Goal: Task Accomplishment & Management: Manage account settings

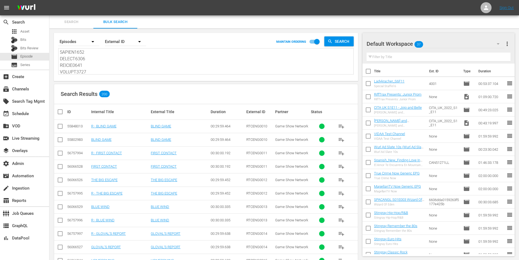
click at [91, 64] on textarea at bounding box center [206, 62] width 293 height 25
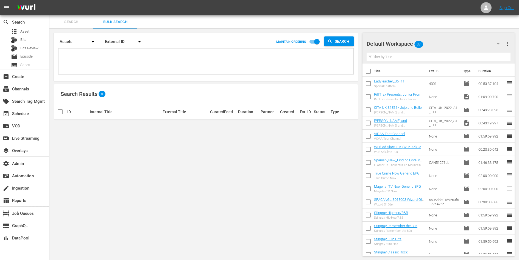
click at [82, 61] on textarea at bounding box center [206, 62] width 293 height 25
paste textarea "SAYENG0020 SAYENG0021 SAYENG0022 SAYENG0023 SAYENG0024 SAYENG0025 SAYENG0026 SA…"
type textarea "SAYENG0020 SAYENG0021 SAYENG0022 SAYENG0023 SAYENG0024 SAYENG0025 SAYENG0026 SA…"
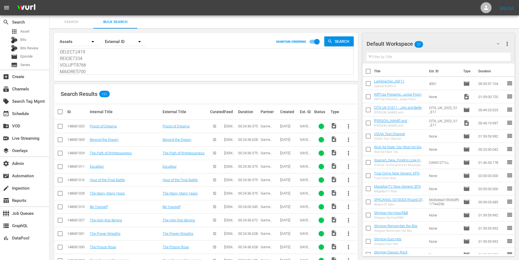
type textarea "SAYENG0020 SAYENG0021 SAYENG0022 SAYENG0023 SAYENG0024 SAYENG0025 SAYENG0026 SA…"
click at [101, 126] on link "Prison of Dreams" at bounding box center [103, 126] width 27 height 4
click at [102, 139] on link "Beyond the Dream" at bounding box center [104, 140] width 29 height 4
click at [102, 151] on link "The Path of Righteousness" at bounding box center [111, 153] width 42 height 4
click at [95, 166] on link "Excalibur" at bounding box center [97, 167] width 14 height 4
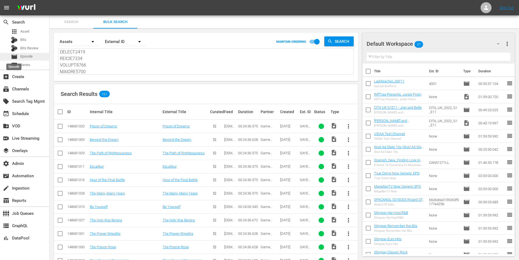
click at [16, 56] on span "movie" at bounding box center [14, 57] width 7 height 7
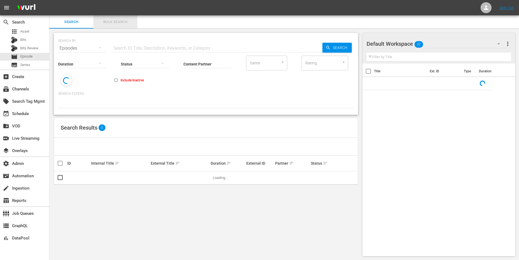
click at [119, 22] on span "Bulk Search" at bounding box center [115, 22] width 37 height 6
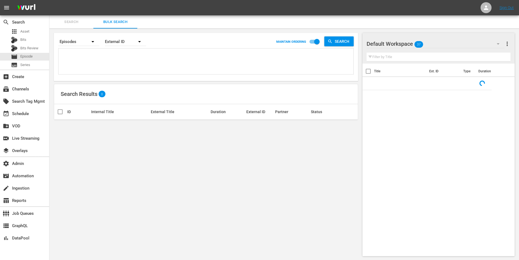
click at [100, 57] on textarea at bounding box center [206, 62] width 293 height 25
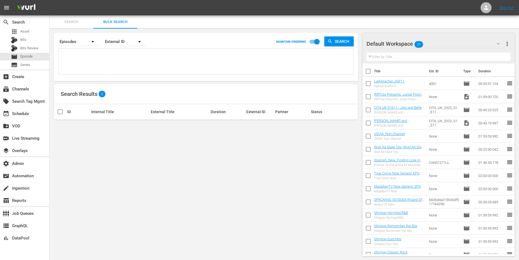
paste textarea "SAYENG0020 SAYENG0021 SAYENG0022 SAYENG0023 SAYENG0024 SAYENG0025 SAYENG0026 SA…"
type textarea "SAYENG0020 SAYENG0021 SAYENG0022 SAYENG0023 SAYENG0024 SAYENG0025 SAYENG0026 SA…"
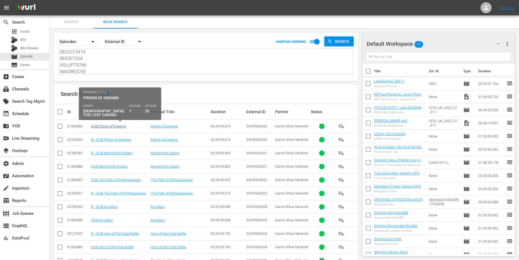
type textarea "SAYENG0020 SAYENG0021 SAYENG0022 SAYENG0023 SAYENG0024 SAYENG0025 SAYENG0026 SA…"
click at [104, 126] on link "SUB Prison of Dreams" at bounding box center [108, 126] width 35 height 4
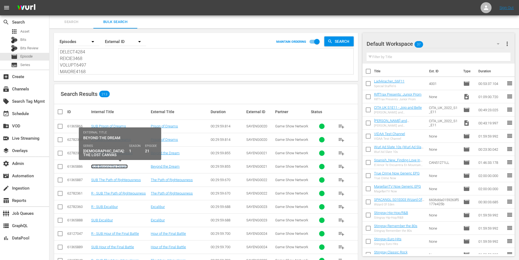
click at [104, 166] on link "SUB Beyond the Dream" at bounding box center [109, 167] width 36 height 4
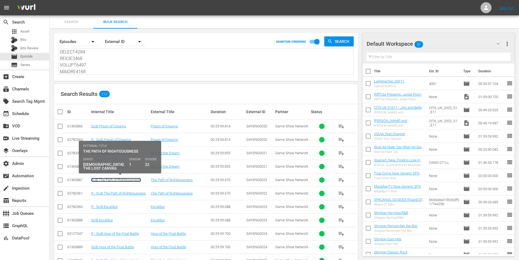
click at [106, 178] on link "SUB The Path of Righteousness" at bounding box center [116, 180] width 50 height 4
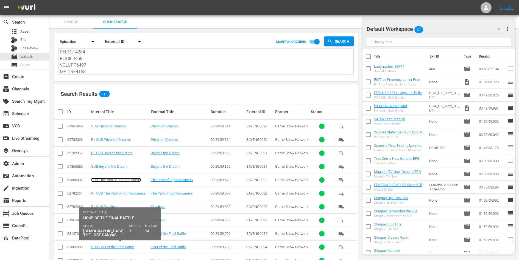
scroll to position [63, 0]
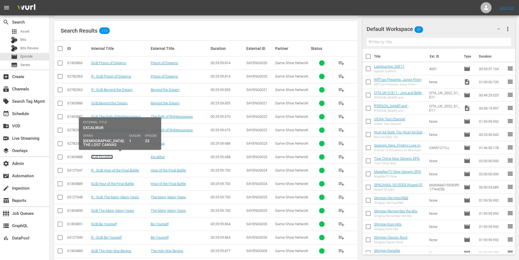
click at [103, 155] on link "SUB Excalibur" at bounding box center [102, 157] width 22 height 4
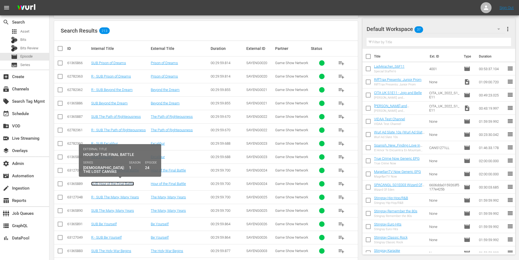
click at [107, 182] on link "SUB Hour of the Final Battle" at bounding box center [112, 184] width 43 height 4
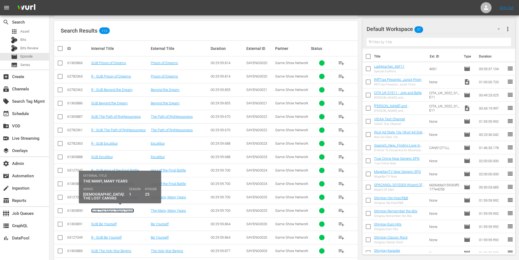
click at [109, 209] on link "SUB The Many, Many Years" at bounding box center [112, 211] width 43 height 4
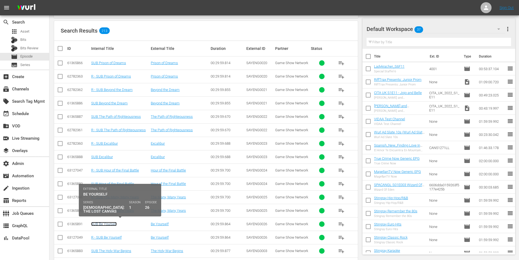
click at [108, 224] on link "SUB Be Yourself" at bounding box center [104, 224] width 26 height 4
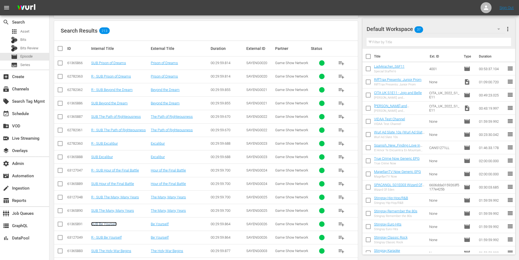
scroll to position [142, 0]
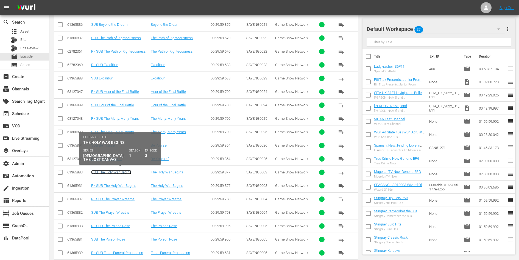
click at [114, 170] on link "SUB The Holy War Begins" at bounding box center [111, 172] width 40 height 4
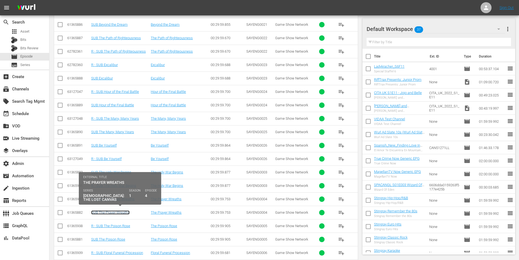
click at [113, 211] on link "SUB The Prayer Wreaths" at bounding box center [110, 213] width 38 height 4
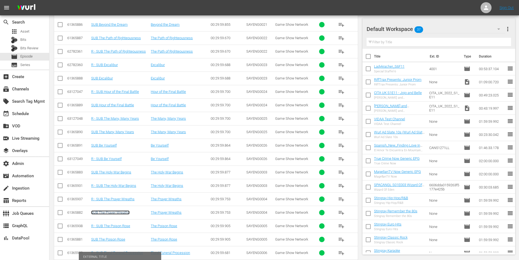
scroll to position [220, 0]
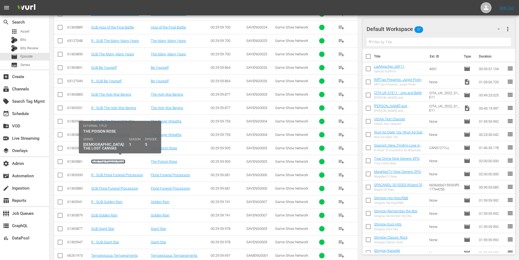
click at [115, 160] on link "SUB The Poison Rose" at bounding box center [108, 162] width 34 height 4
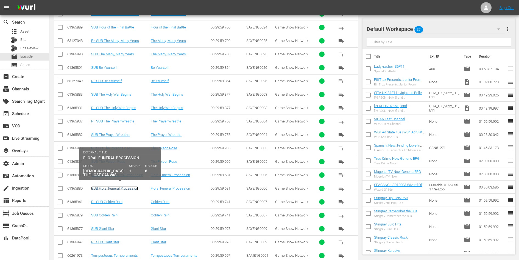
click at [109, 187] on link "SUB Floral Funeral Procession" at bounding box center [114, 189] width 47 height 4
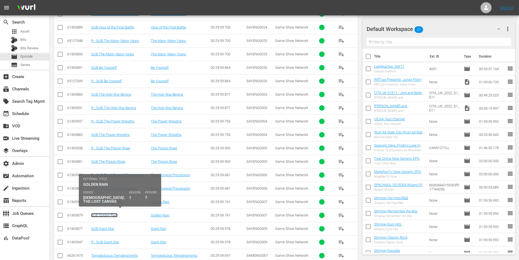
click at [107, 213] on link "SUB Golden Rain" at bounding box center [104, 215] width 26 height 4
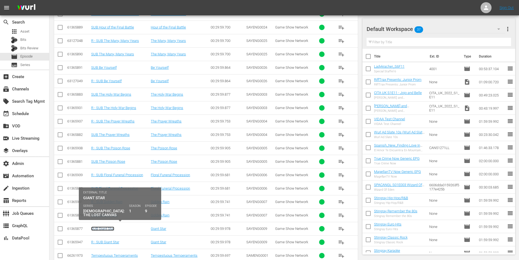
click at [106, 227] on link "SUB Giant Star" at bounding box center [102, 229] width 23 height 4
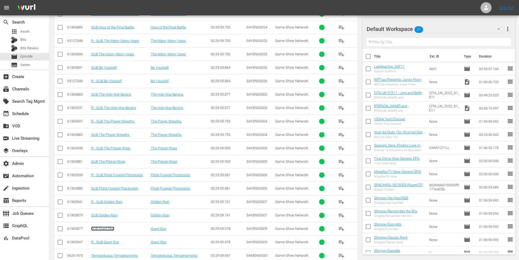
scroll to position [286, 0]
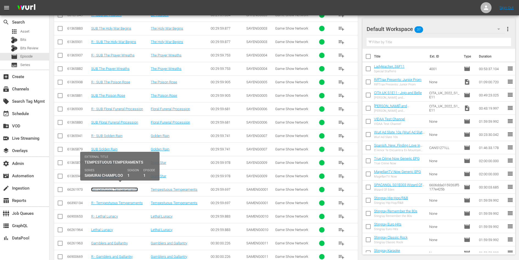
click at [118, 188] on link "Tempestuous Temperaments" at bounding box center [114, 190] width 47 height 4
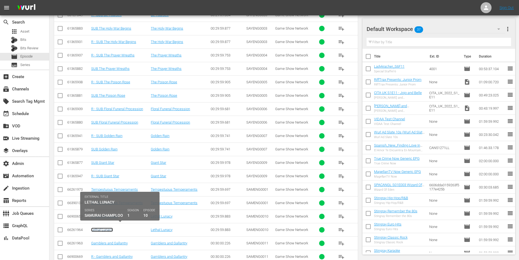
click at [103, 228] on link "Lethal Lunacy" at bounding box center [102, 230] width 22 height 4
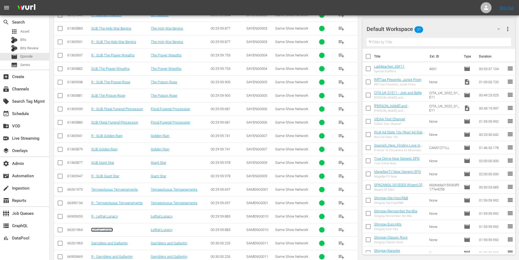
scroll to position [407, 0]
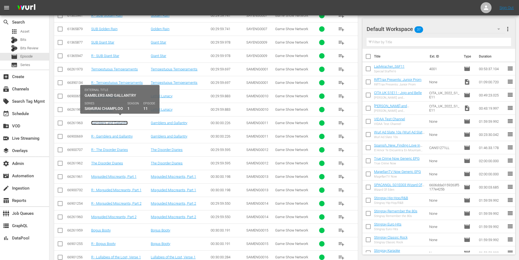
click at [119, 121] on link "Gamblers and Gallantry" at bounding box center [109, 123] width 36 height 4
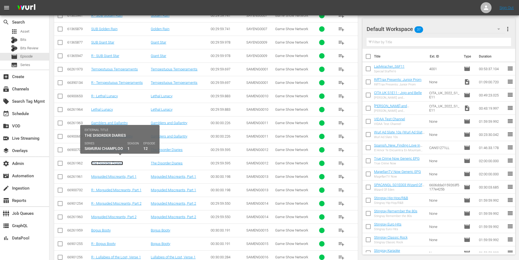
click at [108, 161] on link "The Disorder Diaries" at bounding box center [107, 163] width 32 height 4
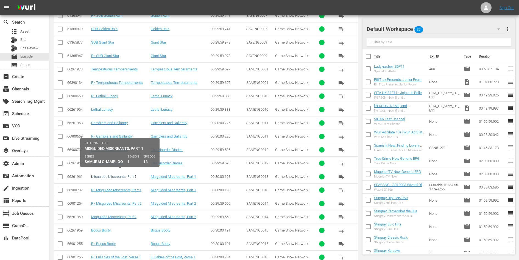
click at [108, 175] on link "Misguided Miscreants, Part 1" at bounding box center [113, 177] width 45 height 4
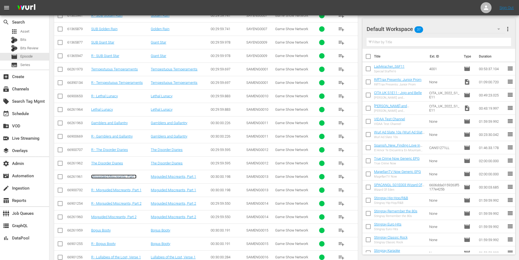
scroll to position [471, 0]
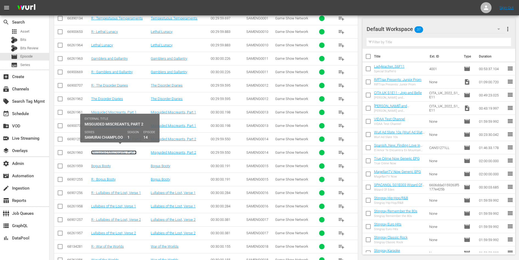
click at [113, 151] on link "Misguided Miscreants, Part 2" at bounding box center [113, 153] width 45 height 4
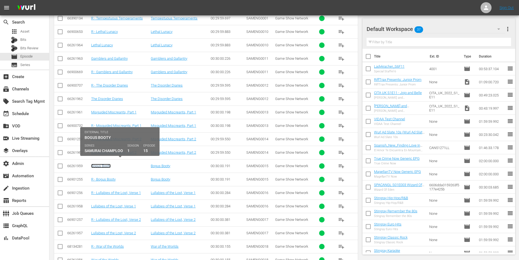
click at [102, 164] on link "Bogus Booty" at bounding box center [100, 166] width 19 height 4
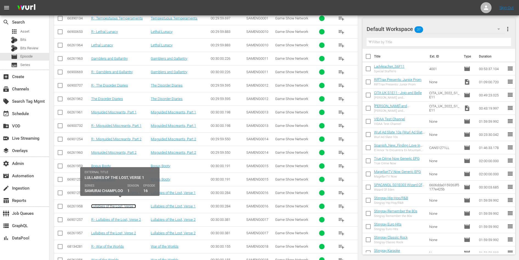
click at [106, 204] on link "Lullabies of the Lost, Verse 1" at bounding box center [113, 206] width 45 height 4
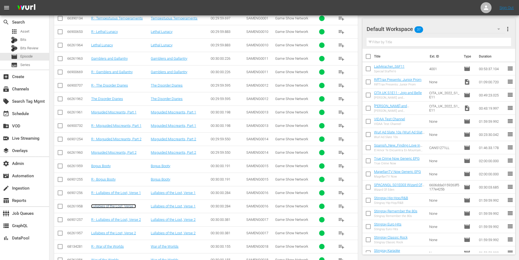
scroll to position [497, 0]
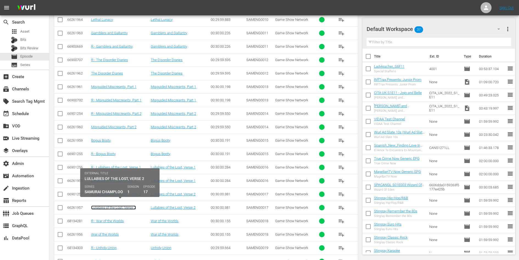
click at [116, 206] on link "Lullabies of the Lost, Verse 2" at bounding box center [113, 208] width 45 height 4
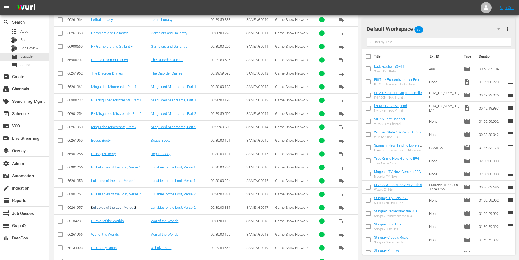
scroll to position [518, 0]
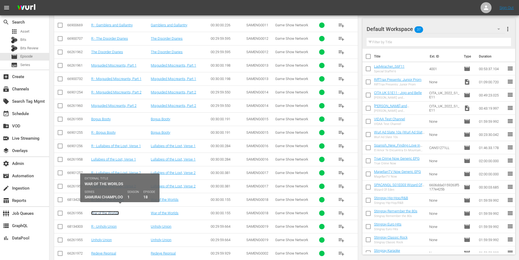
click at [109, 211] on link "War of the Worlds" at bounding box center [105, 213] width 28 height 4
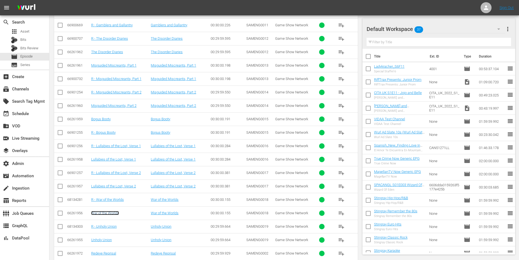
scroll to position [579, 0]
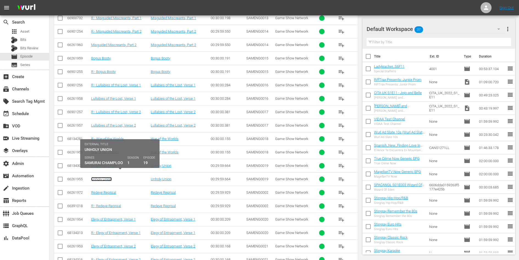
click at [104, 177] on link "Unholy Union" at bounding box center [101, 179] width 21 height 4
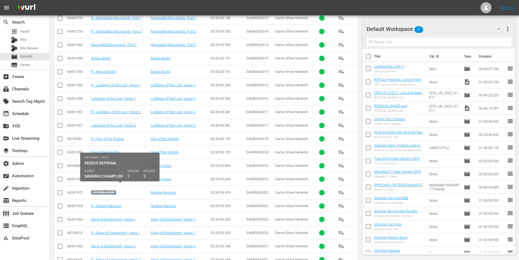
click at [102, 191] on link "Redeye Reprisal" at bounding box center [103, 193] width 25 height 4
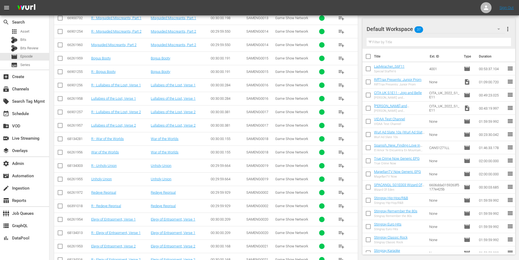
click at [105, 213] on td "Elegy of Entrapment, Verse 1" at bounding box center [120, 219] width 60 height 13
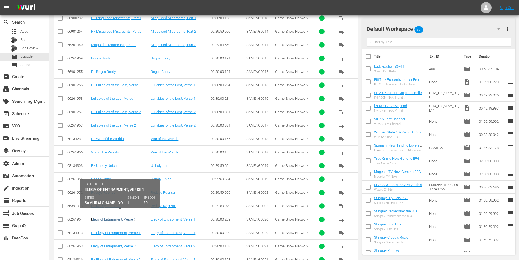
click at [105, 218] on link "Elegy of Entrapment, Verse 1" at bounding box center [113, 220] width 44 height 4
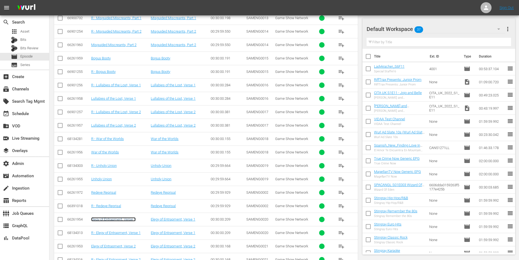
scroll to position [624, 0]
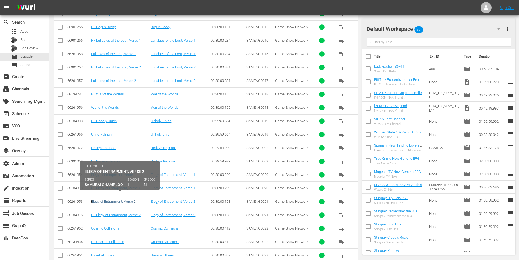
click at [124, 200] on link "Elegy of Entrapment, Verse 2" at bounding box center [113, 202] width 44 height 4
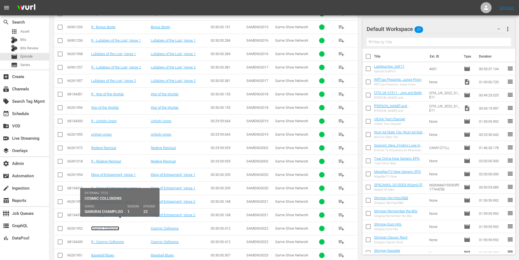
click at [113, 227] on link "Cosmic Collisions" at bounding box center [105, 229] width 28 height 4
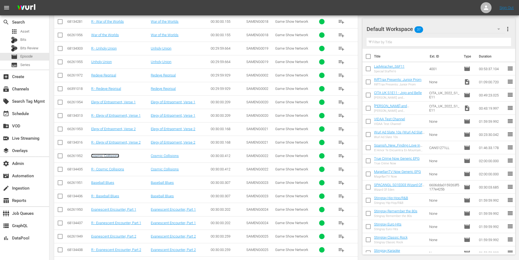
scroll to position [707, 0]
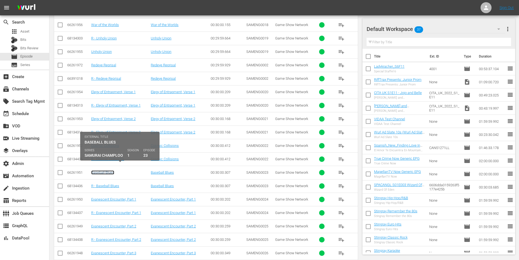
click at [105, 171] on link "Baseball Blues" at bounding box center [102, 173] width 23 height 4
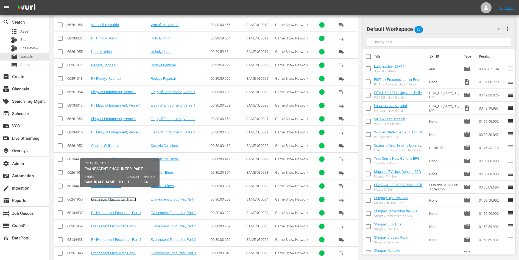
click at [106, 198] on link "Evanescent Encounter, Part 1" at bounding box center [113, 200] width 45 height 4
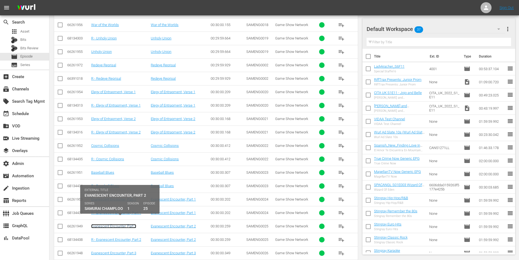
click at [110, 224] on link "Evanescent Encounter, Part 2" at bounding box center [113, 226] width 45 height 4
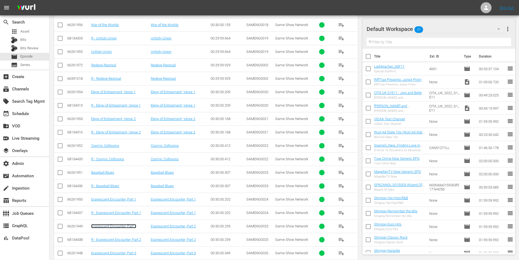
scroll to position [739, 0]
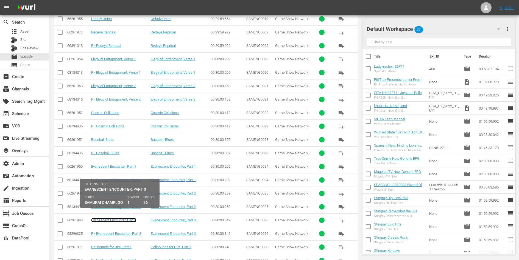
click at [112, 218] on link "Evanescent Encounter, Part 3" at bounding box center [113, 220] width 45 height 4
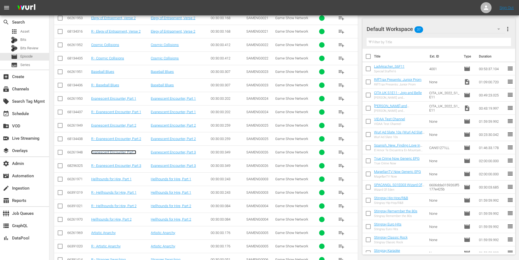
scroll to position [821, 0]
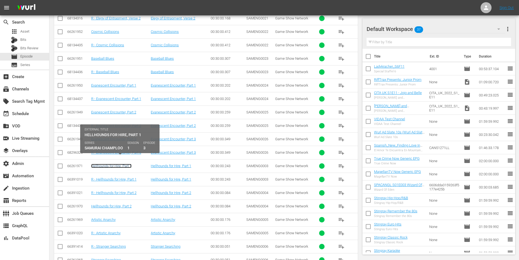
click at [108, 164] on link "Hellhounds for Hire, Part 1" at bounding box center [111, 166] width 40 height 4
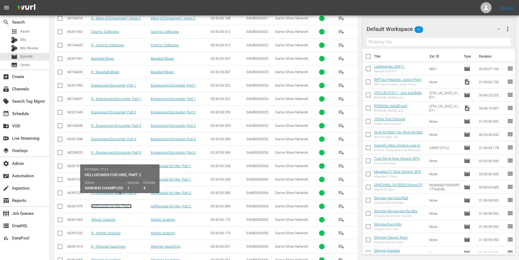
click at [109, 204] on link "Hellhounds for Hire, Part 2" at bounding box center [111, 206] width 40 height 4
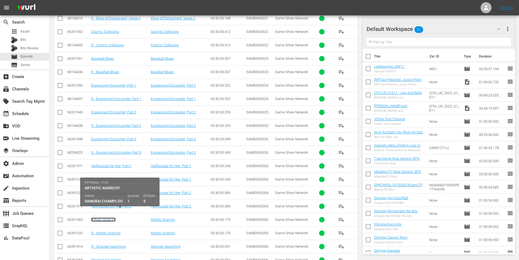
click at [106, 218] on link "Artistic Anarchy" at bounding box center [103, 220] width 24 height 4
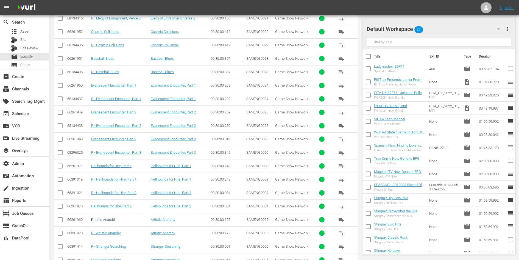
scroll to position [896, 0]
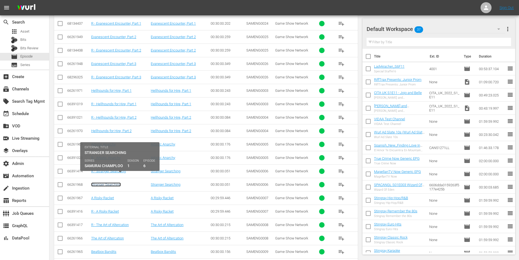
click at [110, 183] on link "Stranger Searching" at bounding box center [106, 185] width 30 height 4
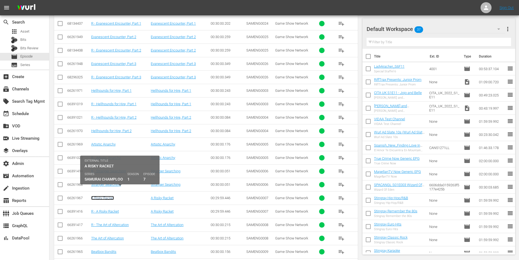
click at [107, 196] on link "A Risky Racket" at bounding box center [102, 198] width 23 height 4
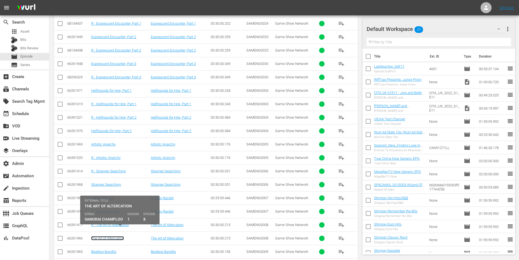
click at [108, 237] on link "The Art of Altercation" at bounding box center [107, 239] width 33 height 4
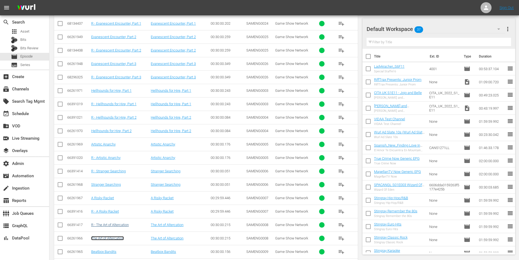
scroll to position [992, 0]
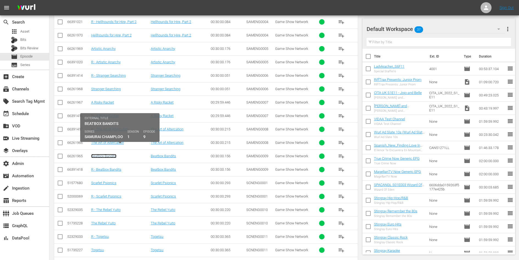
click at [110, 154] on link "Beatbox Bandits" at bounding box center [103, 156] width 25 height 4
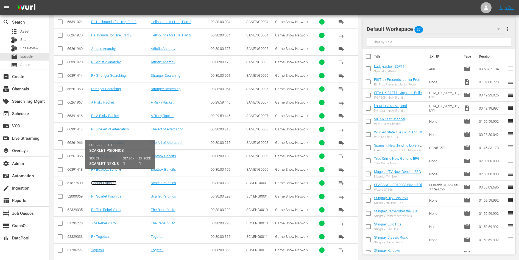
click at [103, 181] on link "Scarlet Psionics" at bounding box center [103, 183] width 25 height 4
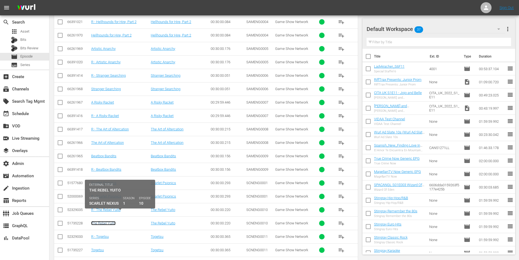
click at [104, 221] on link "The Rebel Yuito" at bounding box center [103, 223] width 24 height 4
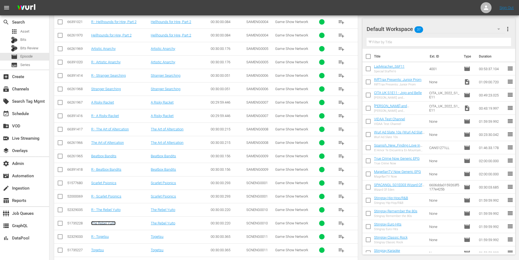
scroll to position [1058, 0]
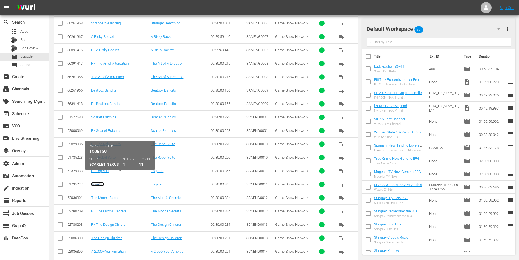
click at [97, 182] on link "Togetsu" at bounding box center [97, 184] width 13 height 4
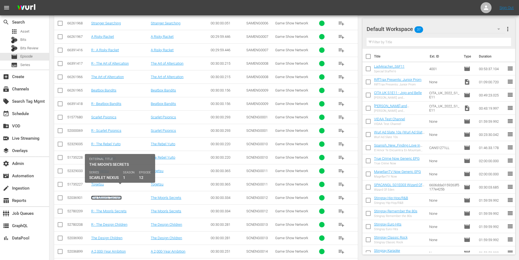
click at [102, 196] on link "The Moon's Secrets" at bounding box center [106, 198] width 30 height 4
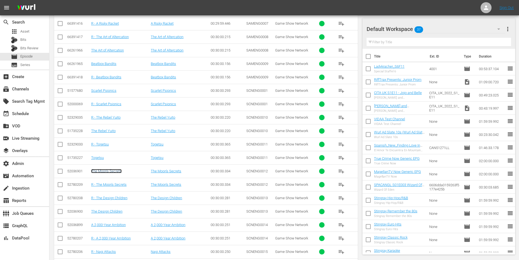
scroll to position [1105, 0]
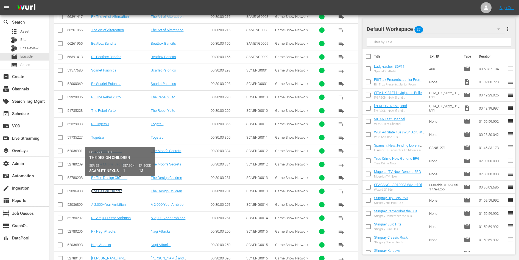
click at [113, 189] on link "The Design Children" at bounding box center [106, 191] width 31 height 4
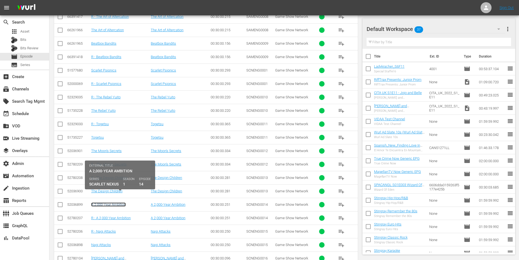
click at [121, 203] on link "A 2,000-Year Ambition" at bounding box center [108, 205] width 35 height 4
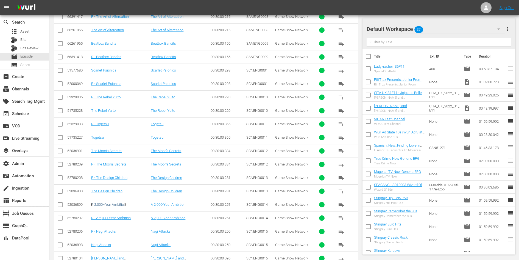
scroll to position [1161, 0]
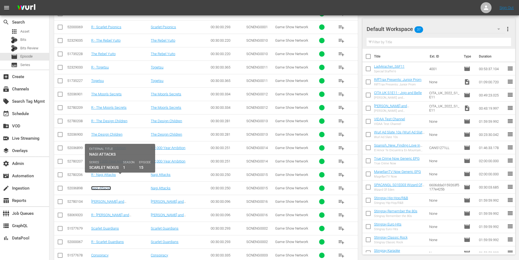
click at [105, 186] on link "Nagi Attacks" at bounding box center [101, 188] width 20 height 4
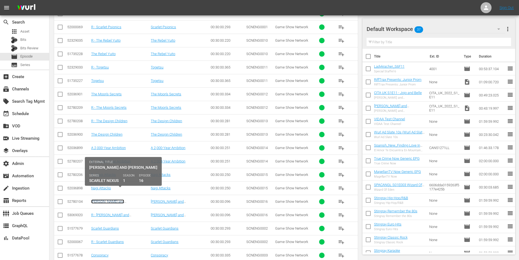
click at [106, 200] on link "Naomi and Alice" at bounding box center [107, 204] width 33 height 8
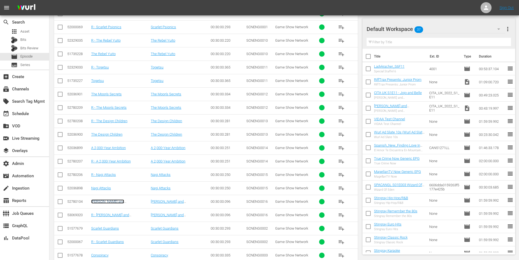
scroll to position [1205, 0]
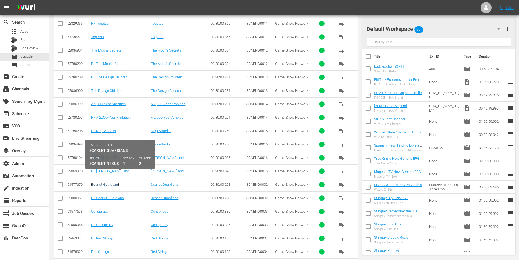
click at [103, 183] on link "Scarlet Guardians" at bounding box center [105, 185] width 28 height 4
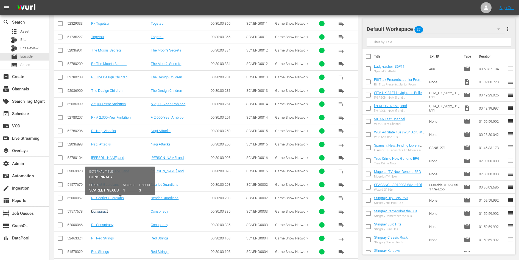
click at [99, 210] on link "Conspiracy" at bounding box center [99, 212] width 17 height 4
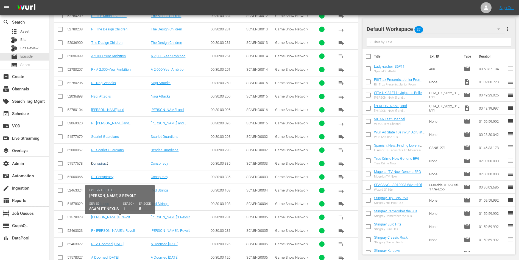
scroll to position [1272, 0]
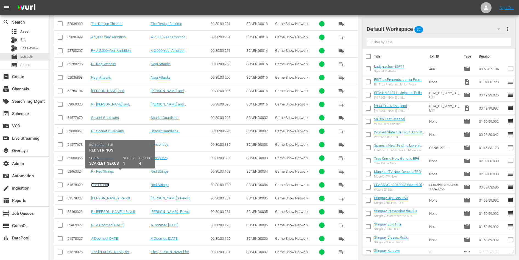
click at [99, 183] on link "Red Strings" at bounding box center [100, 185] width 18 height 4
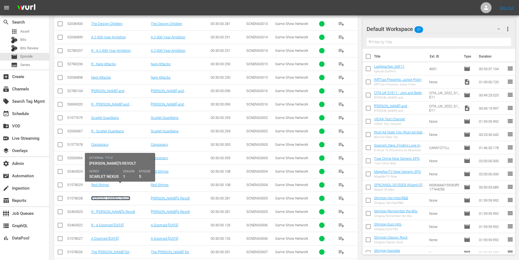
click at [99, 196] on link "Karen's Revolt" at bounding box center [110, 198] width 39 height 4
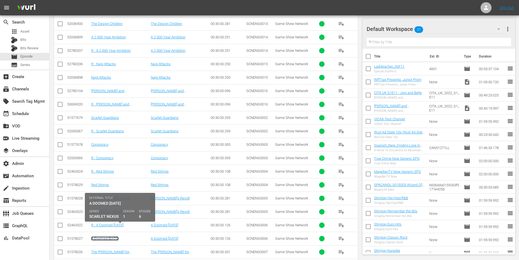
click at [111, 237] on link "A Doomed Tomorrow" at bounding box center [104, 239] width 27 height 4
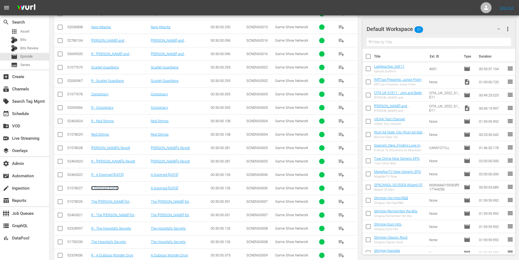
scroll to position [1338, 0]
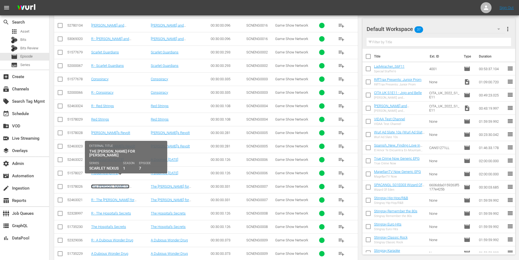
click at [110, 185] on link "The Hunt for Nagi" at bounding box center [110, 189] width 38 height 8
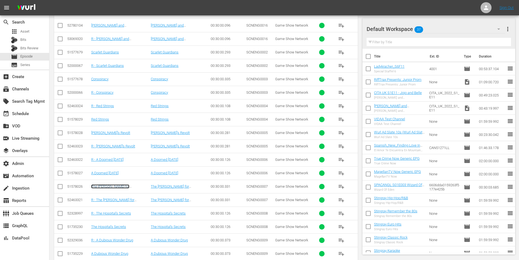
scroll to position [1378, 0]
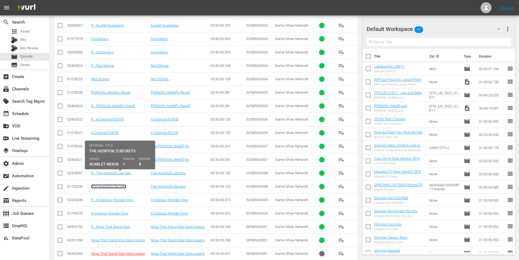
click at [114, 185] on link "The Hospital's Secrets" at bounding box center [108, 187] width 35 height 4
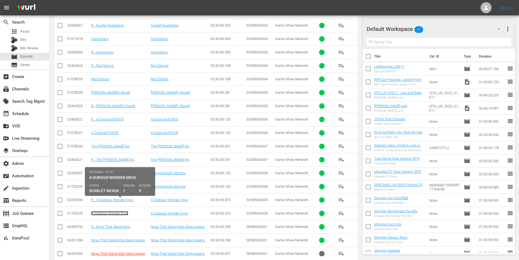
click at [110, 212] on link "A Dubious Wonder Drug" at bounding box center [109, 214] width 37 height 4
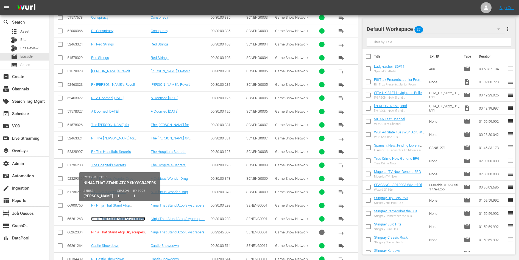
click at [111, 217] on link "Ninja That Stand Atop Skyscrapers" at bounding box center [118, 219] width 54 height 4
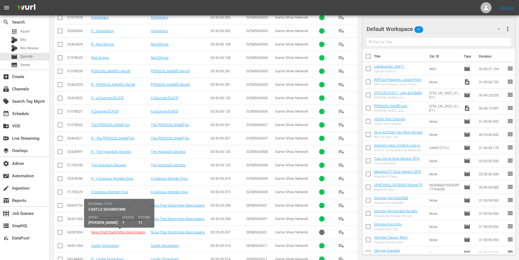
scroll to position [1426, 0]
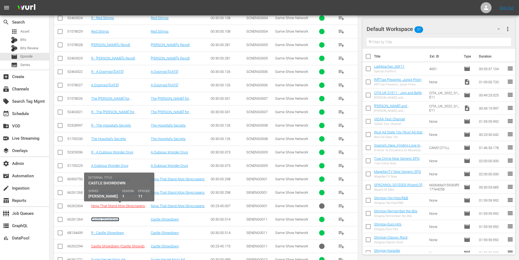
click at [110, 218] on link "Castle Showdown" at bounding box center [105, 220] width 28 height 4
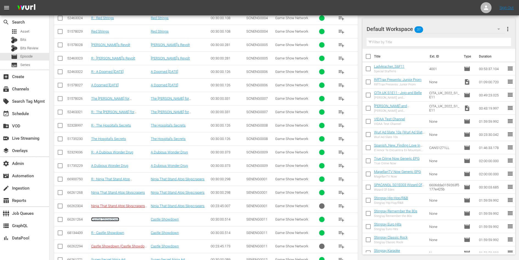
scroll to position [1490, 0]
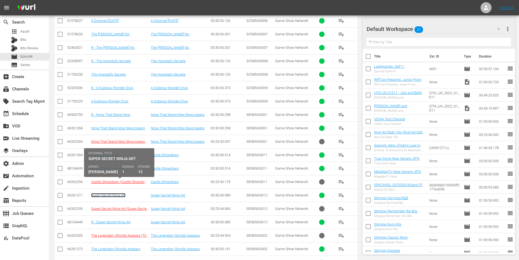
click at [118, 193] on link "Super-Secret Ninja Art" at bounding box center [108, 195] width 34 height 4
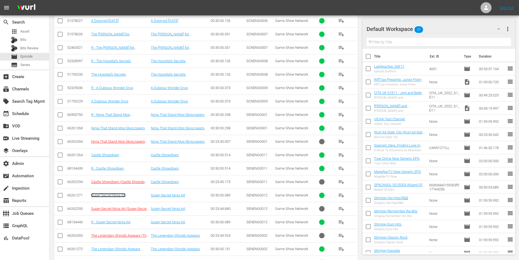
scroll to position [1573, 0]
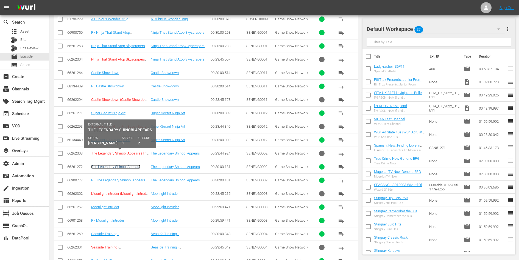
click at [121, 165] on link "The Legendary Shinobi Appears" at bounding box center [115, 167] width 49 height 4
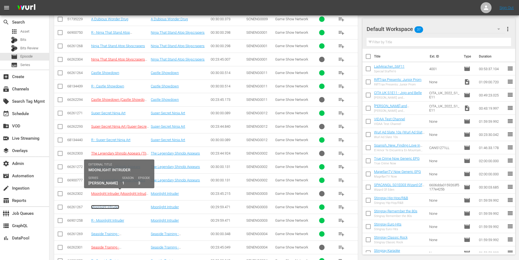
click at [105, 205] on link "Moonlight Intruder" at bounding box center [105, 207] width 28 height 4
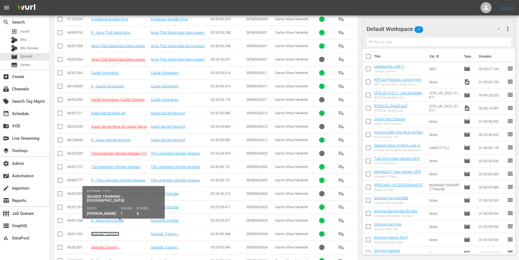
click at [111, 232] on link "Seaside Training - Shinobi Island" at bounding box center [107, 236] width 33 height 8
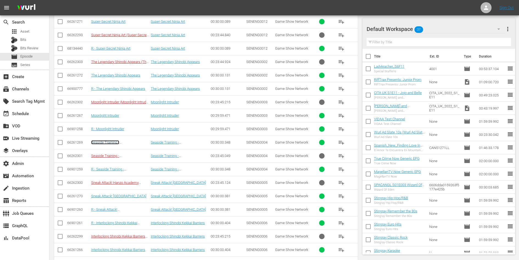
scroll to position [1672, 0]
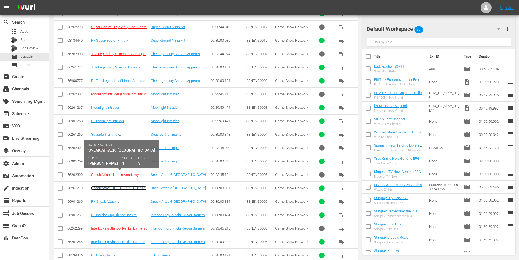
click at [116, 186] on link "Sneak Attack! Hanzo Academy" at bounding box center [118, 188] width 55 height 4
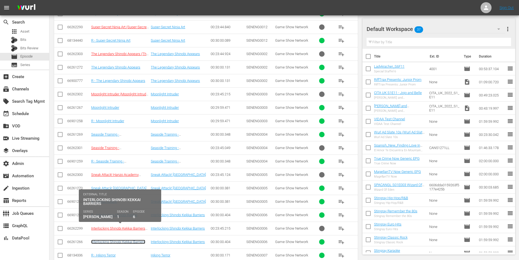
click at [119, 240] on link "Interlocking Shinobi Kekkai Barriers" at bounding box center [118, 242] width 54 height 4
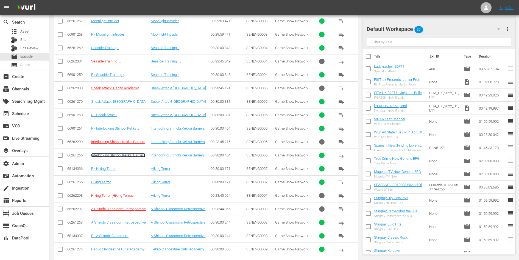
scroll to position [1763, 0]
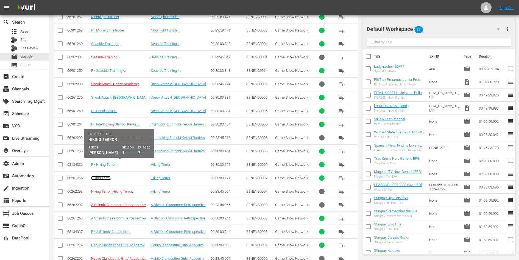
click at [101, 176] on link "Hiking Terror" at bounding box center [100, 178] width 19 height 4
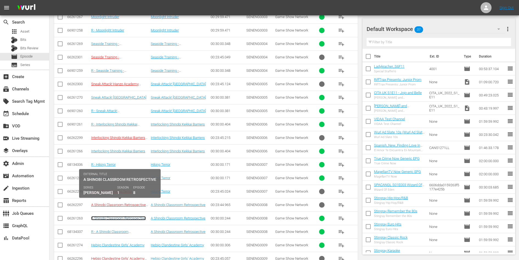
click at [104, 216] on link "A Shinobi Classroom Retrospective" at bounding box center [118, 218] width 55 height 4
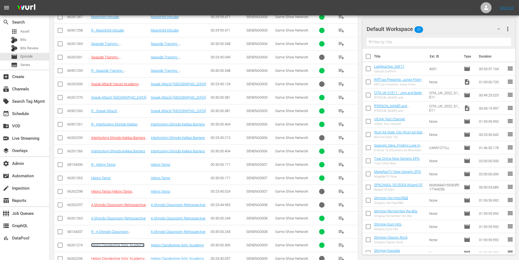
click at [111, 243] on link "Hebijo Clandestine Girls' Academy" at bounding box center [117, 245] width 53 height 4
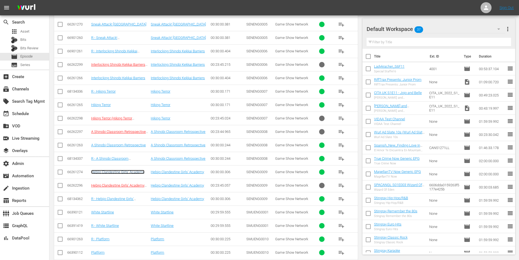
scroll to position [1842, 0]
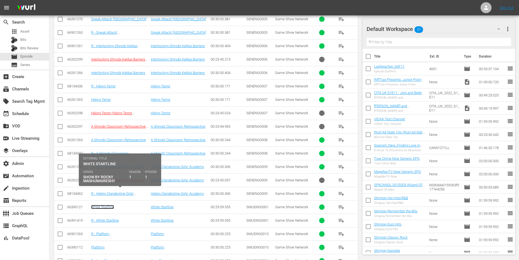
click at [106, 205] on link "White Startline" at bounding box center [102, 207] width 23 height 4
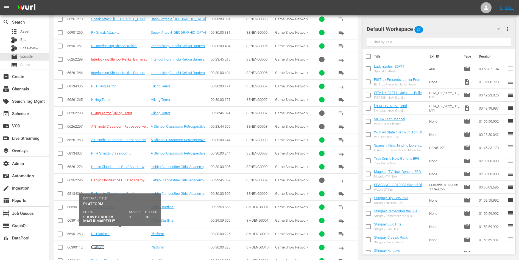
click at [102, 246] on link "Platform" at bounding box center [97, 248] width 13 height 4
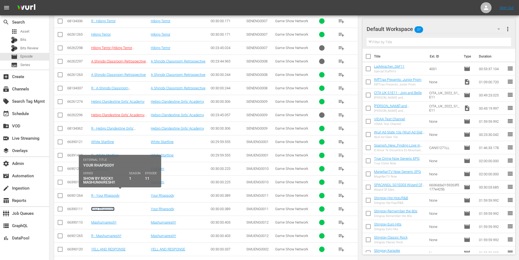
click at [106, 207] on link "Your Rhapsody" at bounding box center [102, 209] width 23 height 4
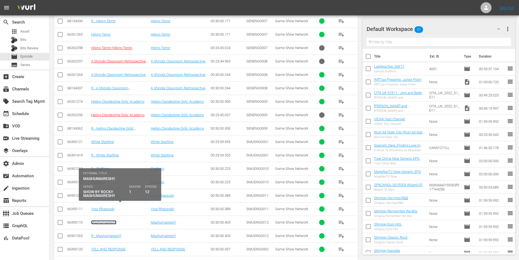
click at [106, 221] on link "Mashumairesh!!" at bounding box center [103, 223] width 25 height 4
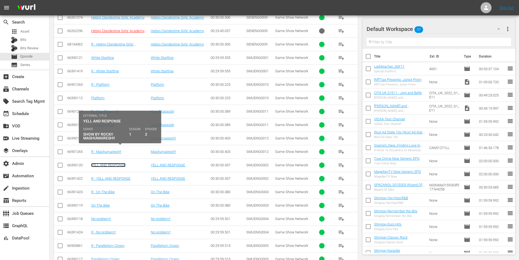
click at [114, 163] on link "YELL AND RESPONSE" at bounding box center [108, 165] width 34 height 4
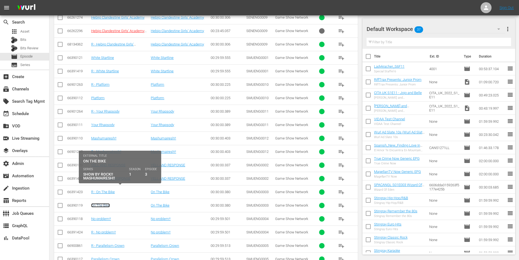
click at [101, 204] on link "On The Bike" at bounding box center [100, 206] width 19 height 4
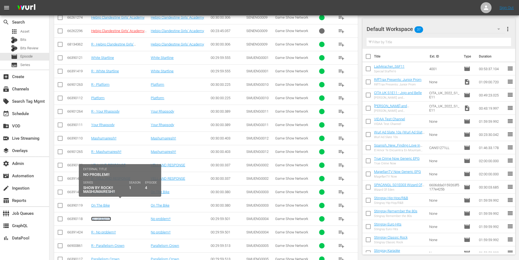
click at [99, 217] on link "No problem!!" at bounding box center [101, 219] width 20 height 4
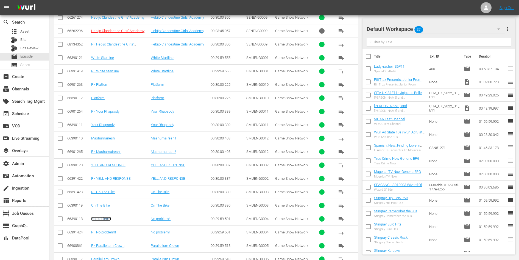
scroll to position [2054, 0]
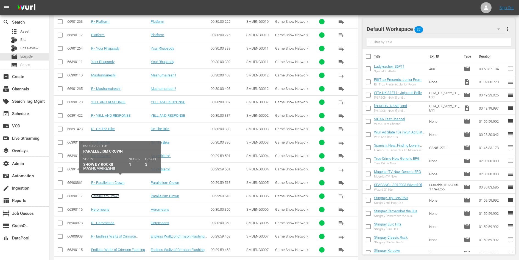
click at [108, 194] on link "Parallelism Crown" at bounding box center [105, 196] width 28 height 4
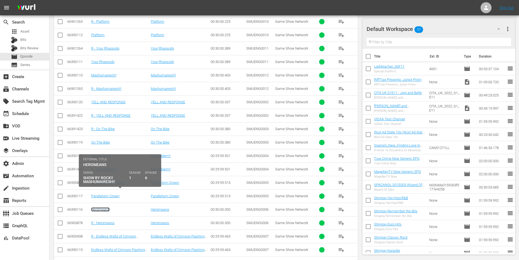
click at [101, 208] on link "Heromeans" at bounding box center [100, 210] width 18 height 4
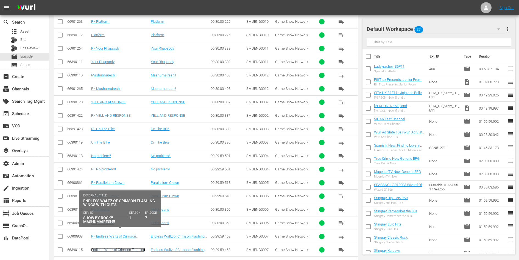
click at [117, 248] on link "Endless Waltz of Crimson Flashing Wings with Guts" at bounding box center [118, 252] width 54 height 8
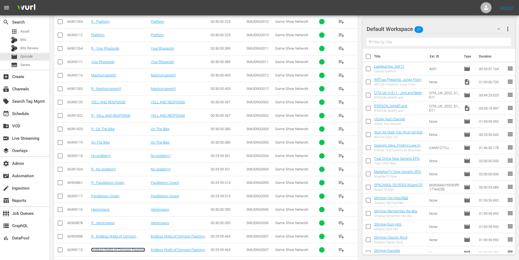
scroll to position [2133, 0]
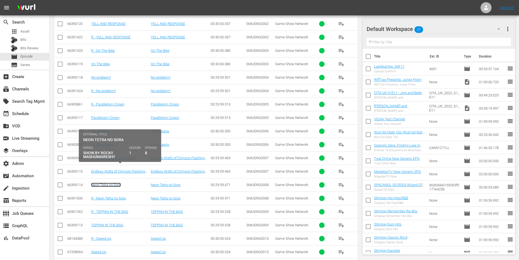
click at [105, 183] on link "Neon Tetra no Sora" at bounding box center [106, 185] width 30 height 4
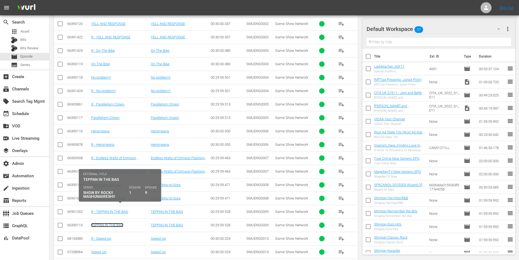
click at [103, 223] on link "TEPPAN IN THE BAG" at bounding box center [107, 225] width 32 height 4
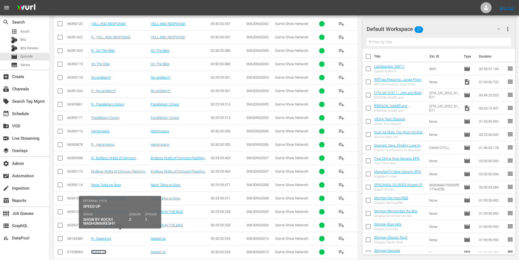
click at [100, 250] on link "Speed Up" at bounding box center [98, 252] width 15 height 4
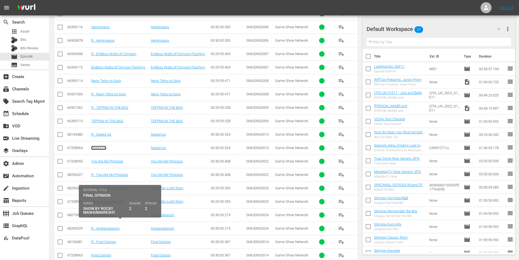
scroll to position [2242, 0]
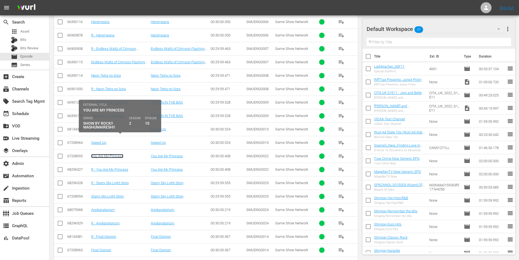
click at [110, 154] on link "You Are My Princess" at bounding box center [107, 156] width 32 height 4
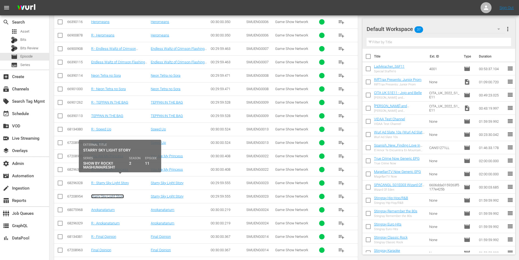
click at [104, 195] on link "Starry Sky Light Story" at bounding box center [107, 197] width 33 height 4
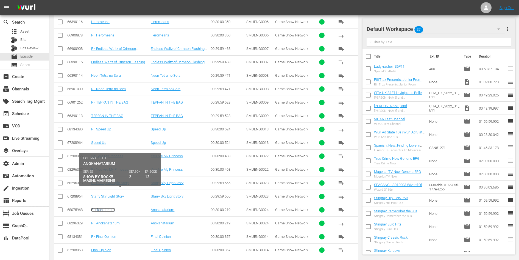
click at [105, 208] on link "Anokanatarium" at bounding box center [103, 210] width 24 height 4
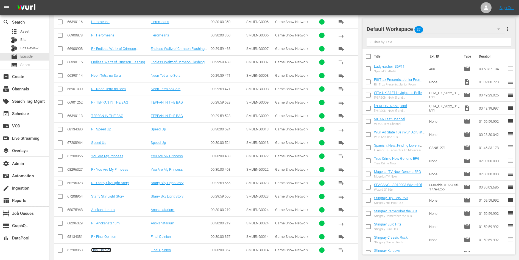
click at [105, 248] on link "Final Opinion" at bounding box center [101, 250] width 20 height 4
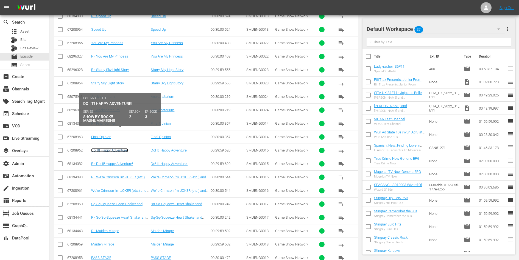
click at [113, 148] on link "Do! It! Happy Adventure!" at bounding box center [109, 150] width 37 height 4
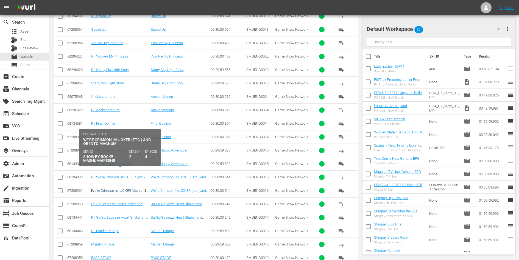
click at [109, 189] on link "We're Crimson I'm JOKER (etc.) and OBENTO MAGNUM" at bounding box center [118, 193] width 55 height 8
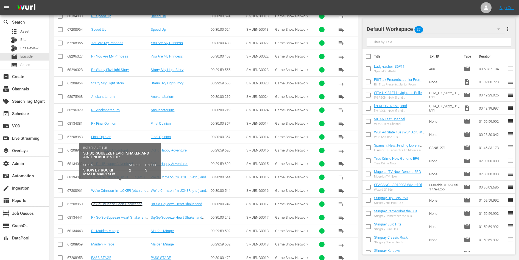
click at [110, 202] on link "Sq-Sq-Squeeze Heart Shaker and ain't nobody STOP" at bounding box center [116, 206] width 51 height 8
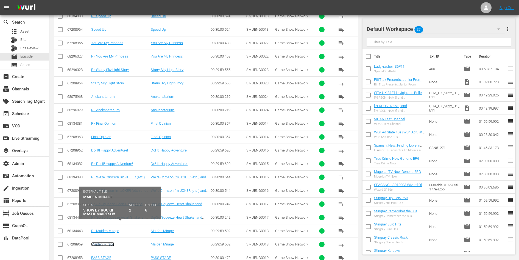
click at [106, 243] on link "Maiden Mirage" at bounding box center [102, 245] width 23 height 4
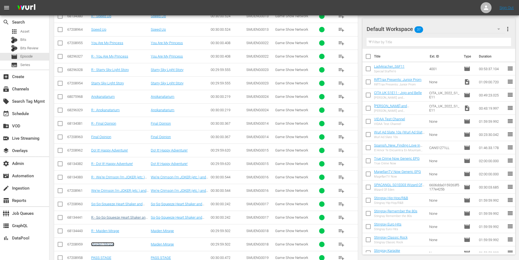
scroll to position [2454, 0]
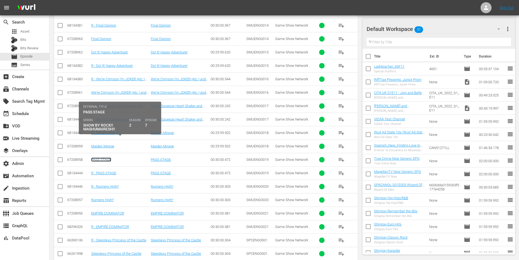
click at [106, 158] on link "PASS STAGE" at bounding box center [101, 160] width 20 height 4
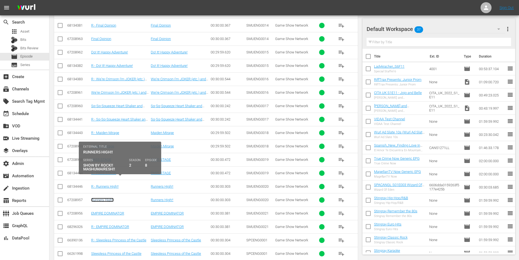
click at [105, 198] on link "Runners High!!" at bounding box center [102, 200] width 22 height 4
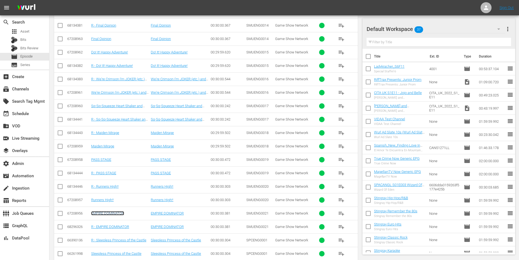
click at [105, 212] on link "EMPIRE DOMINATOR" at bounding box center [107, 214] width 33 height 4
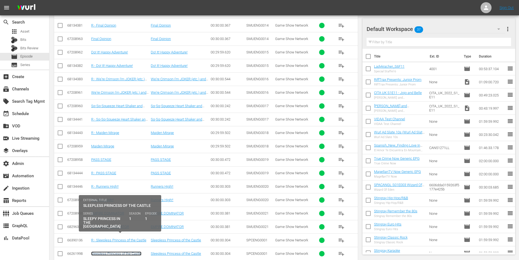
click at [109, 252] on link "Sleepless Princess of the Castle" at bounding box center [116, 254] width 50 height 4
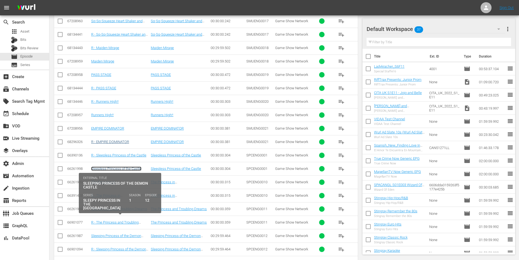
scroll to position [2553, 0]
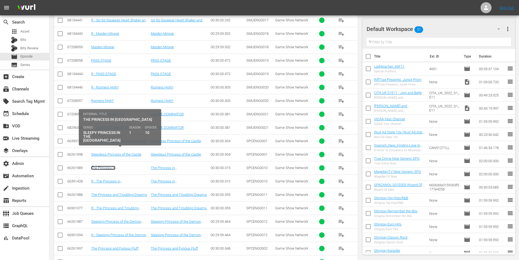
click at [108, 166] on link "The Princess in Endopolis" at bounding box center [107, 170] width 33 height 8
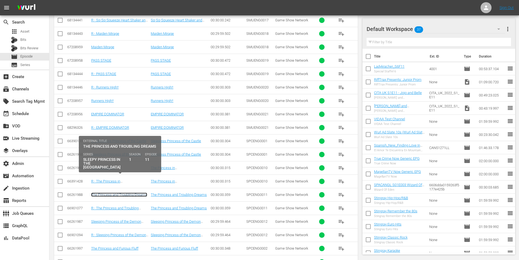
click at [108, 193] on link "The Princess and Troubling Dreams" at bounding box center [119, 195] width 56 height 4
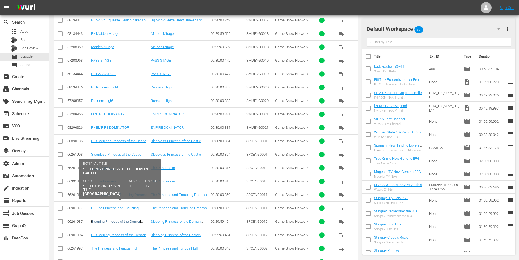
click at [109, 220] on link "Sleeping Princess of the Demon Castle" at bounding box center [116, 224] width 50 height 8
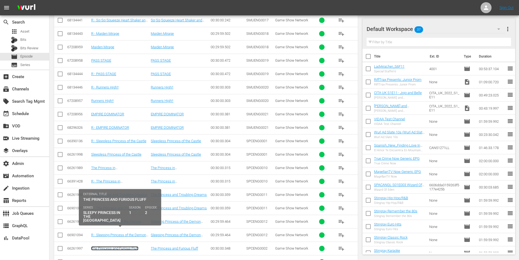
click at [113, 247] on link "The Princess and Furious Fluff" at bounding box center [114, 249] width 47 height 4
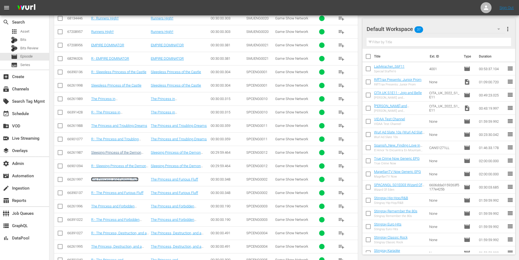
scroll to position [2625, 0]
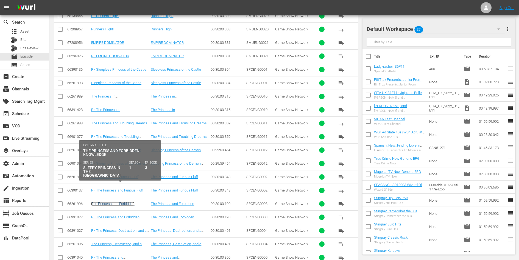
click at [115, 202] on link "The Princess and Forbidden Knowledge" at bounding box center [112, 206] width 43 height 8
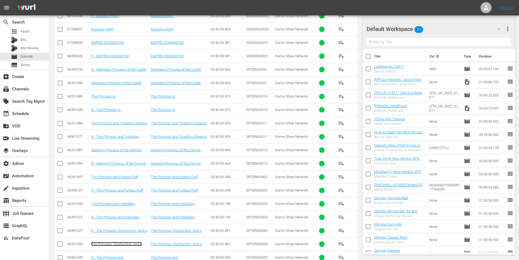
click at [118, 242] on link "The Princess, Destruction, and a Short Journey" at bounding box center [116, 246] width 50 height 8
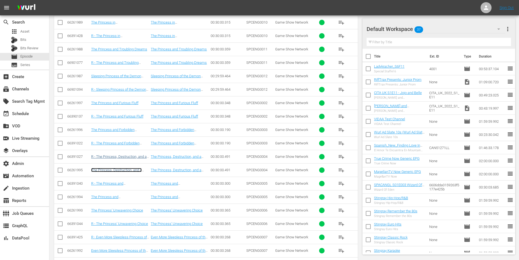
scroll to position [2711, 0]
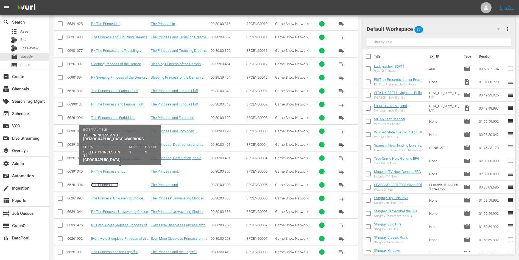
click at [121, 183] on link "The Princess and Female Warriors" at bounding box center [116, 187] width 50 height 8
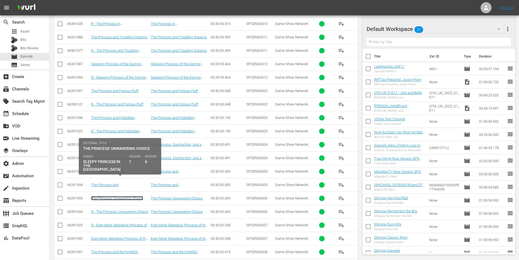
click at [121, 196] on link "The Princess’ Unwavering Choice" at bounding box center [117, 198] width 52 height 4
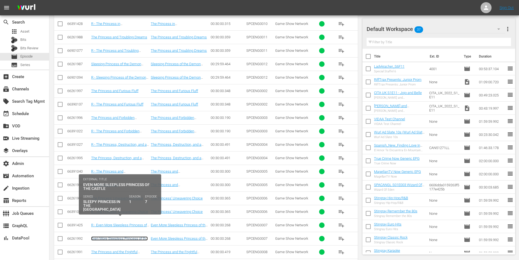
click at [117, 237] on link "Even More Sleepless Princess of the Castle" at bounding box center [119, 241] width 57 height 8
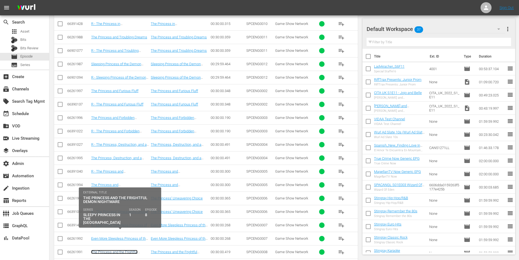
click at [117, 250] on link "The Princess and the Frightful Demon Nightmare" at bounding box center [114, 254] width 46 height 8
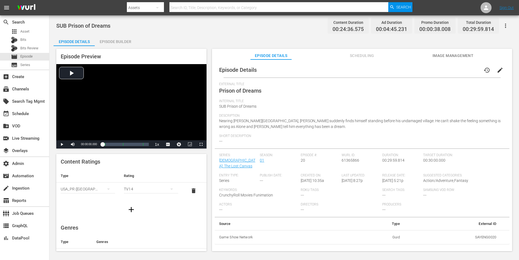
click at [415, 208] on td "SAYENG0020" at bounding box center [452, 237] width 96 height 14
copy td "SAYENG0020"
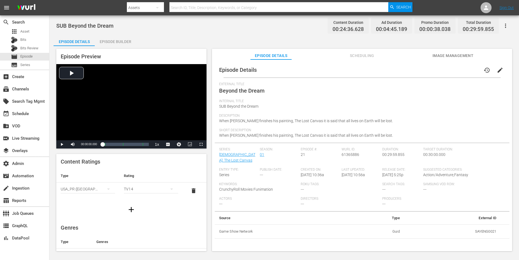
click at [415, 70] on span "edit" at bounding box center [499, 70] width 7 height 7
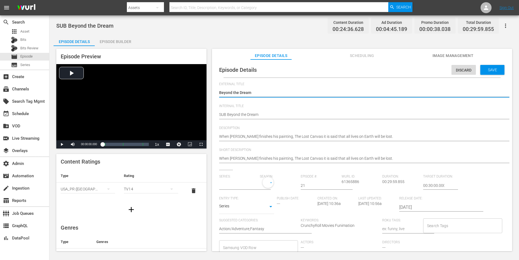
type input "[DEMOGRAPHIC_DATA]: The Lost Canvas"
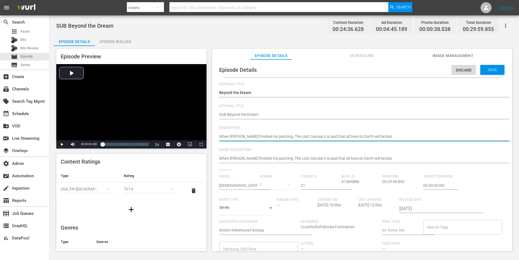
click at [372, 135] on textarea "When Hades finishes his painting, The Lost Canvas it is said that all lives on …" at bounding box center [360, 137] width 283 height 7
paste textarea "ith one of the four gods down, El Cid finds himself confronted by Icelus. Icelu…"
type textarea "With one of the four gods down, El Cid finds himself confronted by Icelus. Icel…"
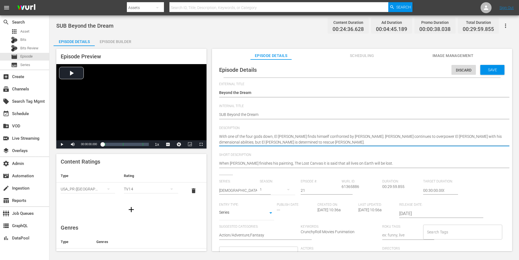
type textarea "With one of the four gods down, El Cid finds himself confronted by Icelus. Icel…"
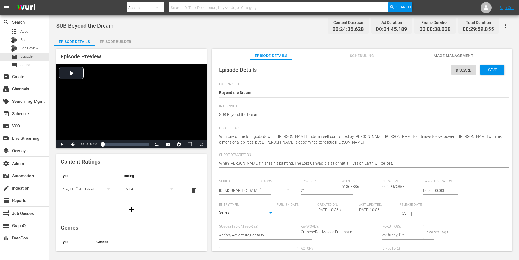
click at [353, 164] on textarea "When Hades finishes his painting, The Lost Canvas it is said that all lives on …" at bounding box center [360, 164] width 283 height 7
click at [415, 66] on div "Save" at bounding box center [492, 70] width 24 height 10
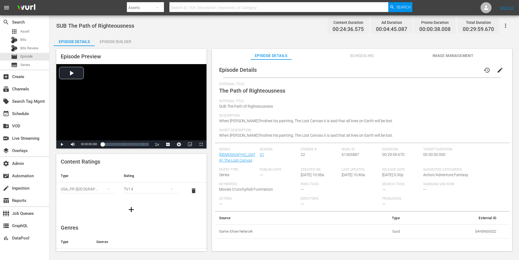
click at [415, 67] on span "edit" at bounding box center [499, 70] width 7 height 7
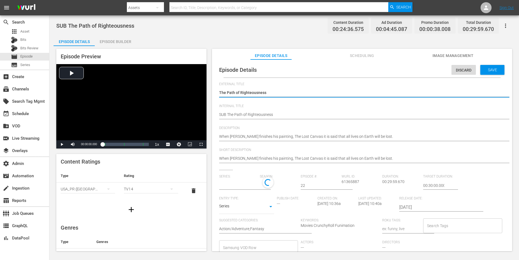
type input "[DEMOGRAPHIC_DATA]: The Lost Canvas"
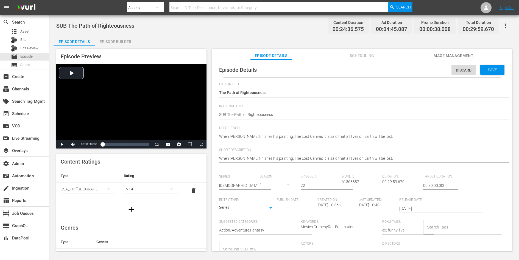
click at [332, 158] on textarea "When [PERSON_NAME] finishes his painting, The Lost Canvas it is said that all l…" at bounding box center [360, 159] width 283 height 7
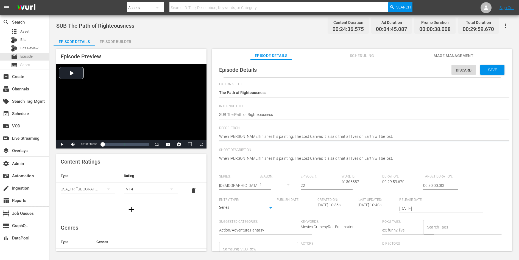
click at [331, 136] on textarea "When [PERSON_NAME] finishes his painting, The Lost Canvas it is said that all l…" at bounding box center [360, 137] width 283 height 7
paste textarea "Tenma and El Cid are helpless before the combined might of Oneiros and the othe…"
type textarea "Tenma and El Cid are helpless before the combined might of Oneiros and the othe…"
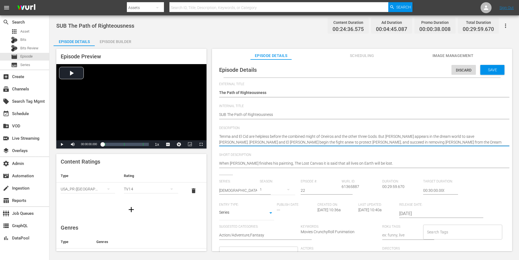
type textarea "Tenma and El Cid are helpless before the combined might of Oneiros and the othe…"
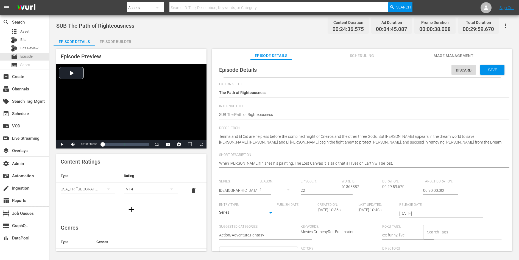
click at [331, 165] on textarea "When [PERSON_NAME] finishes his painting, The Lost Canvas it is said that all l…" at bounding box center [360, 164] width 283 height 7
click at [415, 74] on div "Save" at bounding box center [492, 70] width 24 height 10
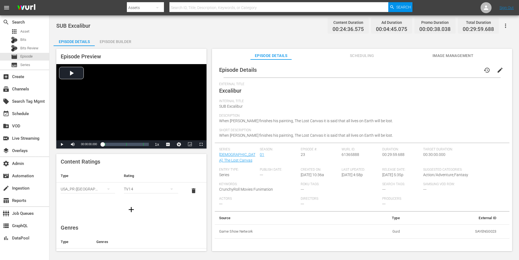
click at [415, 67] on button "edit" at bounding box center [499, 70] width 13 height 13
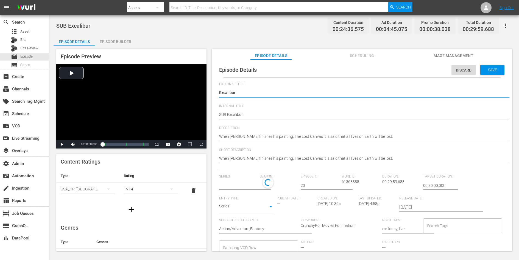
type input "[DEMOGRAPHIC_DATA]: The Lost Canvas"
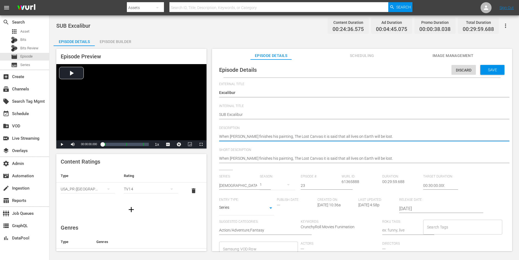
click at [347, 135] on textarea "When [PERSON_NAME] finishes his painting, The Lost Canvas it is said that all l…" at bounding box center [360, 137] width 283 height 7
paste textarea "[PERSON_NAME] enters Sisyphus's dream. There she finds that [PERSON_NAME] torn …"
type textarea "[PERSON_NAME] enters Sisyphus's dream. There she finds that [PERSON_NAME] torn …"
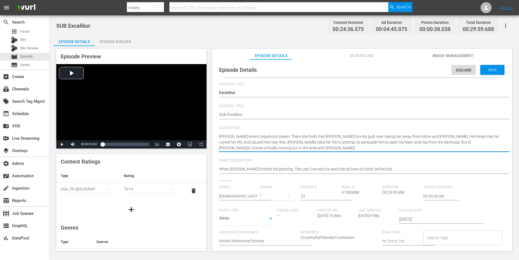
type textarea "[PERSON_NAME] enters Sisyphus's dream. There she finds that [PERSON_NAME] torn …"
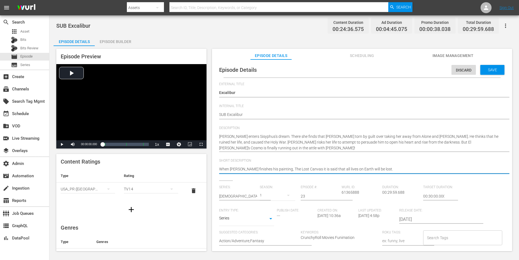
click at [338, 168] on textarea "When [PERSON_NAME] finishes his painting, The Lost Canvas it is said that all l…" at bounding box center [360, 170] width 283 height 7
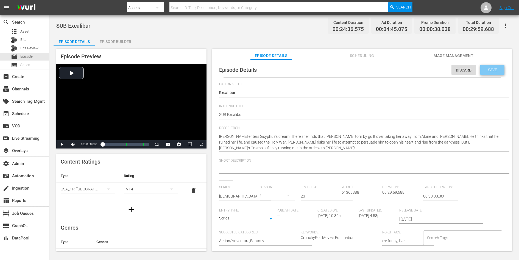
click at [415, 68] on span "Save" at bounding box center [492, 70] width 18 height 4
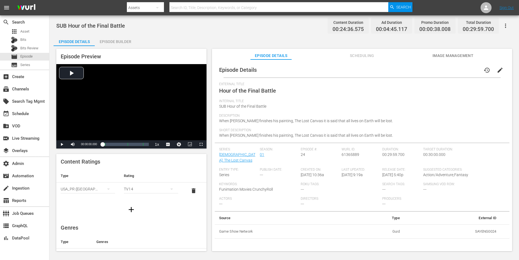
click at [415, 68] on span "edit" at bounding box center [499, 70] width 7 height 7
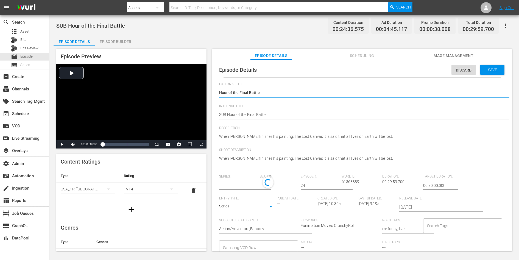
type input "[DEMOGRAPHIC_DATA]: The Lost Canvas"
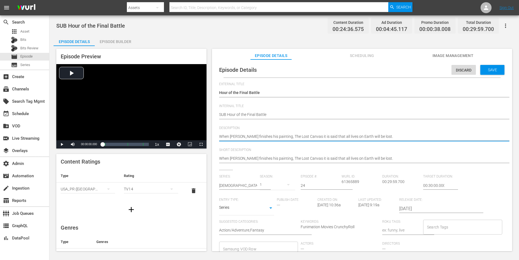
click at [355, 136] on textarea "When [PERSON_NAME] finishes his painting, The Lost Canvas it is said that all l…" at bounding box center [360, 137] width 283 height 7
paste textarea "ith the four God's barrier destroyed, [PERSON_NAME]'s "Barrier of Sleep" is lif…"
type textarea "With the four God's barrier destroyed, [PERSON_NAME]'s "Barrier of Sleep" is li…"
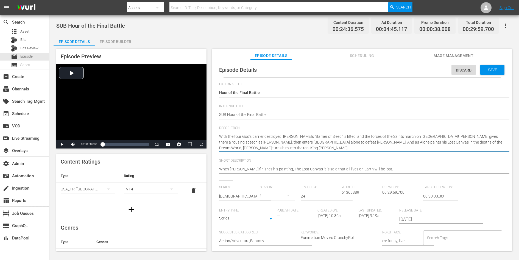
type textarea "With the four God's barrier destroyed, [PERSON_NAME]'s "Barrier of Sleep" is li…"
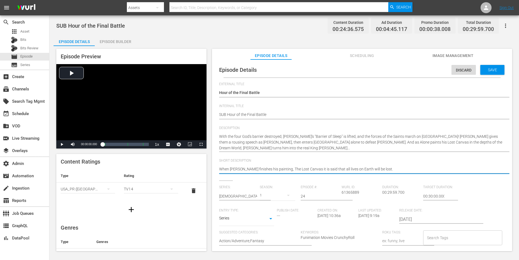
click at [339, 168] on textarea "When [PERSON_NAME] finishes his painting, The Lost Canvas it is said that all l…" at bounding box center [360, 170] width 283 height 7
click at [415, 72] on div "Save" at bounding box center [492, 70] width 24 height 10
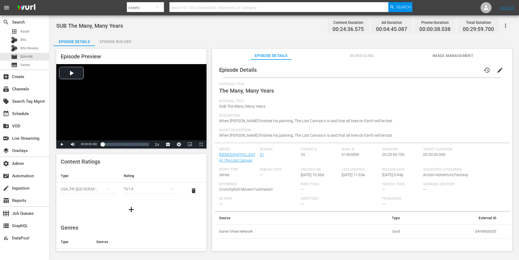
click at [497, 66] on button "edit" at bounding box center [499, 70] width 13 height 13
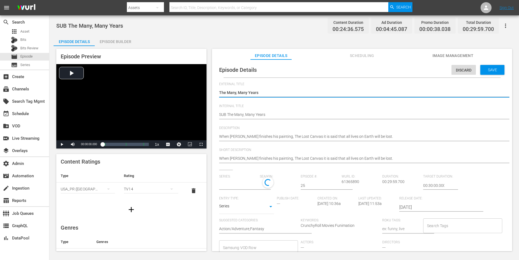
type input "[DEMOGRAPHIC_DATA]: The Lost Canvas"
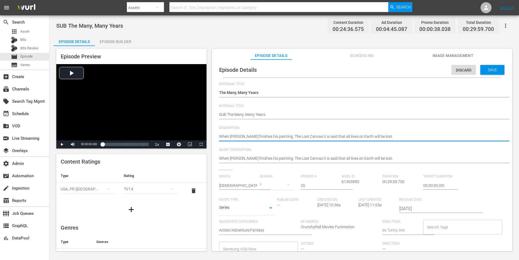
click at [354, 135] on textarea "When [PERSON_NAME] finishes his painting, The Lost Canvas it is said that all l…" at bounding box center [360, 137] width 283 height 7
paste textarea "Hakurei goes into Hades castle alone, protected by a blade from the last Athena…"
type textarea "Hakurei goes into Hades castle alone, protected by a blade from the last Athena…"
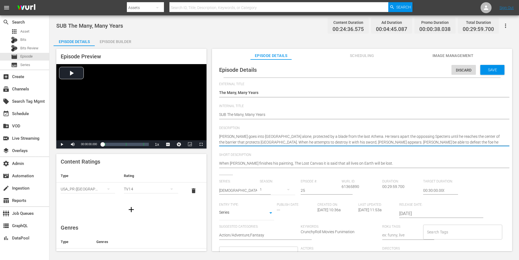
type textarea "Hakurei goes into Hades castle alone, protected by a blade from the last Athena…"
click at [345, 160] on div "When Hades finishes his painting, The Lost Canvas it is said that all lives on …" at bounding box center [360, 163] width 283 height 13
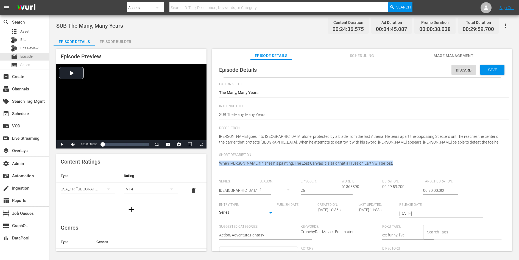
click at [345, 160] on div "When Hades finishes his painting, The Lost Canvas it is said that all lives on …" at bounding box center [360, 163] width 283 height 13
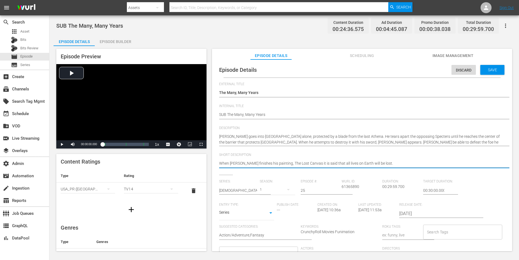
click at [345, 162] on textarea "When [PERSON_NAME] finishes his painting, The Lost Canvas it is said that all l…" at bounding box center [360, 164] width 283 height 7
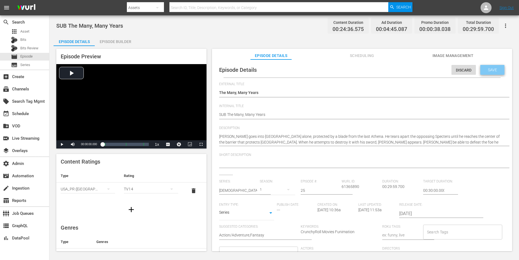
click at [493, 66] on div "Save" at bounding box center [492, 70] width 24 height 10
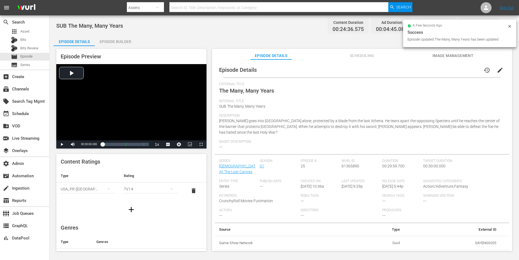
scroll to position [98, 0]
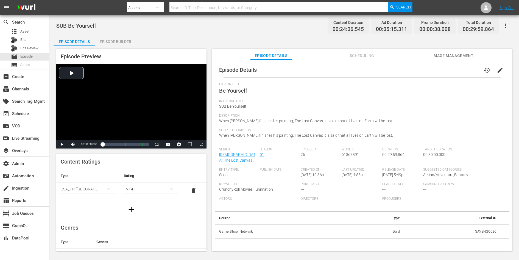
click at [499, 68] on span "edit" at bounding box center [499, 70] width 7 height 7
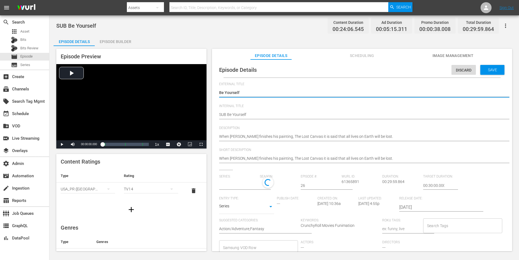
type input "[DEMOGRAPHIC_DATA]: The Lost Canvas"
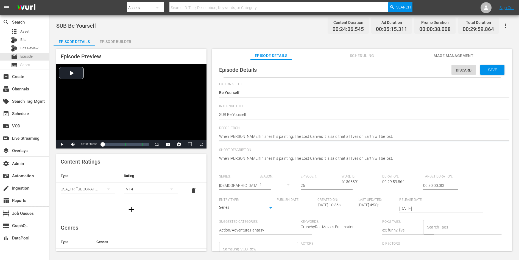
click at [358, 139] on textarea "When [PERSON_NAME] finishes his painting, The Lost Canvas it is said that all l…" at bounding box center [360, 137] width 283 height 7
paste textarea "Hakurei uses a powerful attack with the help of his fallen comrades to seal Hyp…"
type textarea "Hakurei uses a powerful attack with the help of his fallen comrades to seal Hyp…"
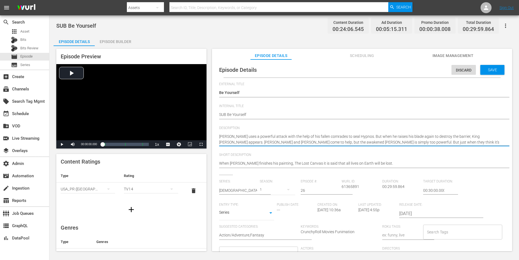
type textarea "Hakurei uses a powerful attack with the help of his fallen comrades to seal Hyp…"
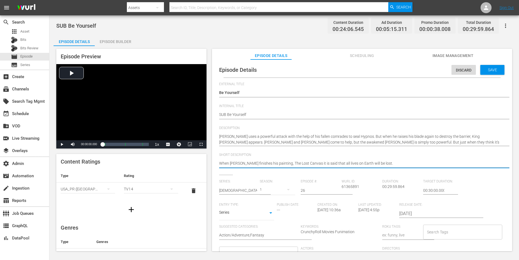
click at [343, 162] on textarea "When [PERSON_NAME] finishes his painting, The Lost Canvas it is said that all l…" at bounding box center [360, 164] width 283 height 7
click at [486, 71] on span "Save" at bounding box center [492, 70] width 18 height 4
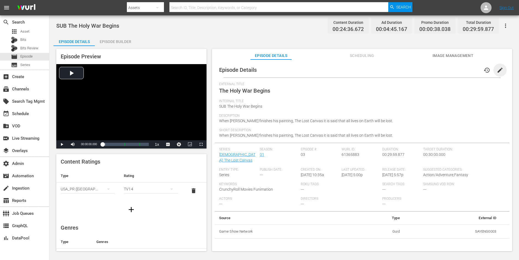
click at [498, 69] on span "edit" at bounding box center [499, 70] width 7 height 7
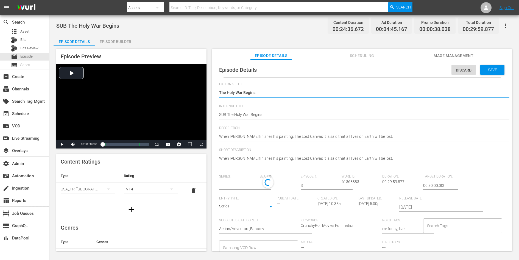
type input "[DEMOGRAPHIC_DATA]: The Lost Canvas"
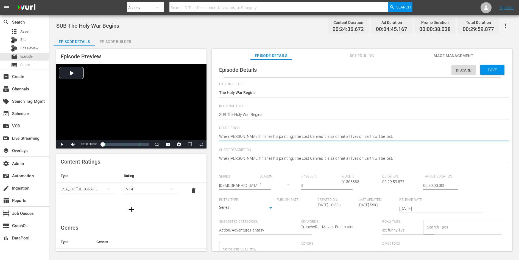
click at [375, 135] on textarea "When [PERSON_NAME] finishes his painting, The Lost Canvas it is said that all l…" at bounding box center [360, 137] width 283 height 7
paste textarea "Tenma and the other Saintly Warriors head towards an Italian town where the war…"
type textarea "Tenma and the other Saintly Warriors head towards an Italian town where the war…"
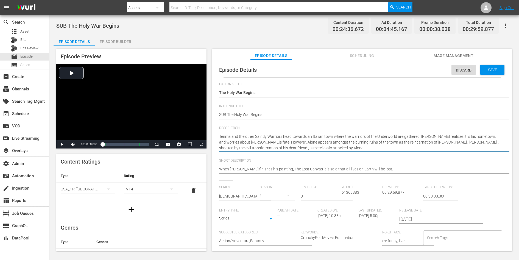
type textarea "Tenma and the other Saintly Warriors head towards an Italian town where the war…"
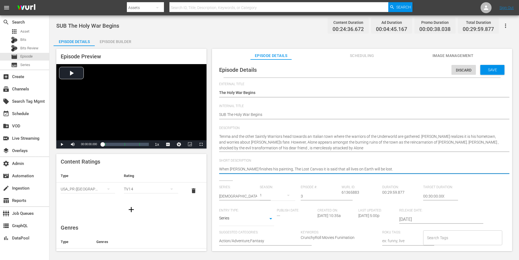
click at [341, 169] on textarea "When [PERSON_NAME] finishes his painting, The Lost Canvas it is said that all l…" at bounding box center [360, 170] width 283 height 7
click at [492, 71] on span "Save" at bounding box center [492, 70] width 18 height 4
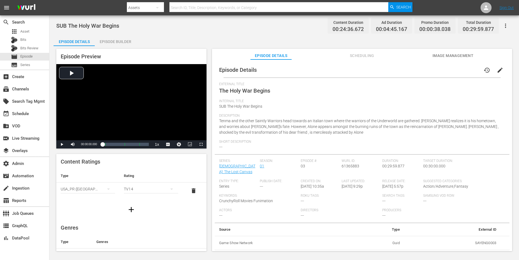
scroll to position [98, 0]
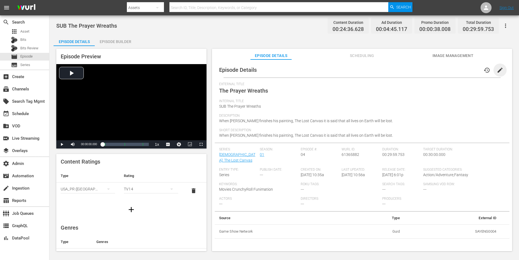
click at [496, 71] on span "edit" at bounding box center [499, 70] width 7 height 7
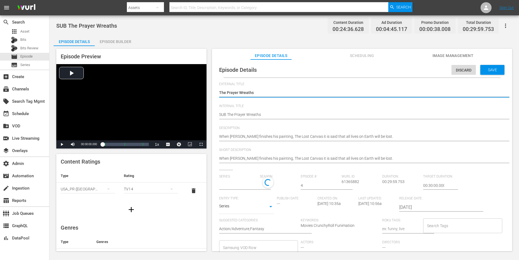
type input "[DEMOGRAPHIC_DATA]: The Lost Canvas"
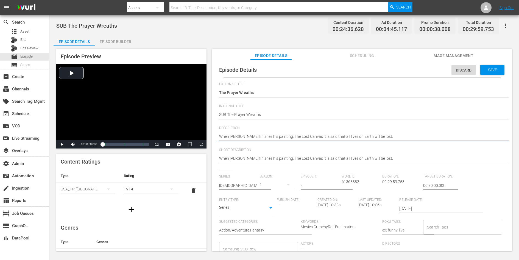
click at [370, 136] on textarea "When [PERSON_NAME] finishes his painting, The Lost Canvas it is said that all l…" at bounding box center [360, 137] width 283 height 7
paste textarea "Though she learns of the death of [PERSON_NAME], and of her brother Alone's rei…"
type textarea "Though she learns of the death of [PERSON_NAME], and of her brother Alone's rei…"
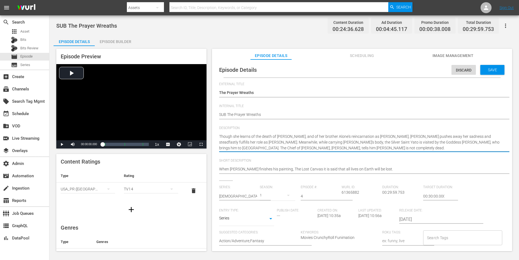
type textarea "Though she learns of the death of [PERSON_NAME], and of her brother Alone's rei…"
click at [351, 165] on div "When [PERSON_NAME] finishes his painting, The Lost Canvas it is said that all l…" at bounding box center [360, 169] width 283 height 13
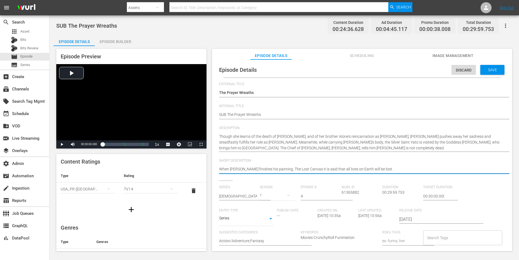
click at [351, 167] on textarea "When [PERSON_NAME] finishes his painting, The Lost Canvas it is said that all l…" at bounding box center [360, 170] width 283 height 7
click at [485, 69] on span "Save" at bounding box center [492, 70] width 18 height 4
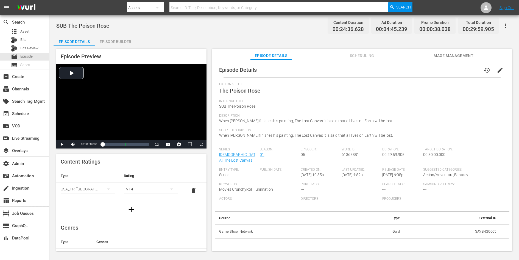
click at [496, 71] on span "edit" at bounding box center [499, 70] width 7 height 7
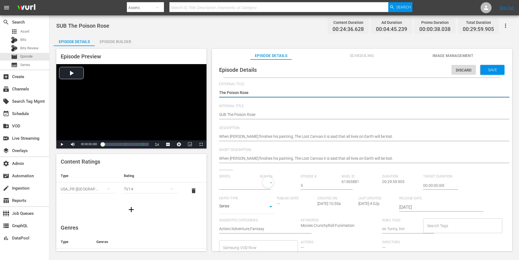
type input "[DEMOGRAPHIC_DATA]: The Lost Canvas"
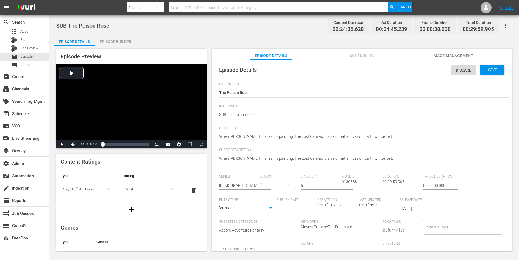
click at [362, 139] on textarea "When [PERSON_NAME] finishes his painting, The Lost Canvas it is said that all l…" at bounding box center [360, 137] width 283 height 7
paste textarea "One of the three strongest Specters, [PERSON_NAME], uses invisible puppet strin…"
type textarea "One of the three strongest Specters, [PERSON_NAME], uses invisible puppet strin…"
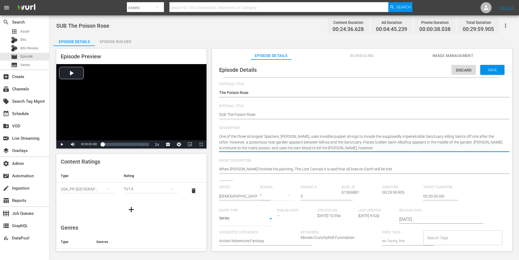
type textarea "One of the three strongest Specters, [PERSON_NAME], uses invisible puppet strin…"
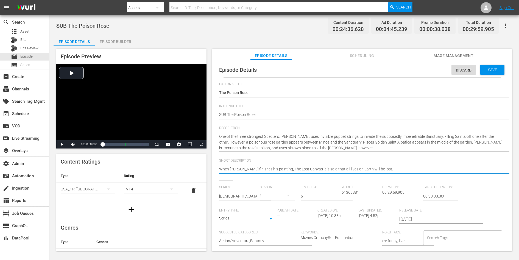
click at [348, 168] on textarea "When [PERSON_NAME] finishes his painting, The Lost Canvas it is said that all l…" at bounding box center [360, 170] width 283 height 7
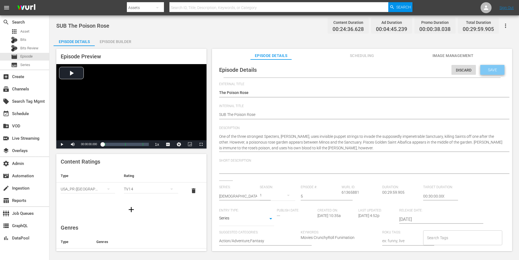
click at [487, 71] on span "Save" at bounding box center [492, 70] width 18 height 4
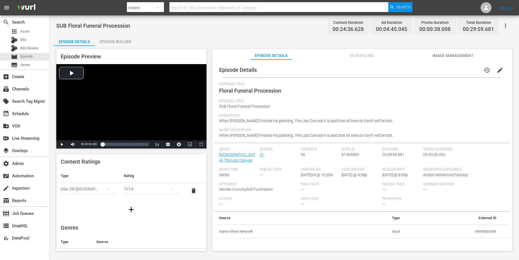
click at [497, 70] on span "edit" at bounding box center [499, 70] width 7 height 7
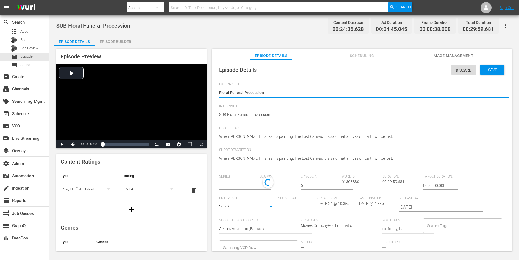
type input "[DEMOGRAPHIC_DATA]: The Lost Canvas"
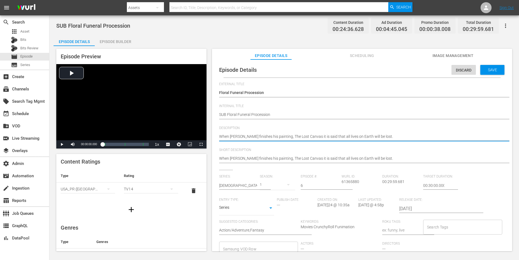
click at [343, 136] on textarea "When [PERSON_NAME] finishes his painting, The Lost Canvas it is said that all l…" at bounding box center [360, 137] width 283 height 7
paste textarea "Albafica fights against Minos with all his might, releasing the â€œcrimson zone…"
type textarea "Albafica fights against Minos with all his might, releasing the â€œcrimson zone…"
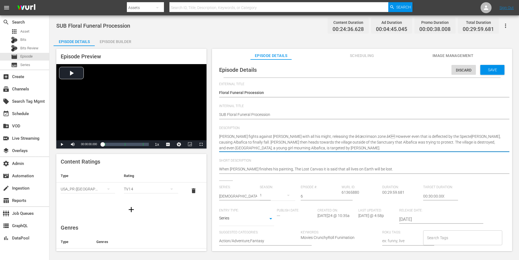
type textarea "Albafica fights against Minos with all his might, releasing the â€œcrimson zone…"
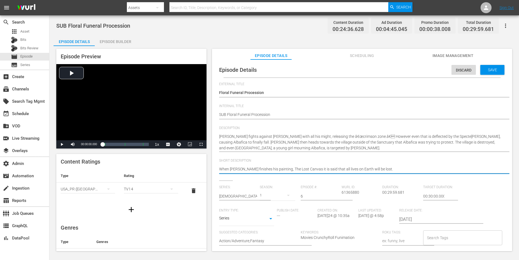
click at [334, 169] on textarea "When [PERSON_NAME] finishes his painting, The Lost Canvas it is said that all l…" at bounding box center [360, 170] width 283 height 7
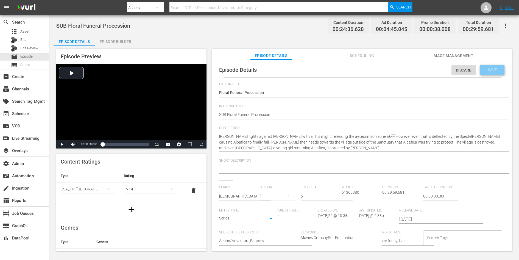
click at [483, 70] on span "Save" at bounding box center [492, 70] width 18 height 4
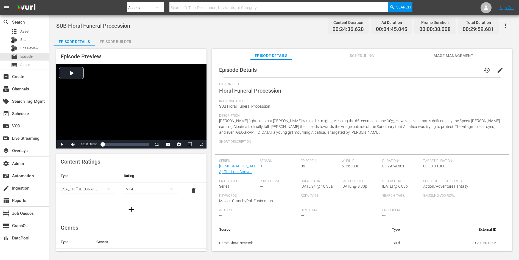
click at [496, 65] on button "edit" at bounding box center [499, 70] width 13 height 13
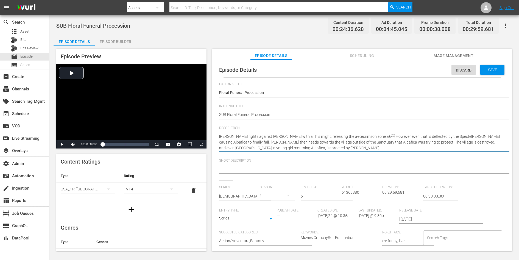
type textarea "Albafica fights against Minos with all his might, releasing the â€crimson zone.…"
type textarea "Albafica fights against Minos with all his might, releasing the âcrimson zone.â…"
type textarea "Albafica fights against Minos with all his might, releasing the crimson zone.â€…"
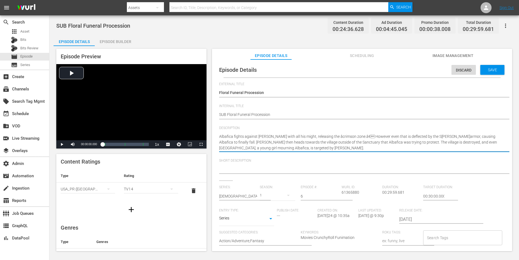
type textarea "Albafica fights against Minos with all his might, releasing the crimson zone.â€…"
click at [348, 137] on textarea "Albafica fights against Minos with all his might, releasing the â€œcrimson zone…" at bounding box center [360, 142] width 283 height 17
type textarea "Albafica fights against Minos with all his might, releasing the crimson zone.â€…"
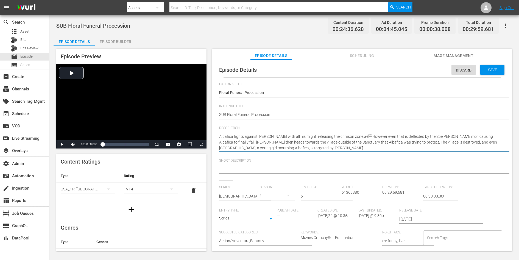
type textarea "Albafica fights against Minos with all his might, releasing the crimson zone.â€…"
type textarea "Albafica fights against Minos with all his might, releasing the crimson zone.âH…"
type textarea "Albafica fights against Minos with all his might, releasing the crimson zone.Ho…"
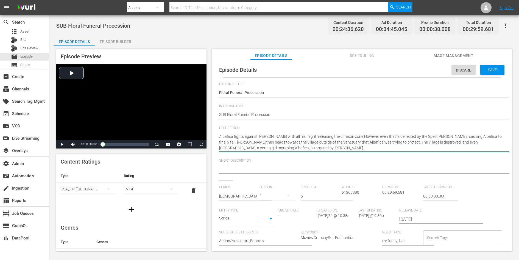
type textarea "Albafica fights against Minos with all his might, releasing the crimson zone. H…"
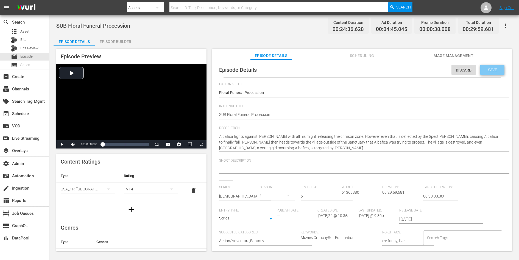
click at [493, 68] on span "Save" at bounding box center [492, 70] width 18 height 4
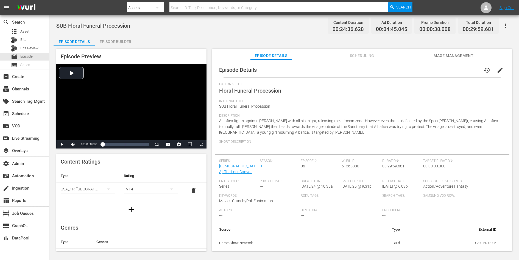
scroll to position [98, 0]
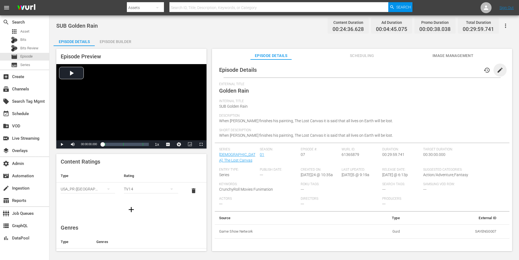
click at [496, 68] on span "edit" at bounding box center [499, 70] width 7 height 7
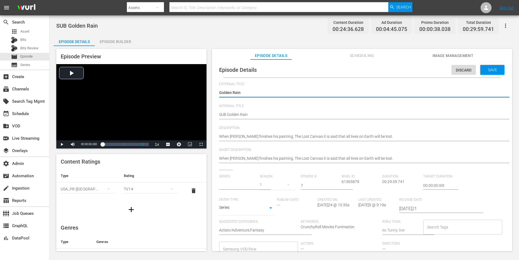
type input "[DEMOGRAPHIC_DATA]: The Lost Canvas"
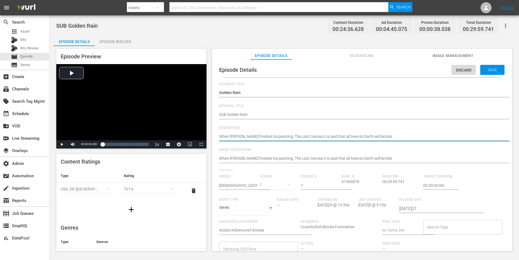
click at [315, 136] on textarea "When [PERSON_NAME] finishes his painting, The Lost Canvas it is said that all l…" at bounding box center [360, 137] width 283 height 7
paste textarea "[PERSON_NAME] and the others hear that the immortal Specters can be destroyed u…"
type textarea "[PERSON_NAME] and the others hear that the immortal Specters can be destroyed u…"
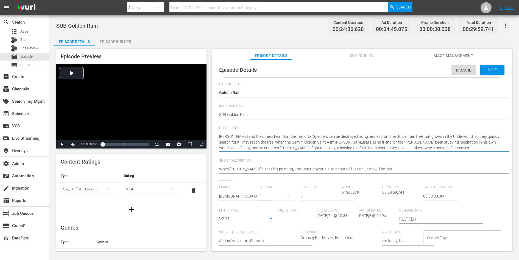
type textarea "[PERSON_NAME] and the others hear that the immortal Specters can be destroyed u…"
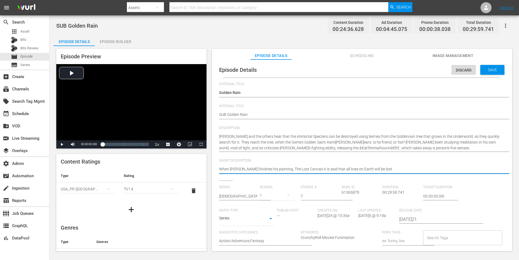
click at [307, 169] on textarea "When [PERSON_NAME] finishes his painting, The Lost Canvas it is said that all l…" at bounding box center [360, 170] width 283 height 7
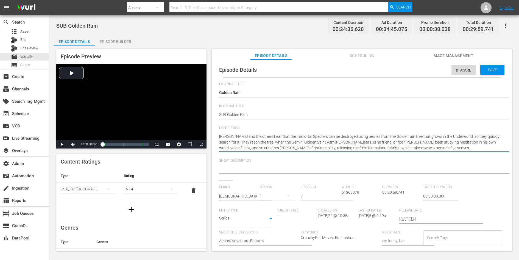
type textarea "[PERSON_NAME] and the others hear that the immortal Specters can be destroyed u…"
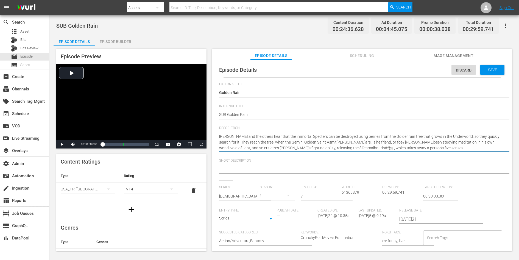
type textarea "[PERSON_NAME] and the others hear that the immortal Specters can be destroyed u…"
click at [329, 148] on textarea "When [PERSON_NAME] finishes his painting, The Lost Canvas it is said that all l…" at bounding box center [360, 142] width 283 height 17
type textarea "[PERSON_NAME] and the others hear that the immortal Specters can be destroyed u…"
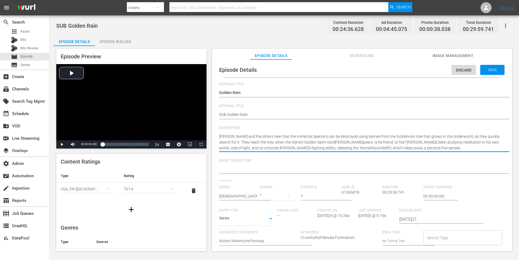
type textarea "[PERSON_NAME] and the others hear that the immortal Specters can be destroyed u…"
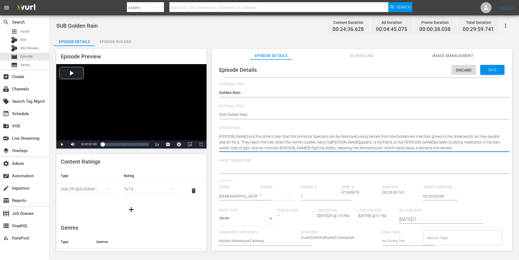
type textarea "[PERSON_NAME] and the others hear that the immortal Specters can be destroyed u…"
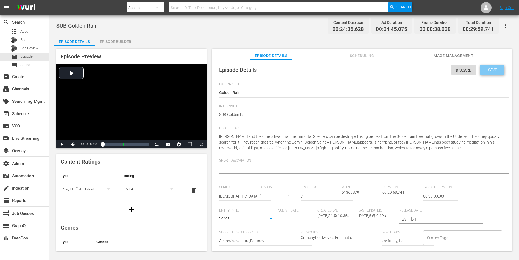
click at [485, 67] on div "Save" at bounding box center [492, 70] width 24 height 10
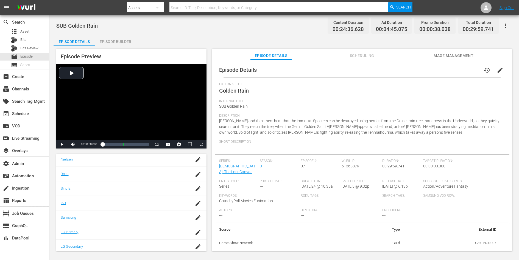
scroll to position [98, 0]
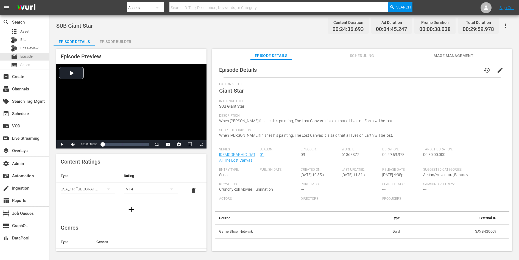
click at [496, 68] on span "edit" at bounding box center [499, 70] width 7 height 7
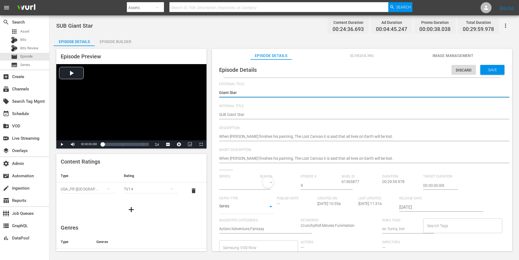
type input "Saint Seiya: The Lost Canvas"
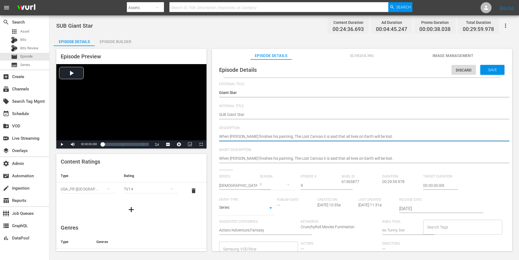
click at [363, 138] on textarea "When Hades finishes his painting, The Lost Canvas it is said that all lives on …" at bounding box center [360, 137] width 283 height 7
paste textarea "The Taurus Golden Saint Aldebaran uses his amazing strength to defeat the Spect…"
type textarea "The Taurus Golden Saint Aldebaran uses his amazing strength to defeat the Spect…"
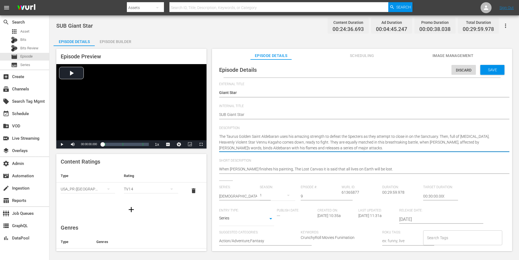
type textarea "The Taurus Golden Saint Aldebaran uses his amazing strength to defeat the Spect…"
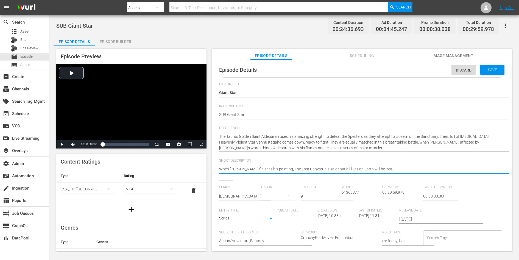
click at [348, 170] on textarea "When Hades finishes his painting, The Lost Canvas it is said that all lives on …" at bounding box center [360, 170] width 283 height 7
click at [491, 69] on span "Save" at bounding box center [492, 70] width 18 height 4
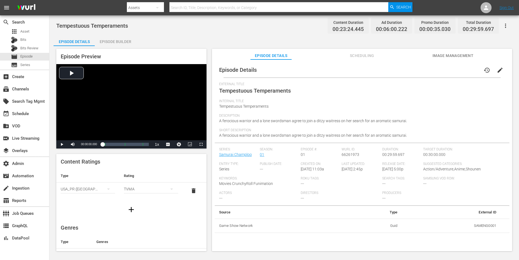
click at [497, 69] on span "edit" at bounding box center [499, 70] width 7 height 7
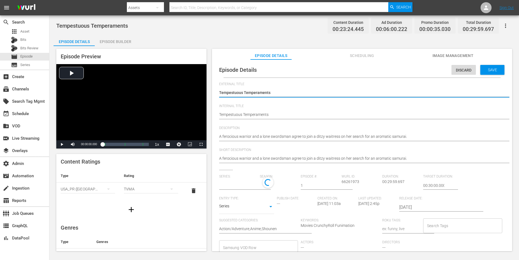
type input "Samurai Champloo"
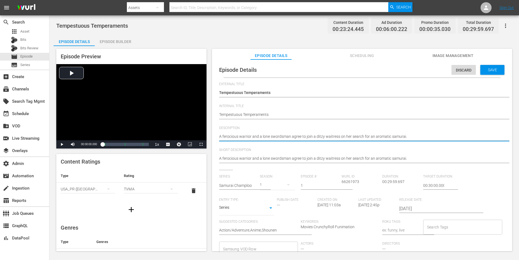
click at [339, 136] on textarea "A ferocious warrior and a lone swordsman agree to join a ditzy waitress on her …" at bounding box center [360, 137] width 283 height 7
paste textarea "Fuu is a part-time teahouse worker whose life changes forever when two vagabond…"
type textarea "Fuu is a part-time teahouse worker whose life changes forever when two vagabond…"
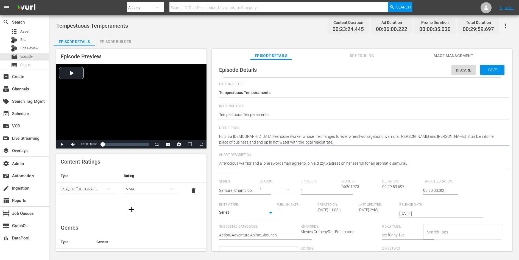
type textarea "Fuu is a part-time teahouse worker whose life changes forever when two vagabond…"
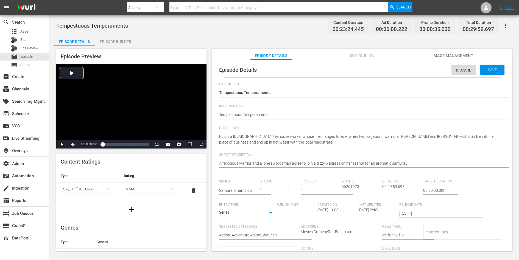
click at [318, 164] on textarea "A ferocious warrior and a lone swordsman agree to join a ditzy waitress on her …" at bounding box center [360, 164] width 283 height 7
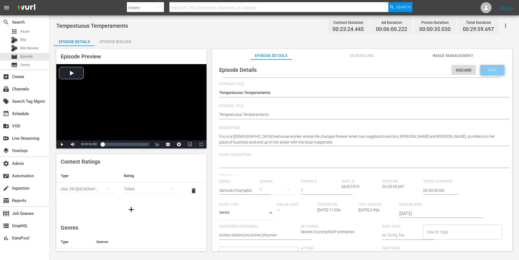
click at [488, 73] on div "Save" at bounding box center [492, 70] width 24 height 10
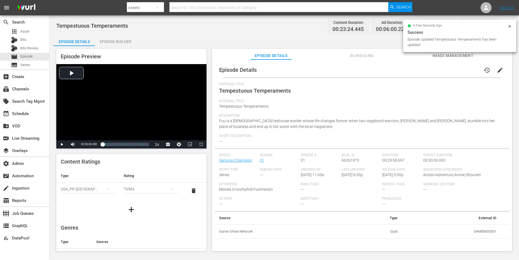
click at [161, 189] on div "TVMA" at bounding box center [151, 189] width 54 height 15
click at [139, 228] on div "TV14" at bounding box center [150, 226] width 41 height 9
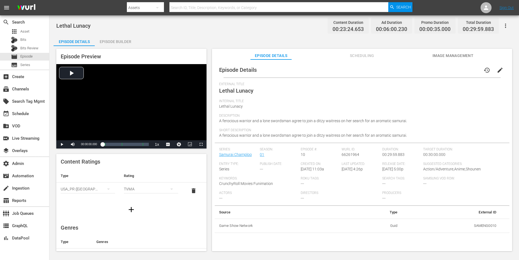
click at [497, 69] on span "edit" at bounding box center [499, 70] width 7 height 7
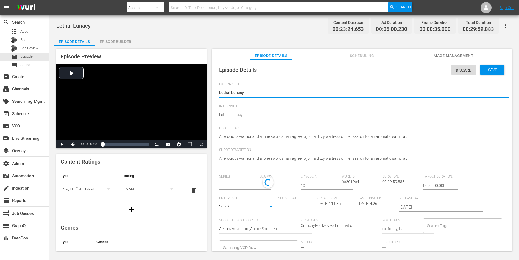
type input "Samurai Champloo"
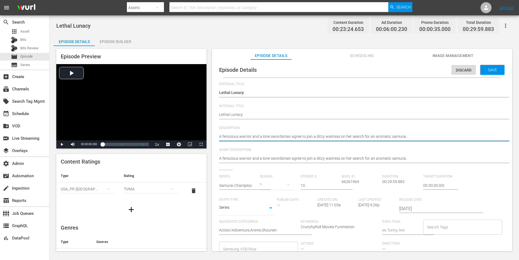
click at [337, 136] on textarea "A ferocious warrior and a lone swordsman agree to join a ditzy waitress on her …" at bounding box center [360, 137] width 283 height 7
paste textarea "Mugen takes his training to the next level in preparation for a full moon death…"
type textarea "Mugen takes his training to the next level in preparation for a full moon death…"
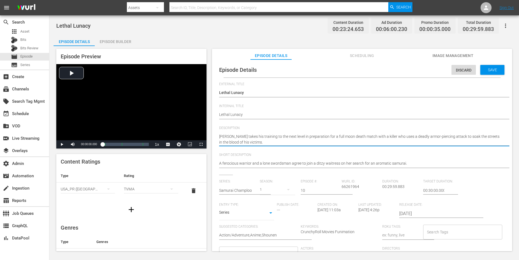
type textarea "Mugen takes his training to the next level in preparation for a full moon death…"
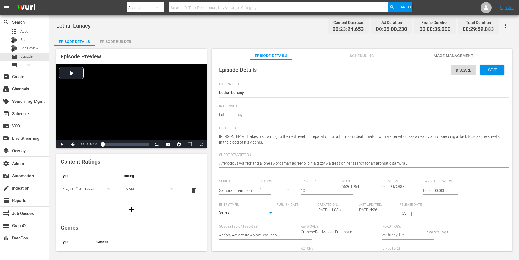
click at [317, 165] on textarea "A ferocious warrior and a lone swordsman agree to join a ditzy waitress on her …" at bounding box center [360, 164] width 283 height 7
click at [485, 71] on span "Save" at bounding box center [492, 70] width 18 height 4
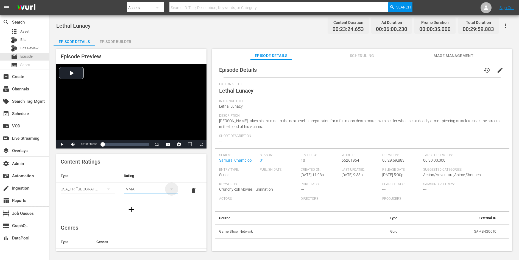
click at [168, 190] on icon "simple table" at bounding box center [171, 189] width 7 height 7
click at [140, 225] on div "TV14" at bounding box center [150, 226] width 41 height 9
click at [214, 145] on div "Episode Details history edit External Title Lethal Lunacy Internal Title Lethal…" at bounding box center [362, 158] width 300 height 197
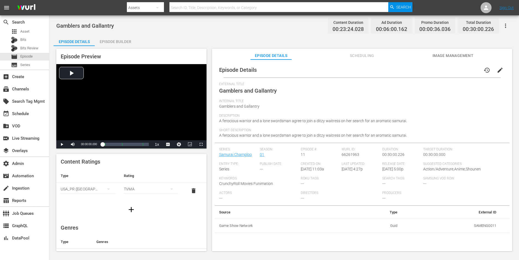
click at [496, 72] on span "edit" at bounding box center [499, 70] width 7 height 7
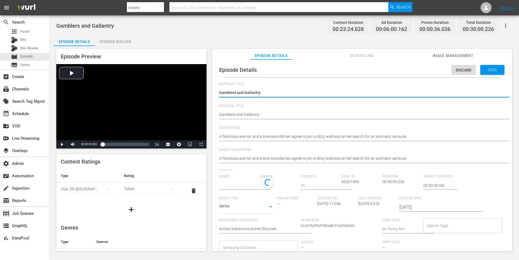
type input "Samurai Champloo"
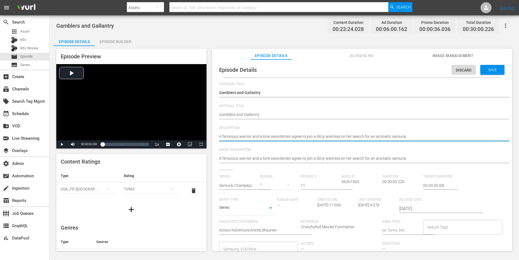
click at [363, 137] on textarea "A ferocious warrior and a lone swordsman agree to join a ditzy waitress on her …" at bounding box center [360, 137] width 283 height 7
paste textarea "[PERSON_NAME] falls in love with a suicidal beauty whose husband sold her into …"
type textarea "[PERSON_NAME] falls in love with a suicidal beauty whose husband sold her into …"
type textarea "Jin falls in love with a suicidal beauty whose husband sold her into slavery, a…"
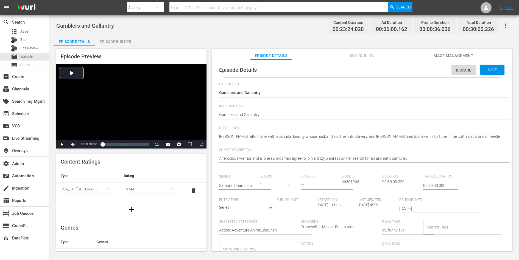
click at [355, 157] on textarea "A ferocious warrior and a lone swordsman agree to join a ditzy waitress on her …" at bounding box center [360, 159] width 283 height 7
click at [488, 71] on span "Save" at bounding box center [492, 70] width 18 height 4
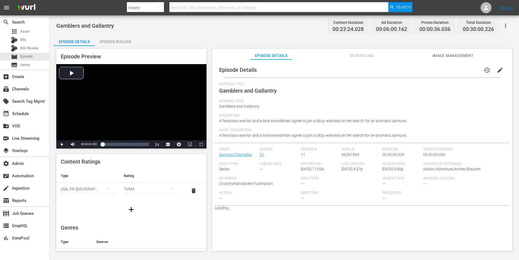
click at [140, 189] on div "TVMA" at bounding box center [151, 189] width 54 height 15
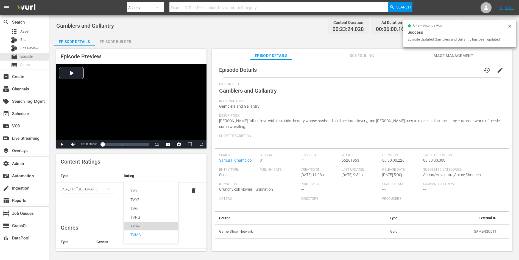
click at [135, 228] on div "TV14" at bounding box center [150, 226] width 41 height 9
click at [173, 167] on div "Content Ratings Type Rating Select Rating Type [GEOGRAPHIC_DATA] ([GEOGRAPHIC_D…" at bounding box center [131, 186] width 150 height 64
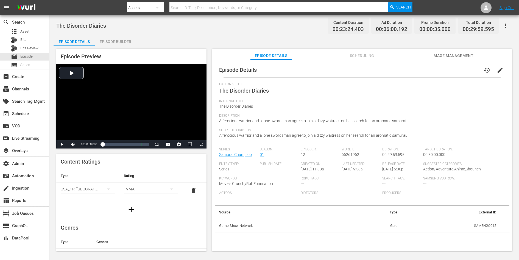
click at [497, 67] on button "edit" at bounding box center [499, 70] width 13 height 13
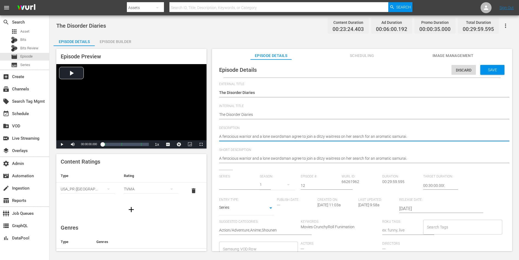
type input "Samurai Champloo"
click at [381, 136] on textarea "A ferocious warrior and a lone swordsman agree to join a ditzy waitress on her …" at bounding box center [360, 137] width 283 height 7
paste textarea "When [PERSON_NAME] and [PERSON_NAME] do the unthinkable and read [PERSON_NAME]'…"
type textarea "When [PERSON_NAME] and [PERSON_NAME] do the unthinkable and read [PERSON_NAME]'…"
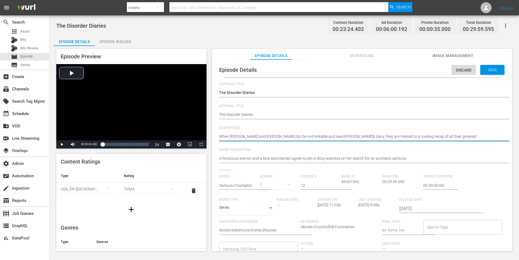
type textarea "When [PERSON_NAME] and [PERSON_NAME] do the unthinkable and read [PERSON_NAME]'…"
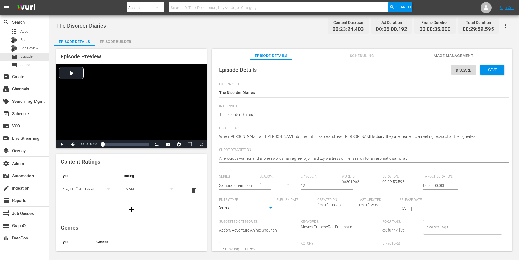
click at [342, 159] on textarea "A ferocious warrior and a lone swordsman agree to join a ditzy waitress on her …" at bounding box center [360, 159] width 283 height 7
type textarea "A ferocious warrior and a lone swordsman agree to join a ditzy waitress her sea…"
click at [343, 159] on textarea "A ferocious warrior and a lone swordsman agree to join a ditzy waitress on her …" at bounding box center [360, 159] width 283 height 7
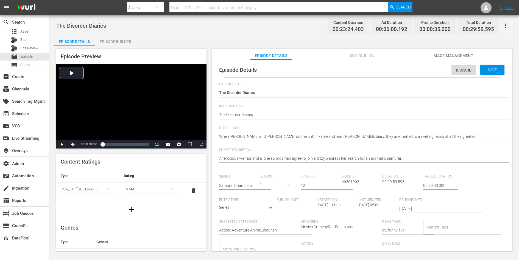
click at [343, 159] on textarea "A ferocious warrior and a lone swordsman agree to join a ditzy waitress on her …" at bounding box center [360, 159] width 283 height 7
click at [491, 68] on span "Save" at bounding box center [492, 70] width 18 height 4
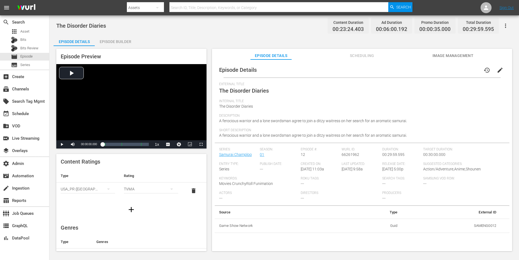
click at [142, 190] on div "TVMA" at bounding box center [151, 189] width 54 height 15
click at [137, 223] on div "TV14" at bounding box center [150, 226] width 41 height 9
click at [143, 187] on div "TV14" at bounding box center [151, 189] width 54 height 15
click at [135, 224] on div "TV14" at bounding box center [150, 226] width 41 height 9
click at [172, 165] on div "Content Ratings Type Rating Select Rating Type USA_PR (United States of America…" at bounding box center [131, 186] width 150 height 64
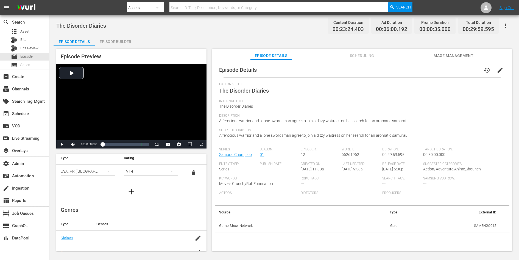
scroll to position [98, 0]
click at [496, 71] on span "edit" at bounding box center [499, 70] width 7 height 7
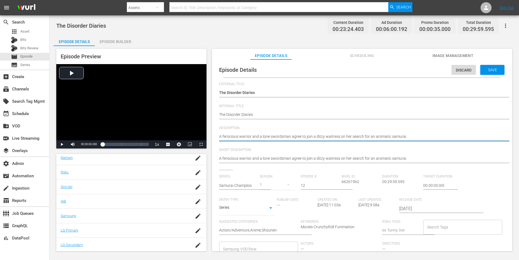
click at [387, 139] on textarea "A ferocious warrior and a lone swordsman agree to join a ditzy waitress on her …" at bounding box center [360, 137] width 283 height 7
paste textarea "When Mugen and Jin do the unthinkable and read Fuu's diary, they are treated to…"
type textarea "When Mugen and Jin do the unthinkable and read Fuu's diary, they are treated to…"
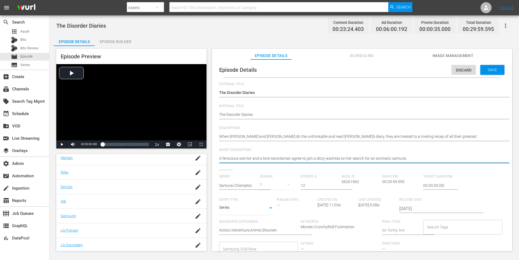
click at [376, 158] on textarea "A ferocious warrior and a lone swordsman agree to join a ditzy waitress on her …" at bounding box center [360, 159] width 283 height 7
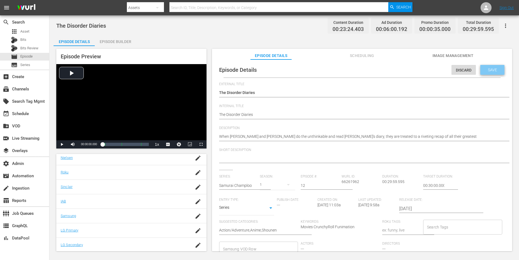
click at [491, 69] on span "Save" at bounding box center [492, 70] width 18 height 4
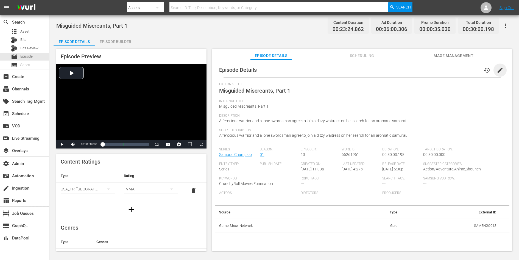
click at [497, 69] on span "edit" at bounding box center [499, 70] width 7 height 7
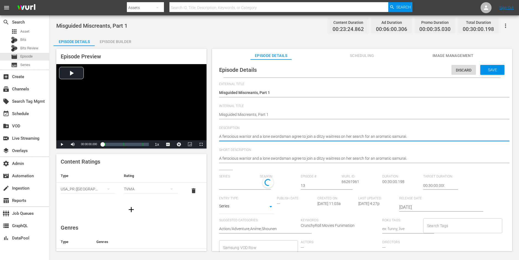
click at [384, 135] on textarea "A ferocious warrior and a lone swordsman agree to join a ditzy waitress on her …" at bounding box center [360, 137] width 283 height 7
paste textarea "When [PERSON_NAME] crosses paths with a face his past, he reluctantly signs on …"
type textarea "When [PERSON_NAME] crosses paths with a face his past, he reluctantly signs on …"
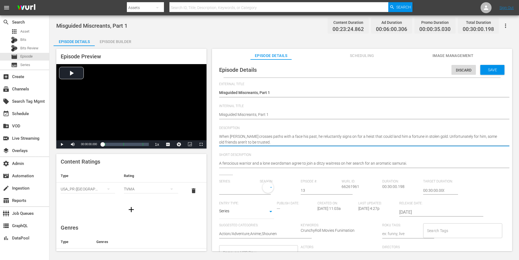
type input "Samurai Champloo"
type textarea "When [PERSON_NAME] crosses paths with a face his past, he reluctantly signs on …"
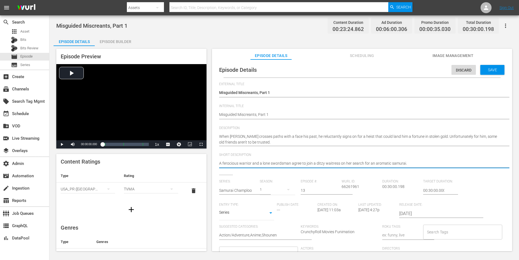
click at [364, 162] on textarea "A ferocious warrior and a lone swordsman agree to join a ditzy waitress on her …" at bounding box center [360, 164] width 283 height 7
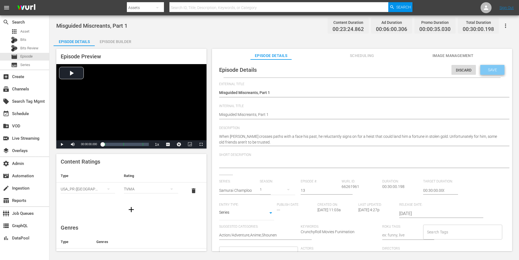
click at [491, 74] on div "Save" at bounding box center [492, 70] width 24 height 10
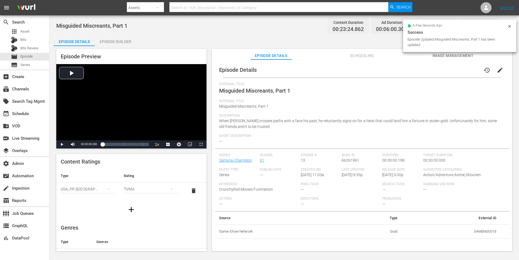
click at [139, 188] on div "TVMA" at bounding box center [151, 189] width 54 height 15
click at [133, 225] on div "TV14" at bounding box center [150, 226] width 41 height 9
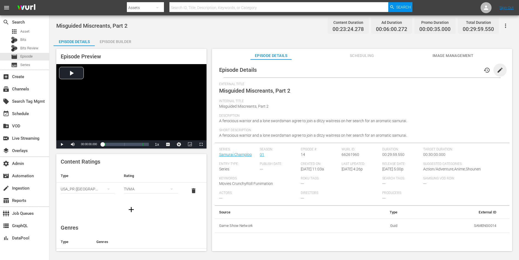
click at [497, 71] on span "edit" at bounding box center [499, 70] width 7 height 7
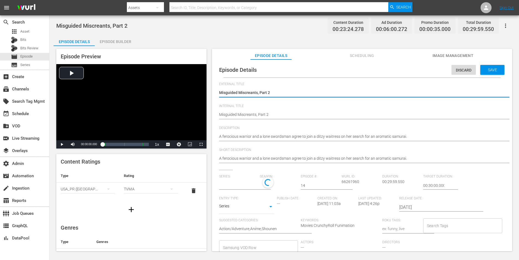
type input "Samurai Champloo"
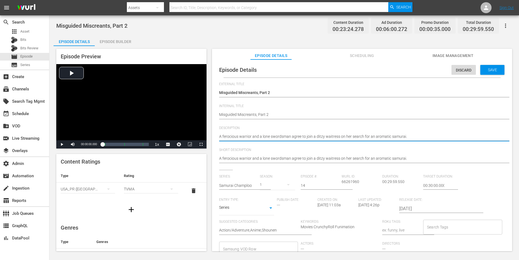
click at [369, 138] on textarea "A ferocious warrior and a lone swordsman agree to join a ditzy waitress on her …" at bounding box center [360, 137] width 283 height 7
paste textarea "Mugen - double-crossed and headed for the bottom of the ocean - flashes back to…"
type textarea "Mugen - double-crossed and headed for the bottom of the ocean - flashes back to…"
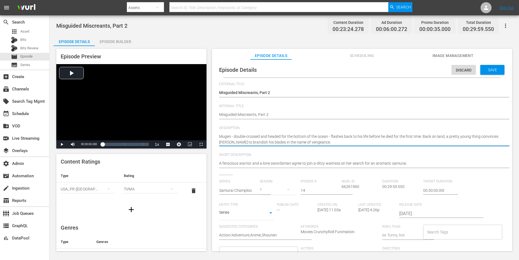
type textarea "Mugen - double-crossed and headed for the bottom of the ocean - flashes back to…"
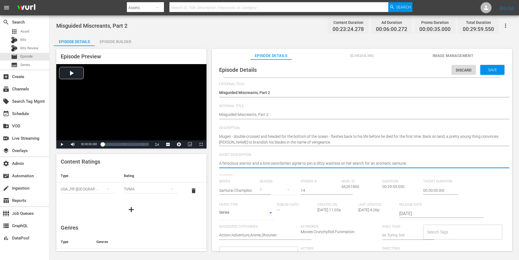
click at [351, 164] on textarea "A ferocious warrior and a lone swordsman agree to join a ditzy waitress on her …" at bounding box center [360, 164] width 283 height 7
click at [485, 67] on div "Save" at bounding box center [492, 70] width 24 height 10
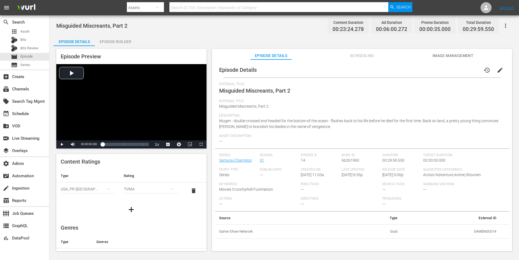
click at [139, 189] on div "TVMA" at bounding box center [151, 189] width 54 height 15
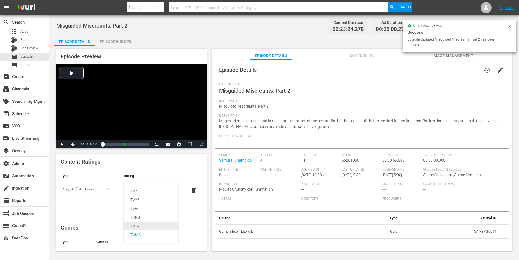
click at [137, 223] on div "TV14" at bounding box center [150, 226] width 41 height 9
click at [154, 173] on th "Rating" at bounding box center [150, 176] width 63 height 13
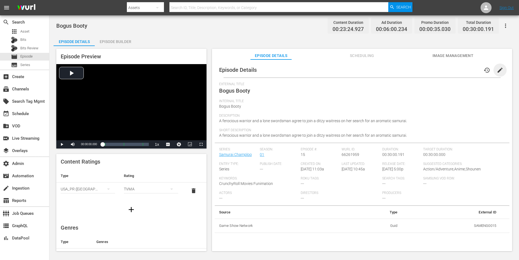
click at [496, 71] on span "edit" at bounding box center [499, 70] width 7 height 7
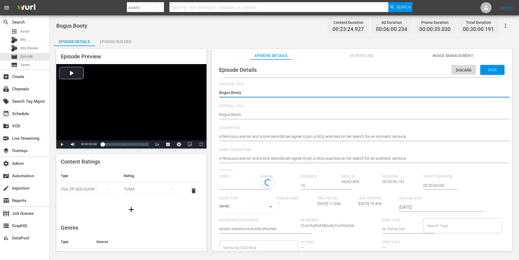
type input "Samurai Champloo"
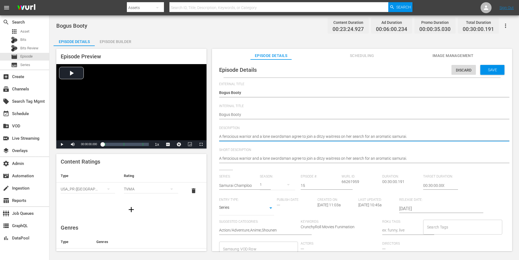
click at [384, 135] on textarea "A ferocious warrior and a lone swordsman agree to join a ditzy waitress on her …" at bounding box center [360, 137] width 283 height 7
paste textarea "[PERSON_NAME] goes under the covers with an undercover investigator who's out t…"
type textarea "[PERSON_NAME] goes under the covers with an undercover investigator who's out t…"
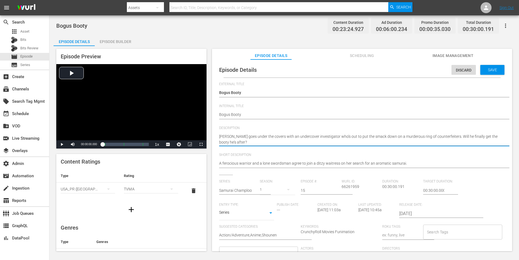
type textarea "Mugen goes under the covers with an undercover investigator who's out to put th…"
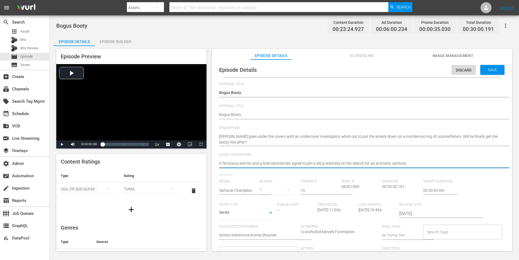
click at [359, 164] on textarea "A ferocious warrior and a lone swordsman agree to join a ditzy waitress on her …" at bounding box center [360, 164] width 283 height 7
click at [492, 72] on div "Save" at bounding box center [492, 70] width 24 height 10
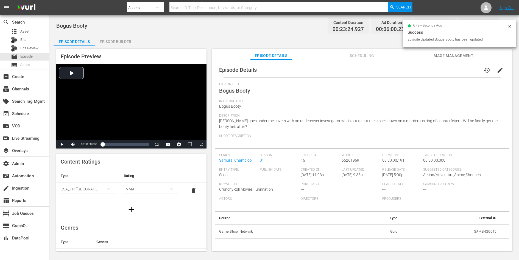
click at [158, 188] on div "TVMA" at bounding box center [151, 189] width 54 height 15
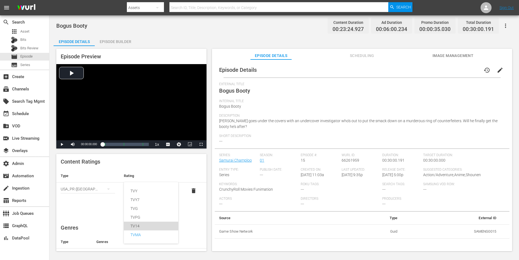
click at [142, 225] on div "TV14" at bounding box center [150, 226] width 41 height 9
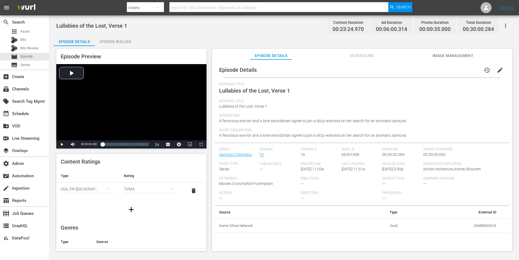
click at [497, 68] on span "edit" at bounding box center [499, 70] width 7 height 7
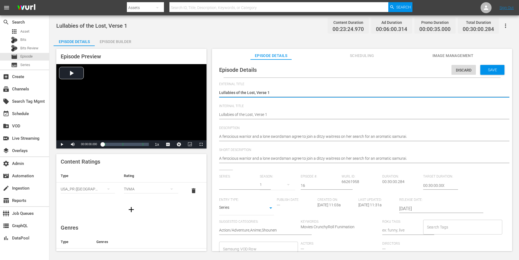
type input "Samurai Champloo"
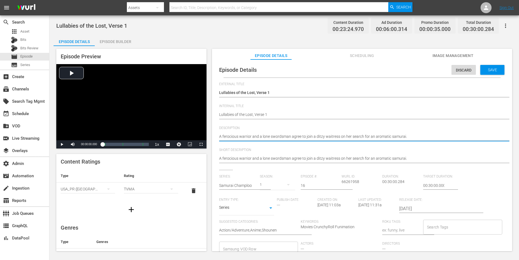
click at [331, 136] on textarea "A ferocious warrior and a lone swordsman agree to join a ditzy waitress on her …" at bounding box center [360, 137] width 283 height 7
paste textarea "Tempers flare, harsh words are exchanged, and the gang splinters, each member m…"
type textarea "Tempers flare, harsh words are exchanged, and the gang splinters, each member m…"
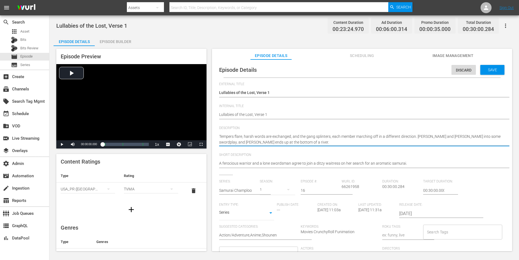
type textarea "Tempers flare, harsh words are exchanged, and the gang splinters, each member m…"
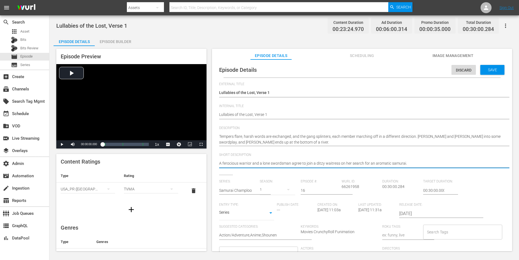
click at [321, 164] on textarea "A ferocious warrior and a lone swordsman agree to join a ditzy waitress on her …" at bounding box center [360, 164] width 283 height 7
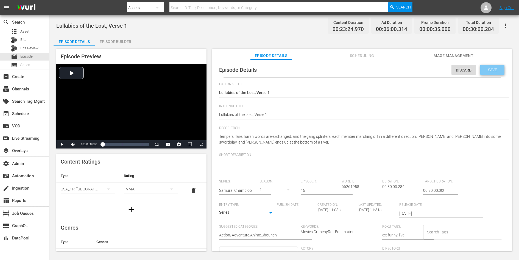
click at [491, 69] on span "Save" at bounding box center [492, 70] width 18 height 4
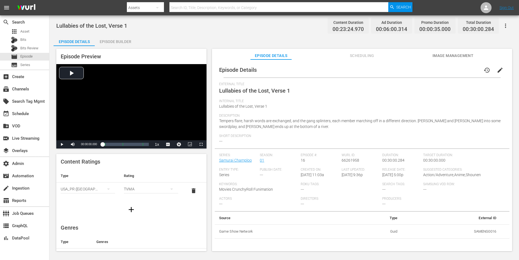
click at [151, 189] on div "TVMA" at bounding box center [151, 189] width 54 height 15
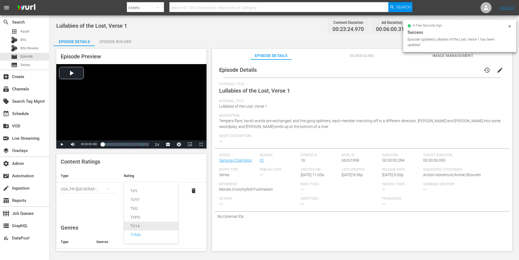
click at [138, 223] on div "TV14" at bounding box center [150, 226] width 41 height 9
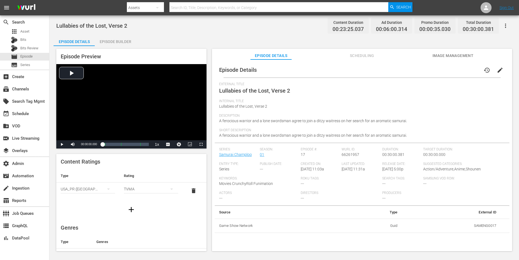
click at [496, 68] on span "edit" at bounding box center [499, 70] width 7 height 7
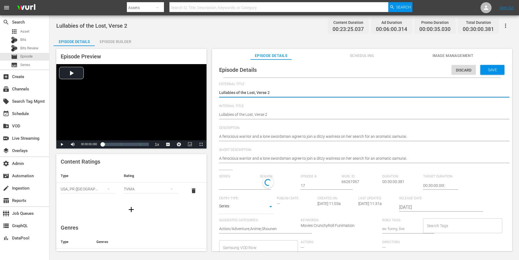
type input "Samurai Champloo"
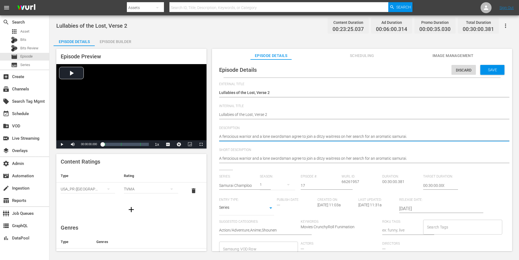
click at [336, 135] on textarea "A ferocious warrior and a lone swordsman agree to join a ditzy waitress on her …" at bounding box center [360, 137] width 283 height 7
paste textarea "[PERSON_NAME] and [PERSON_NAME] reunite, only to be attacked by a vengeance-dri…"
type textarea "[PERSON_NAME] and [PERSON_NAME] reunite, only to be attacked by a vengeance-dri…"
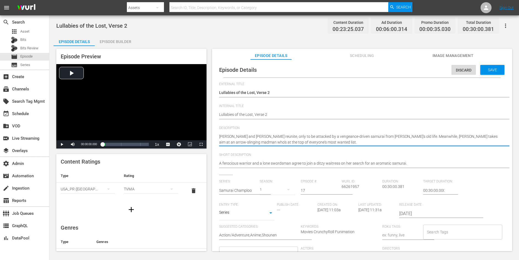
type textarea "[PERSON_NAME] and [PERSON_NAME] reunite, only to be attacked by a vengeance-dri…"
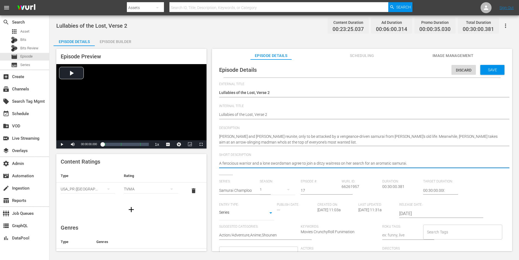
click at [324, 163] on textarea "A ferocious warrior and a lone swordsman agree to join a ditzy waitress on her …" at bounding box center [360, 164] width 283 height 7
click at [488, 72] on div "Save" at bounding box center [492, 70] width 24 height 10
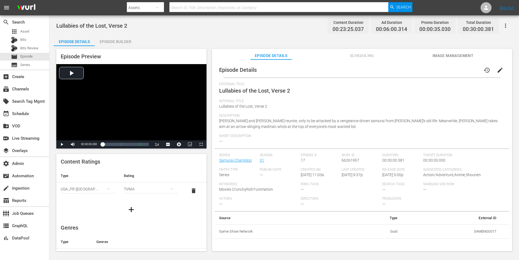
click at [160, 190] on div "TVMA" at bounding box center [151, 189] width 54 height 15
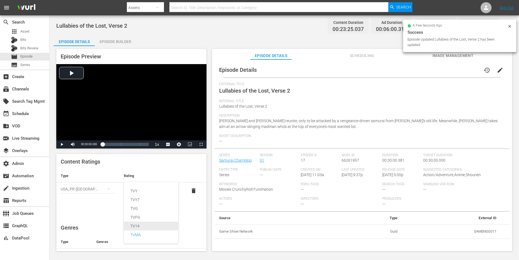
click at [143, 223] on div "TV14" at bounding box center [150, 226] width 41 height 9
click at [153, 160] on div "Content Ratings Type Rating Select Rating Type USA_PR (United States of America…" at bounding box center [131, 186] width 150 height 64
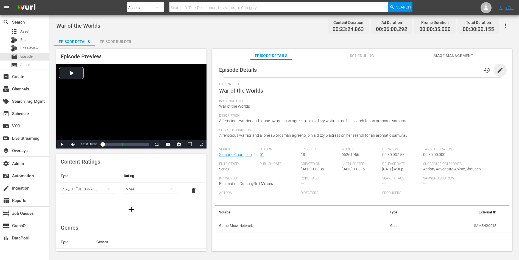
click at [496, 71] on span "edit" at bounding box center [499, 70] width 7 height 7
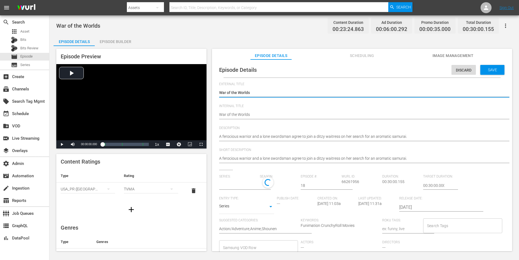
type input "Samurai Champloo"
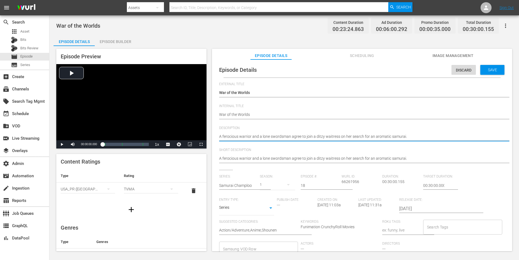
click at [370, 137] on textarea "A ferocious warrior and a lone swordsman agree to join a ditzy waitress on her …" at bounding box center [360, 137] width 283 height 7
paste textarea "Mugen learns his letters from a sake-guzzling maniac, Jin makes good on a promi…"
type textarea "Mugen learns his letters from a sake-guzzling maniac, Jin makes good on a promi…"
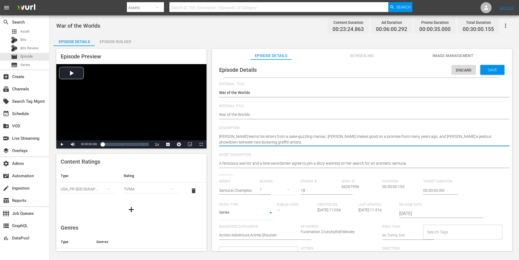
type textarea "Mugen learns his letters from a sake-guzzling maniac, Jin makes good on a promi…"
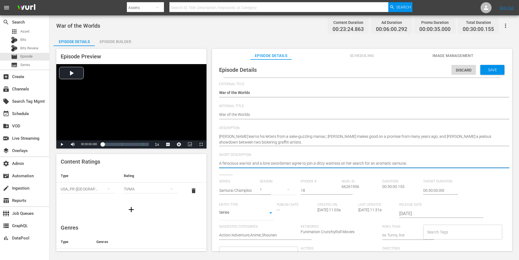
click at [357, 163] on textarea "A ferocious warrior and a lone swordsman agree to join a ditzy waitress on her …" at bounding box center [360, 164] width 283 height 7
click at [495, 70] on span "Save" at bounding box center [492, 70] width 18 height 4
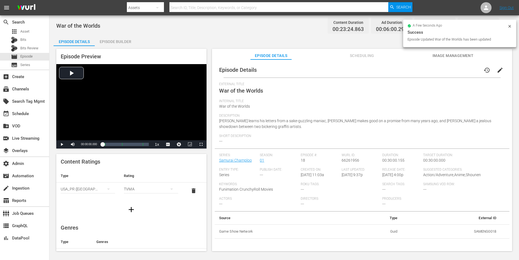
click at [150, 190] on div "TVMA" at bounding box center [151, 189] width 54 height 15
click at [136, 226] on div "TV14" at bounding box center [150, 226] width 41 height 9
click at [166, 172] on th "Rating" at bounding box center [150, 176] width 63 height 13
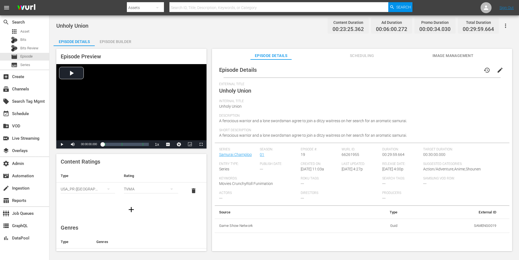
click at [496, 67] on span "edit" at bounding box center [499, 70] width 7 height 7
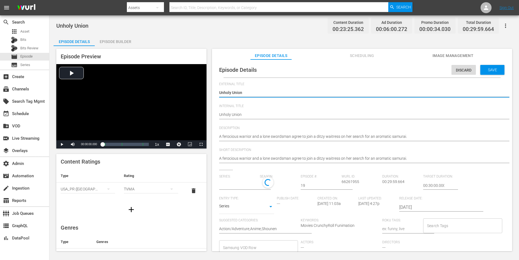
type input "Samurai Champloo"
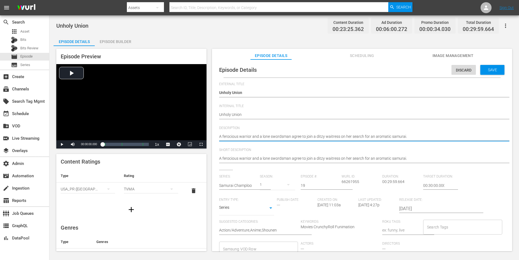
click at [356, 137] on textarea "A ferocious warrior and a lone swordsman agree to join a ditzy waitress on her …" at bounding box center [360, 137] width 283 height 7
paste textarea "Fuu harbors a female fugitive who's on the run from a bogus, gun-slinging missi…"
type textarea "Fuu harbors a female fugitive who's on the run from a bogus, gun-slinging missi…"
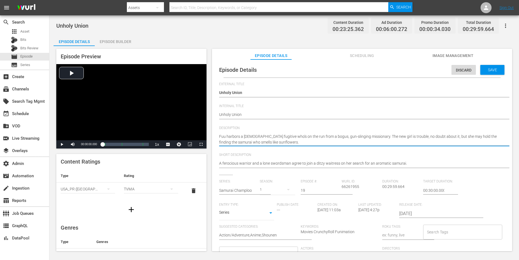
type textarea "Fuu harbors a female fugitive who's on the run from a bogus, gun-slinging missi…"
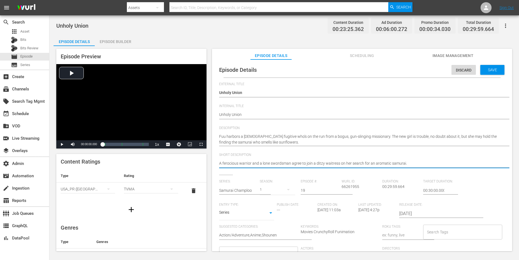
click at [343, 165] on textarea "A ferocious warrior and a lone swordsman agree to join a ditzy waitress on her …" at bounding box center [360, 164] width 283 height 7
click at [489, 68] on span "Save" at bounding box center [492, 70] width 18 height 4
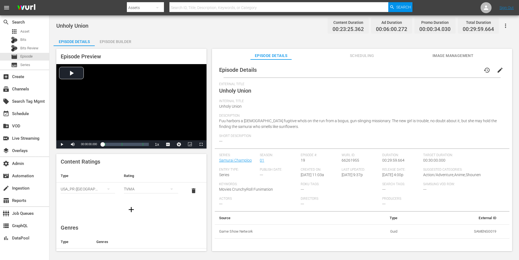
click at [132, 187] on div "TVMA" at bounding box center [151, 189] width 54 height 15
click at [136, 225] on div "TV14" at bounding box center [150, 226] width 41 height 9
click at [169, 164] on div "Content Ratings Type Rating Select Rating Type USA_PR (United States of America…" at bounding box center [131, 186] width 150 height 64
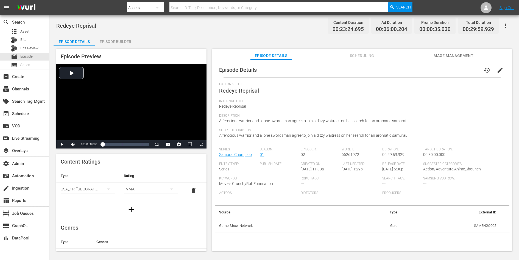
click at [498, 69] on span "edit" at bounding box center [499, 70] width 7 height 7
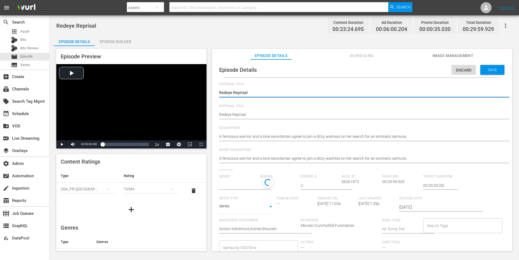
type input "Samurai Champloo"
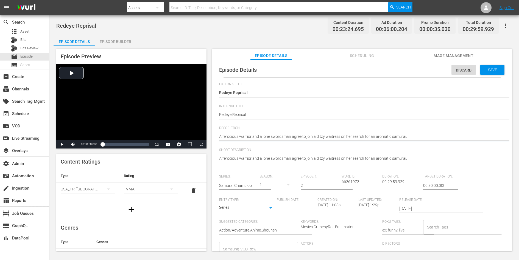
click at [361, 136] on textarea "A ferocious warrior and a lone swordsman agree to join a ditzy waitress on her …" at bounding box center [360, 137] width 283 height 7
paste textarea "When [PERSON_NAME] wounds an enemys arm, it sets off a dangerous chain reaction…"
type textarea "When [PERSON_NAME] wounds an enemys arm, it sets off a dangerous chain reaction…"
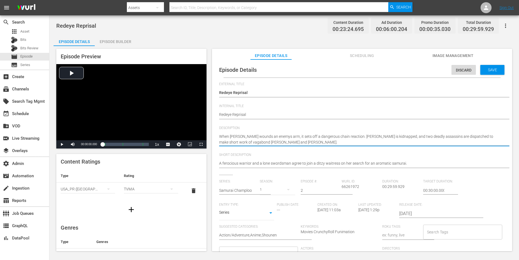
type textarea "When [PERSON_NAME] wounds an enemys arm, it sets off a dangerous chain reaction…"
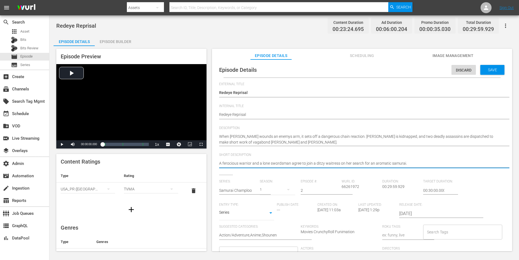
click at [346, 164] on textarea "A ferocious warrior and a lone swordsman agree to join a ditzy waitress on her …" at bounding box center [360, 164] width 283 height 7
click at [485, 67] on div "Save" at bounding box center [492, 70] width 24 height 10
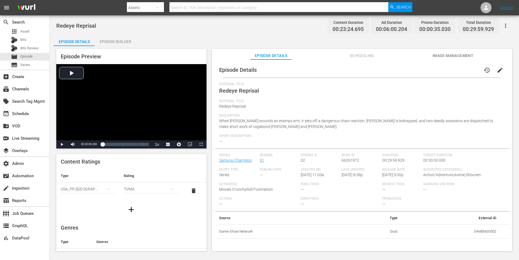
click at [144, 184] on div "TVMA" at bounding box center [151, 189] width 54 height 15
click at [137, 225] on div "TV14" at bounding box center [150, 226] width 41 height 9
click at [167, 166] on div "Content Ratings Type Rating Select Rating Type [GEOGRAPHIC_DATA] ([GEOGRAPHIC_D…" at bounding box center [131, 186] width 150 height 64
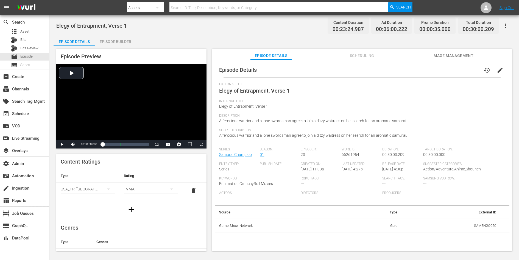
click at [497, 69] on span "edit" at bounding box center [499, 70] width 7 height 7
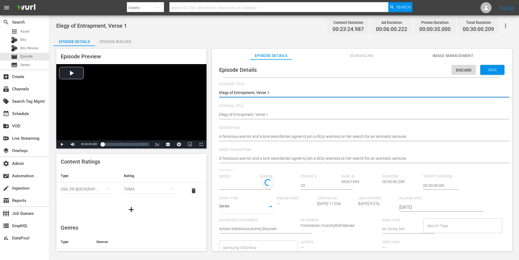
type input "Samurai Champloo"
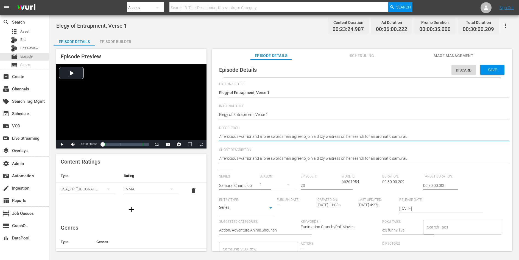
click at [384, 137] on textarea "A ferocious warrior and a lone swordsman agree to join a ditzy waitress on her …" at bounding box center [360, 137] width 283 height 7
paste textarea "[PERSON_NAME] defends the honor of beautiful blind songstress, but when the whe…"
type textarea "[PERSON_NAME] defends the honor of beautiful blind songstress, but when the whe…"
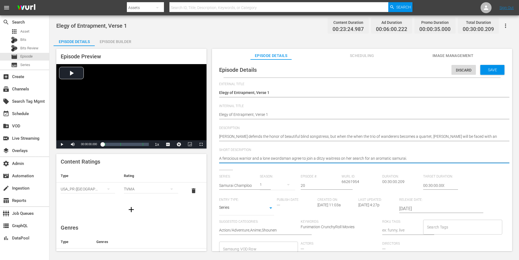
click at [410, 159] on textarea "A ferocious warrior and a lone swordsman agree to join a ditzy waitress on her …" at bounding box center [360, 159] width 283 height 7
click at [485, 71] on span "Save" at bounding box center [492, 70] width 18 height 4
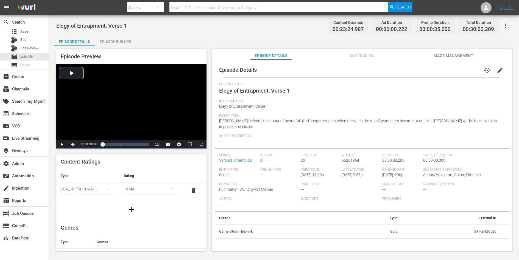
click at [141, 191] on div "TVMA" at bounding box center [151, 189] width 54 height 15
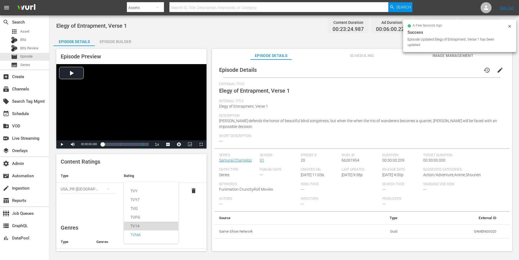
click at [136, 226] on div "TV14" at bounding box center [150, 226] width 41 height 9
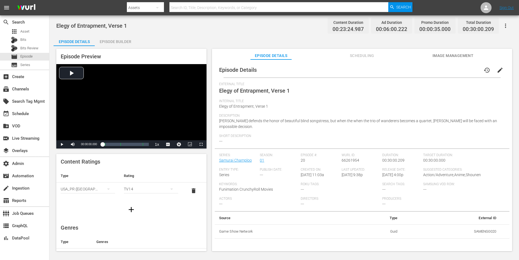
click at [161, 161] on div "Content Ratings Type Rating Select Rating Type [GEOGRAPHIC_DATA] ([GEOGRAPHIC_D…" at bounding box center [131, 186] width 150 height 64
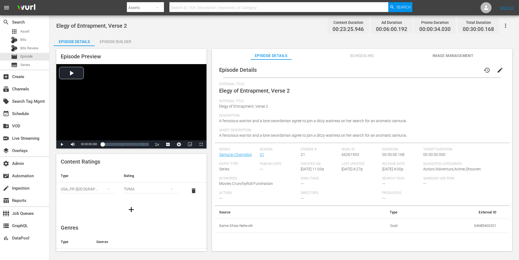
click at [498, 69] on span "edit" at bounding box center [499, 70] width 7 height 7
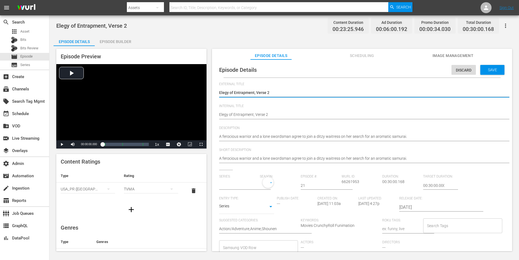
type input "Samurai Champloo"
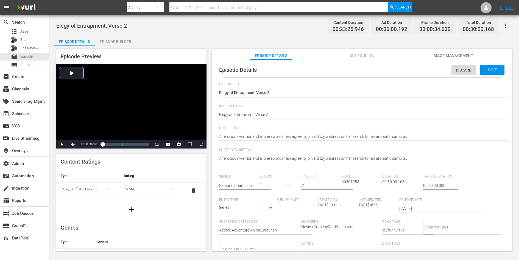
click at [362, 137] on textarea "A ferocious warrior and a lone swordsman agree to join a ditzy waitress on her …" at bounding box center [360, 137] width 283 height 7
paste textarea "[PERSON_NAME]'s has his own deadly run-in with the same blind beauty that sent …"
type textarea "[PERSON_NAME]'s has his own deadly run-in with the same blind beauty that sent …"
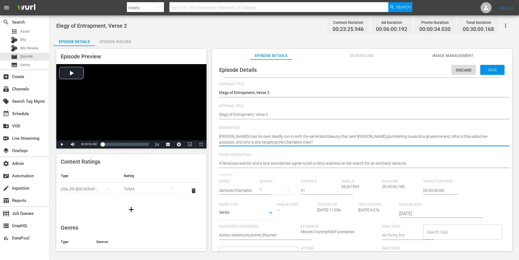
type textarea "[PERSON_NAME]'s has his own deadly run-in with the same blind beauty that sent …"
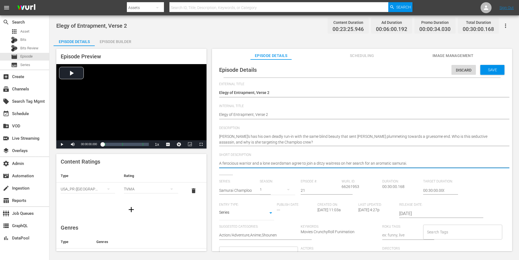
click at [343, 163] on textarea "A ferocious warrior and a lone swordsman agree to join a ditzy waitress on her …" at bounding box center [360, 164] width 283 height 7
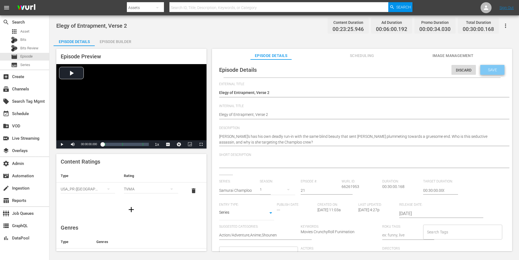
click at [489, 71] on span "Save" at bounding box center [492, 70] width 18 height 4
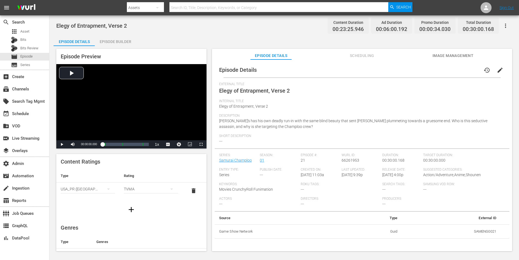
click at [143, 187] on div "TVMA" at bounding box center [151, 189] width 54 height 15
click at [138, 225] on div "TV14" at bounding box center [150, 226] width 41 height 9
click at [209, 214] on div "Episode Preview Video Player is loading. Play Video Play Mute Current Time 00:0…" at bounding box center [284, 151] width 461 height 210
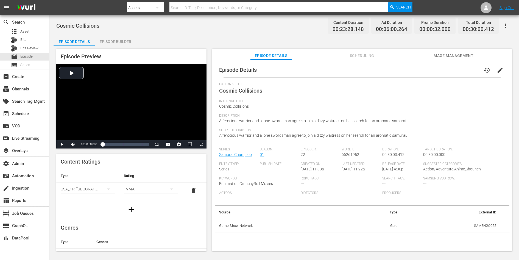
click at [497, 69] on span "edit" at bounding box center [499, 70] width 7 height 7
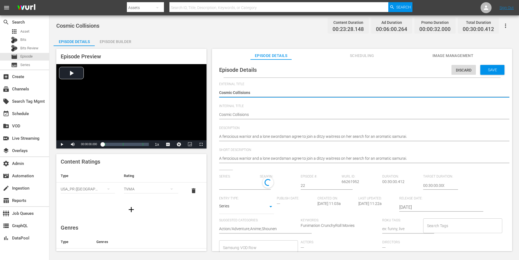
type input "Samurai Champloo"
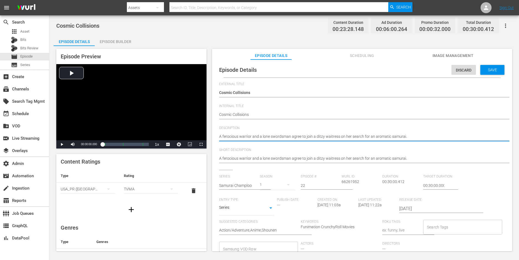
click at [369, 136] on textarea "A ferocious warrior and a lone swordsman agree to join a ditzy waitress on her …" at bounding box center [360, 137] width 283 height 7
paste textarea "Jin, Mugen, and Fuu fall into the clutches of a hoard of rotting zombie treasur…"
type textarea "Jin, Mugen, and Fuu fall into the clutches of a hoard of rotting zombie treasur…"
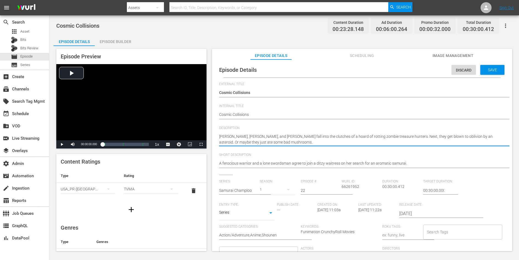
type textarea "Jin, Mugen, and Fuu fall into the clutches of a hoard of rotting zombie treasur…"
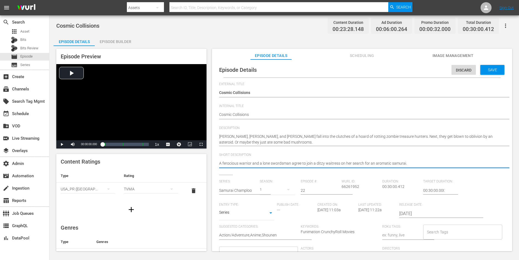
click at [343, 165] on textarea "A ferocious warrior and a lone swordsman agree to join a ditzy waitress on her …" at bounding box center [360, 164] width 283 height 7
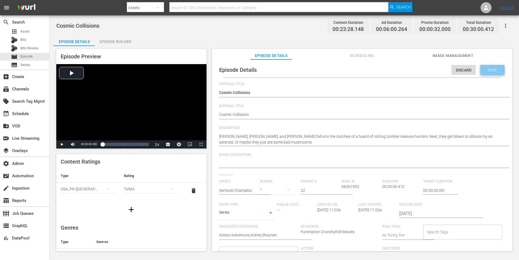
click at [488, 65] on div "Save" at bounding box center [492, 70] width 24 height 10
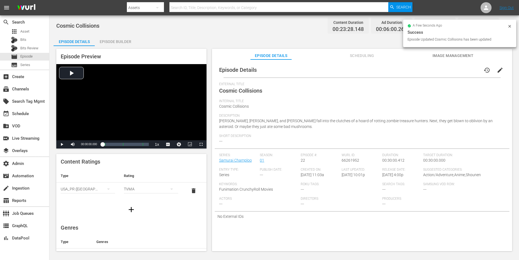
click at [152, 189] on div "TVMA" at bounding box center [151, 189] width 54 height 15
click at [133, 225] on div "TV14" at bounding box center [150, 226] width 41 height 9
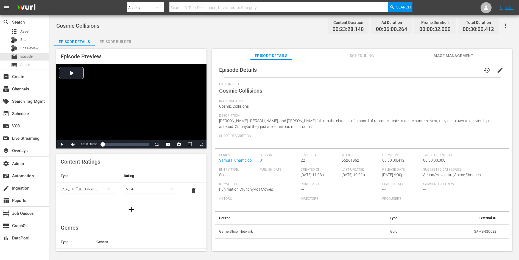
click at [211, 179] on div "Episode Preview Video Player is loading. Play Video Play Mute Current Time 00:0…" at bounding box center [284, 151] width 461 height 210
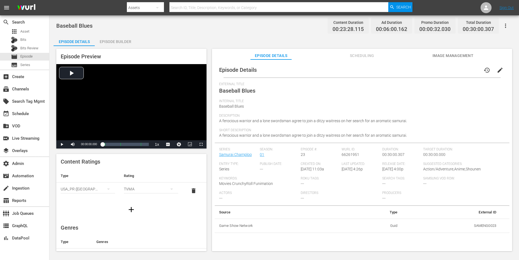
click at [496, 67] on span "edit" at bounding box center [499, 70] width 7 height 7
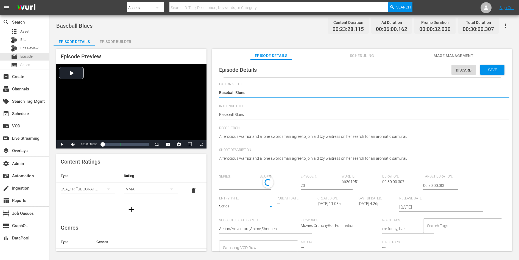
type input "Samurai Champloo"
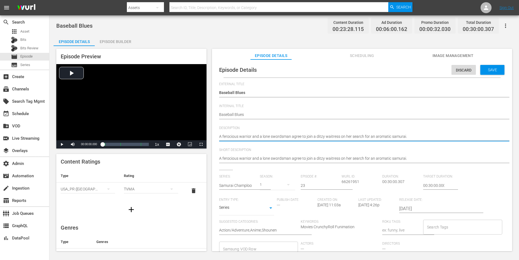
click at [280, 137] on textarea "A ferocious warrior and a lone swordsman agree to join a ditzy waitress on her …" at bounding box center [360, 137] width 283 height 7
paste textarea "[PERSON_NAME]'s failed attempt at a dine-and-dash restaurant caper lands him in…"
type textarea "[PERSON_NAME]'s failed attempt at a dine-and-dash restaurant caper lands him in…"
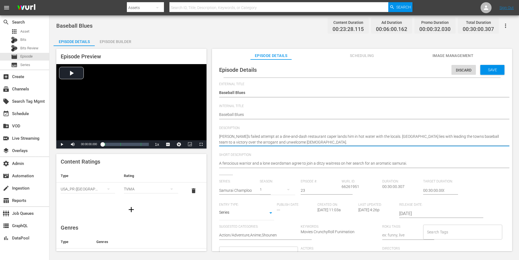
type textarea "Mugen's failed attempt at a dine-and-dash restaurant caper lands him in hot wat…"
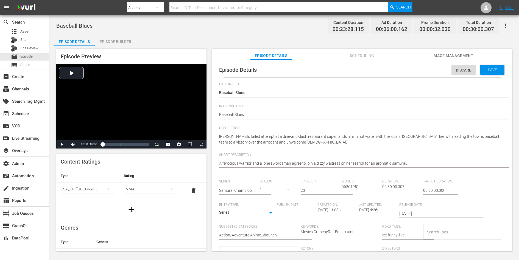
click at [280, 163] on textarea "A ferocious warrior and a lone swordsman agree to join a ditzy waitress on her …" at bounding box center [360, 164] width 283 height 7
click at [486, 68] on span "Save" at bounding box center [492, 70] width 18 height 4
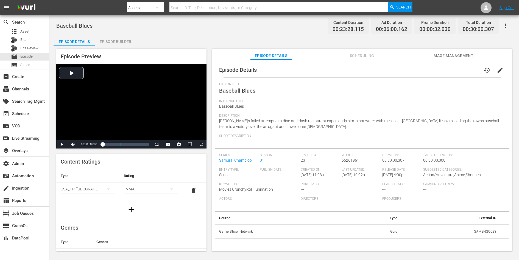
click at [150, 188] on div "TVMA" at bounding box center [151, 189] width 54 height 15
click at [140, 226] on div "TV14" at bounding box center [150, 226] width 41 height 9
click at [160, 176] on th "Rating" at bounding box center [150, 176] width 63 height 13
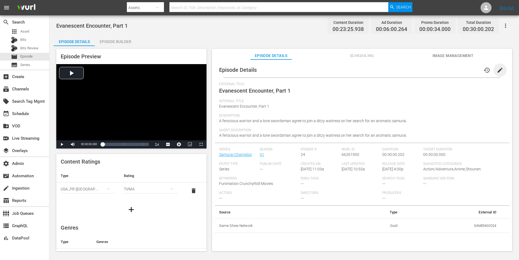
click at [497, 67] on span "edit" at bounding box center [499, 70] width 7 height 7
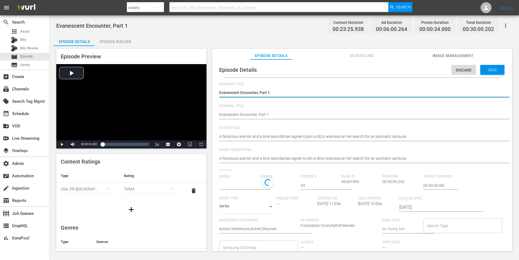
type input "Samurai Champloo"
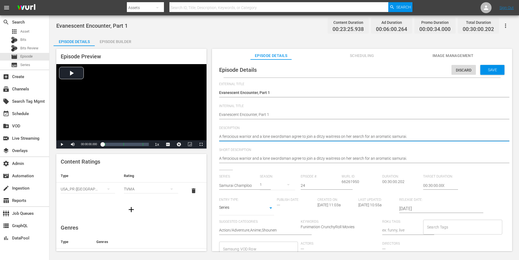
click at [365, 135] on textarea "A ferocious warrior and a lone swordsman agree to join a ditzy waitress on her …" at bounding box center [360, 137] width 283 height 7
paste textarea "s the crew draws ever nearer their final destination, [PERSON_NAME] makes a bol…"
type textarea "As the crew draws ever nearer their final destination, [PERSON_NAME] makes a bo…"
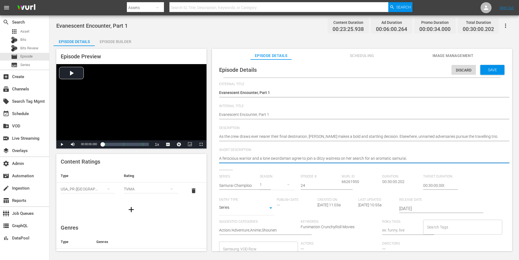
click at [354, 158] on textarea "A ferocious warrior and a lone swordsman agree to join a ditzy waitress on her …" at bounding box center [360, 159] width 283 height 7
click at [488, 64] on div "Discard Save" at bounding box center [478, 68] width 55 height 13
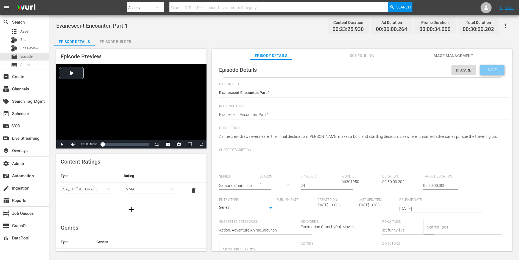
click at [490, 71] on span "Save" at bounding box center [492, 70] width 18 height 4
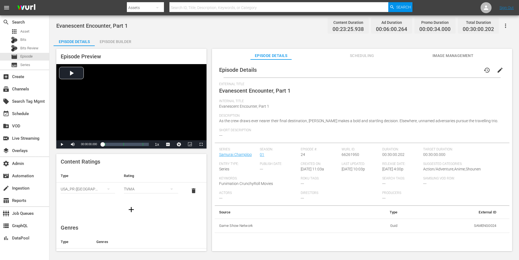
click at [161, 190] on div "TVMA" at bounding box center [151, 189] width 54 height 15
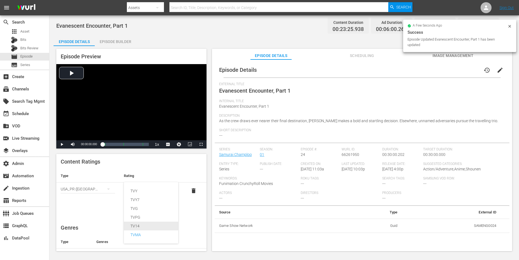
click at [139, 227] on div "TV14" at bounding box center [150, 226] width 41 height 9
click at [209, 155] on div "Episode Preview Video Player is loading. Play Video Play Mute Current Time 00:0…" at bounding box center [284, 151] width 461 height 210
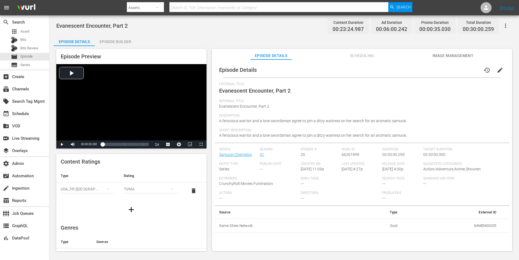
click at [497, 68] on span "edit" at bounding box center [499, 70] width 7 height 7
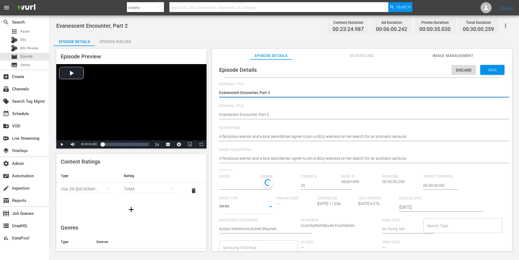
type input "Samurai Champloo"
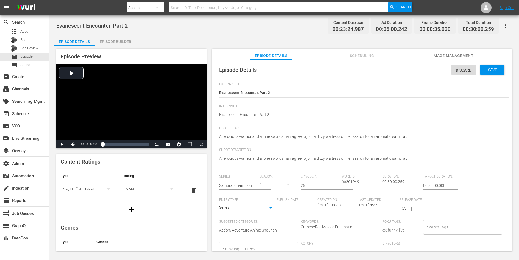
click at [362, 134] on textarea "A ferocious warrior and a lone swordsman agree to join a ditzy waitress on her …" at bounding box center [360, 137] width 283 height 7
paste textarea "[PERSON_NAME] enters a bloody grudge match with the man responsible for the rui…"
type textarea "[PERSON_NAME] enters a bloody grudge match with the man responsible for the rui…"
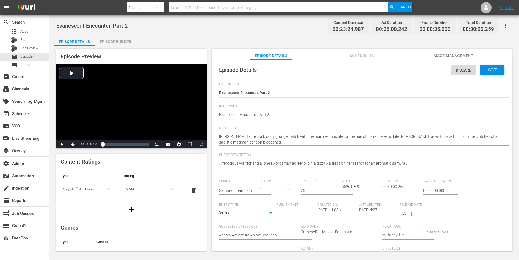
type textarea "[PERSON_NAME] enters a bloody grudge match with the man responsible for the rui…"
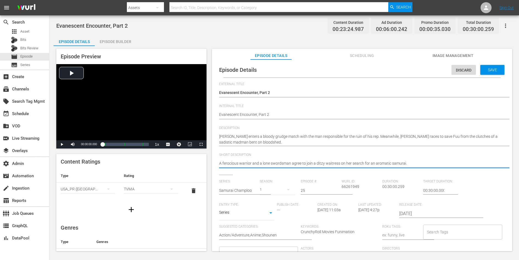
click at [348, 164] on textarea "A ferocious warrior and a lone swordsman agree to join a ditzy waitress on her …" at bounding box center [360, 164] width 283 height 7
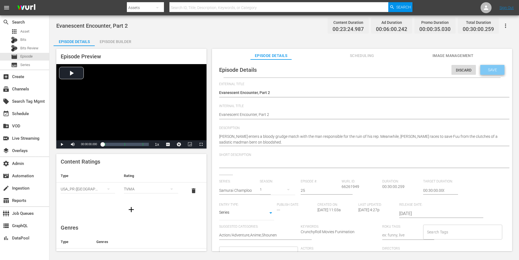
click at [488, 68] on span "Save" at bounding box center [492, 70] width 18 height 4
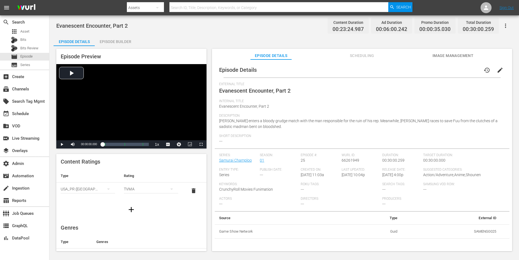
click at [142, 190] on div "TVMA" at bounding box center [151, 189] width 54 height 15
click at [137, 226] on div "TV14" at bounding box center [150, 226] width 41 height 9
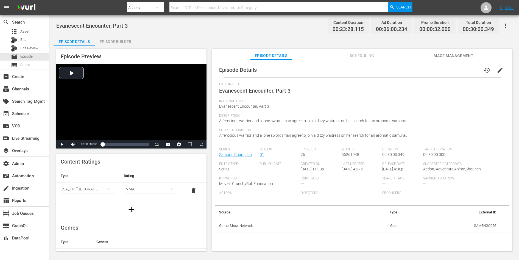
click at [496, 69] on span "edit" at bounding box center [499, 70] width 7 height 7
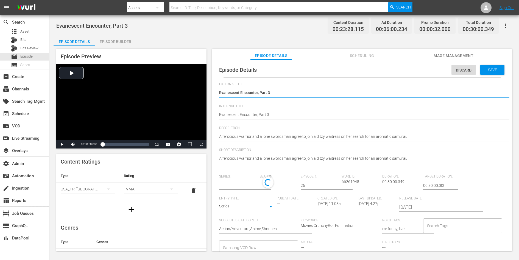
type input "Samurai Champloo"
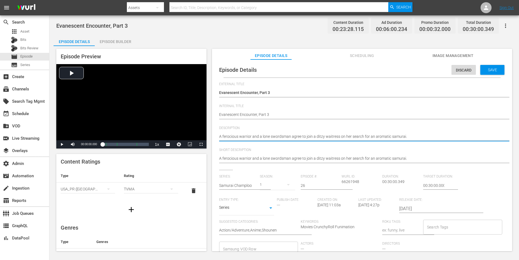
click at [372, 135] on textarea "A ferocious warrior and a lone swordsman agree to join a ditzy waitress on her …" at bounding box center [360, 137] width 283 height 7
paste textarea "Old scores are finally settled as Mugen, [PERSON_NAME], and [PERSON_NAME] final…"
type textarea "Old scores are finally settled as Mugen, [PERSON_NAME], and [PERSON_NAME] final…"
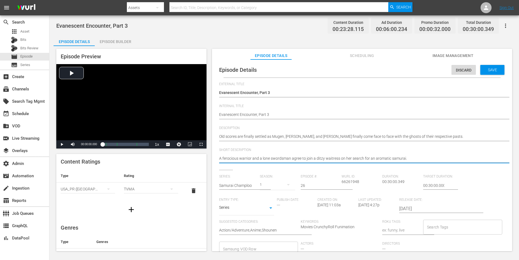
click at [358, 158] on textarea "A ferocious warrior and a lone swordsman agree to join a ditzy waitress on her …" at bounding box center [360, 159] width 283 height 7
click at [493, 72] on div "Save" at bounding box center [492, 70] width 24 height 10
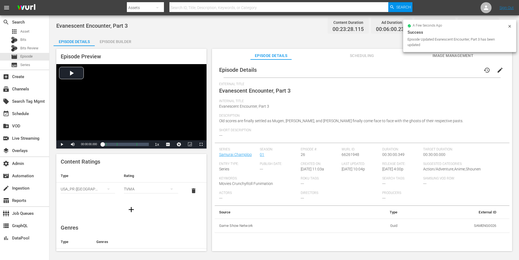
click at [140, 192] on div "TVMA" at bounding box center [151, 189] width 54 height 15
click at [136, 225] on div "TV14" at bounding box center [150, 226] width 41 height 9
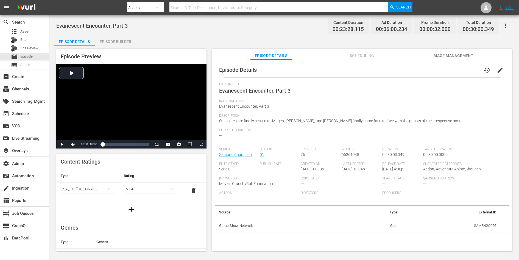
click at [165, 164] on div "Content Ratings Type Rating Select Rating Type [GEOGRAPHIC_DATA] ([GEOGRAPHIC_D…" at bounding box center [131, 186] width 150 height 64
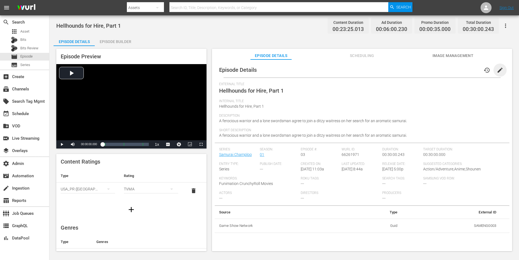
click at [497, 69] on span "edit" at bounding box center [499, 70] width 7 height 7
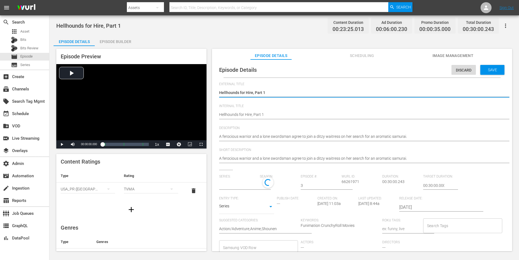
type input "Samurai Champloo"
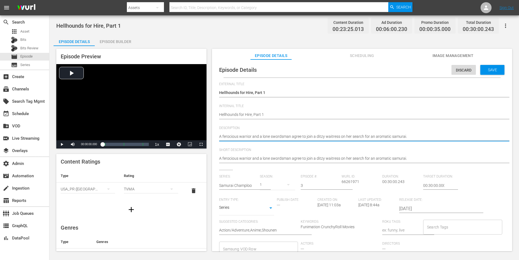
click at [390, 138] on textarea "A ferocious warrior and a lone swordsman agree to join a ditzy waitress on her …" at bounding box center [360, 137] width 283 height 7
paste textarea "fter leaving the domineering Fuu behind, [PERSON_NAME] and [PERSON_NAME] arrive…"
type textarea "After leaving the domineering Fuu behind, [PERSON_NAME] and [PERSON_NAME] arriv…"
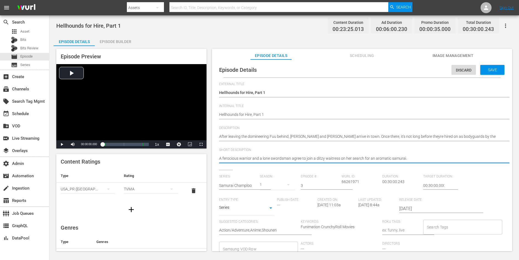
click at [377, 160] on textarea "A ferocious warrior and a lone swordsman agree to join a ditzy waitress on her …" at bounding box center [360, 159] width 283 height 7
click at [487, 68] on span "Save" at bounding box center [492, 70] width 18 height 4
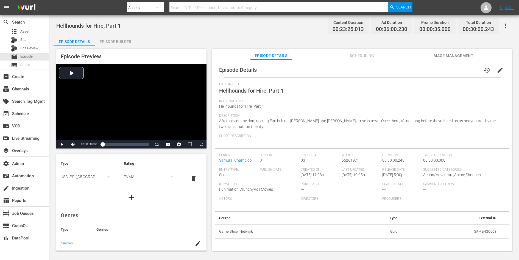
scroll to position [16, 0]
click at [147, 172] on div "TVMA" at bounding box center [151, 173] width 54 height 15
click at [139, 210] on div "TV14" at bounding box center [150, 210] width 41 height 9
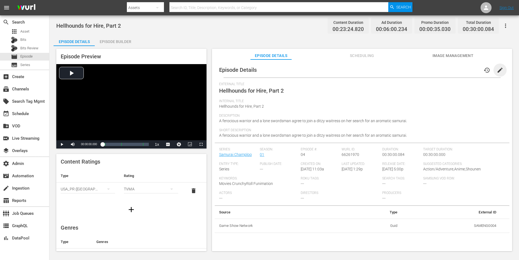
click at [496, 69] on span "edit" at bounding box center [499, 70] width 7 height 7
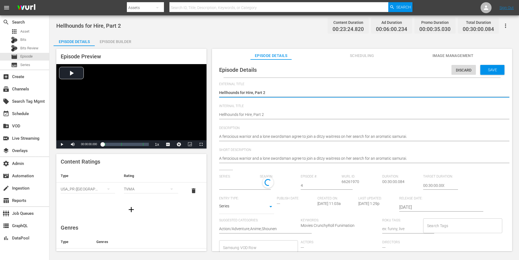
type input "Samurai Champloo"
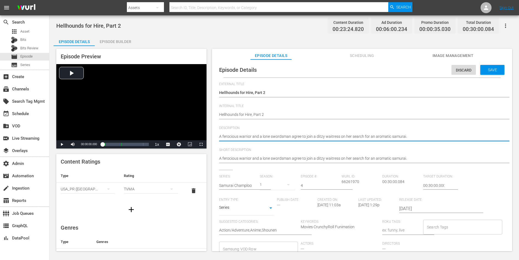
click at [333, 139] on textarea "A ferocious warrior and a lone swordsman agree to join a ditzy waitress on her …" at bounding box center [360, 137] width 283 height 7
paste textarea "The paths [PERSON_NAME], [PERSON_NAME], and [PERSON_NAME] follow bring them tog…"
type textarea "The paths [PERSON_NAME], [PERSON_NAME], and [PERSON_NAME] follow bring them tog…"
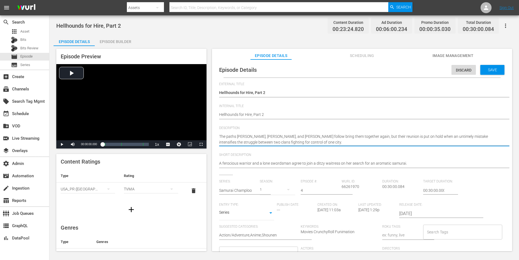
type textarea "The paths [PERSON_NAME], [PERSON_NAME], and [PERSON_NAME] follow bring them tog…"
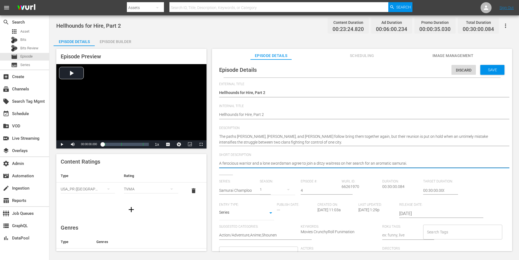
click at [313, 165] on textarea "A ferocious warrior and a lone swordsman agree to join a ditzy waitress on her …" at bounding box center [360, 164] width 283 height 7
click at [487, 72] on span "Save" at bounding box center [492, 70] width 18 height 4
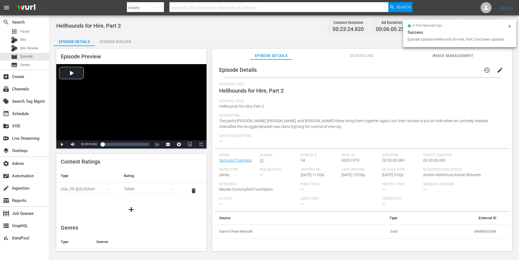
click at [143, 190] on div "TVMA" at bounding box center [151, 189] width 54 height 15
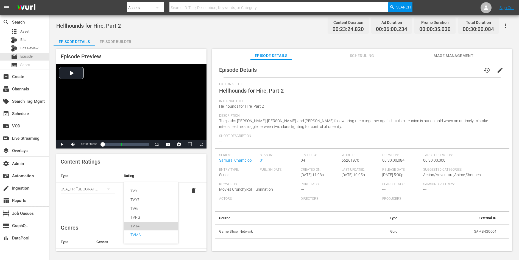
click at [138, 224] on div "TV14" at bounding box center [150, 226] width 41 height 9
click at [168, 175] on th "Rating" at bounding box center [150, 176] width 63 height 13
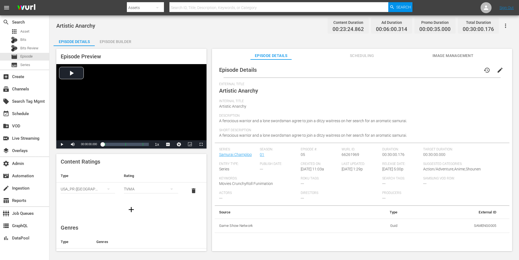
click at [496, 69] on span "edit" at bounding box center [499, 70] width 7 height 7
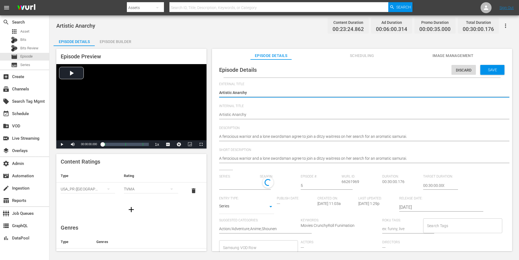
type input "Samurai Champloo"
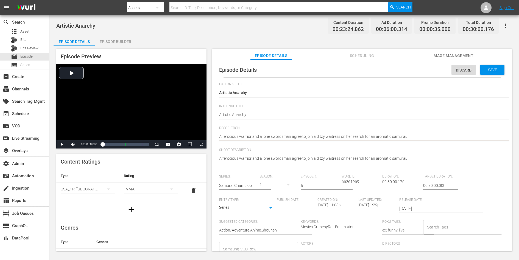
click at [357, 136] on textarea "A ferocious warrior and a lone swordsman agree to join a ditzy waitress on her …" at bounding box center [360, 137] width 283 height 7
paste textarea "n [PERSON_NAME] hires [PERSON_NAME] for a private modeling session, but his pas…"
type textarea "An [PERSON_NAME] hires [PERSON_NAME] for a private modeling session, but his pa…"
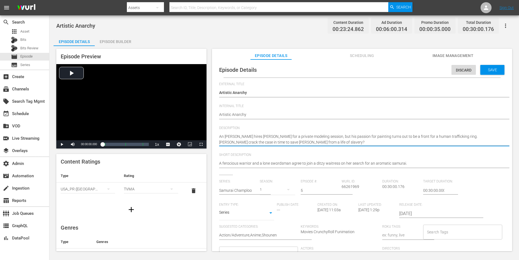
type textarea "An [PERSON_NAME] hires [PERSON_NAME] for a private modeling session, but his pa…"
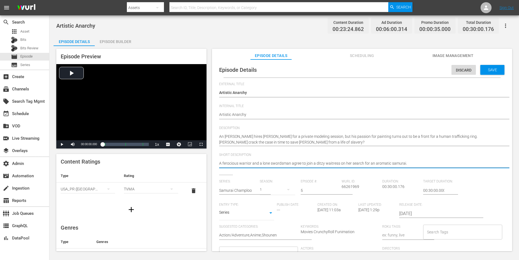
click at [335, 163] on textarea "A ferocious warrior and a lone swordsman agree to join a ditzy waitress on her …" at bounding box center [360, 164] width 283 height 7
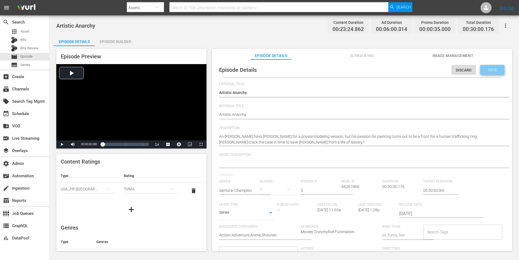
click at [490, 66] on div "Save" at bounding box center [492, 70] width 24 height 10
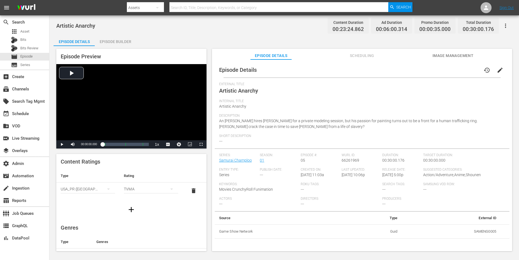
click at [147, 188] on div "TVMA" at bounding box center [151, 189] width 54 height 15
click at [136, 223] on div "TV14" at bounding box center [150, 226] width 41 height 9
click at [157, 170] on th "Rating" at bounding box center [150, 176] width 63 height 13
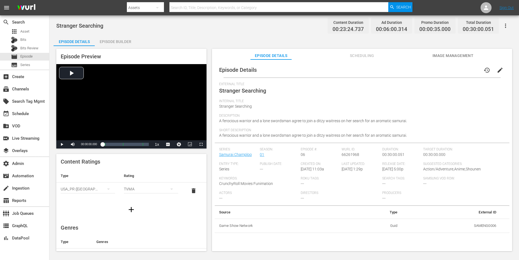
click at [497, 69] on span "edit" at bounding box center [499, 70] width 7 height 7
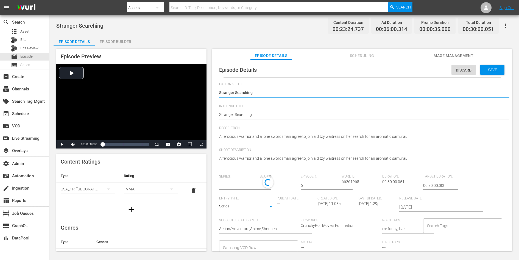
type input "Samurai Champloo"
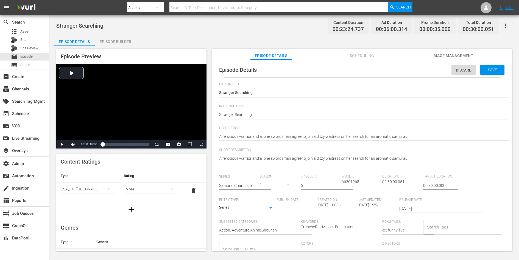
click at [350, 134] on textarea "A ferocious warrior and a lone swordsman agree to join a ditzy waitress on her …" at bounding box center [360, 137] width 283 height 7
paste textarea "[PERSON_NAME] and [PERSON_NAME] loses their weapons - and their appetites - in …"
type textarea "[PERSON_NAME] and [PERSON_NAME] loses their weapons - and their appetites - in …"
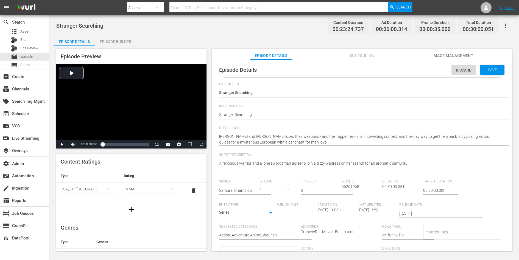
type textarea "[PERSON_NAME] and [PERSON_NAME] loses their weapons - and their appetites - in …"
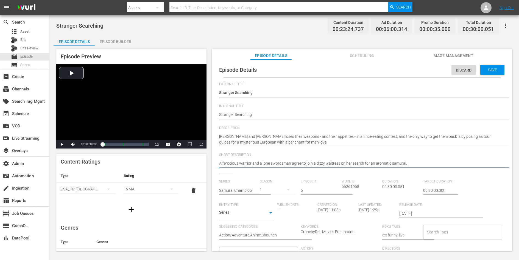
click at [334, 162] on textarea "A ferocious warrior and a lone swordsman agree to join a ditzy waitress on her …" at bounding box center [360, 164] width 283 height 7
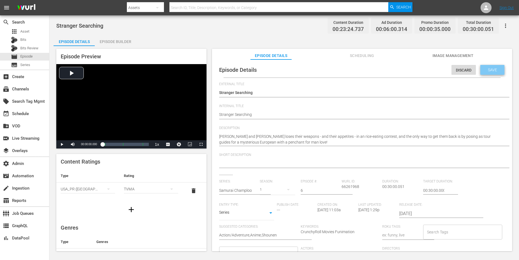
click at [493, 70] on span "Save" at bounding box center [492, 70] width 18 height 4
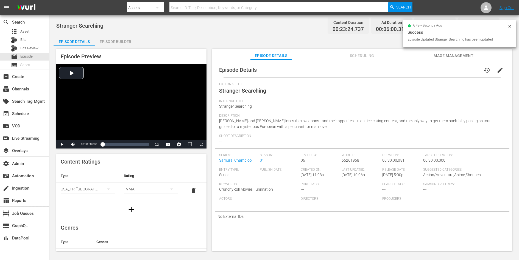
click at [150, 186] on div "TVMA" at bounding box center [151, 189] width 54 height 15
click at [142, 226] on div "TV14" at bounding box center [150, 226] width 41 height 9
click at [210, 154] on div "Episode Preview Video Player is loading. Play Video Play Mute Current Time 00:0…" at bounding box center [284, 151] width 461 height 210
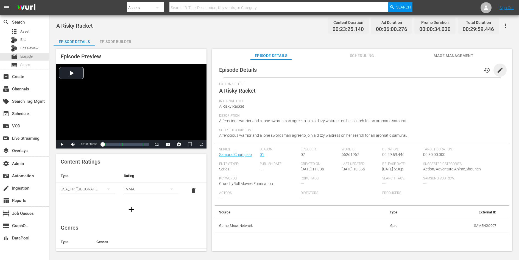
click at [496, 68] on span "edit" at bounding box center [499, 70] width 7 height 7
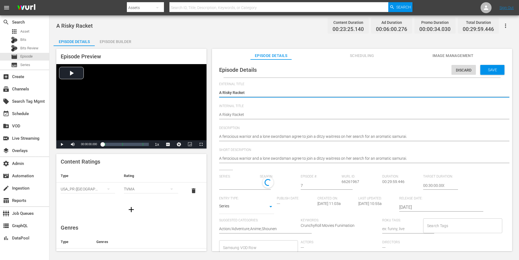
type input "Samurai Champloo"
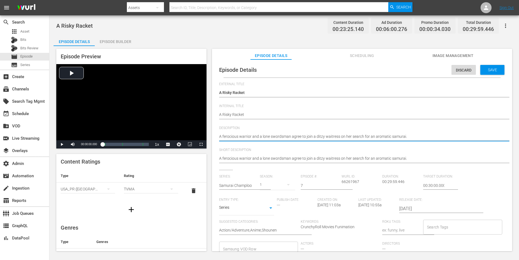
click at [371, 136] on textarea "A ferocious warrior and a lone swordsman agree to join a ditzy waitress on her …" at bounding box center [360, 137] width 283 height 7
paste textarea "Fuu gets caught in a web of deception when she falls for prolific pickpocket wi…"
type textarea "Fuu gets caught in a web of deception when she falls for prolific pickpocket wi…"
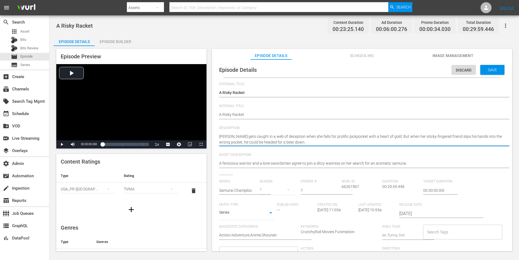
type textarea "Fuu gets caught in a web of deception when she falls for prolific pickpocket wi…"
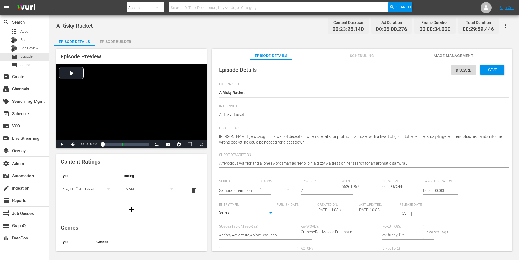
click at [350, 166] on textarea "A ferocious warrior and a lone swordsman agree to join a ditzy waitress on her …" at bounding box center [360, 164] width 283 height 7
click at [490, 66] on div "Save" at bounding box center [492, 70] width 24 height 10
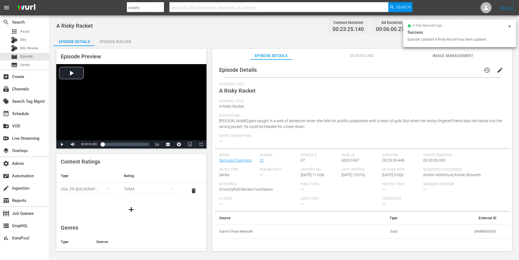
click at [141, 185] on div "TVMA" at bounding box center [151, 189] width 54 height 15
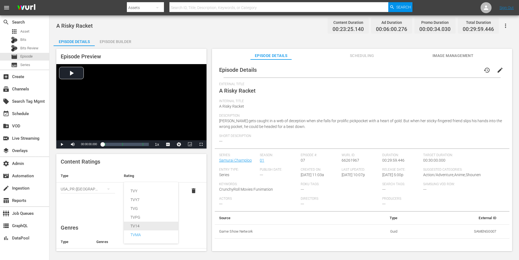
click at [135, 224] on div "TV14" at bounding box center [150, 226] width 41 height 9
click at [164, 162] on div "Content Ratings Type Rating Select Rating Type [GEOGRAPHIC_DATA] ([GEOGRAPHIC_D…" at bounding box center [131, 186] width 150 height 64
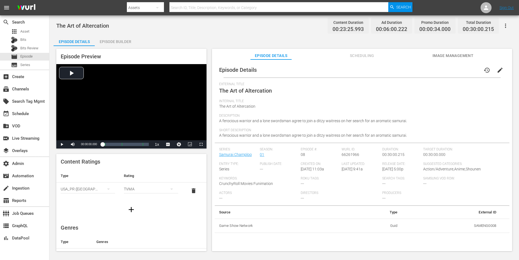
click at [499, 69] on span "edit" at bounding box center [499, 70] width 7 height 7
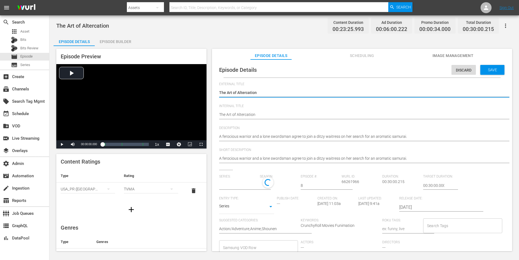
type input "Samurai Champloo"
click at [363, 133] on div "A ferocious warrior and a lone swordsman agree to join a ditzy waitress on her …" at bounding box center [360, 137] width 283 height 13
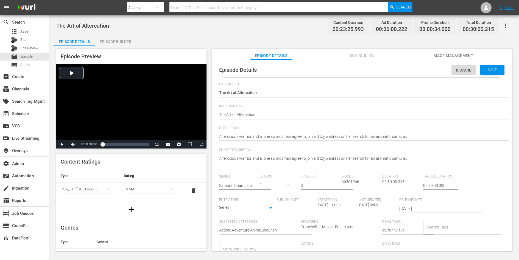
click at [363, 135] on textarea "A ferocious warrior and a lone swordsman agree to join a ditzy waitress on her …" at bounding box center [360, 137] width 283 height 7
paste textarea "cocky sword-slinger with a crush on Fuu dishes the dirt on [PERSON_NAME]'s disg…"
type textarea "A cocky sword-slinger with a crush on Fuu dishes the dirt on [PERSON_NAME]'s di…"
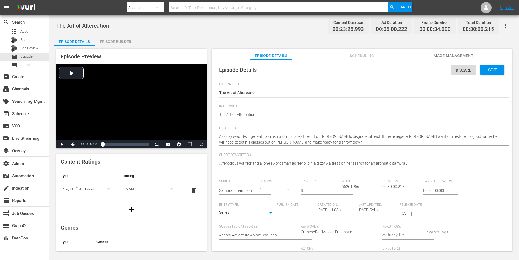
type textarea "A cocky sword-slinger with a crush on Fuu dishes the dirt on [PERSON_NAME]'s di…"
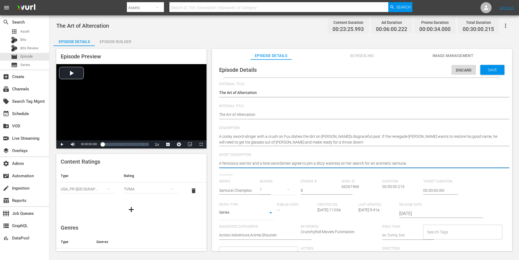
click at [345, 164] on textarea "A ferocious warrior and a lone swordsman agree to join a ditzy waitress on her …" at bounding box center [360, 164] width 283 height 7
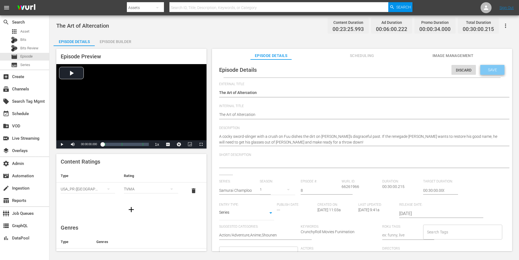
click at [484, 73] on div "Save" at bounding box center [492, 70] width 24 height 10
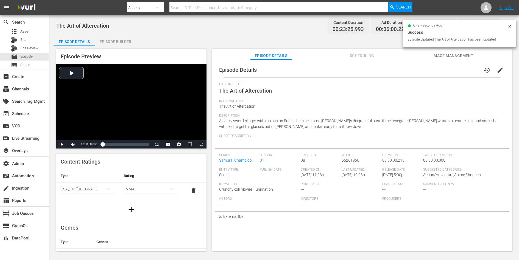
click at [145, 185] on div "TVMA" at bounding box center [151, 189] width 54 height 15
click at [136, 224] on div "TV14" at bounding box center [150, 226] width 41 height 9
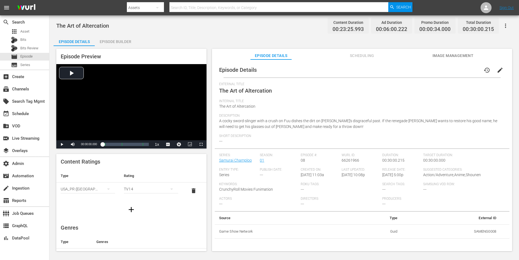
click at [152, 164] on div "Content Ratings Type Rating Select Rating Type USA_PR (United States of America…" at bounding box center [131, 186] width 150 height 64
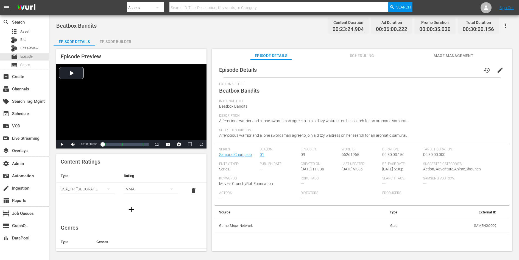
click at [494, 67] on button "edit" at bounding box center [499, 70] width 13 height 13
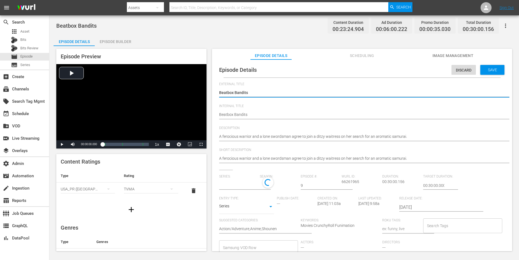
type input "Samurai Champloo"
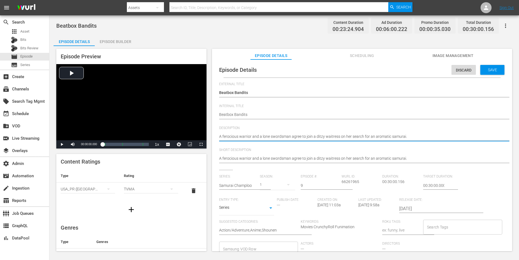
click at [355, 135] on textarea "A ferocious warrior and a lone swordsman agree to join a ditzy waitress on her …" at bounding box center [360, 137] width 283 height 7
paste textarea "The crew is headed for the gallows after getting caught flashing fake travel pe…"
type textarea "The crew is headed for the gallows after getting caught flashing fake travel pe…"
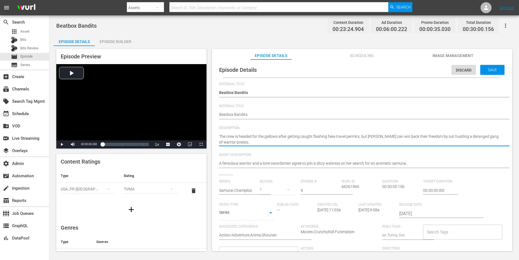
type textarea "The crew is headed for the gallows after getting caught flashing fake travel pe…"
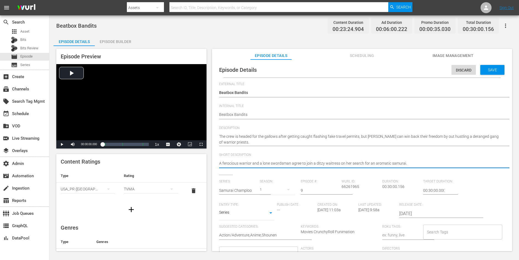
click at [342, 161] on textarea "A ferocious warrior and a lone swordsman agree to join a ditzy waitress on her …" at bounding box center [360, 164] width 283 height 7
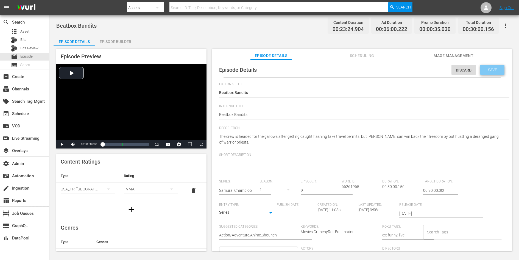
click at [489, 73] on div "Save" at bounding box center [492, 70] width 24 height 10
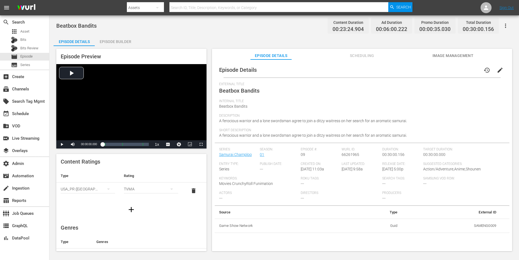
click at [137, 187] on div "TVMA" at bounding box center [151, 189] width 54 height 15
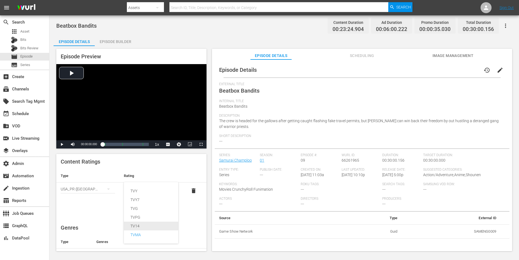
click at [132, 226] on div "TV14" at bounding box center [150, 226] width 41 height 9
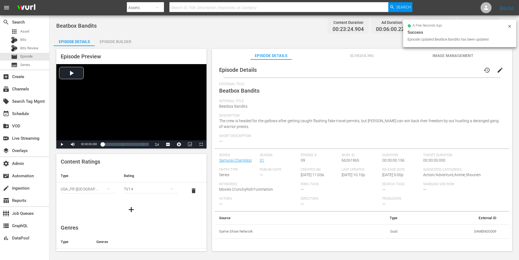
click at [210, 218] on div "Episode Preview Video Player is loading. Play Video Play Mute Current Time 00:0…" at bounding box center [284, 151] width 461 height 210
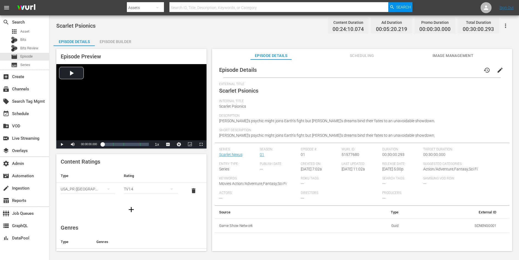
click at [497, 68] on span "edit" at bounding box center [499, 70] width 7 height 7
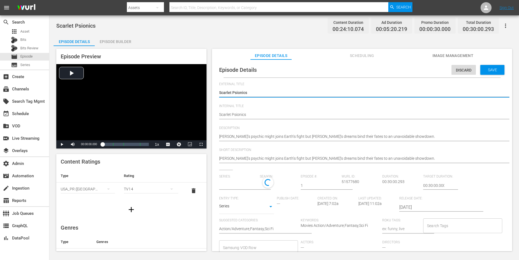
type input "Scarlet Nexus"
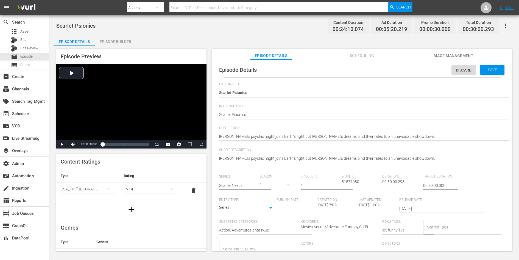
click at [319, 135] on textarea "[PERSON_NAME]’s psychic might joins Earth’s fight but [PERSON_NAME]’s dreams bi…" at bounding box center [360, 137] width 283 height 7
paste textarea "and [PERSON_NAME] are inducted into the Scarlet Guardians and meet their team m…"
type textarea "[PERSON_NAME] and [PERSON_NAME] are inducted into the Scarlet Guardians and mee…"
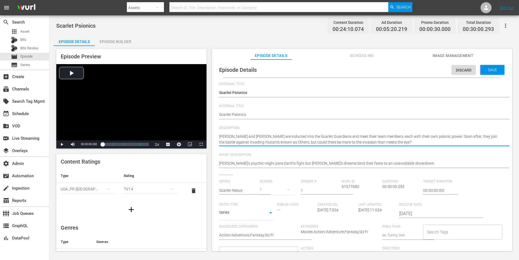
type textarea "[PERSON_NAME] and [PERSON_NAME] are inducted into the Scarlet Guardians and mee…"
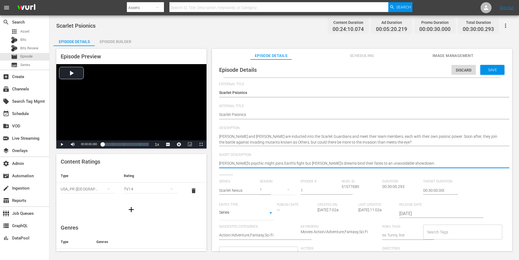
click at [311, 162] on textarea "[PERSON_NAME]’s psychic might joins Earth’s fight but [PERSON_NAME]’s dreams bi…" at bounding box center [360, 164] width 283 height 7
click at [487, 68] on span "Save" at bounding box center [492, 70] width 18 height 4
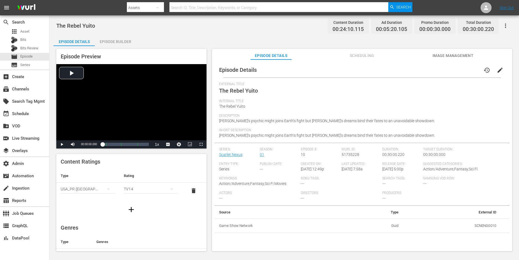
click at [496, 66] on button "edit" at bounding box center [499, 70] width 13 height 13
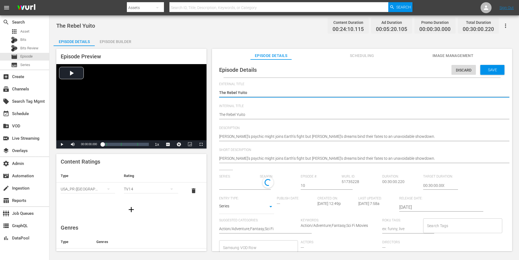
type input "Scarlet Nexus"
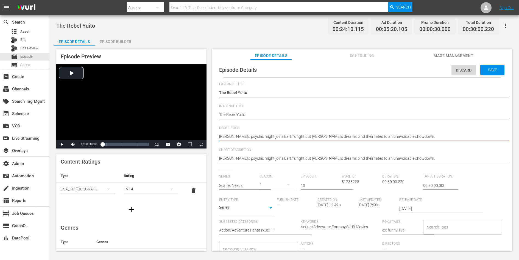
click at [344, 134] on textarea "[PERSON_NAME]’s psychic might joins Earth’s fight but [PERSON_NAME]’s dreams bi…" at bounding box center [360, 137] width 283 height 7
paste textarea "[PERSON_NAME] puts his plan into action. [PERSON_NAME] and his platoon set out …"
type textarea "[PERSON_NAME] puts his plan into action. [PERSON_NAME] and his platoon set out …"
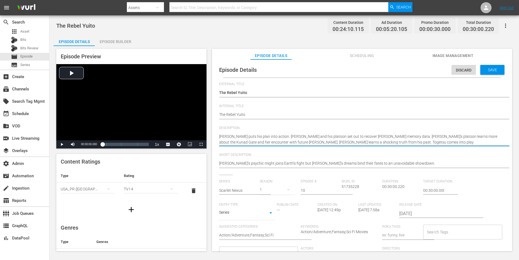
type textarea "[PERSON_NAME] puts his plan into action. [PERSON_NAME] and his platoon set out …"
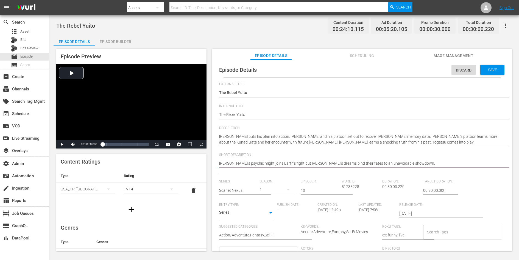
click at [347, 162] on textarea "[PERSON_NAME]’s psychic might joins Earth’s fight but [PERSON_NAME]’s dreams bi…" at bounding box center [360, 164] width 283 height 7
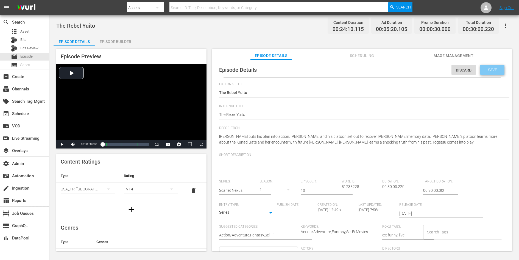
click at [487, 71] on span "Save" at bounding box center [492, 70] width 18 height 4
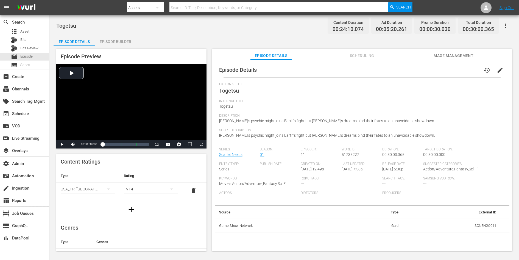
click at [496, 71] on span "edit" at bounding box center [499, 70] width 7 height 7
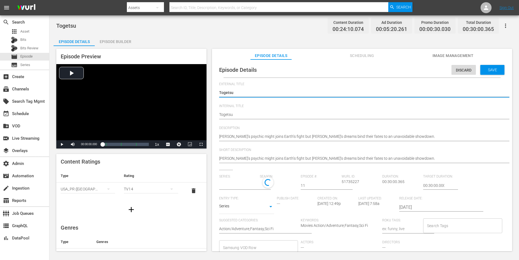
type input "Scarlet Nexus"
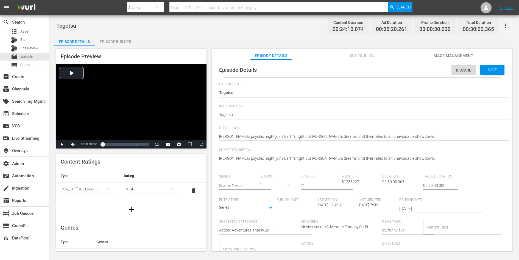
click at [345, 137] on textarea "[PERSON_NAME]’s psychic might joins Earth’s fight but [PERSON_NAME]’s dreams bi…" at bounding box center [360, 137] width 283 height 7
paste textarea "With the government in hot pursuit, [PERSON_NAME] ponders his next move. [PERSO…"
type textarea "With the government in hot pursuit, [PERSON_NAME] ponders his next move. [PERSO…"
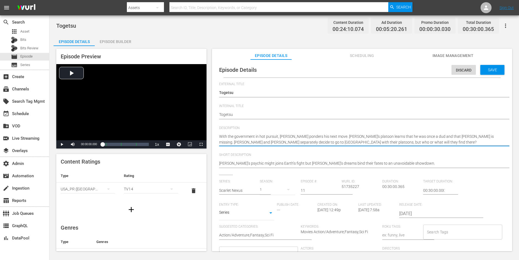
type textarea "With the government in hot pursuit, [PERSON_NAME] ponders his next move. [PERSO…"
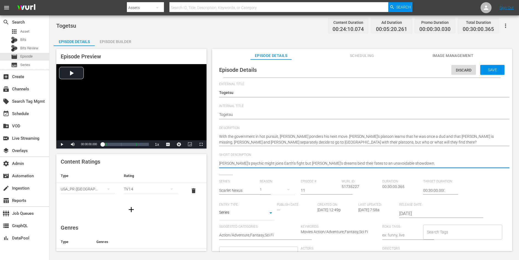
click at [340, 162] on textarea "[PERSON_NAME]’s psychic might joins Earth’s fight but [PERSON_NAME]’s dreams bi…" at bounding box center [360, 164] width 283 height 7
click at [491, 71] on span "Save" at bounding box center [492, 70] width 18 height 4
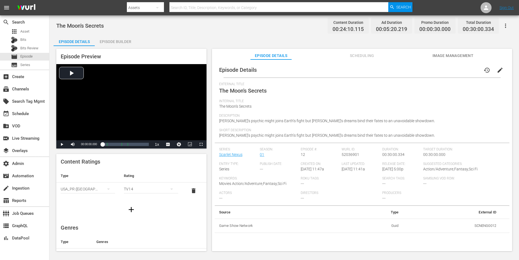
click at [499, 69] on span "edit" at bounding box center [499, 70] width 7 height 7
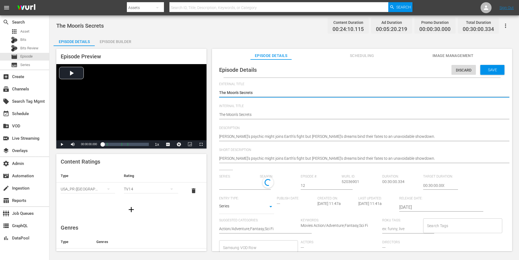
type input "Scarlet Nexus"
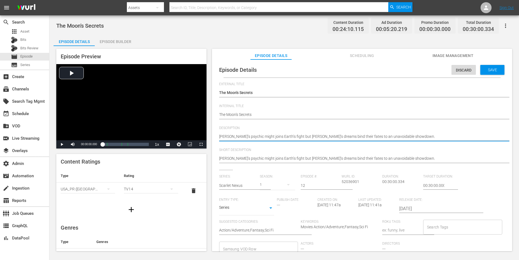
click at [333, 138] on textarea "[PERSON_NAME]’s psychic might joins Earth’s fight but [PERSON_NAME]’s dreams bi…" at bounding box center [360, 137] width 283 height 7
paste textarea "'s platoon accesses information only available in Togetsu. [PERSON_NAME] has a …"
type textarea "[PERSON_NAME]'s platoon accesses information only available in [GEOGRAPHIC_DATA…"
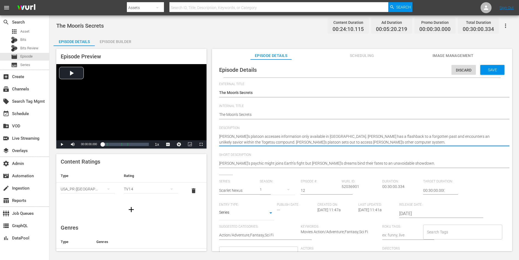
type textarea "[PERSON_NAME]'s platoon accesses information only available in [GEOGRAPHIC_DATA…"
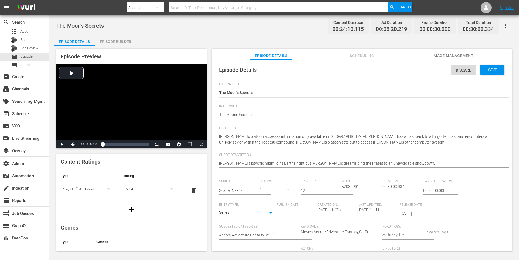
click at [329, 163] on textarea "[PERSON_NAME]’s psychic might joins Earth’s fight but [PERSON_NAME]’s dreams bi…" at bounding box center [360, 164] width 283 height 7
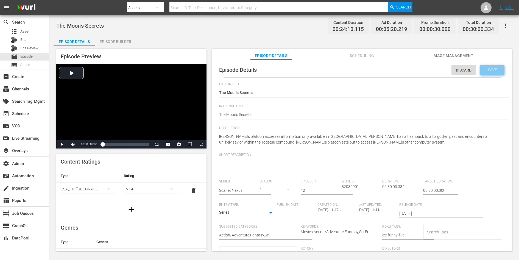
click at [486, 72] on div "Save" at bounding box center [492, 70] width 24 height 10
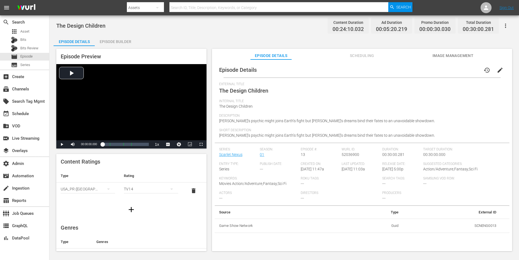
click at [499, 67] on span "edit" at bounding box center [499, 70] width 7 height 7
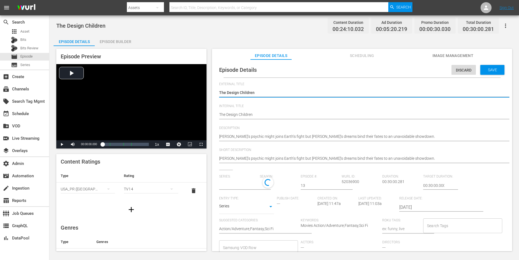
type input "Scarlet Nexus"
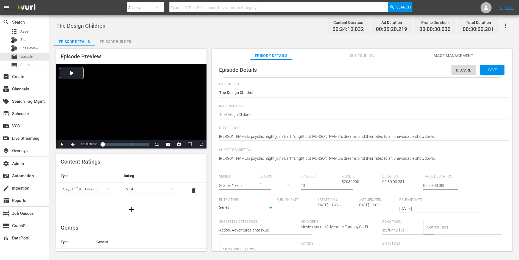
click at [320, 139] on textarea "[PERSON_NAME]’s psychic might joins Earth’s fight but [PERSON_NAME]’s dreams bi…" at bounding box center [360, 137] width 283 height 7
paste textarea "and Kasane try to flee Togetsu with their platoons. Kyoka attempts to thwart Ka…"
type textarea "Yuito and Kasane try to flee Togetsu with their platoons. Kyoka attempts to thw…"
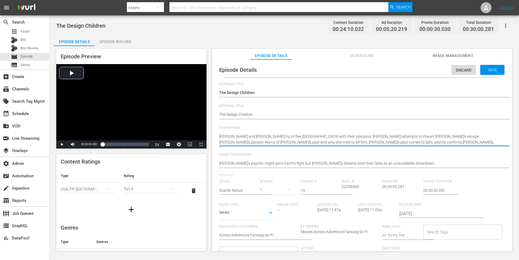
type textarea "Yuito and Kasane try to flee Togetsu with their platoons. Kyoka attempts to thw…"
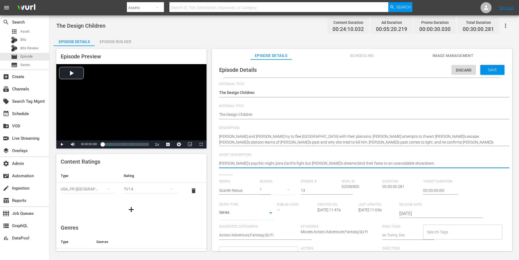
click at [308, 165] on textarea "[PERSON_NAME]’s psychic might joins Earth’s fight but [PERSON_NAME]’s dreams bi…" at bounding box center [360, 164] width 283 height 7
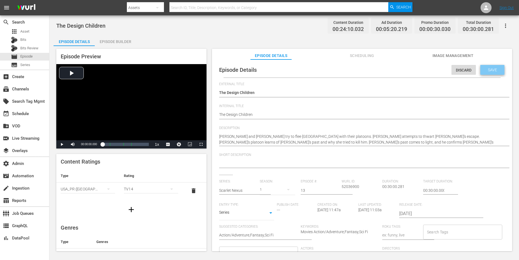
click at [483, 73] on div "Save" at bounding box center [492, 70] width 24 height 10
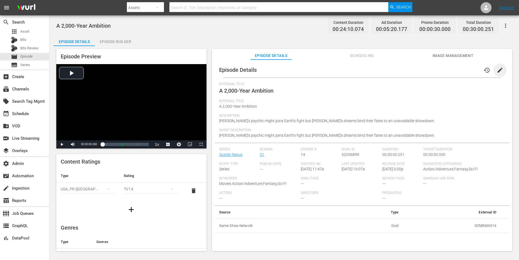
click at [496, 68] on span "edit" at bounding box center [499, 70] width 7 height 7
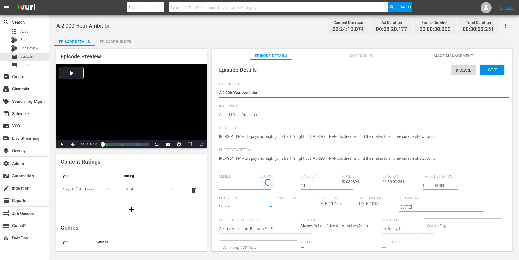
type input "Scarlet Nexus"
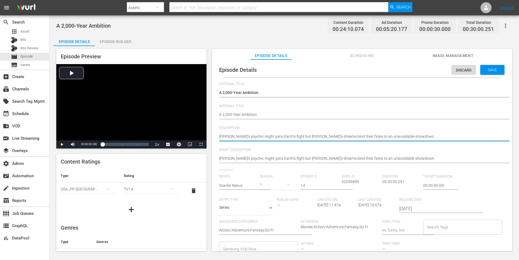
click at [351, 136] on textarea "[PERSON_NAME]’s psychic might joins Earth’s fight but [PERSON_NAME]’s dreams bi…" at bounding box center [360, 137] width 283 height 7
paste textarea "[PERSON_NAME] provides more info on the Ark mission and explains the Extinction…"
type textarea "[PERSON_NAME] provides more info on the Ark mission and explains the Extinction…"
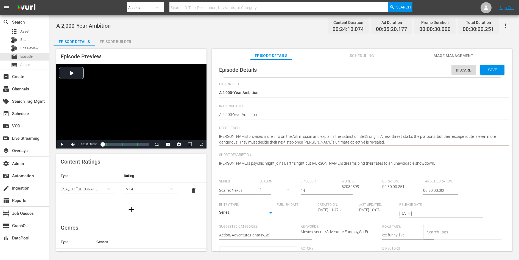
type textarea "[PERSON_NAME] provides more info on the Ark mission and explains the Extinction…"
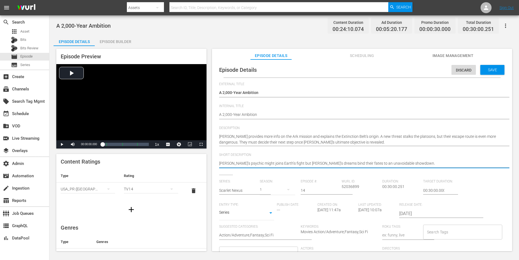
click at [333, 164] on textarea "[PERSON_NAME]’s psychic might joins Earth’s fight but [PERSON_NAME]’s dreams bi…" at bounding box center [360, 164] width 283 height 7
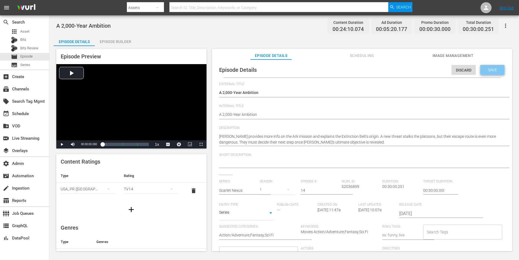
click at [488, 71] on span "Save" at bounding box center [492, 70] width 18 height 4
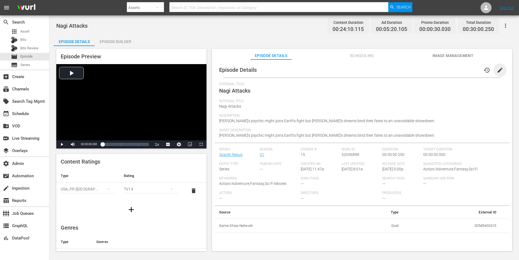
click at [496, 70] on span "edit" at bounding box center [499, 70] width 7 height 7
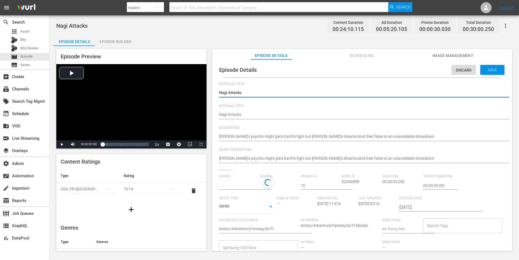
type input "Scarlet Nexus"
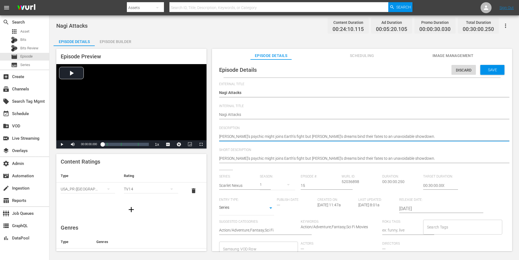
click at [333, 137] on textarea "[PERSON_NAME]’s psychic might joins Earth’s fight but [PERSON_NAME]’s dreams bi…" at bounding box center [360, 137] width 283 height 7
paste textarea "Nagi confronts Yuito's platoon. Arashi has a plan. Yuito's brother tells him th…"
type textarea "Nagi confronts Yuito's platoon. Arashi has a plan. Yuito's brother tells him th…"
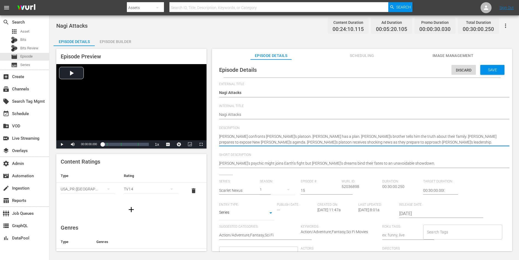
type textarea "Nagi confronts Yuito's platoon. Arashi has a plan. Yuito's brother tells him th…"
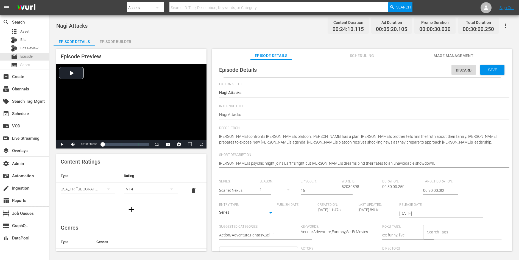
click at [324, 163] on textarea "Yuito’s psychic might joins Earth’s fight but Kasane’s dreams bind their fates …" at bounding box center [360, 164] width 283 height 7
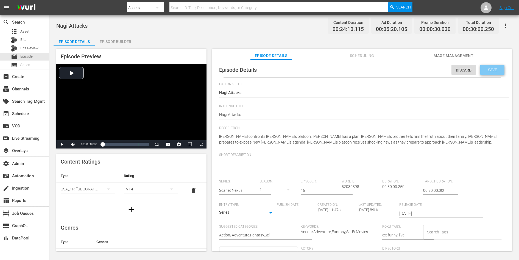
click at [493, 66] on div "Save" at bounding box center [492, 70] width 24 height 10
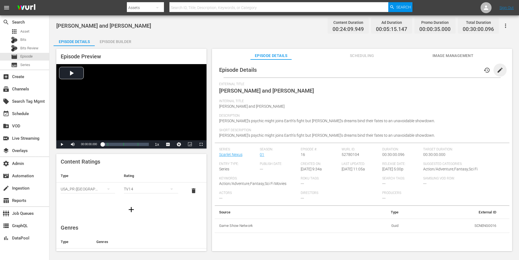
click at [496, 69] on span "edit" at bounding box center [499, 70] width 7 height 7
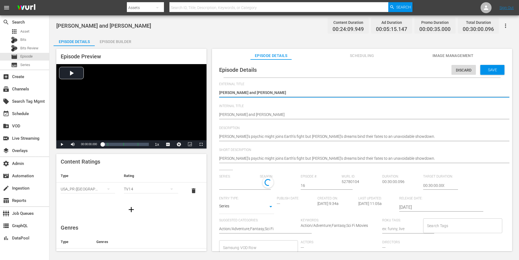
type input "Scarlet Nexus"
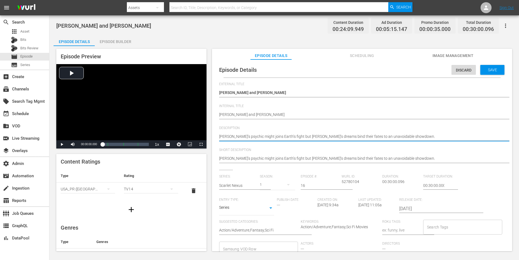
click at [362, 136] on textarea "[PERSON_NAME]’s psychic might joins Earth’s fight but [PERSON_NAME]’s dreams bi…" at bounding box center [360, 137] width 283 height 7
paste textarea "Suoh prepares to deploy Naomi, Alice, and the rest of the human-derived Others.…"
type textarea "Suoh prepares to deploy Naomi, Alice, and the rest of the human-derived Others.…"
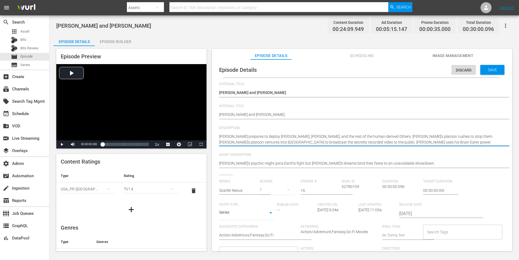
type textarea "Suoh prepares to deploy Naomi, Alice, and the rest of the human-derived Others.…"
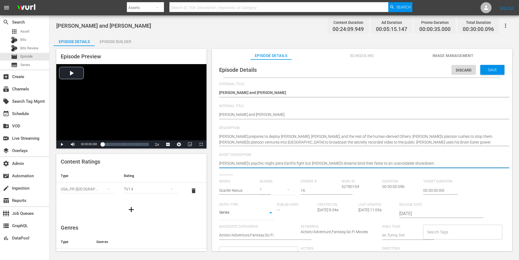
click at [342, 163] on textarea "[PERSON_NAME]’s psychic might joins Earth’s fight but [PERSON_NAME]’s dreams bi…" at bounding box center [360, 164] width 283 height 7
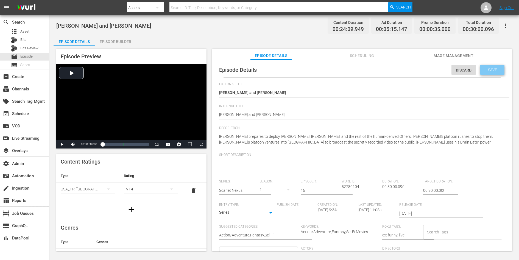
click at [488, 67] on div "Save" at bounding box center [492, 70] width 24 height 10
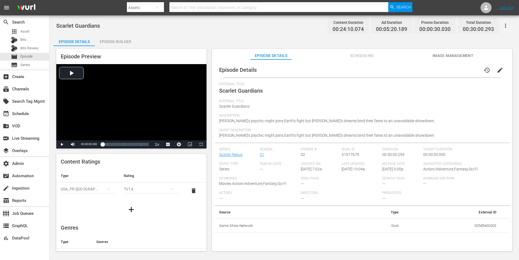
click at [498, 68] on span "edit" at bounding box center [499, 70] width 7 height 7
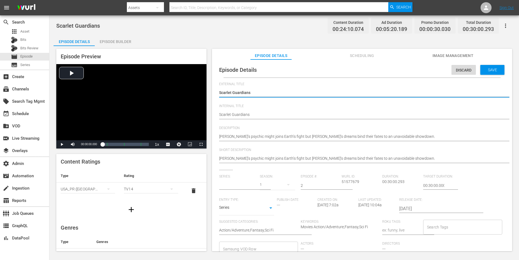
type input "Scarlet Nexus"
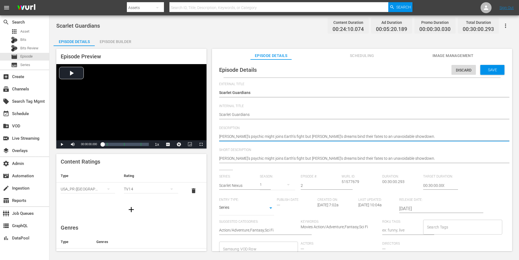
click at [355, 138] on textarea "[PERSON_NAME]’s psychic might joins Earth’s fight but [PERSON_NAME]’s dreams bi…" at bounding box center [360, 137] width 283 height 7
paste textarea "'s memory of his childhood [PERSON_NAME] returns. While off duty, [PERSON_NAME]…"
type textarea "[PERSON_NAME]'s memory of his childhood [PERSON_NAME] returns. While off duty, …"
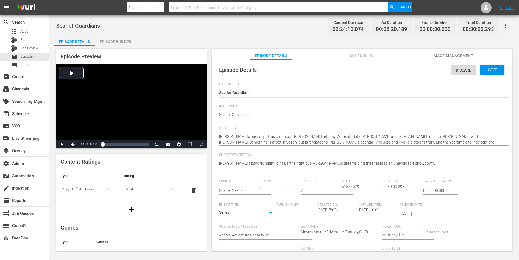
type textarea "[PERSON_NAME]'s memory of his childhood [PERSON_NAME] returns. While off duty, …"
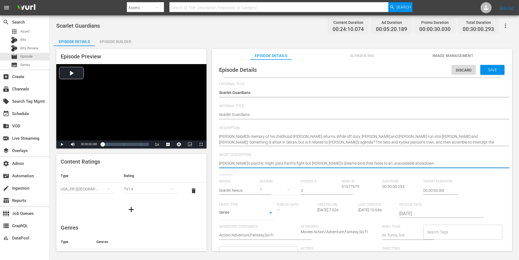
click at [345, 162] on textarea "[PERSON_NAME]’s psychic might joins Earth’s fight but [PERSON_NAME]’s dreams bi…" at bounding box center [360, 164] width 283 height 7
click at [488, 70] on span "Save" at bounding box center [492, 70] width 18 height 4
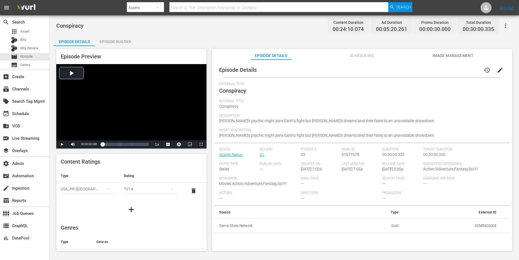
click at [496, 68] on span "edit" at bounding box center [499, 70] width 7 height 7
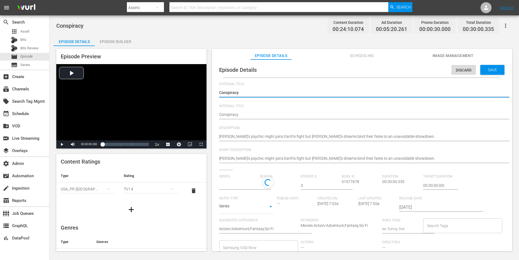
type input "Scarlet Nexus"
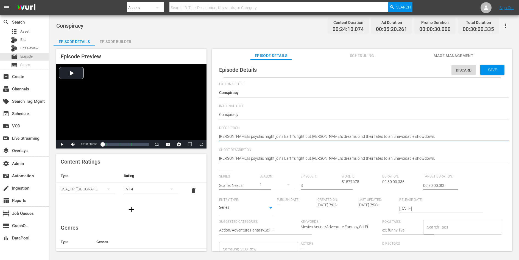
click at [364, 137] on textarea "[PERSON_NAME]’s psychic might joins Earth’s fight but [PERSON_NAME]’s dreams bi…" at bounding box center [360, 137] width 283 height 7
paste textarea "Something goes horribly wrong with [PERSON_NAME], leaving her comrades dazed an…"
type textarea "Something goes horribly wrong with [PERSON_NAME], leaving her comrades dazed an…"
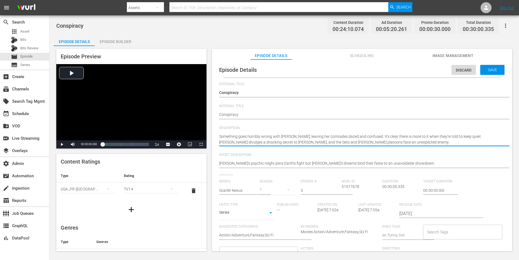
type textarea "Something goes horribly wrong with Naomi, leaving her comrades dazed and confus…"
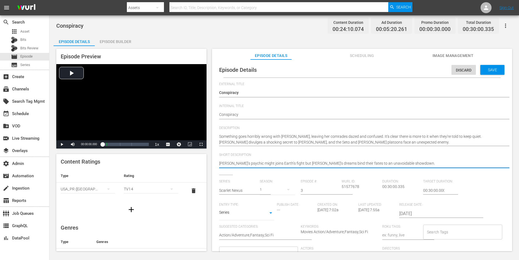
click at [346, 162] on textarea "[PERSON_NAME]’s psychic might joins Earth’s fight but [PERSON_NAME]’s dreams bi…" at bounding box center [360, 164] width 283 height 7
click at [488, 70] on span "Save" at bounding box center [492, 70] width 18 height 4
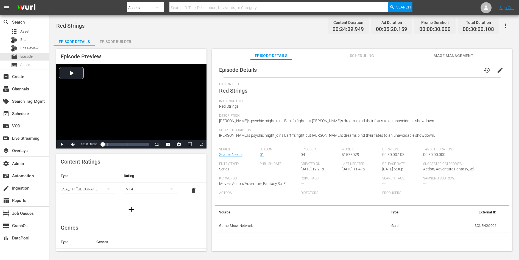
click at [496, 66] on button "edit" at bounding box center [499, 70] width 13 height 13
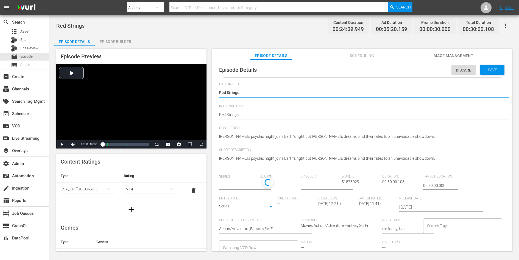
type input "Scarlet Nexus"
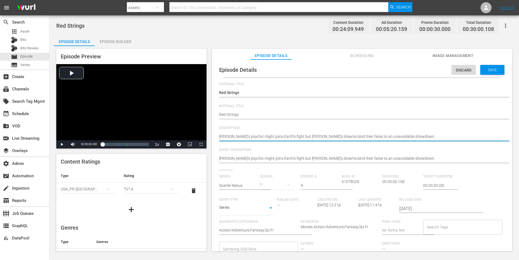
click at [403, 136] on textarea "[PERSON_NAME]’s psychic might joins Earth’s fight but [PERSON_NAME]’s dreams bi…" at bounding box center [360, 137] width 283 height 7
paste textarea "[PERSON_NAME]'s machinations lead to a battle between comrades until a new thre…"
type textarea "[PERSON_NAME]'s machinations lead to a battle between comrades until a new thre…"
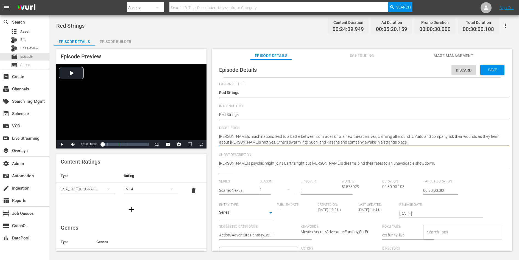
type textarea "[PERSON_NAME]'s machinations lead to a battle between comrades until a new thre…"
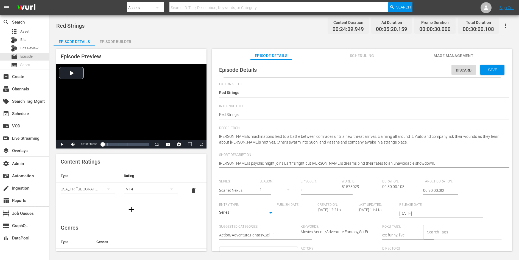
click at [384, 161] on textarea "[PERSON_NAME]’s psychic might joins Earth’s fight but [PERSON_NAME]’s dreams bi…" at bounding box center [360, 164] width 283 height 7
click at [492, 68] on span "Save" at bounding box center [492, 70] width 18 height 4
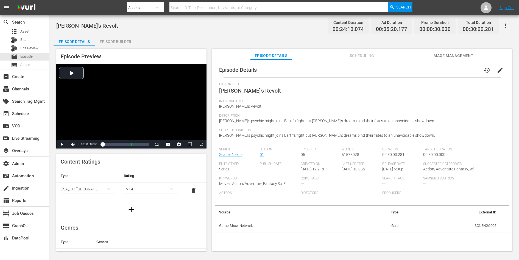
click at [497, 69] on span "edit" at bounding box center [499, 70] width 7 height 7
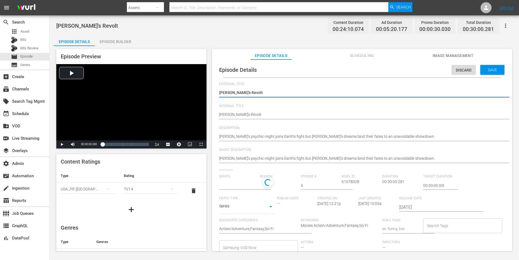
type input "Scarlet Nexus"
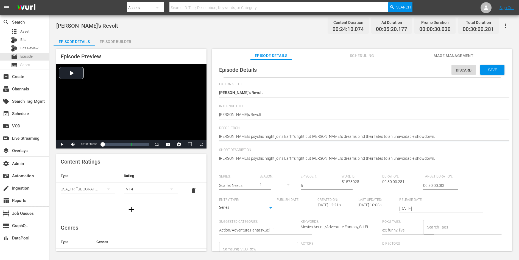
click at [350, 136] on textarea "[PERSON_NAME]’s psychic might joins Earth’s fight but [PERSON_NAME]’s dreams bi…" at bounding box center [360, 137] width 283 height 7
paste textarea "As Karen's revolt gathers steam, Yuito and forces loyal to New Himuka are hard-…"
type textarea "As Karen's revolt gathers steam, Yuito and forces loyal to New Himuka are hard-…"
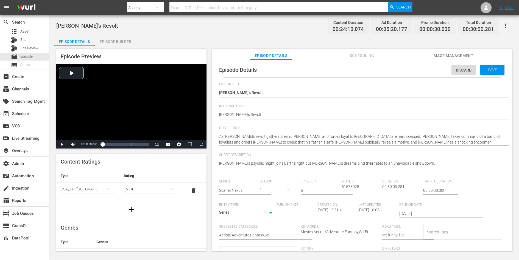
type textarea "As Karen's revolt gathers steam, Yuito and forces loyal to New Himuka are hard-…"
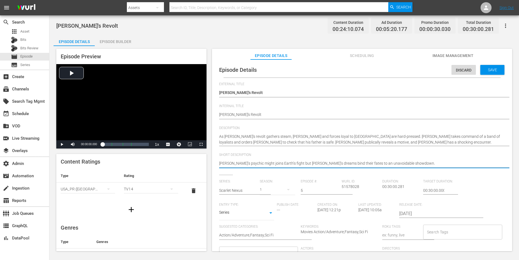
click at [332, 164] on textarea "[PERSON_NAME]’s psychic might joins Earth’s fight but [PERSON_NAME]’s dreams bi…" at bounding box center [360, 164] width 283 height 7
click at [496, 68] on span "Save" at bounding box center [492, 70] width 18 height 4
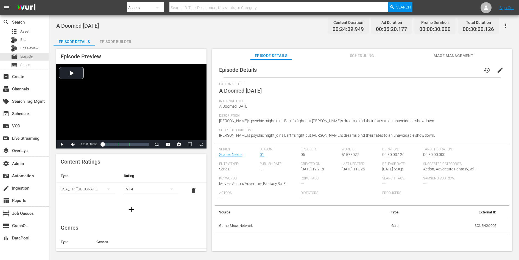
click at [499, 70] on span "edit" at bounding box center [499, 70] width 7 height 7
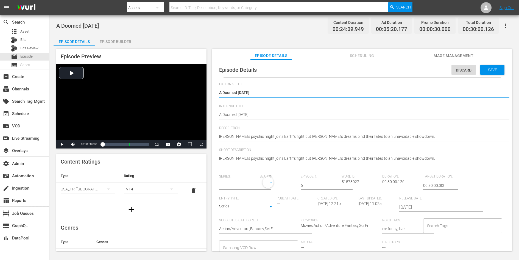
type input "Scarlet Nexus"
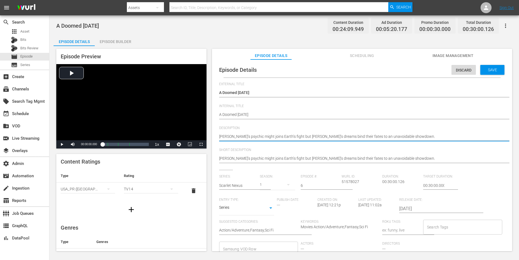
click at [352, 137] on textarea "[PERSON_NAME]’s psychic might joins Earth’s fight but [PERSON_NAME]’s dreams bi…" at bounding box center [360, 137] width 283 height 7
paste textarea "Kasane and company wake to a shocking reality and strange encounters. [PERSON_N…"
type textarea "Kasane and company wake to a shocking reality and strange encounters. [PERSON_N…"
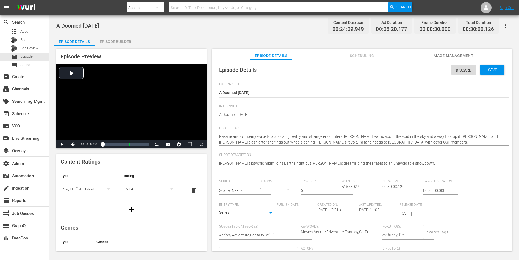
type textarea "Kasane and company wake to a shocking reality and strange encounters. [PERSON_N…"
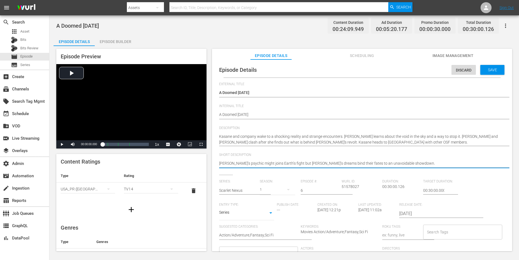
click at [336, 163] on textarea "[PERSON_NAME]’s psychic might joins Earth’s fight but [PERSON_NAME]’s dreams bi…" at bounding box center [360, 164] width 283 height 7
click at [494, 67] on div "Save" at bounding box center [492, 70] width 24 height 10
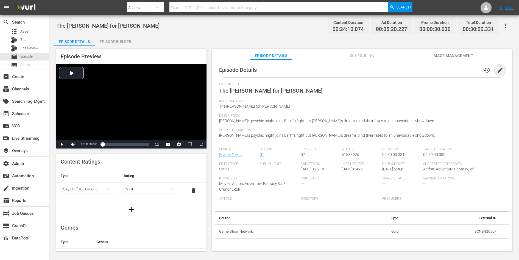
click at [497, 69] on span "edit" at bounding box center [499, 70] width 7 height 7
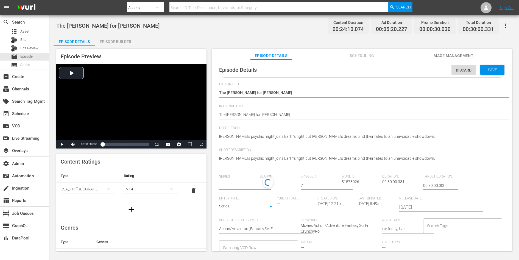
type input "Scarlet Nexus"
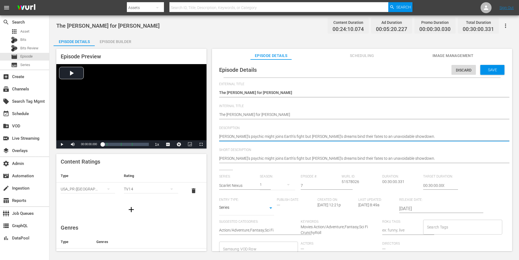
click at [372, 135] on textarea "[PERSON_NAME]’s psychic might joins Earth’s fight but [PERSON_NAME]’s dreams bi…" at bounding box center [360, 137] width 283 height 7
paste textarea "Friends become enemies as the OSF splits in two. [PERSON_NAME] receives a promo…"
type textarea "Friends become enemies as the OSF splits in two. [PERSON_NAME] receives a promo…"
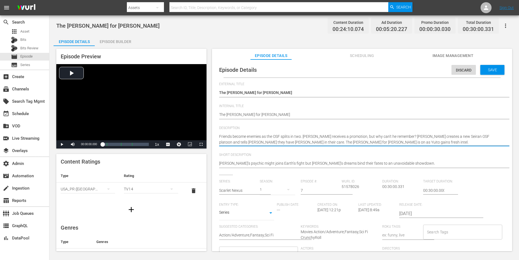
type textarea "Friends become enemies as the OSF splits in two. [PERSON_NAME] receives a promo…"
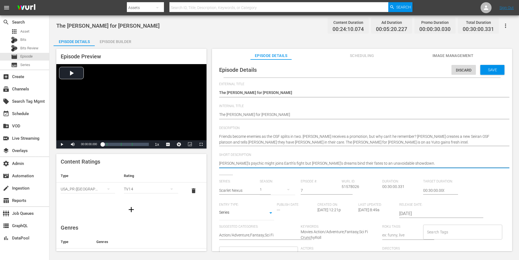
click at [352, 163] on textarea "[PERSON_NAME]’s psychic might joins Earth’s fight but [PERSON_NAME]’s dreams bi…" at bounding box center [360, 164] width 283 height 7
click at [487, 69] on span "Save" at bounding box center [492, 70] width 18 height 4
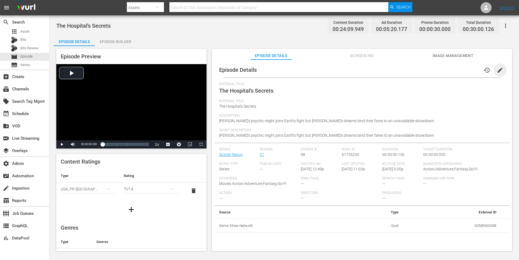
click at [496, 67] on span "edit" at bounding box center [499, 70] width 7 height 7
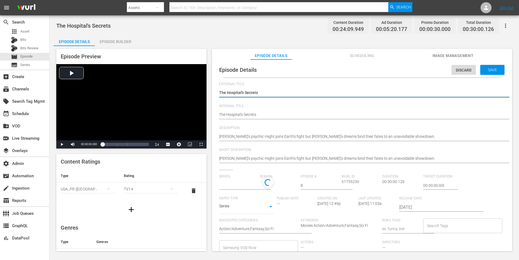
type input "Scarlet Nexus"
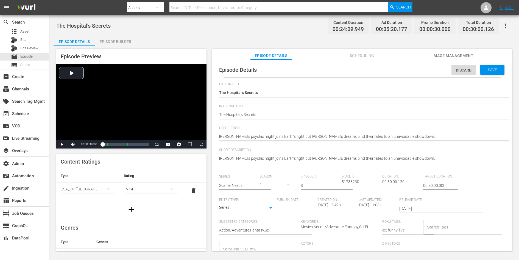
click at [359, 136] on textarea "[PERSON_NAME]’s psychic might joins Earth’s fight but [PERSON_NAME]’s dreams bi…" at bounding box center [360, 137] width 283 height 7
paste textarea "The hunt for Nagi continues. Yuito's platoon is ambushed but makes a narrow esc…"
type textarea "The hunt for Nagi continues. Yuito's platoon is ambushed but makes a narrow esc…"
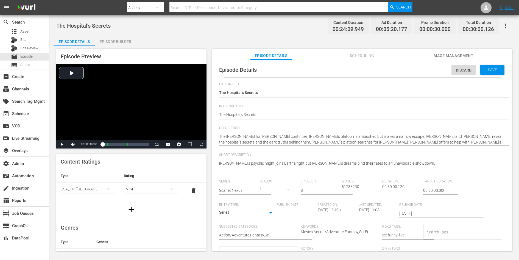
type textarea "The hunt for Nagi continues. Yuito's platoon is ambushed but makes a narrow esc…"
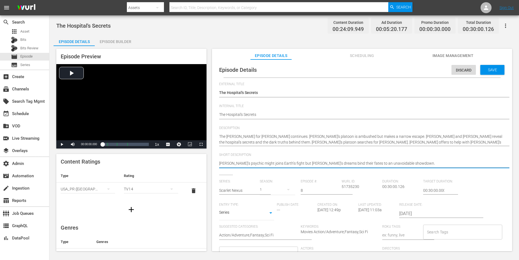
click at [344, 162] on textarea "[PERSON_NAME]’s psychic might joins Earth’s fight but [PERSON_NAME]’s dreams bi…" at bounding box center [360, 164] width 283 height 7
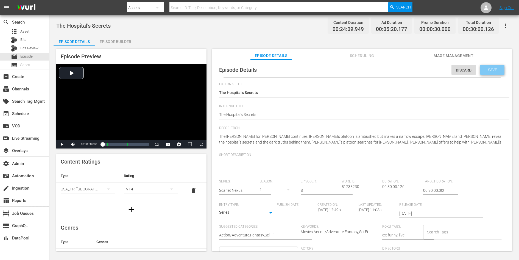
click at [490, 71] on span "Save" at bounding box center [492, 70] width 18 height 4
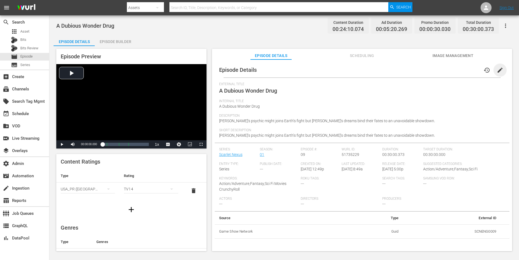
click at [497, 72] on span "edit" at bounding box center [499, 70] width 7 height 7
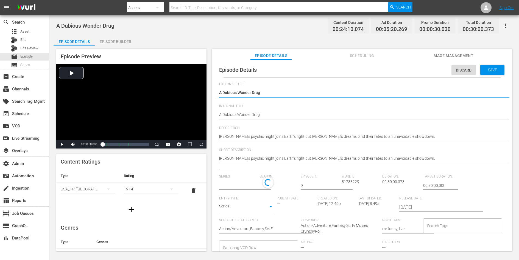
type input "Scarlet Nexus"
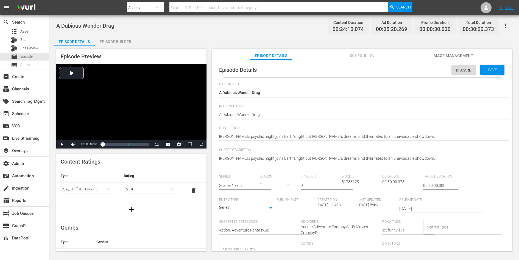
click at [386, 135] on textarea "[PERSON_NAME]’s psychic might joins Earth’s fight but [PERSON_NAME]’s dreams bi…" at bounding box center [360, 137] width 283 height 7
paste textarea "Fubuki reveals his mindset to Yuito. After approaching Kaito, Fubuki's plan tak…"
type textarea "Fubuki reveals his mindset to Yuito. After approaching Kaito, Fubuki's plan tak…"
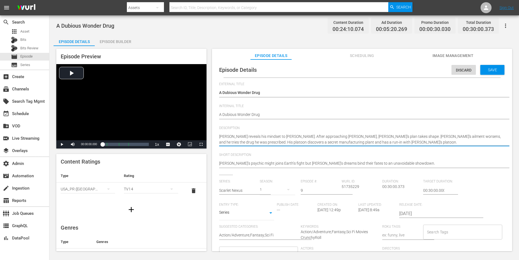
type textarea "Fubuki reveals his mindset to Yuito. After approaching Kaito, Fubuki's plan tak…"
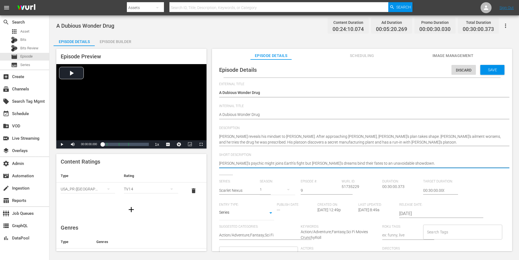
click at [370, 162] on textarea "Yuito’s psychic might joins Earth’s fight but Kasane’s dreams bind their fates …" at bounding box center [360, 164] width 283 height 7
click at [493, 72] on span "Save" at bounding box center [492, 70] width 18 height 4
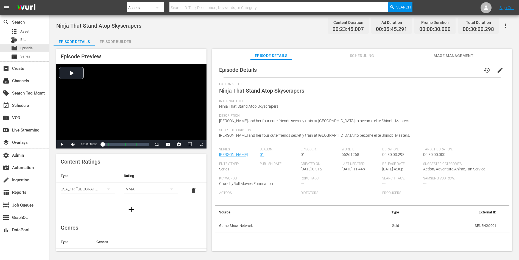
click at [475, 223] on td "SENENG0001" at bounding box center [451, 226] width 97 height 14
copy td "SENENG0001"
click at [498, 70] on span "edit" at bounding box center [499, 70] width 7 height 7
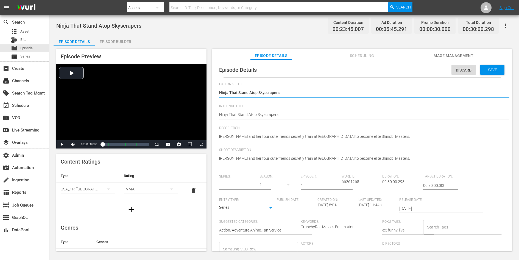
type input "[PERSON_NAME]"
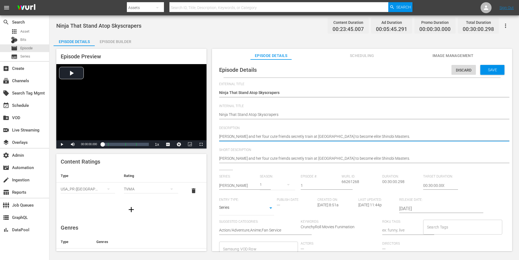
click at [370, 135] on textarea "[PERSON_NAME] and her four cute friends secretly train at [GEOGRAPHIC_DATA] to …" at bounding box center [360, 137] width 283 height 7
paste textarea "young shinobi named Asuka carries out a daring mission. The following day, she …"
type textarea "A young shinobi named Asuka carries out a daring mission. The following day, sh…"
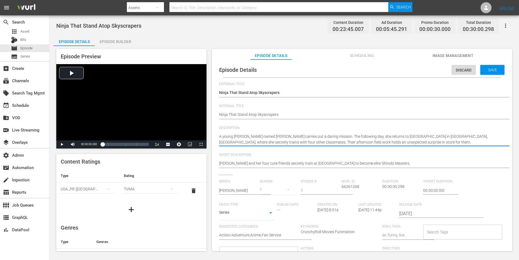
type textarea "A young shinobi named Asuka carries out a daring mission. The following day, sh…"
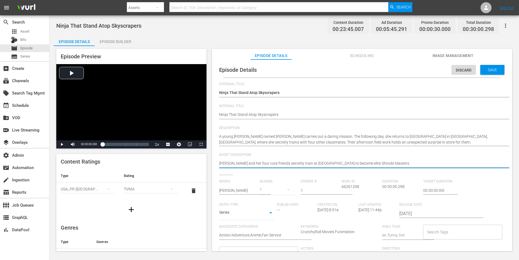
click at [359, 161] on textarea "[PERSON_NAME] and her four cute friends secretly train at [GEOGRAPHIC_DATA] to …" at bounding box center [360, 164] width 283 height 7
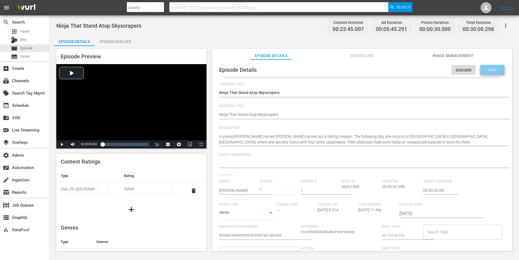
click at [487, 70] on span "Save" at bounding box center [492, 70] width 18 height 4
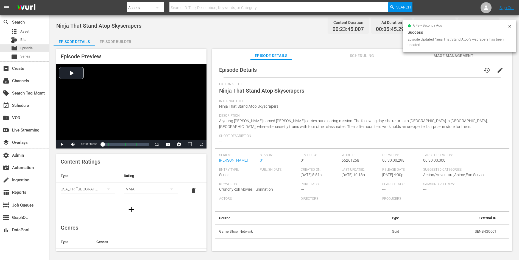
click at [153, 188] on div "TVMA" at bounding box center [151, 189] width 54 height 15
click at [137, 223] on div "TV14" at bounding box center [150, 226] width 41 height 9
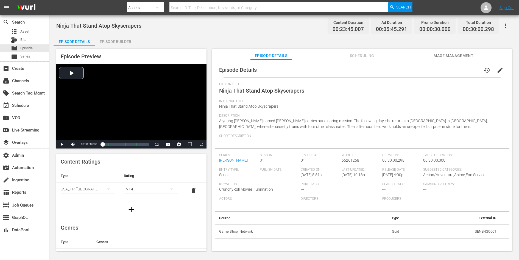
click at [168, 166] on div "Content Ratings Type Rating Select Rating Type USA_PR (United States of America…" at bounding box center [131, 186] width 150 height 64
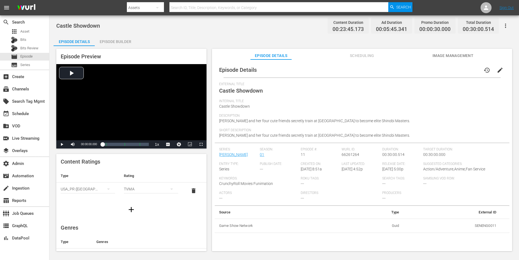
click at [498, 66] on button "edit" at bounding box center [499, 70] width 13 height 13
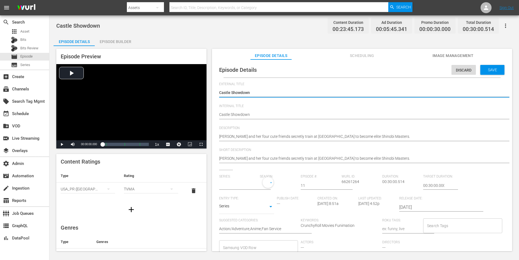
type input "[PERSON_NAME]"
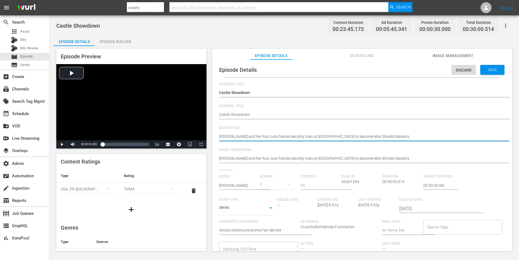
click at [378, 137] on textarea "[PERSON_NAME] and her four cute friends secretly train at [GEOGRAPHIC_DATA] to …" at bounding box center [360, 137] width 283 height 7
paste textarea "[PERSON_NAME] in ambush to keep the [PERSON_NAME] from moving forward. As [PERS…"
type textarea "[PERSON_NAME] in ambush to keep the [PERSON_NAME] from moving forward. As [PERS…"
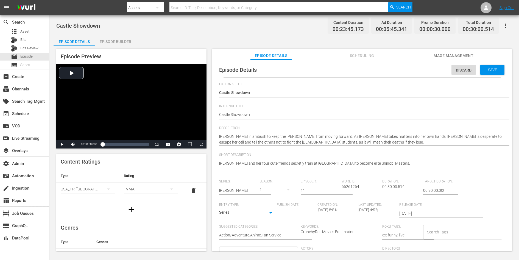
type textarea "[PERSON_NAME] in ambush to keep the [PERSON_NAME] from moving forward. As [PERS…"
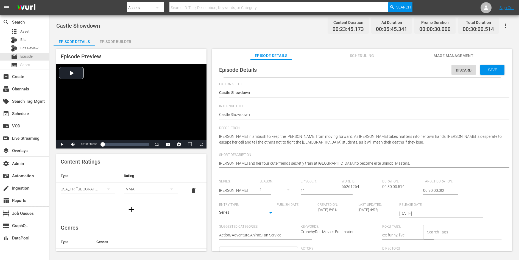
click at [357, 164] on textarea "[PERSON_NAME] and her four cute friends secretly train at [GEOGRAPHIC_DATA] to …" at bounding box center [360, 164] width 283 height 7
click at [488, 68] on span "Save" at bounding box center [492, 70] width 18 height 4
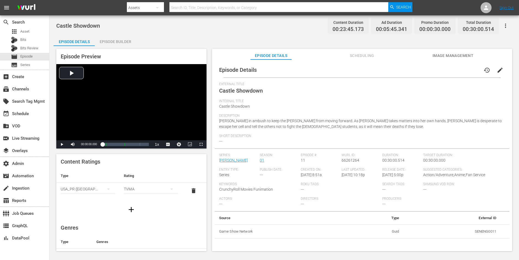
click at [155, 188] on div "TVMA" at bounding box center [151, 189] width 54 height 15
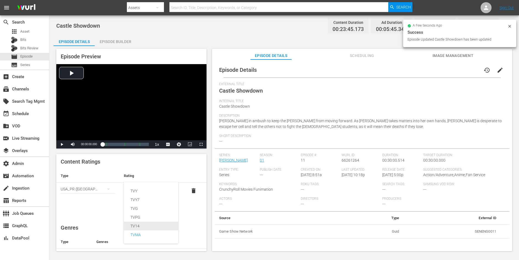
click at [142, 226] on div "TV14" at bounding box center [150, 226] width 41 height 9
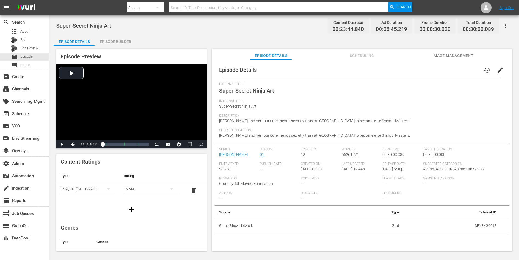
click at [497, 66] on button "edit" at bounding box center [499, 70] width 13 height 13
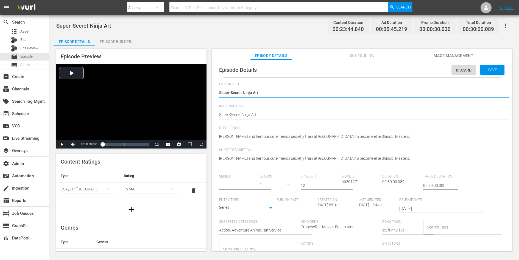
type input "[PERSON_NAME]"
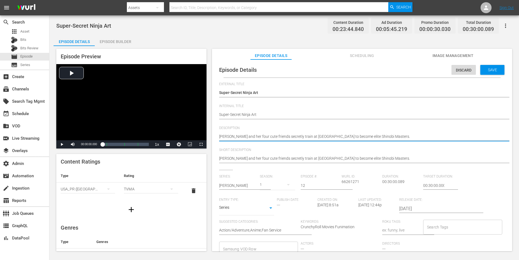
click at [370, 138] on textarea "[PERSON_NAME] and her four cute friends secretly train at [GEOGRAPHIC_DATA] to …" at bounding box center [360, 137] width 283 height 7
paste textarea "Fierce battles continue to be waged as the Hanzo Academy shinobi try to reach t…"
type textarea "Fierce battles continue to be waged as the Hanzo Academy shinobi try to reach t…"
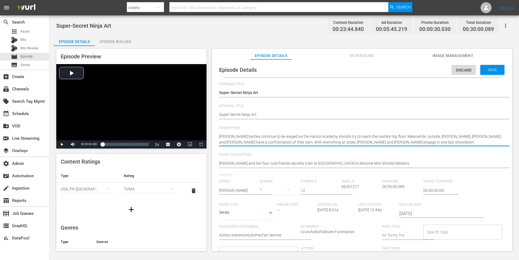
type textarea "Fierce battles continue to be waged as the Hanzo Academy shinobi try to reach t…"
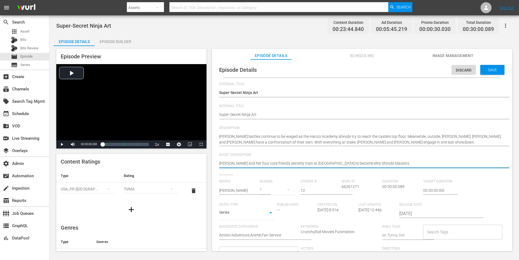
click at [365, 164] on textarea "[PERSON_NAME] and her four cute friends secretly train at [GEOGRAPHIC_DATA] to …" at bounding box center [360, 164] width 283 height 7
click at [487, 69] on span "Save" at bounding box center [492, 70] width 18 height 4
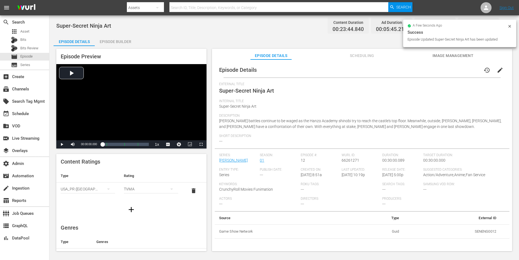
click at [147, 188] on div "TVMA" at bounding box center [151, 189] width 54 height 15
click at [134, 223] on div "TV14" at bounding box center [150, 226] width 41 height 9
click at [149, 168] on div "Content Ratings Type Rating Select Rating Type USA_PR (United States of America…" at bounding box center [131, 186] width 150 height 64
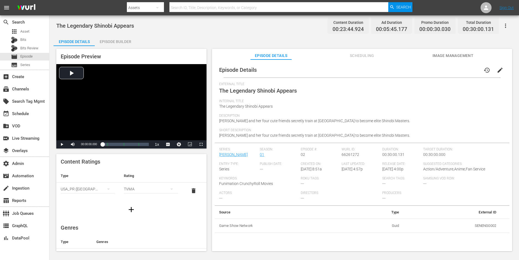
click at [496, 67] on span "edit" at bounding box center [499, 70] width 7 height 7
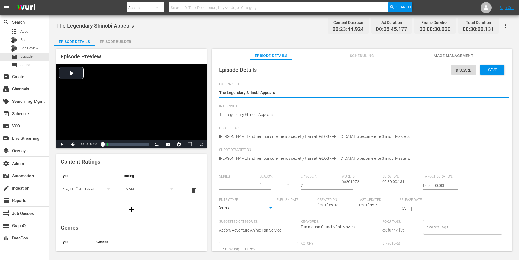
type input "[PERSON_NAME]"
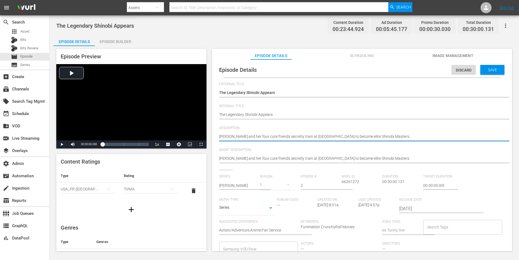
click at [365, 136] on textarea "[PERSON_NAME] and her four cute friends secretly train at [GEOGRAPHIC_DATA] to …" at bounding box center [360, 137] width 283 height 7
paste textarea "the others continue training, but are fobbidden from any contact with those out…"
type textarea "Asuka and the others continue training, but are fobbidden from any contact with…"
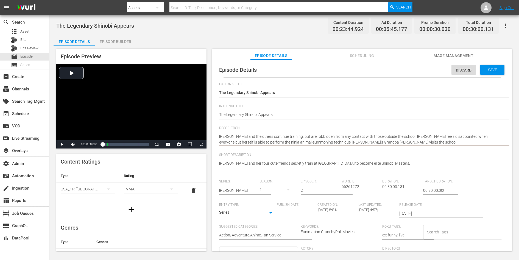
type textarea "Asuka and the others continue training, but are fobbidden from any contact with…"
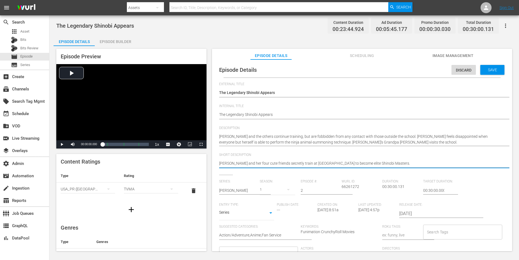
click at [356, 162] on textarea "[PERSON_NAME] and her four cute friends secretly train at [GEOGRAPHIC_DATA] to …" at bounding box center [360, 164] width 283 height 7
click at [489, 68] on span "Save" at bounding box center [492, 70] width 18 height 4
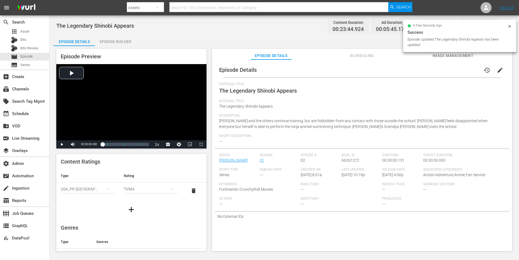
click at [157, 189] on div "TVMA" at bounding box center [151, 189] width 54 height 15
click at [143, 227] on div "TV14" at bounding box center [150, 226] width 41 height 9
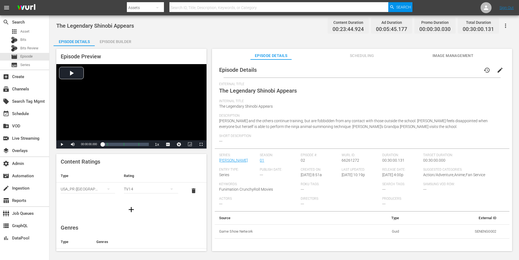
click at [150, 167] on div "Content Ratings Type Rating Select Rating Type USA_PR (United States of America…" at bounding box center [131, 186] width 150 height 64
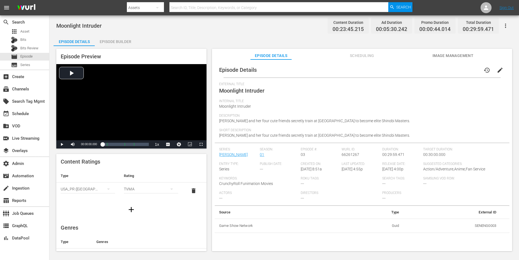
click at [496, 71] on span "edit" at bounding box center [499, 70] width 7 height 7
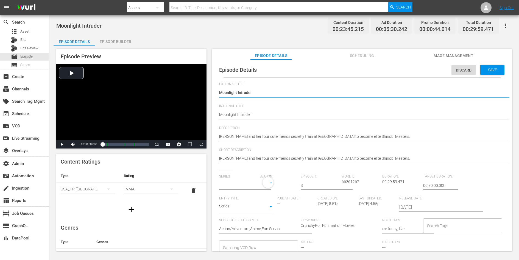
type input "[PERSON_NAME]"
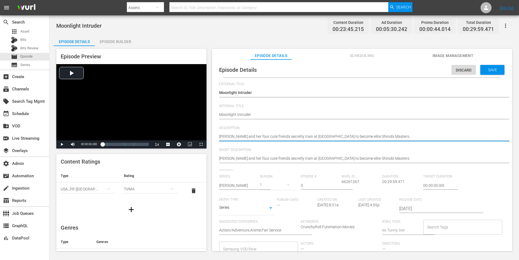
click at [390, 137] on textarea "[PERSON_NAME] and her four cute friends secretly train at [GEOGRAPHIC_DATA] to …" at bounding box center [360, 137] width 283 height 7
paste textarea "Ikaruga and Asuka are confronted by an overpowering Yomi outside the supermarke…"
type textarea "Ikaruga and Asuka are confronted by an overpowering Yomi outside the supermarke…"
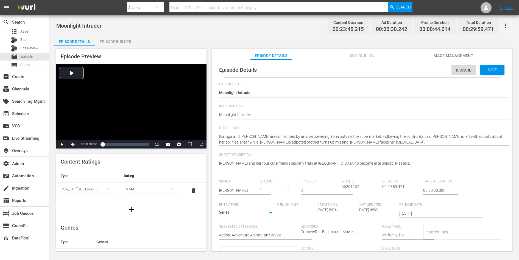
type textarea "Ikaruga and Asuka are confronted by an overpowering Yomi outside the supermarke…"
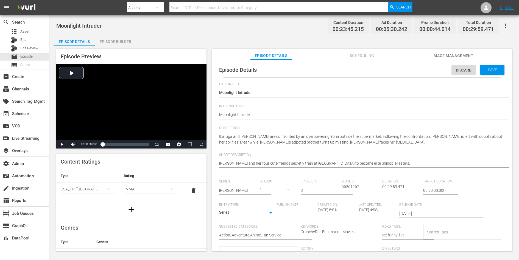
click at [367, 161] on textarea "[PERSON_NAME] and her four cute friends secretly train at [GEOGRAPHIC_DATA] to …" at bounding box center [360, 164] width 283 height 7
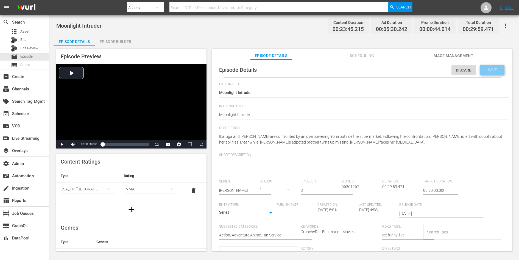
click at [494, 69] on span "Save" at bounding box center [492, 70] width 18 height 4
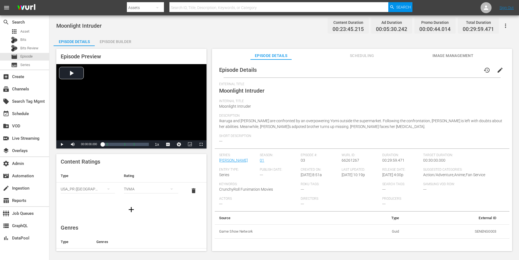
click at [145, 188] on div "TVMA" at bounding box center [151, 189] width 54 height 15
click at [138, 224] on div "TV14" at bounding box center [150, 226] width 41 height 9
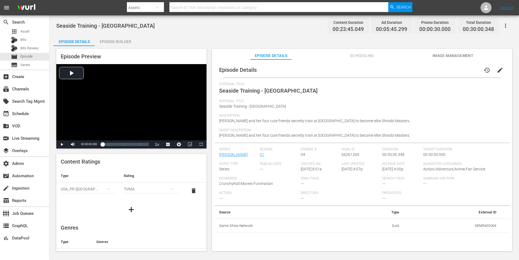
click at [496, 70] on span "edit" at bounding box center [499, 70] width 7 height 7
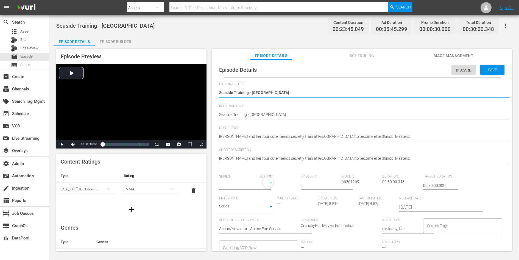
type input "[PERSON_NAME]"
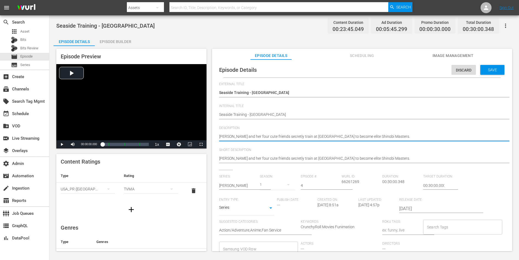
click at [372, 134] on textarea "[PERSON_NAME] and her four cute friends secretly train at [GEOGRAPHIC_DATA] to …" at bounding box center [360, 137] width 283 height 7
paste textarea "The class members travel to [GEOGRAPHIC_DATA], a training ground used by shinob…"
type textarea "The class members travel to [GEOGRAPHIC_DATA], a training ground used by shinob…"
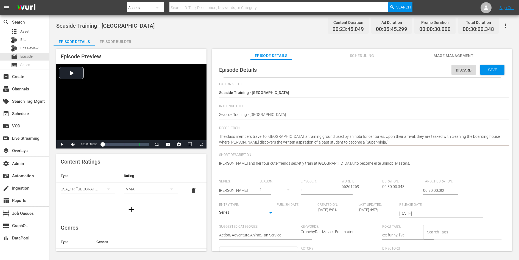
type textarea "The class members travel to [GEOGRAPHIC_DATA], a training ground used by shinob…"
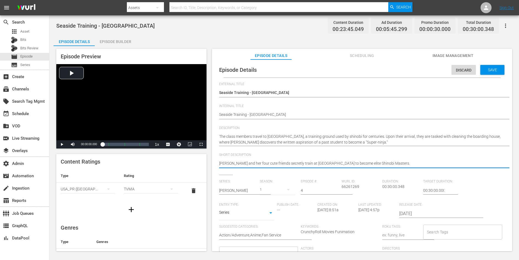
click at [358, 162] on textarea "[PERSON_NAME] and her four cute friends secretly train at [GEOGRAPHIC_DATA] to …" at bounding box center [360, 164] width 283 height 7
click at [486, 74] on div "Save" at bounding box center [492, 70] width 24 height 10
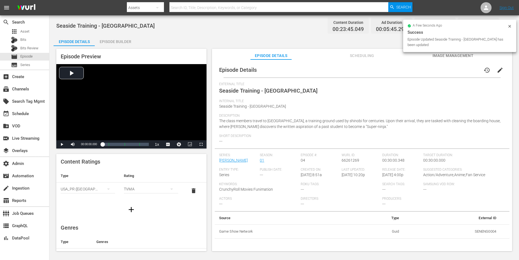
click at [154, 189] on div "TVMA" at bounding box center [151, 189] width 54 height 15
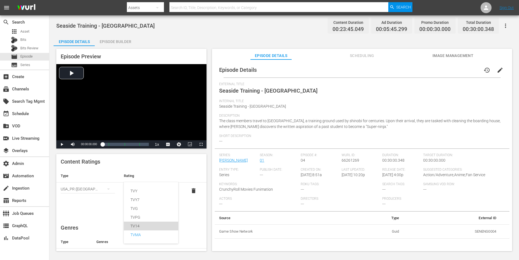
click at [137, 227] on div "TV14" at bounding box center [150, 226] width 41 height 9
click at [160, 168] on div "Content Ratings Type Rating Select Rating Type [GEOGRAPHIC_DATA] ([GEOGRAPHIC_D…" at bounding box center [131, 186] width 150 height 64
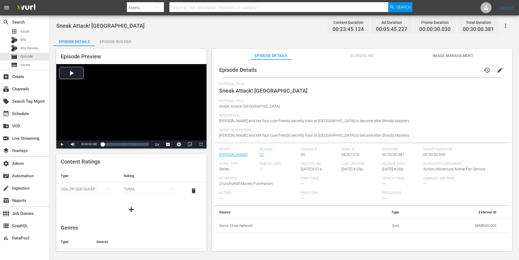
click at [496, 71] on span "edit" at bounding box center [499, 70] width 7 height 7
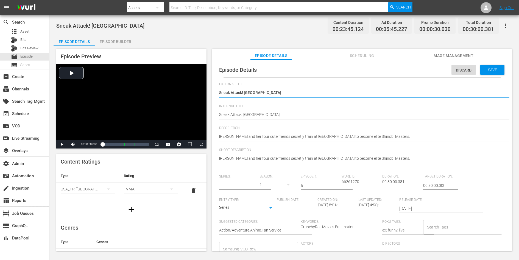
type input "[PERSON_NAME]"
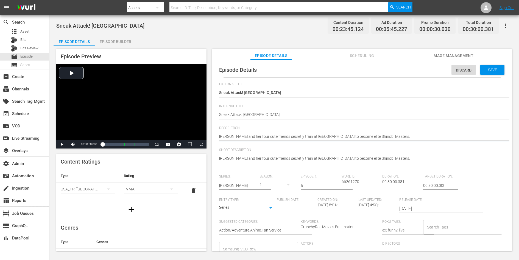
click at [333, 139] on textarea "[PERSON_NAME] and her four cute friends secretly train at [GEOGRAPHIC_DATA] to …" at bounding box center [360, 137] width 283 height 7
paste textarea "The [DEMOGRAPHIC_DATA] girls train even harder to be ready for the Hebijo [PERS…"
type textarea "The [DEMOGRAPHIC_DATA] girls train even harder to be ready for the Hebijo [PERS…"
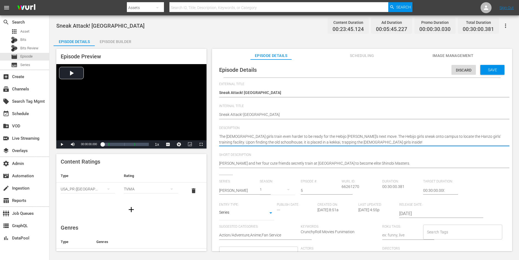
type textarea "The [DEMOGRAPHIC_DATA] girls train even harder to be ready for the Hebijo [PERS…"
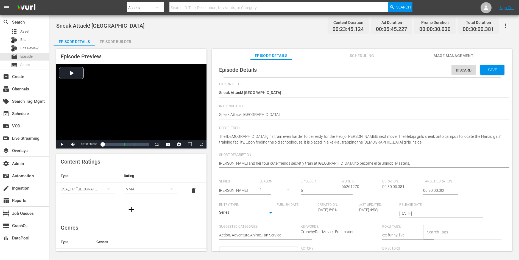
click at [333, 163] on textarea "[PERSON_NAME] and her four cute friends secretly train at [GEOGRAPHIC_DATA] to …" at bounding box center [360, 164] width 283 height 7
click at [483, 69] on span "Save" at bounding box center [492, 70] width 18 height 4
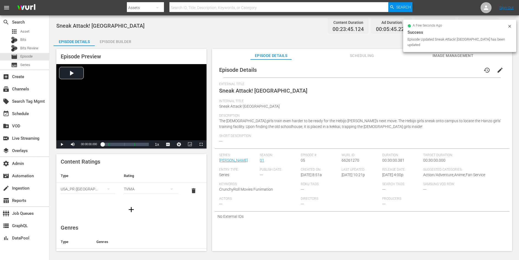
click at [157, 188] on div "TVMA" at bounding box center [151, 189] width 54 height 15
click at [146, 225] on div "TV14" at bounding box center [150, 226] width 41 height 9
click at [159, 165] on div "Content Ratings Type Rating Select Rating Type USA_PR (United States of America…" at bounding box center [131, 186] width 150 height 64
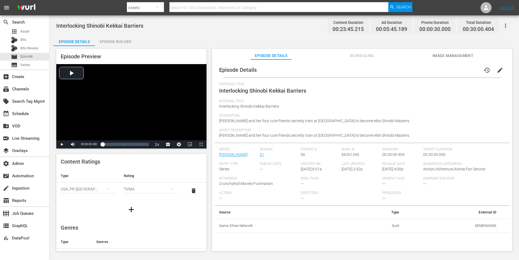
click at [496, 69] on span "edit" at bounding box center [499, 70] width 7 height 7
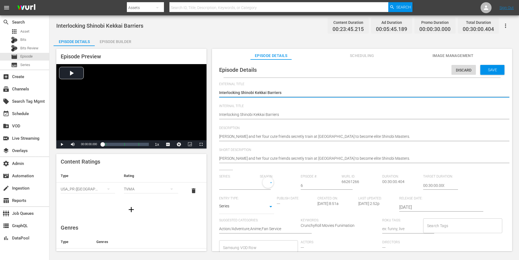
type input "[PERSON_NAME]"
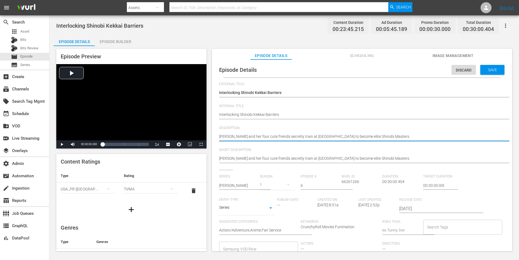
click at [372, 135] on textarea "[PERSON_NAME] and her four cute friends secretly train at [GEOGRAPHIC_DATA] to …" at bounding box center [360, 137] width 283 height 7
paste textarea "The [PERSON_NAME] continue to fight one-on-one against the [PERSON_NAME]. When …"
type textarea "The [PERSON_NAME] continue to fight one-on-one against the [PERSON_NAME]. When …"
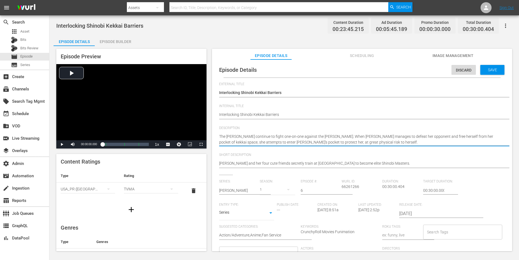
type textarea "The Hanzo shinobi continue to fight one-on-one against the Hebijo shinobi. When…"
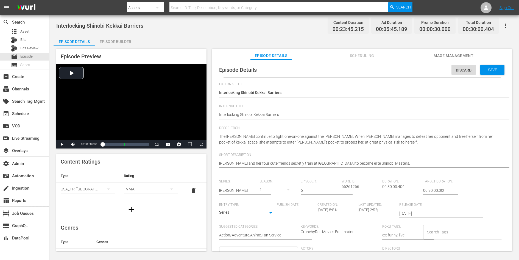
click at [379, 162] on textarea "[PERSON_NAME] and her four cute friends secretly train at [GEOGRAPHIC_DATA] to …" at bounding box center [360, 164] width 283 height 7
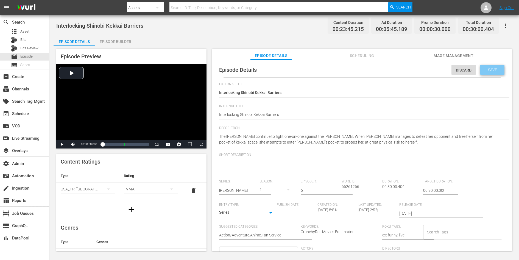
click at [487, 70] on span "Save" at bounding box center [492, 70] width 18 height 4
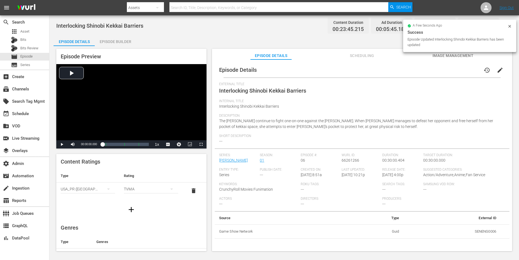
click at [154, 188] on div "TVMA" at bounding box center [151, 189] width 54 height 15
click at [140, 225] on div "TV14" at bounding box center [150, 226] width 41 height 9
click at [211, 177] on div "Episode Preview Video Player is loading. Play Video Play Mute Current Time 00:0…" at bounding box center [284, 151] width 461 height 210
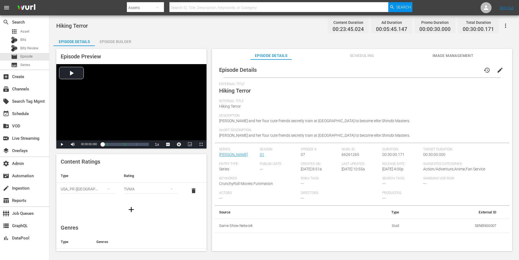
click at [496, 68] on span "edit" at bounding box center [499, 70] width 7 height 7
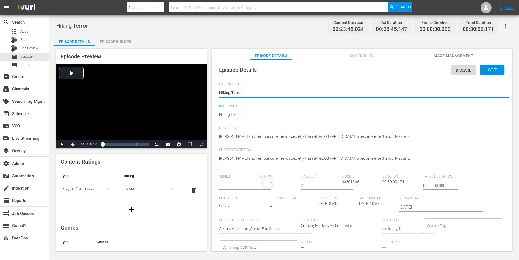
type input "[PERSON_NAME]"
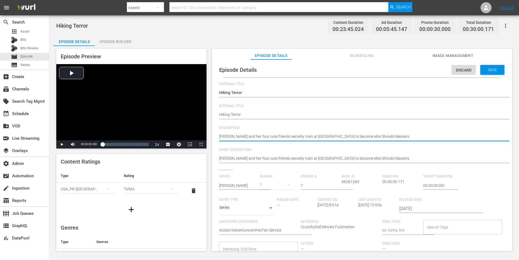
click at [325, 136] on textarea "[PERSON_NAME] and her four cute friends secretly train at [GEOGRAPHIC_DATA] to …" at bounding box center [360, 137] width 283 height 7
paste textarea "Still reeling from the blow they were dealt by Hebijo, Kiriya decides to ramp u…"
type textarea "Still reeling from the blow they were dealt by Hebijo, Kiriya decides to ramp u…"
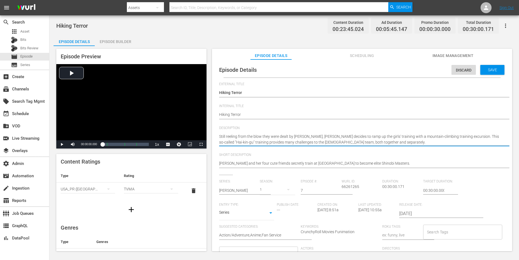
type textarea "Still reeling from the blow they were dealt by Hebijo, Kiriya decides to ramp u…"
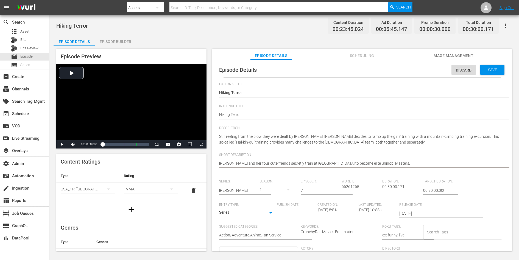
click at [335, 163] on textarea "[PERSON_NAME] and her four cute friends secretly train at [GEOGRAPHIC_DATA] to …" at bounding box center [360, 164] width 283 height 7
click at [489, 72] on div "Save" at bounding box center [492, 70] width 24 height 10
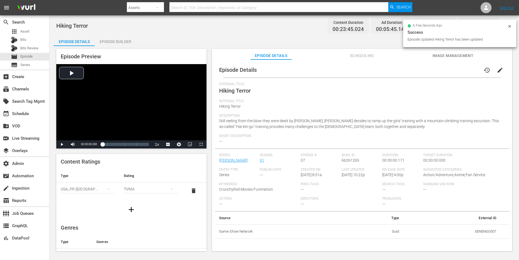
click at [142, 189] on div "TVMA" at bounding box center [151, 189] width 54 height 15
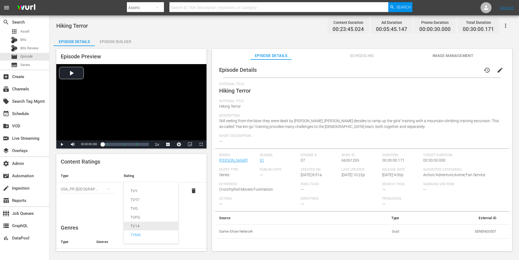
click at [136, 227] on div "TV14" at bounding box center [150, 226] width 41 height 9
click at [161, 168] on div "Content Ratings Type Rating Select Rating Type USA_PR (United States of America…" at bounding box center [131, 186] width 150 height 64
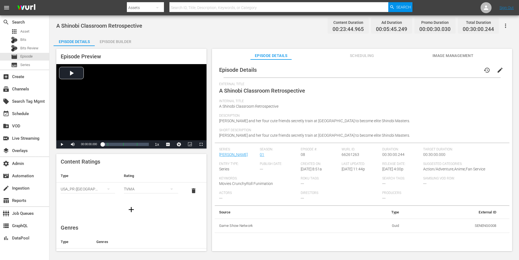
click at [496, 67] on span "edit" at bounding box center [499, 70] width 7 height 7
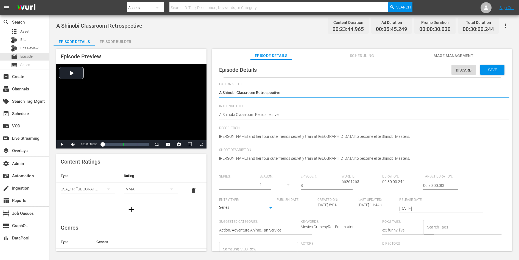
type input "[PERSON_NAME]"
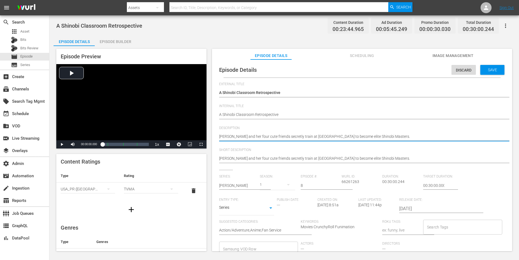
click at [348, 137] on textarea "[PERSON_NAME] and her four cute friends secretly train at [GEOGRAPHIC_DATA] to …" at bounding box center [360, 137] width 283 height 7
paste textarea "[PERSON_NAME]'s training of the girls turns especially strict. Afterward, he re…"
type textarea "[PERSON_NAME]'s training of the girls turns especially strict. Afterward, he re…"
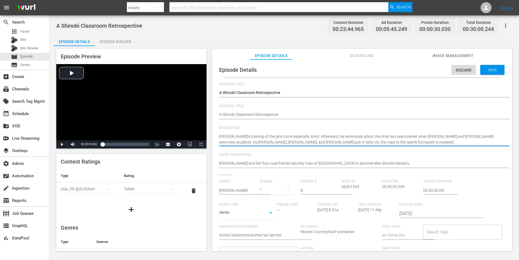
type textarea "[PERSON_NAME]'s training of the girls turns especially strict. Afterward, he re…"
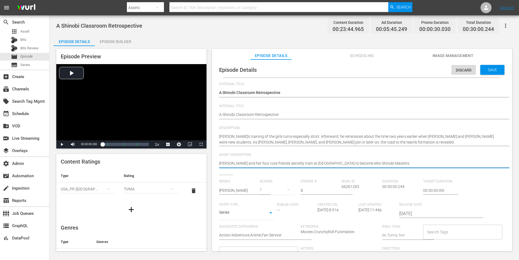
click at [341, 165] on textarea "[PERSON_NAME] and her four cute friends secretly train at [GEOGRAPHIC_DATA] to …" at bounding box center [360, 164] width 283 height 7
click at [494, 69] on span "Save" at bounding box center [492, 70] width 18 height 4
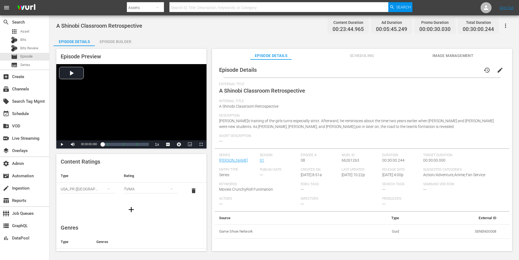
click at [143, 180] on th "Rating" at bounding box center [150, 176] width 63 height 13
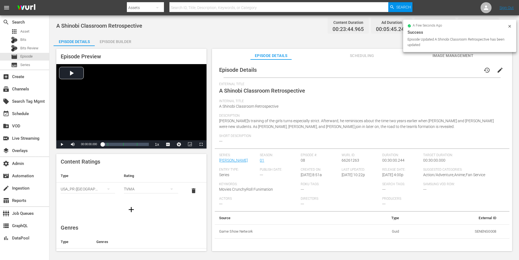
click at [139, 190] on div "TVMA" at bounding box center [151, 189] width 54 height 15
click at [134, 227] on div "TV14" at bounding box center [150, 226] width 41 height 9
click at [168, 168] on div "Content Ratings Type Rating Select Rating Type USA_PR (United States of America…" at bounding box center [131, 186] width 150 height 64
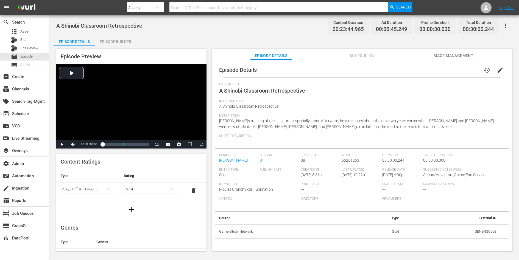
click at [158, 189] on div "TV14" at bounding box center [151, 189] width 54 height 15
click at [167, 161] on div "TVY TVY7 TVG TVPG TV14 TVMA" at bounding box center [259, 130] width 519 height 260
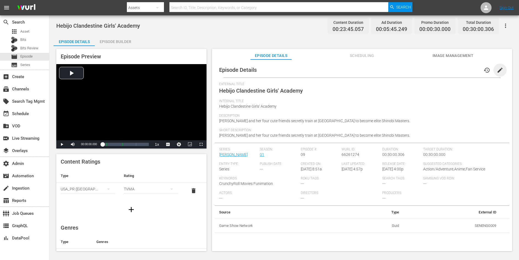
click at [499, 71] on span "edit" at bounding box center [499, 70] width 7 height 7
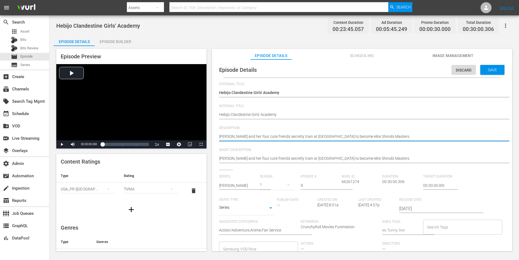
click at [357, 136] on textarea "[PERSON_NAME] and her four cute friends secretly train at [GEOGRAPHIC_DATA] to …" at bounding box center [360, 137] width 283 height 7
paste textarea "Under [PERSON_NAME]'s control, [PERSON_NAME] breaks into Hanzo Academy's deposi…"
type textarea "Under [PERSON_NAME]'s control, [PERSON_NAME] breaks into Hanzo Academy's deposi…"
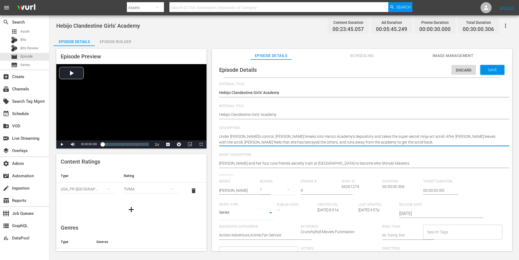
type textarea "Under [PERSON_NAME]'s control, [PERSON_NAME] breaks into Hanzo Academy's deposi…"
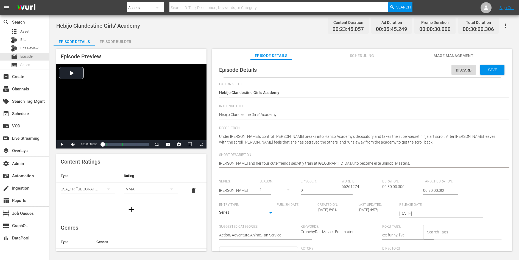
click at [347, 165] on textarea "[PERSON_NAME] and her four cute friends secretly train at [GEOGRAPHIC_DATA] to …" at bounding box center [360, 164] width 283 height 7
click at [493, 69] on span "Save" at bounding box center [492, 70] width 18 height 4
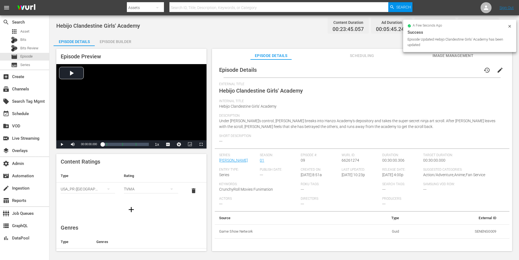
click at [144, 188] on div "TVMA" at bounding box center [151, 189] width 54 height 15
click at [138, 226] on div "TV14" at bounding box center [150, 226] width 41 height 9
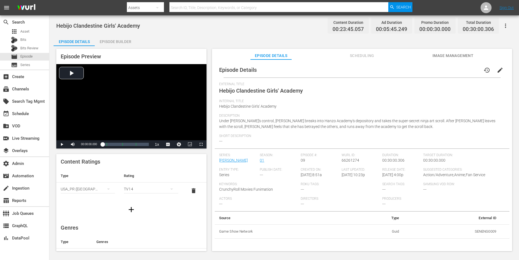
click at [155, 171] on th "Rating" at bounding box center [150, 176] width 63 height 13
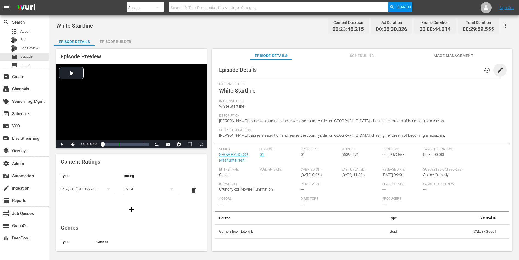
click at [496, 68] on span "edit" at bounding box center [499, 70] width 7 height 7
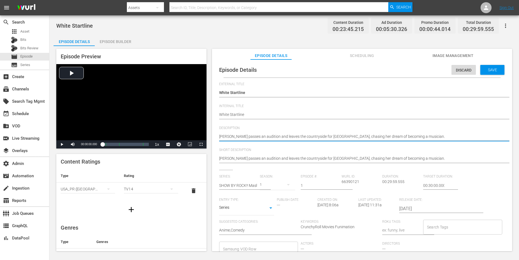
click at [374, 136] on textarea "[PERSON_NAME] passes an audition and leaves the countryside for [GEOGRAPHIC_DAT…" at bounding box center [360, 137] width 283 height 7
paste textarea "leaves her snowy village for the big city to try and debut as an artist"
type textarea "[PERSON_NAME] leaves her snowy village for the [GEOGRAPHIC_DATA] to try and deb…"
type textarea "Howan leaves her snowy village for the big city to try and debut as an artist."
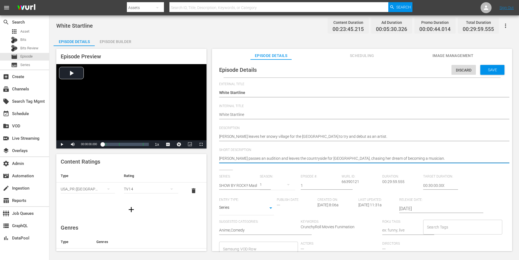
click at [353, 160] on textarea "[PERSON_NAME] passes an audition and leaves the countryside for [GEOGRAPHIC_DAT…" at bounding box center [360, 159] width 283 height 7
paste textarea "leaves her snowy village for the big city to try and debut as an artist"
type textarea "Howan leaves her snowy village for the big city to try and debut as an artist."
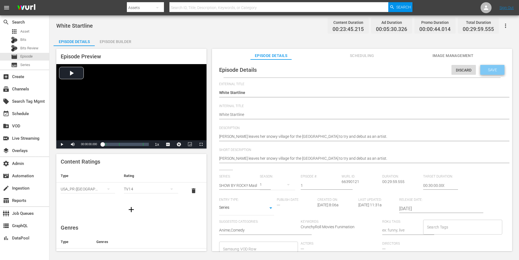
click at [489, 68] on span "Save" at bounding box center [492, 70] width 18 height 4
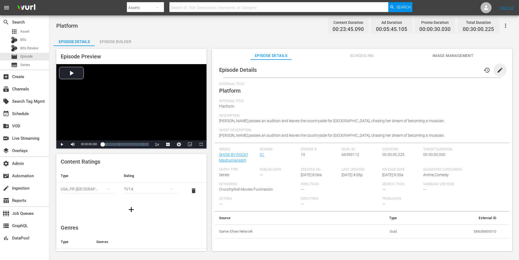
click at [498, 67] on span "edit" at bounding box center [499, 70] width 7 height 7
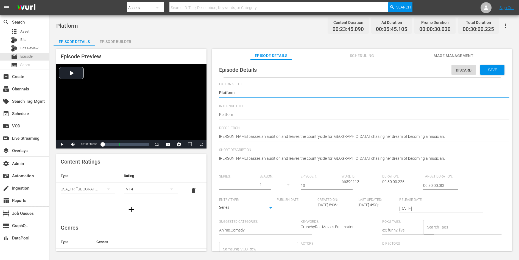
type input "SHOW BY ROCK!! Mashumairesh!!"
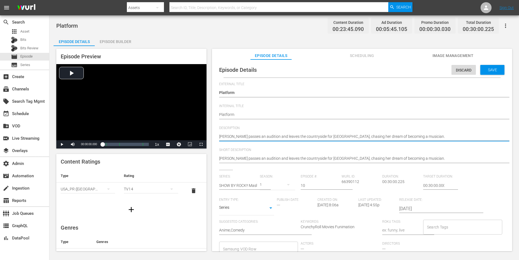
click at [344, 135] on textarea "[PERSON_NAME] passes an audition and leaves the countryside for [GEOGRAPHIC_DAT…" at bounding box center [360, 137] width 283 height 7
paste textarea "imeko is having trouble coming up with ideas for a new song, so the other three…"
type textarea "Himeko is having trouble coming up with ideas for a new song, so the other thre…"
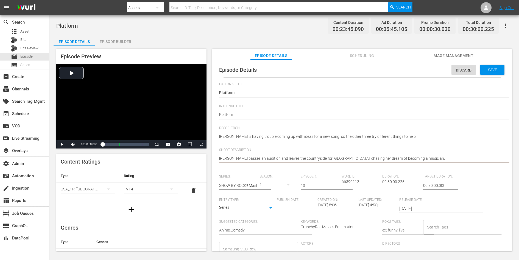
click at [331, 160] on textarea "[PERSON_NAME] passes an audition and leaves the countryside for [GEOGRAPHIC_DAT…" at bounding box center [360, 159] width 283 height 7
paste textarea "imeko is having trouble coming up with ideas for a new song, so the other three…"
type textarea "Himeko is having trouble coming up with ideas for a new song, so the other thre…"
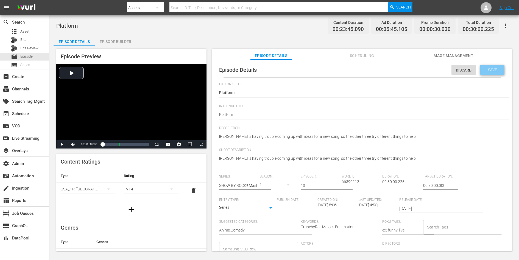
click at [494, 70] on span "Save" at bounding box center [492, 70] width 18 height 4
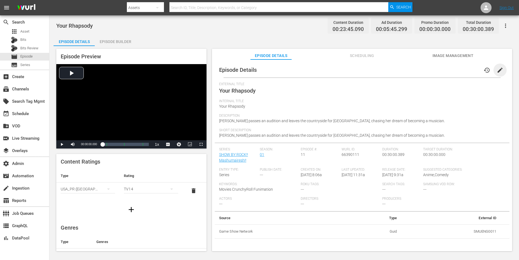
click at [496, 72] on span "edit" at bounding box center [499, 70] width 7 height 7
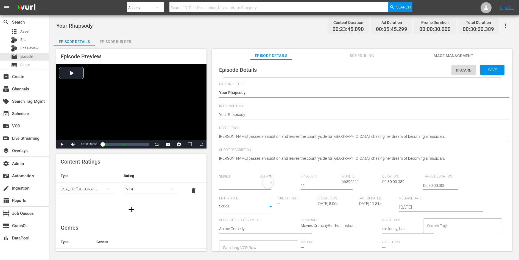
type input "SHOW BY ROCK!! Mashumairesh!!"
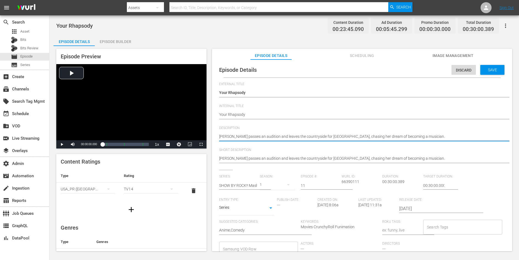
click at [316, 136] on textarea "[PERSON_NAME] passes an audition and leaves the countryside for [GEOGRAPHIC_DAT…" at bounding box center [360, 137] width 283 height 7
paste textarea "It's the day before Mashumairesh!! is scheduled to play at Midi Rock, and the g…"
type textarea "It's the day before Mashumairesh!! is scheduled to play at Midi Rock, and the g…"
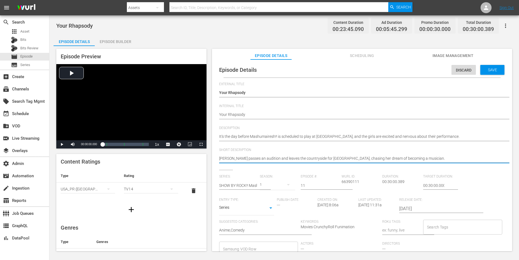
click at [306, 161] on textarea "[PERSON_NAME] passes an audition and leaves the countryside for [GEOGRAPHIC_DAT…" at bounding box center [360, 159] width 283 height 7
click at [488, 69] on span "Save" at bounding box center [492, 70] width 18 height 4
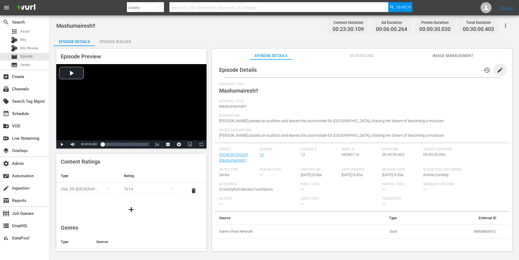
click at [499, 68] on span "edit" at bounding box center [499, 70] width 7 height 7
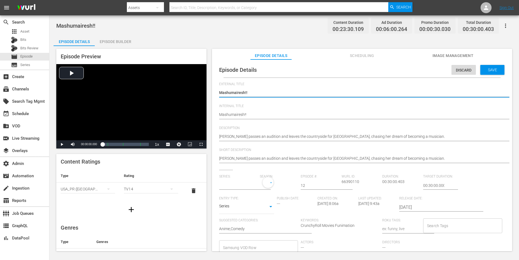
type input "SHOW BY ROCK!! Mashumairesh!!"
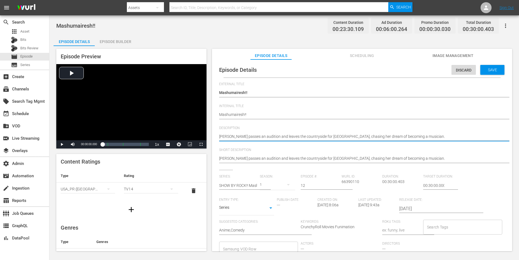
click at [352, 136] on textarea "[PERSON_NAME] passes an audition and leaves the countryside for [GEOGRAPHIC_DAT…" at bounding box center [360, 137] width 283 height 7
paste textarea "It's the day of Midi City 6969 Festival, and the girls of Mashumairesh!! are ru…"
type textarea "It's the day of Midi City 6969 Festival, and the girls of Mashumairesh!! are ru…"
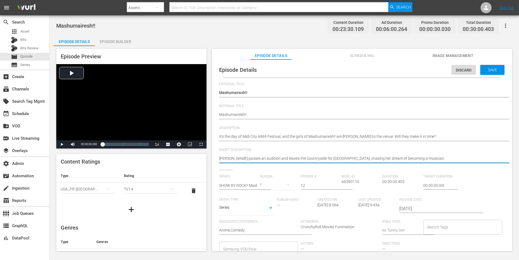
click at [363, 158] on textarea "[PERSON_NAME] passes an audition and leaves the countryside for [GEOGRAPHIC_DAT…" at bounding box center [360, 159] width 283 height 7
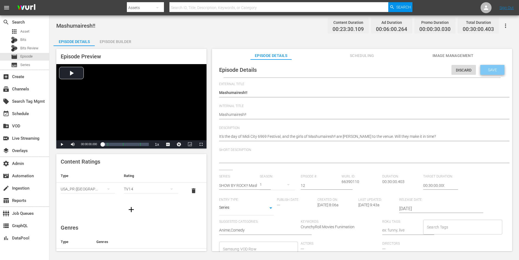
click at [494, 70] on span "Save" at bounding box center [492, 70] width 18 height 4
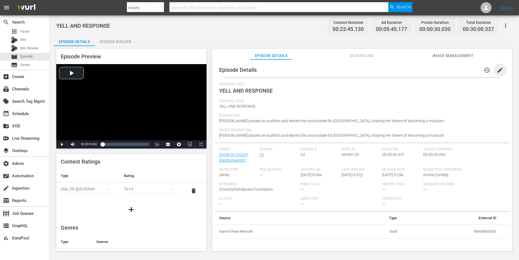
click at [496, 68] on span "edit" at bounding box center [499, 70] width 7 height 7
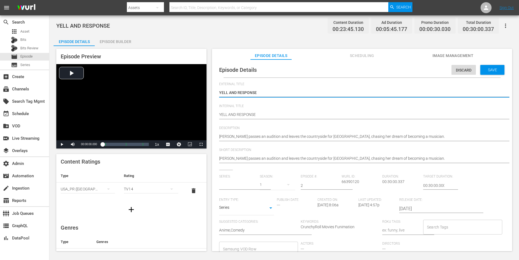
type input "SHOW BY ROCK!! Mashumairesh!!"
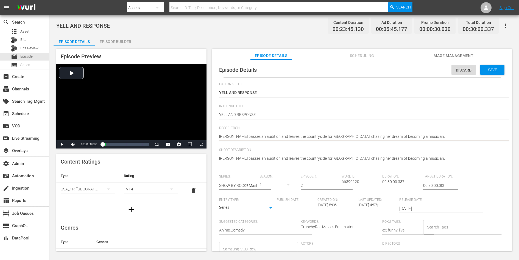
click at [379, 137] on textarea "[PERSON_NAME] passes an audition and leaves the countryside for [GEOGRAPHIC_DAT…" at bounding box center [360, 137] width 283 height 7
paste textarea "After they sing together in the street, [PERSON_NAME] and Delmin show Howan aro…"
type textarea "After they sing together in the street, [PERSON_NAME] and Delmin show Howan aro…"
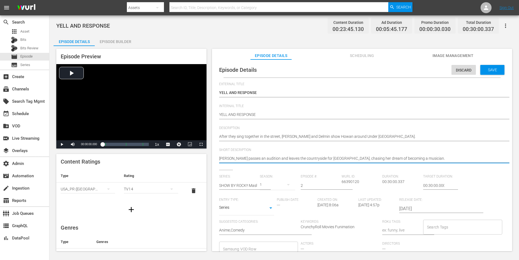
click at [373, 157] on textarea "[PERSON_NAME] passes an audition and leaves the countryside for [GEOGRAPHIC_DAT…" at bounding box center [360, 159] width 283 height 7
paste textarea "After they sing together in the street, Ruhuyu and Delmin show Howan around Und…"
type textarea "After they sing together in the street, Ruhuyu and Delmin show Howan around Und…"
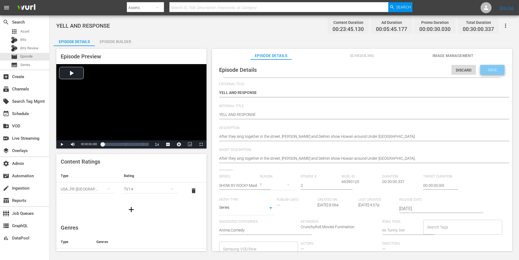
click at [491, 71] on span "Save" at bounding box center [492, 70] width 18 height 4
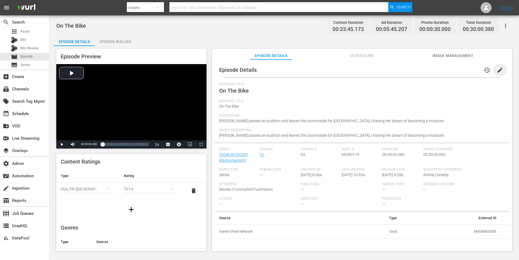
click at [496, 67] on span "edit" at bounding box center [499, 70] width 7 height 7
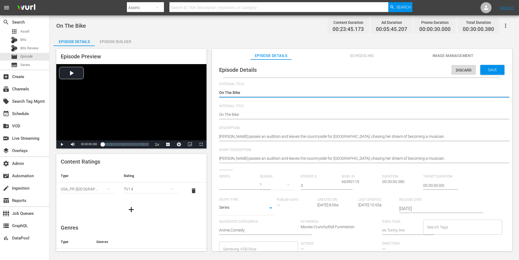
type input "SHOW BY ROCK!! Mashumairesh!!"
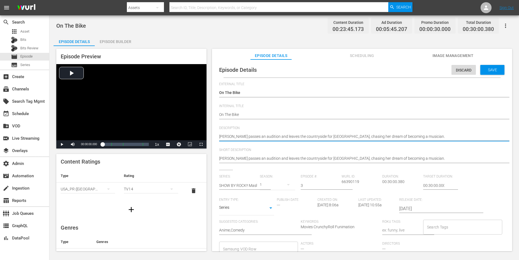
click at [369, 136] on textarea "[PERSON_NAME] passes an audition and leaves the countryside for [GEOGRAPHIC_DAT…" at bounding box center [360, 137] width 283 height 7
paste textarea "A band of high school delinquents called DOKONJOFINGER do community service, an…"
type textarea "A band of high school delinquents called DOKONJOFINGER do community service, an…"
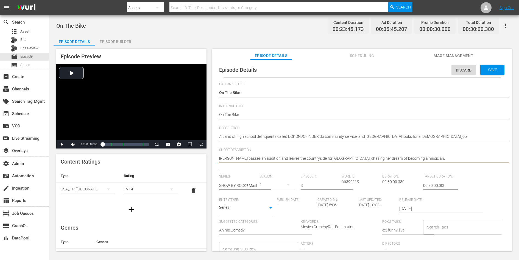
click at [370, 158] on textarea "[PERSON_NAME] passes an audition and leaves the countryside for [GEOGRAPHIC_DAT…" at bounding box center [360, 159] width 283 height 7
click at [485, 70] on span "Save" at bounding box center [492, 70] width 18 height 4
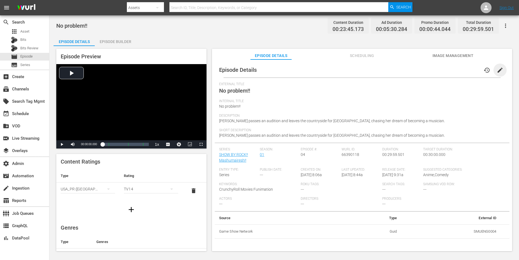
click at [497, 69] on span "edit" at bounding box center [499, 70] width 7 height 7
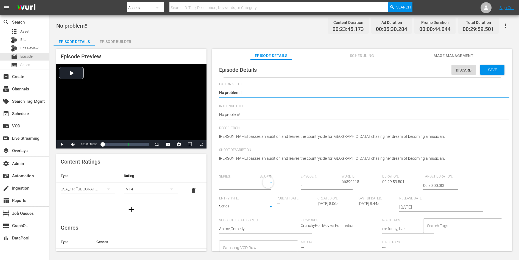
type input "SHOW BY ROCK!! Mashumairesh!!"
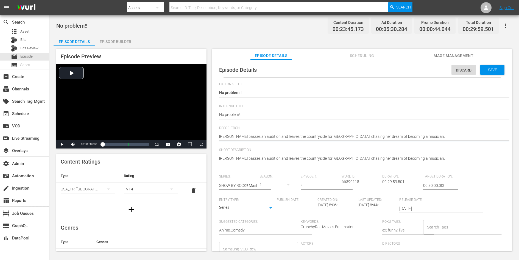
click at [314, 137] on textarea "[PERSON_NAME] passes an audition and leaves the countryside for [GEOGRAPHIC_DAT…" at bounding box center [360, 137] width 283 height 7
paste textarea "The girls have a hot pot party to celebrate Howan's job interview, but somethin…"
type textarea "The girls have a hot pot party to celebrate Howan's job interview, but somethin…"
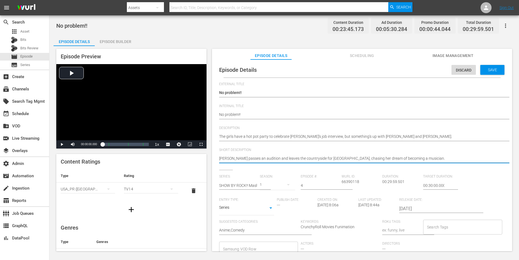
click at [316, 160] on textarea "[PERSON_NAME] passes an audition and leaves the countryside for [GEOGRAPHIC_DAT…" at bounding box center [360, 159] width 283 height 7
paste textarea "The girls have a hot pot party to celebrate Howan's job interview, but somethin…"
type textarea "The girls have a hot pot party to celebrate Howan's job interview, but somethin…"
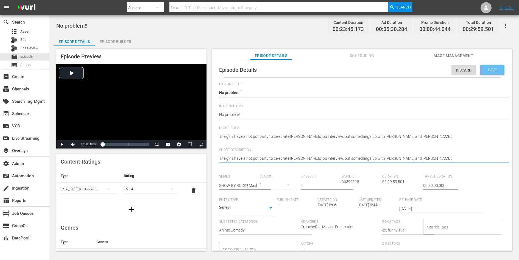
click at [493, 70] on span "Save" at bounding box center [492, 70] width 18 height 4
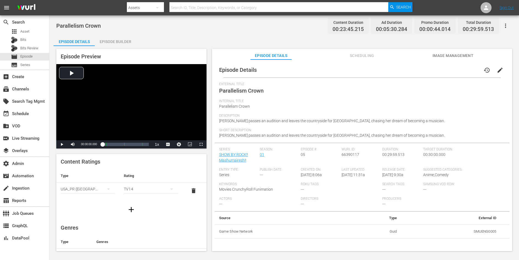
click at [496, 65] on button "edit" at bounding box center [499, 70] width 13 height 13
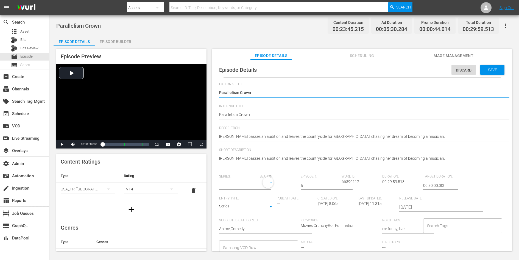
type input "SHOW BY ROCK!! Mashumairesh!!"
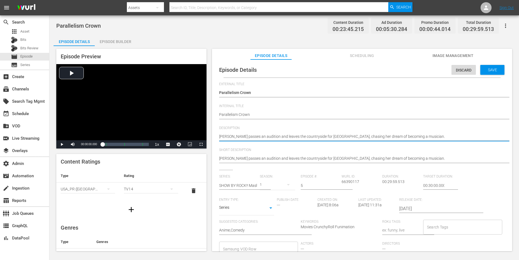
click at [333, 134] on textarea "[PERSON_NAME] passes an audition and leaves the countryside for [GEOGRAPHIC_DAT…" at bounding box center [360, 137] width 283 height 7
paste textarea "At the concert of the popular band, [PERSON_NAME], [PERSON_NAME] is chosen from…"
type textarea "At the concert of the popular band, [PERSON_NAME], [PERSON_NAME] is chosen from…"
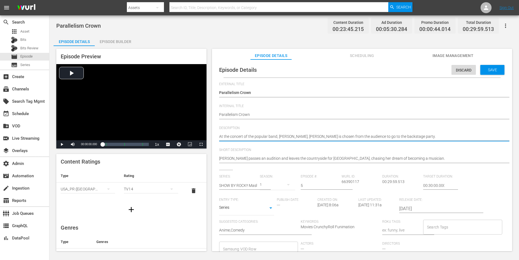
type textarea "At the concert of the popular band, [PERSON_NAME], [PERSON_NAME] is chosen from…"
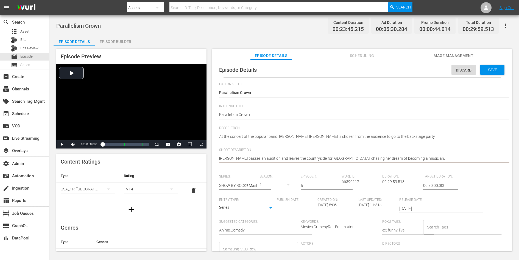
click at [336, 158] on textarea "[PERSON_NAME] passes an audition and leaves the countryside for [GEOGRAPHIC_DAT…" at bounding box center [360, 159] width 283 height 7
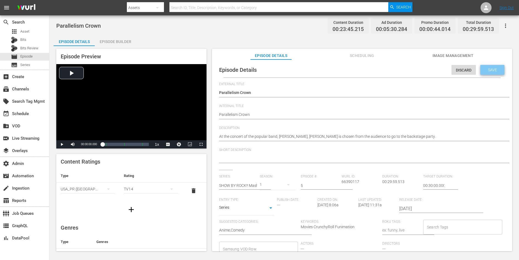
click at [486, 71] on span "Save" at bounding box center [492, 70] width 18 height 4
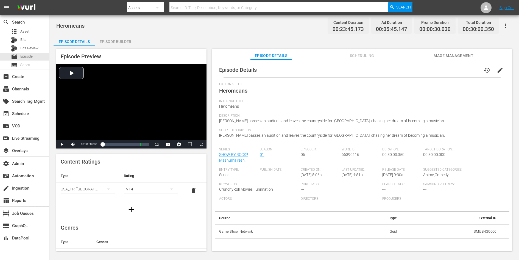
click at [496, 70] on span "edit" at bounding box center [499, 70] width 7 height 7
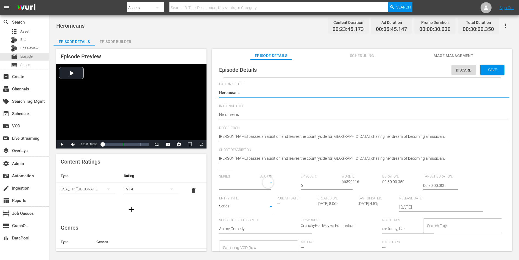
type input "SHOW BY ROCK!! Mashumairesh!!"
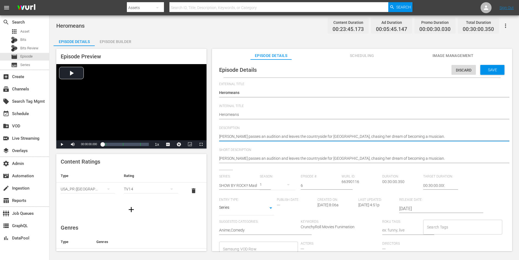
click at [365, 134] on textarea "[PERSON_NAME] passes an audition and leaves the countryside for [GEOGRAPHIC_DAT…" at bounding box center [360, 137] width 283 height 7
paste textarea "imeko's been acting strange, so Howan tries different things to get her to open…"
type textarea "Himeko's been acting strange, so Howan tries different things to get her to ope…"
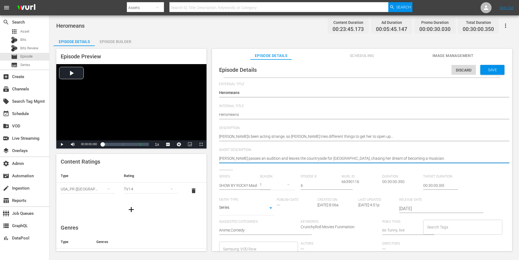
click at [362, 158] on textarea "[PERSON_NAME] passes an audition and leaves the countryside for [GEOGRAPHIC_DAT…" at bounding box center [360, 159] width 283 height 7
paste textarea "imeko's been acting strange, so Howan tries different things to get her to open…"
type textarea "Himeko's been acting strange, so Howan tries different things to get her to ope…"
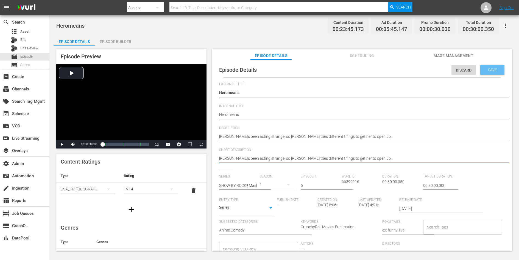
click at [488, 66] on div "Save" at bounding box center [492, 70] width 24 height 10
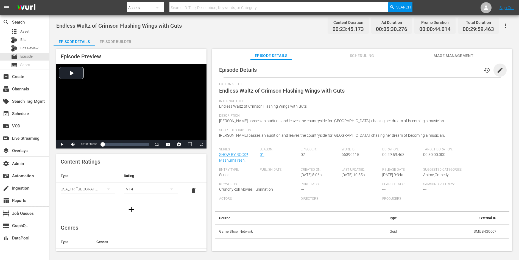
click at [497, 69] on span "edit" at bounding box center [499, 70] width 7 height 7
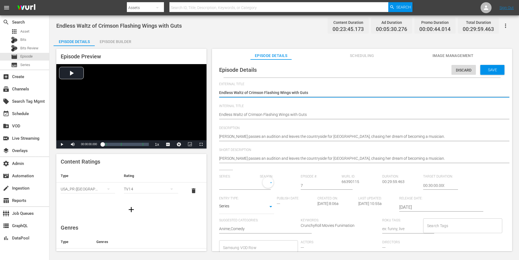
type input "SHOW BY ROCK!! Mashumairesh!!"
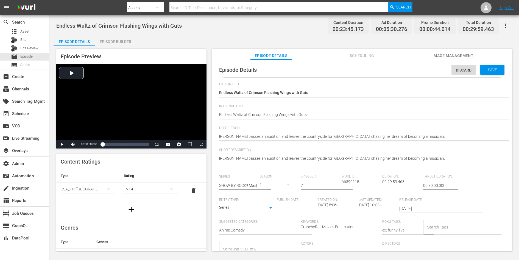
click at [395, 136] on textarea "[PERSON_NAME] passes an audition and leaves the countryside for [GEOGRAPHIC_DAT…" at bounding box center [360, 137] width 283 height 7
paste textarea "Mashumairesh!! and DOKONJOFINGER have training camps, and DOKONJOFINGER ends up…"
type textarea "Mashumairesh!! and DOKONJOFINGER have training camps, and DOKONJOFINGER ends up…"
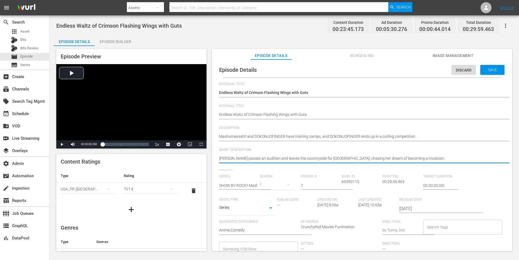
click at [384, 159] on textarea "[PERSON_NAME] passes an audition and leaves the countryside for [GEOGRAPHIC_DAT…" at bounding box center [360, 159] width 283 height 7
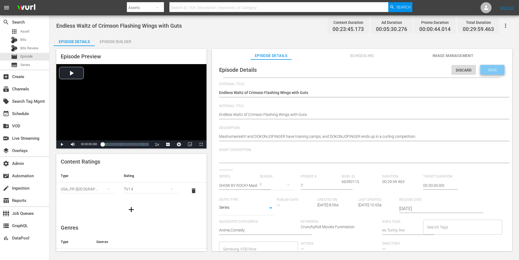
click at [482, 72] on div "Save" at bounding box center [492, 70] width 24 height 10
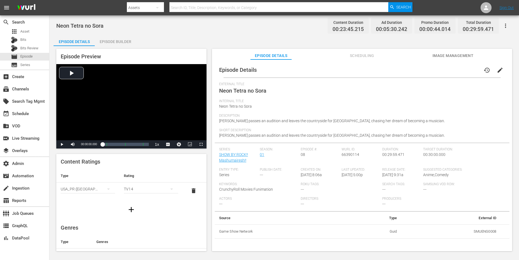
click at [497, 70] on span "edit" at bounding box center [499, 70] width 7 height 7
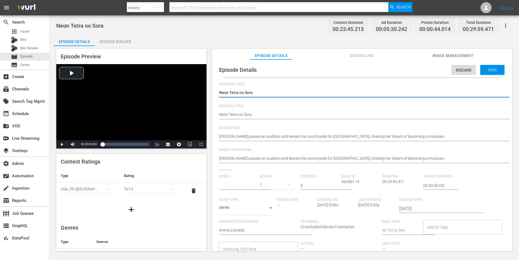
type input "SHOW BY ROCK!! Mashumairesh!!"
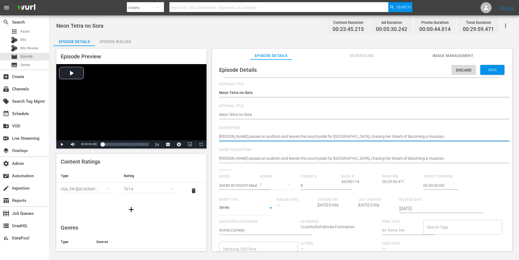
click at [359, 135] on textarea "[PERSON_NAME] passes an audition and leaves the countryside for [GEOGRAPHIC_DAT…" at bounding box center [360, 137] width 283 height 7
paste textarea "The newly-formed Mashumairesh!! gets a challenge to play in a battle of the ban…"
type textarea "The newly-formed Mashumairesh!! gets a challenge to play in a battle of the ban…"
click at [351, 136] on textarea "[PERSON_NAME] passes an audition and leaves the countryside for [GEOGRAPHIC_DAT…" at bounding box center [360, 137] width 283 height 7
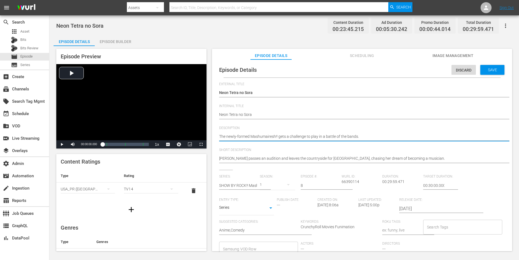
click at [351, 136] on textarea "[PERSON_NAME] passes an audition and leaves the countryside for [GEOGRAPHIC_DAT…" at bounding box center [360, 137] width 283 height 7
type textarea "The newly-formed Mashumairesh!! gets a challenge to play in a battle of the ban…"
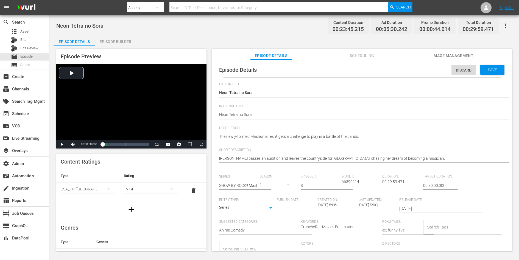
click at [346, 158] on textarea "[PERSON_NAME] passes an audition and leaves the countryside for [GEOGRAPHIC_DAT…" at bounding box center [360, 159] width 283 height 7
paste textarea "The newly-formed Mashumairesh!! gets a challenge to play in a battle of the ban…"
type textarea "The newly-formed Mashumairesh!! gets a challenge to play in a battle of the ban…"
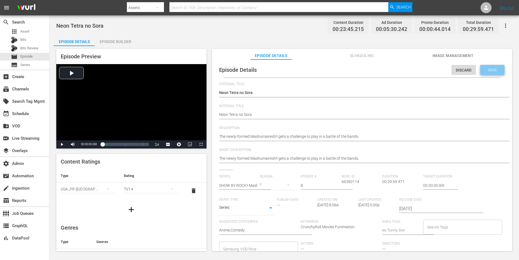
click at [485, 68] on span "Save" at bounding box center [492, 70] width 18 height 4
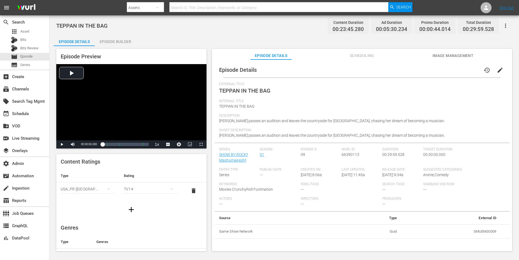
click at [497, 64] on button "edit" at bounding box center [499, 70] width 13 height 13
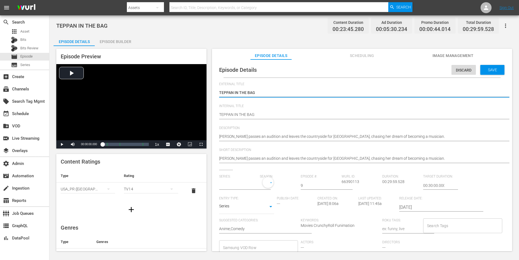
type input "SHOW BY ROCK!! Mashumairesh!!"
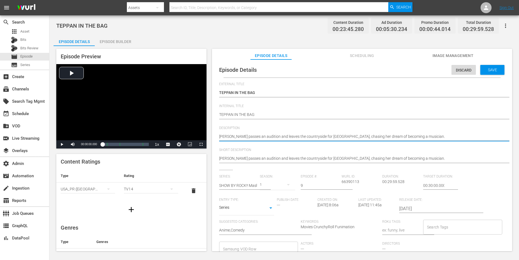
click at [363, 136] on textarea "[PERSON_NAME] passes an audition and leaves the countryside for [GEOGRAPHIC_DAT…" at bounding box center [360, 137] width 283 height 7
paste textarea "DOKONJOFINGER needs to decide what they want out of being in a band together"
type textarea "DOKONJOFINGER needs to decide what they want out of being in a band together."
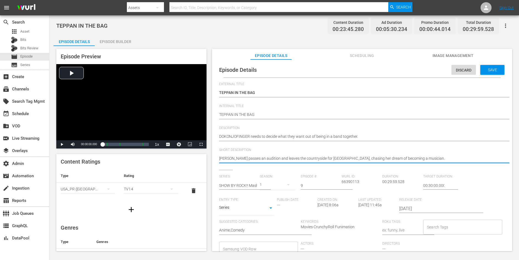
click at [350, 158] on textarea "[PERSON_NAME] passes an audition and leaves the countryside for [GEOGRAPHIC_DAT…" at bounding box center [360, 159] width 283 height 7
paste textarea "DOKONJOFINGER needs to decide what they want out of being in a band together"
type textarea "DOKONJOFINGER needs to decide what they want out of being in a band together."
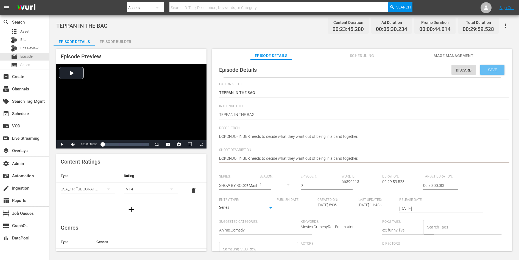
click at [495, 68] on span "Save" at bounding box center [492, 70] width 18 height 4
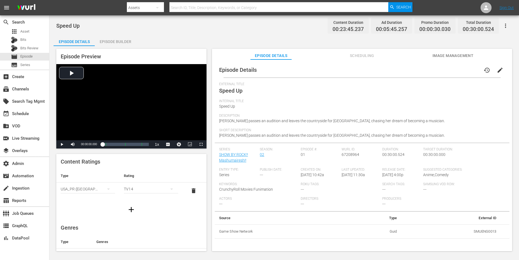
click at [496, 66] on button "edit" at bounding box center [499, 70] width 13 height 13
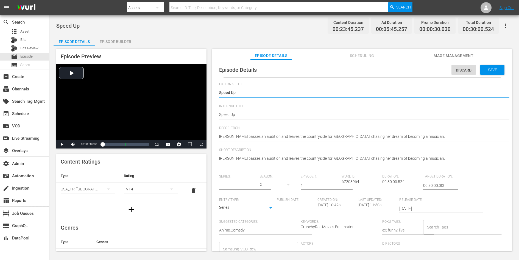
type input "SHOW BY ROCK!! Mashumairesh!!"
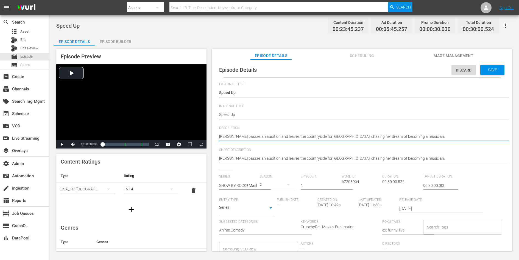
click at [384, 137] on textarea "[PERSON_NAME] passes an audition and leaves the countryside for [GEOGRAPHIC_DAT…" at bounding box center [360, 137] width 283 height 7
paste textarea "Mashumairesh!! is back and heading to Shibu Valley to try and play at the Midi …"
type textarea "Mashumairesh!! is back and heading to Shibu Valley to try and play at the Midi …"
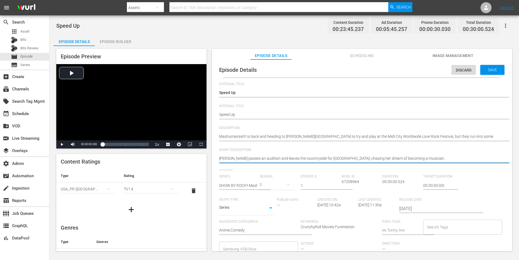
click at [375, 158] on textarea "[PERSON_NAME] passes an audition and leaves the countryside for [GEOGRAPHIC_DAT…" at bounding box center [360, 159] width 283 height 7
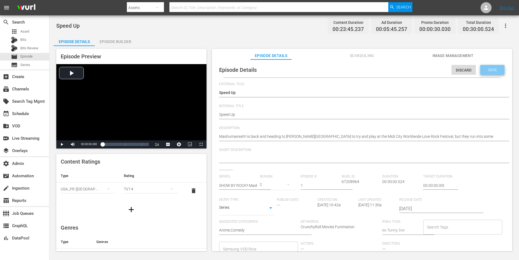
click at [496, 68] on span "Save" at bounding box center [492, 70] width 18 height 4
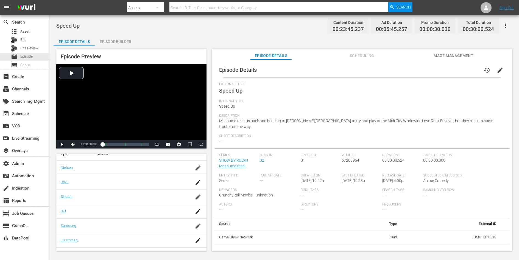
scroll to position [85, 0]
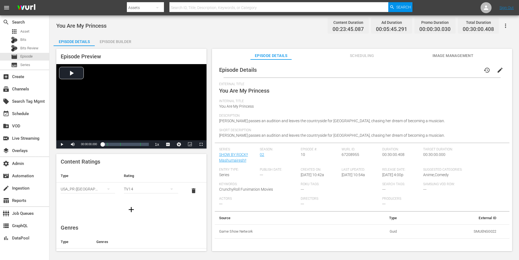
click at [497, 70] on span "edit" at bounding box center [499, 70] width 7 height 7
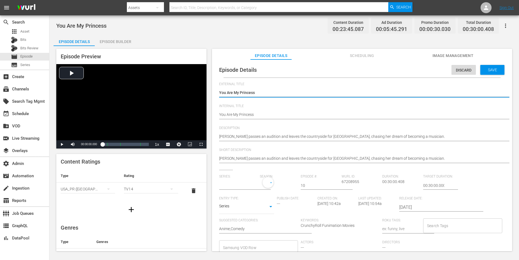
type input "SHOW BY ROCK!! Mashumairesh!!"
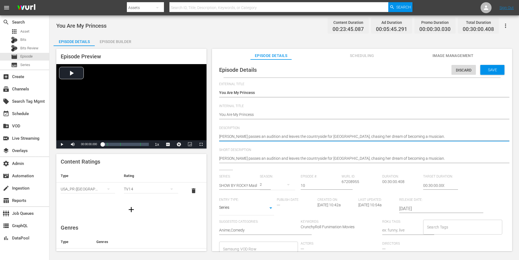
click at [351, 138] on textarea "[PERSON_NAME] passes an audition and leaves the countryside for [GEOGRAPHIC_DAT…" at bounding box center [360, 137] width 283 height 7
paste textarea "As the bands start getting ready for the Midi City Worldwide Love Rock Festival…"
type textarea "As the bands start getting ready for the Midi City Worldwide Love Rock Festival…"
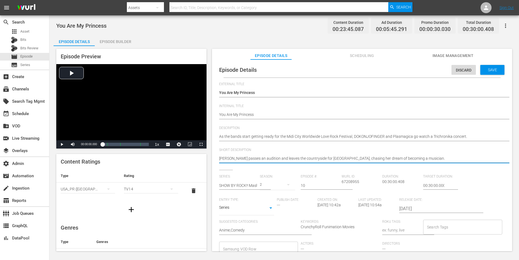
click at [355, 159] on textarea "[PERSON_NAME] passes an audition and leaves the countryside for [GEOGRAPHIC_DAT…" at bounding box center [360, 159] width 283 height 7
click at [490, 70] on span "Save" at bounding box center [492, 70] width 18 height 4
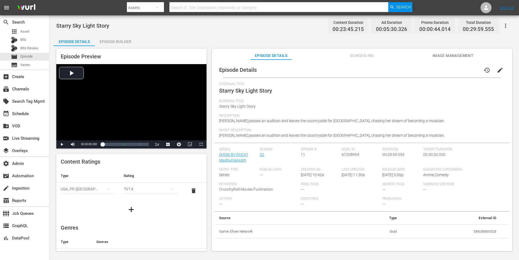
click at [499, 68] on span "edit" at bounding box center [499, 70] width 7 height 7
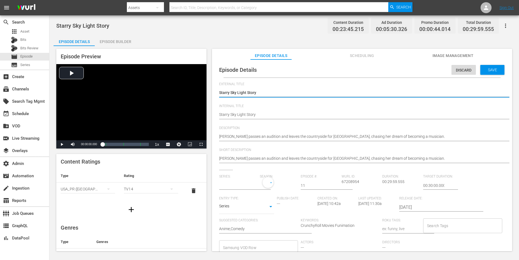
type input "SHOW BY ROCK!! Mashumairesh!!"
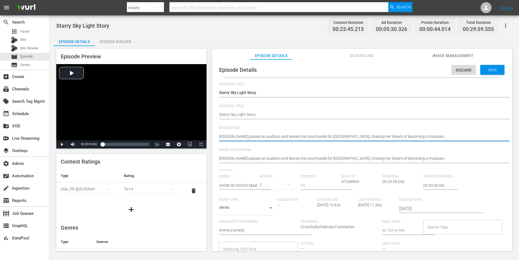
click at [396, 134] on textarea "[PERSON_NAME] passes an audition and leaves the countryside for [GEOGRAPHIC_DAT…" at bounding box center [360, 137] width 283 height 7
paste textarea "It's the last spurt before the Midi City Worldwide Love Rock Festival, and Mash…"
type textarea "It's the last spurt before the Midi City Worldwide Love Rock Festival, and Mash…"
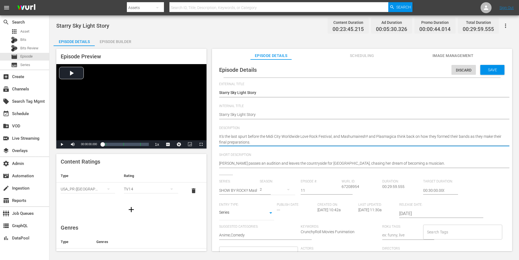
type textarea "It's the last spurt before the Midi City Worldwide Love Rock Festival, and Mash…"
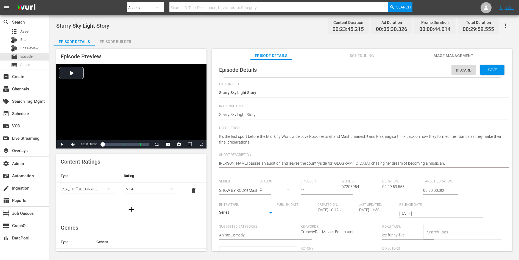
click at [386, 162] on textarea "[PERSON_NAME] passes an audition and leaves the countryside for [GEOGRAPHIC_DAT…" at bounding box center [360, 164] width 283 height 7
click at [497, 70] on span "Save" at bounding box center [492, 70] width 18 height 4
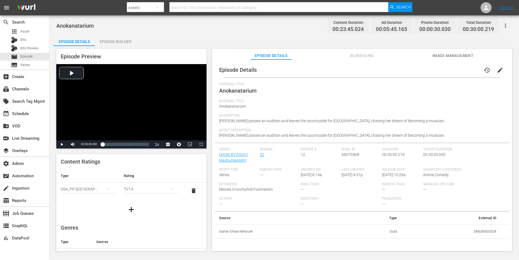
click at [497, 67] on span "edit" at bounding box center [499, 70] width 7 height 7
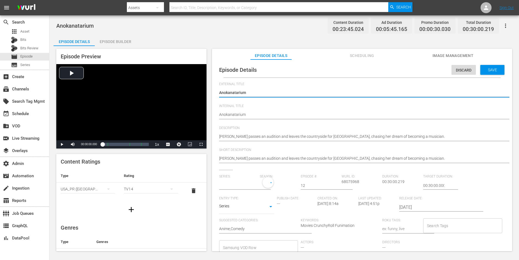
type input "SHOW BY ROCK!! Mashumairesh!!"
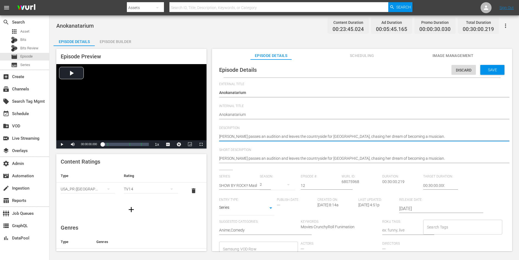
click at [388, 138] on textarea "[PERSON_NAME] passes an audition and leaves the countryside for [GEOGRAPHIC_DAT…" at bounding box center [360, 137] width 283 height 7
paste textarea "The bands are all excited and nervous as the Midi City Worldwide Love Rock Fest…"
type textarea "The bands are all excited and nervous as the Midi City Worldwide Love Rock Fest…"
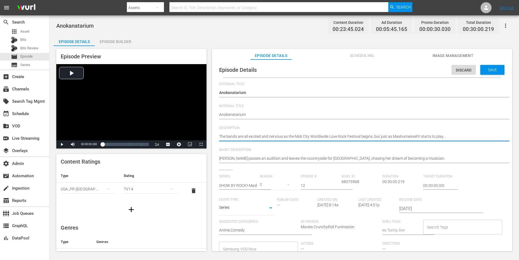
click at [368, 161] on textarea "[PERSON_NAME] passes an audition and leaves the countryside for [GEOGRAPHIC_DAT…" at bounding box center [360, 159] width 283 height 7
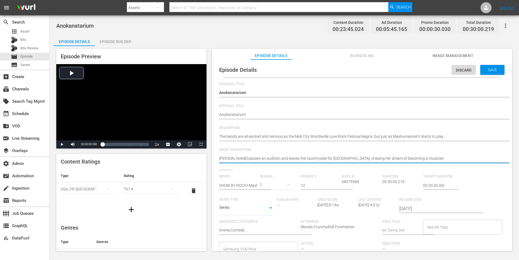
click at [368, 161] on textarea "[PERSON_NAME] passes an audition and leaves the countryside for [GEOGRAPHIC_DAT…" at bounding box center [360, 159] width 283 height 7
click at [489, 69] on span "Save" at bounding box center [492, 70] width 18 height 4
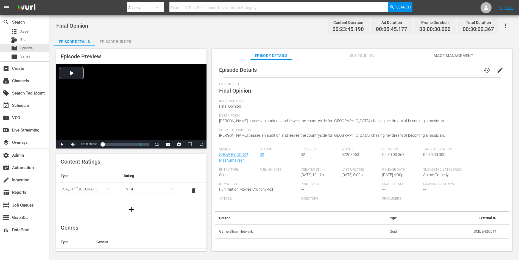
click at [497, 69] on span "edit" at bounding box center [499, 70] width 7 height 7
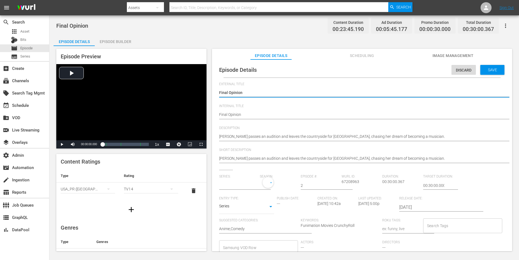
type input "SHOW BY ROCK!! Mashumairesh!!"
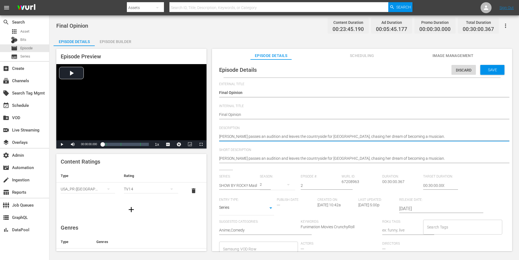
click at [312, 136] on textarea "[PERSON_NAME] passes an audition and leaves the countryside for [GEOGRAPHIC_DAT…" at bounding box center [360, 137] width 283 height 7
paste textarea "The girls of Mashumairesh!! are put on trial for their alleged role in the dest…"
type textarea "The girls of Mashumairesh!! are put on trial for their alleged role in the dest…"
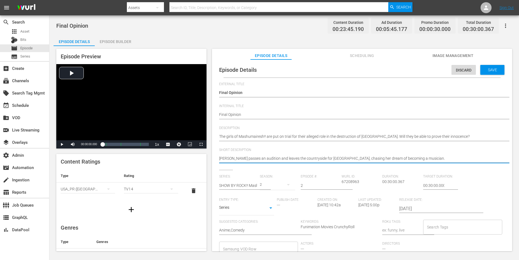
click at [319, 159] on textarea "[PERSON_NAME] passes an audition and leaves the countryside for [GEOGRAPHIC_DAT…" at bounding box center [360, 159] width 283 height 7
click at [490, 70] on span "Save" at bounding box center [492, 70] width 18 height 4
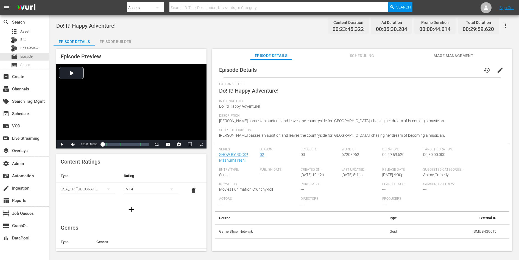
click at [497, 67] on span "edit" at bounding box center [499, 70] width 7 height 7
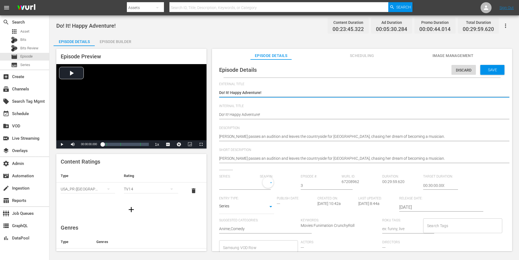
type input "SHOW BY ROCK!! Mashumairesh!!"
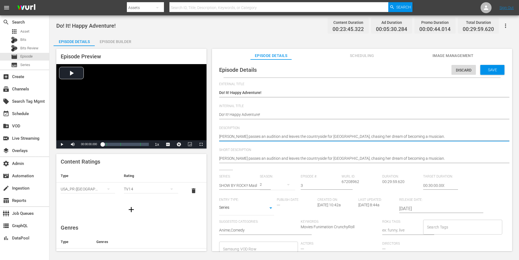
click at [395, 136] on textarea "[PERSON_NAME] passes an audition and leaves the countryside for [GEOGRAPHIC_DAT…" at bounding box center [360, 137] width 283 height 7
paste textarea "Plasmagica welcomes Mashumairesh!! and shows them around Shibu Valley before le…"
type textarea "Plasmagica welcomes Mashumairesh!! and shows them around Shibu Valley before le…"
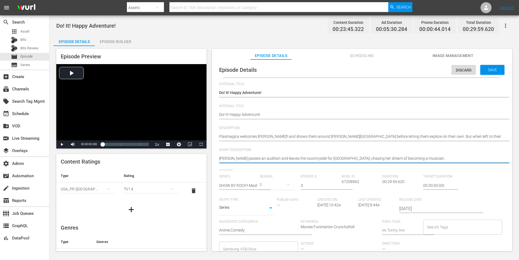
click at [379, 158] on textarea "[PERSON_NAME] passes an audition and leaves the countryside for [GEOGRAPHIC_DAT…" at bounding box center [360, 159] width 283 height 7
click at [489, 64] on div "Discard Save" at bounding box center [478, 68] width 55 height 13
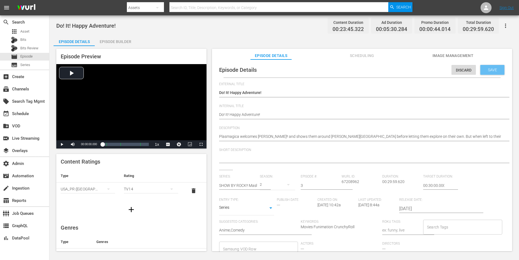
click at [490, 66] on div "Save" at bounding box center [492, 70] width 24 height 10
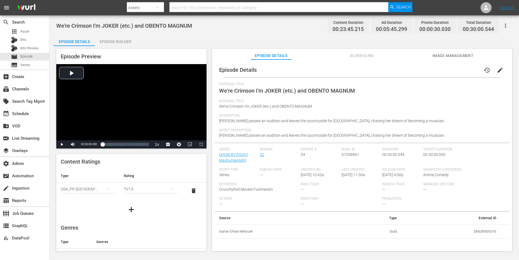
click at [498, 66] on button "edit" at bounding box center [499, 70] width 13 height 13
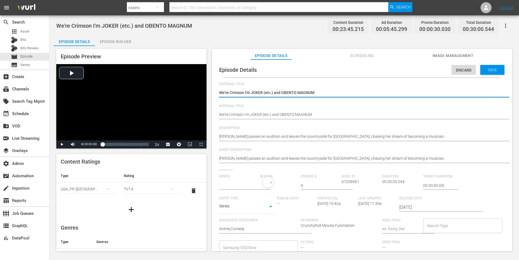
type input "SHOW BY ROCK!! Mashumairesh!!"
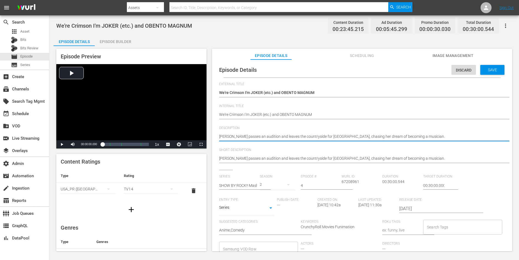
click at [402, 138] on textarea "[PERSON_NAME] passes an audition and leaves the countryside for [GEOGRAPHIC_DAT…" at bounding box center [360, 137] width 283 height 7
paste textarea "DOKONJOFINGER and SHINGANCRIMSONZ participate in an excavation to find treasure…"
type textarea "DOKONJOFINGER and SHINGANCRIMSONZ participate in an excavation to find treasure…"
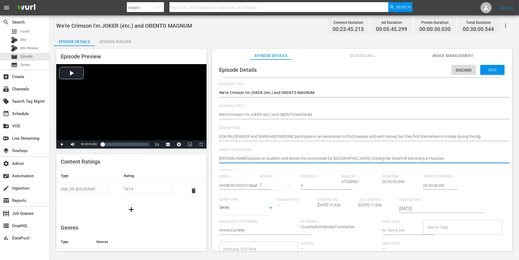
click at [389, 159] on textarea "[PERSON_NAME] passes an audition and leaves the countryside for [GEOGRAPHIC_DAT…" at bounding box center [360, 159] width 283 height 7
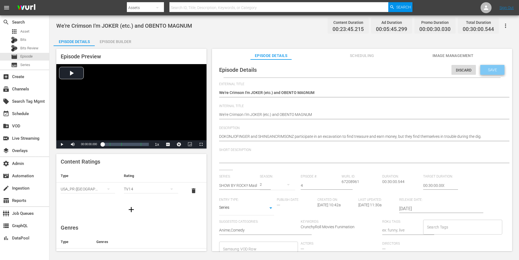
click at [488, 74] on div "Save" at bounding box center [492, 70] width 24 height 10
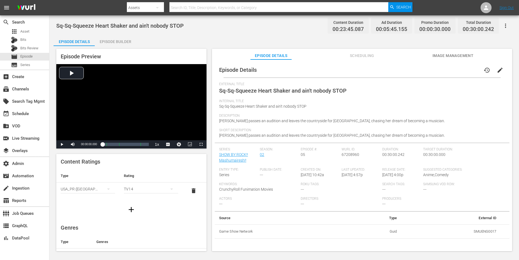
click at [498, 69] on span "edit" at bounding box center [499, 70] width 7 height 7
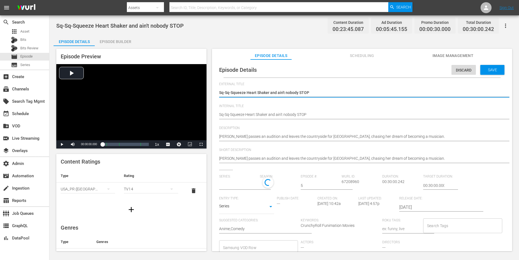
type input "SHOW BY ROCK!! Mashumairesh!!"
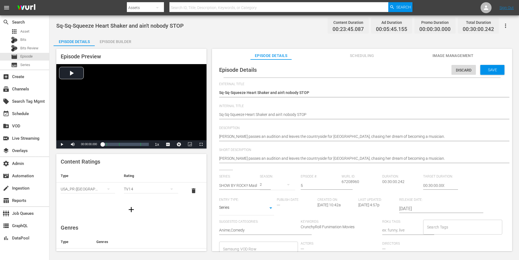
click at [373, 133] on div "[PERSON_NAME] passes an audition and leaves the countryside for [GEOGRAPHIC_DAT…" at bounding box center [360, 137] width 283 height 13
click at [372, 137] on textarea "[PERSON_NAME] passes an audition and leaves the countryside for [GEOGRAPHIC_DAT…" at bounding box center [360, 137] width 283 height 7
paste textarea "Mashumairesh!! goes to watch [PERSON_NAME] play on the popular music show, Musi…"
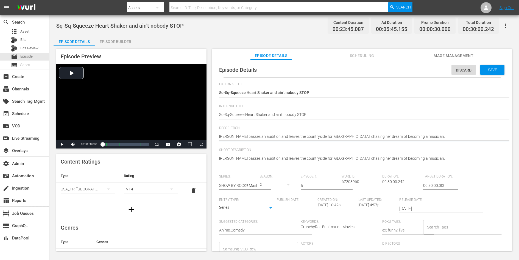
type textarea "Mashumairesh!! goes to watch [PERSON_NAME] play on the popular music show, Musi…"
type textarea "Mashumairesh!! goes to watch Criticrista play on the popular music show, Music …"
click at [372, 158] on textarea "[PERSON_NAME] passes an audition and leaves the countryside for [GEOGRAPHIC_DAT…" at bounding box center [360, 159] width 283 height 7
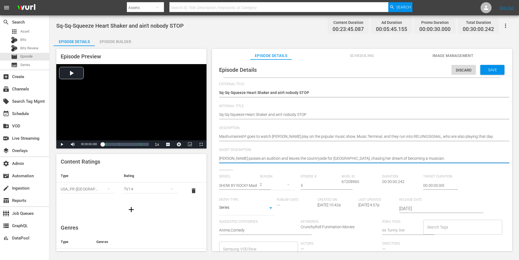
click at [372, 158] on textarea "[PERSON_NAME] passes an audition and leaves the countryside for [GEOGRAPHIC_DAT…" at bounding box center [360, 159] width 283 height 7
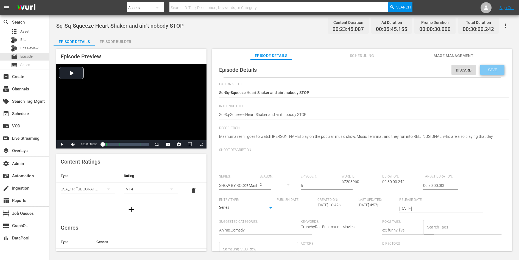
click at [485, 67] on div "Save" at bounding box center [492, 70] width 24 height 10
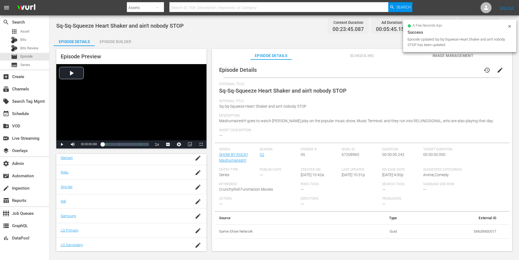
scroll to position [84, 0]
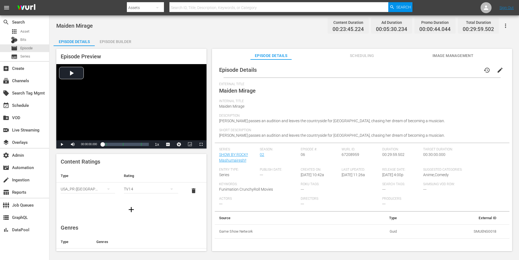
click at [497, 68] on span "edit" at bounding box center [499, 70] width 7 height 7
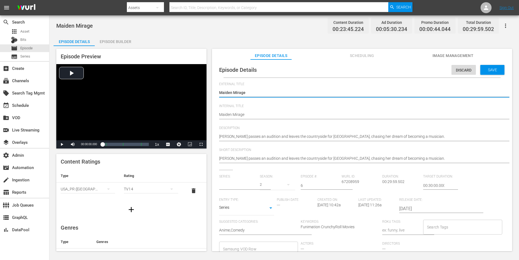
type input "SHOW BY ROCK!! Mashumairesh!!"
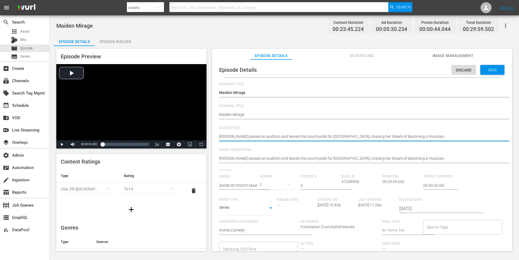
click at [396, 137] on textarea "Howan passes an audition and leaves the countryside for Midi City, chasing her …" at bounding box center [360, 137] width 283 height 7
paste textarea "In order to take their singing to the next level, Mashumairesh!! attends a work…"
type textarea "In order to take their singing to the next level, Mashumairesh!! attends a work…"
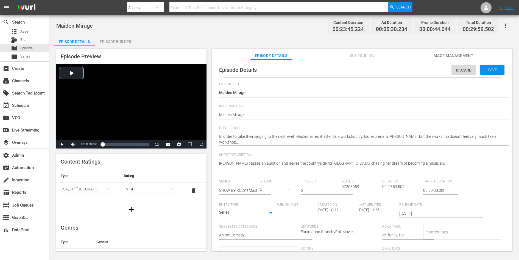
type textarea "In order to take their singing to the next level, Mashumairesh!! attends a work…"
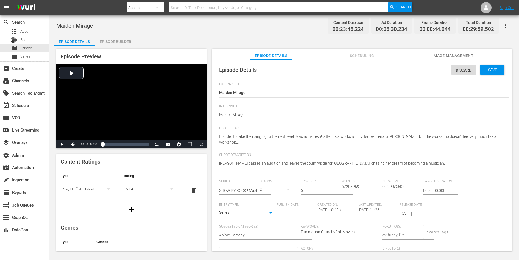
click at [385, 160] on div "Howan passes an audition and leaves the countryside for Midi City, chasing her …" at bounding box center [360, 163] width 283 height 13
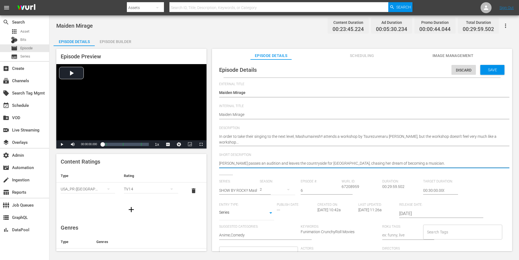
click at [385, 163] on textarea "Howan passes an audition and leaves the countryside for Midi City, chasing her …" at bounding box center [360, 164] width 283 height 7
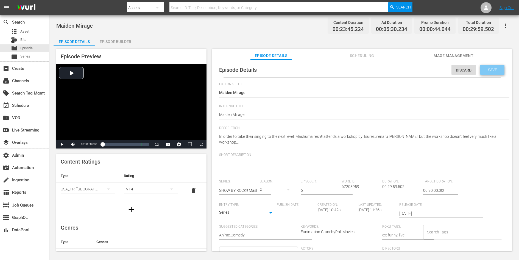
click at [493, 74] on div "Save" at bounding box center [492, 70] width 24 height 10
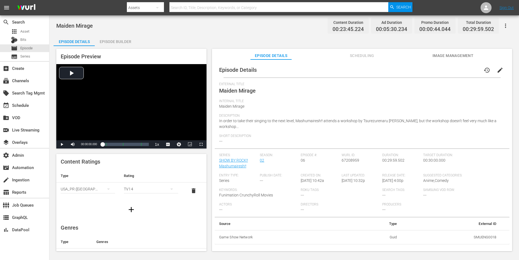
click at [499, 71] on span "edit" at bounding box center [499, 70] width 7 height 7
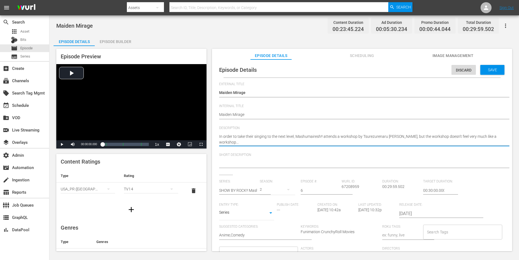
click at [377, 137] on textarea "In order to take their singing to the next level, Mashumairesh!! attends a work…" at bounding box center [360, 140] width 283 height 12
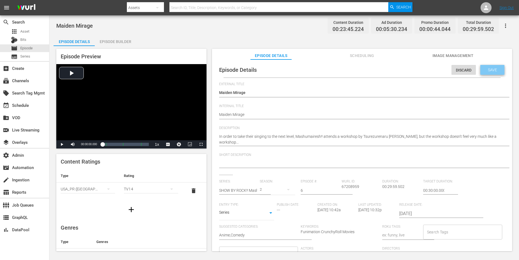
click at [492, 71] on span "Save" at bounding box center [492, 70] width 18 height 4
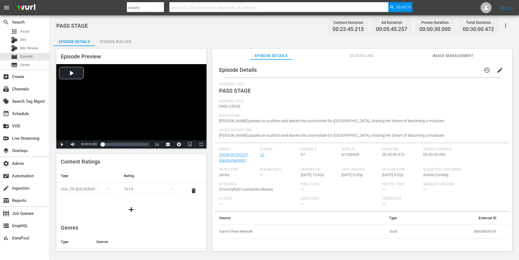
click at [499, 69] on span "edit" at bounding box center [499, 70] width 7 height 7
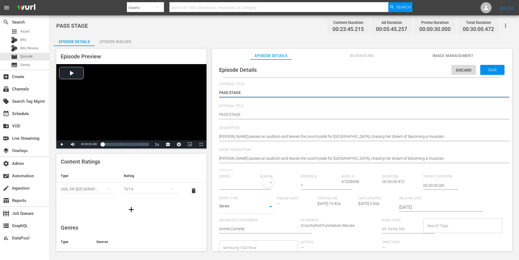
type input "SHOW BY ROCK!! Mashumairesh!!"
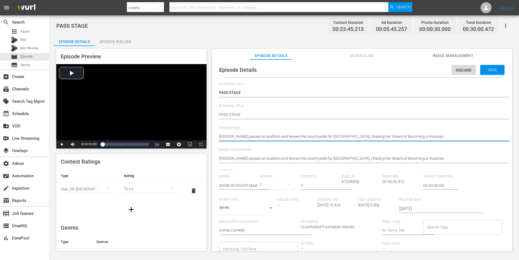
click at [395, 138] on textarea "[PERSON_NAME] passes an audition and leaves the countryside for [GEOGRAPHIC_DAT…" at bounding box center [360, 137] width 283 height 7
paste textarea "In order to gain experience to get to the festival, DOKONJOFINGER plays in a ba…"
type textarea "In order to gain experience to get to the festival, DOKONJOFINGER plays in a ba…"
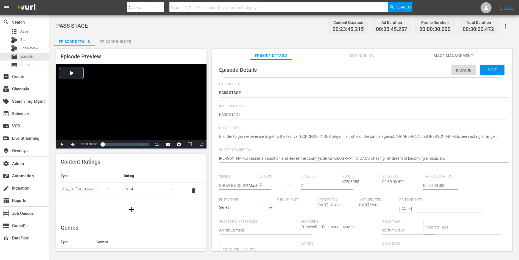
click at [383, 157] on textarea "[PERSON_NAME] passes an audition and leaves the countryside for [GEOGRAPHIC_DAT…" at bounding box center [360, 159] width 283 height 7
click at [490, 72] on div "Save" at bounding box center [492, 70] width 24 height 10
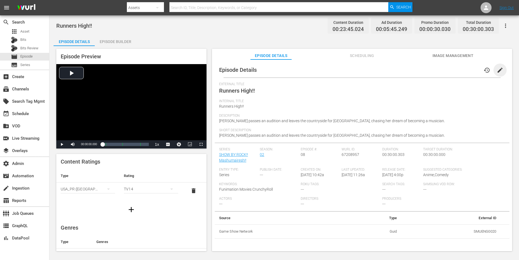
click at [496, 70] on span "edit" at bounding box center [499, 70] width 7 height 7
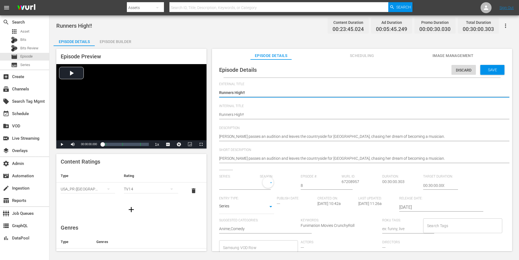
type input "SHOW BY ROCK!! Mashumairesh!!"
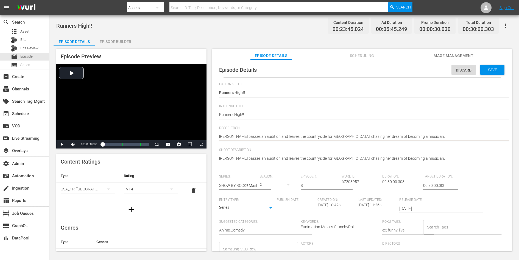
click at [407, 139] on textarea "[PERSON_NAME] passes an audition and leaves the countryside for [GEOGRAPHIC_DAT…" at bounding box center [360, 137] width 283 height 7
paste textarea "Maple found a venue for the Plasmagica and Mashumairesh!! concert, but Delmin s…"
type textarea "Maple found a venue for the Plasmagica and Mashumairesh!! concert, but Delmin s…"
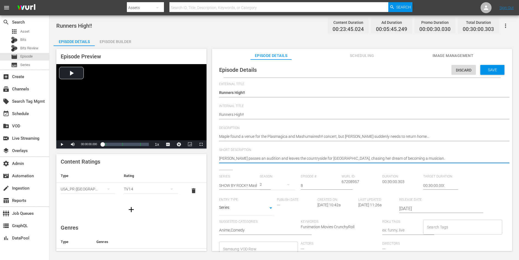
click at [396, 156] on textarea "Howan passes an audition and leaves the countryside for Midi City, chasing her …" at bounding box center [360, 159] width 283 height 7
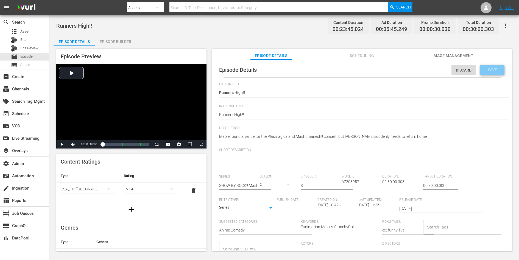
click at [494, 69] on span "Save" at bounding box center [492, 70] width 18 height 4
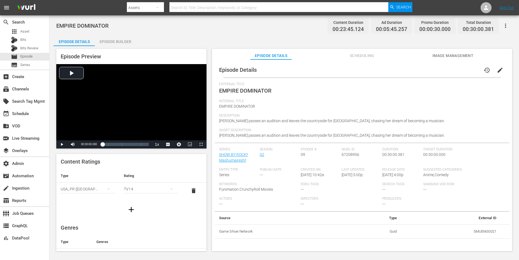
click at [497, 69] on span "edit" at bounding box center [499, 70] width 7 height 7
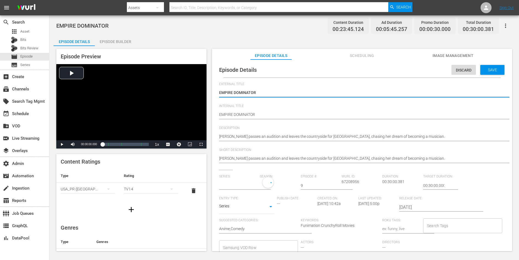
type input "SHOW BY ROCK!! Mashumairesh!!"
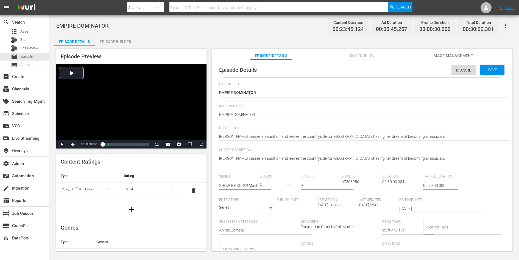
click at [394, 136] on textarea "[PERSON_NAME] passes an audition and leaves the countryside for [GEOGRAPHIC_DAT…" at bounding box center [360, 137] width 283 height 7
paste textarea "Along with the other girl bands from Banded Rocking Records, Mashmairesh!! gets…"
type textarea "Along with the other girl bands from Banded Rocking Records, Mashmairesh!! gets…"
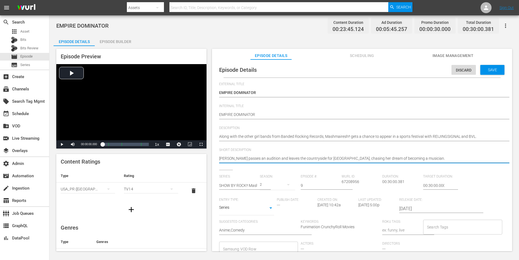
click at [378, 158] on textarea "[PERSON_NAME] passes an audition and leaves the countryside for [GEOGRAPHIC_DAT…" at bounding box center [360, 159] width 283 height 7
click at [378, 158] on textarea "Howan passes an audition and leaves the countryside for Midi City, chasing her …" at bounding box center [360, 159] width 283 height 7
click at [497, 71] on span "Save" at bounding box center [492, 70] width 18 height 4
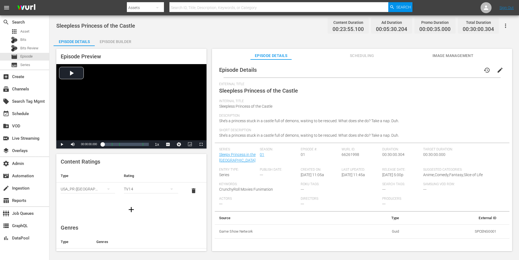
click at [497, 72] on span "edit" at bounding box center [499, 70] width 7 height 7
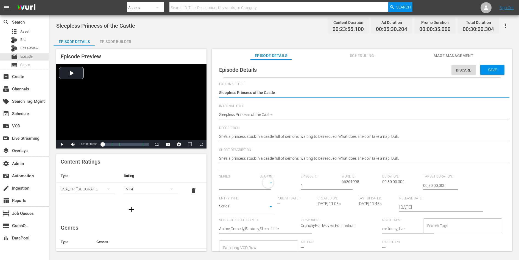
type input "Sleepy Princess in the [GEOGRAPHIC_DATA]"
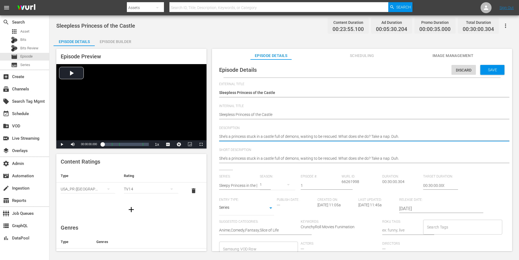
click at [396, 137] on textarea "She’s a princess stuck in a castle full of demons, waiting to be rescued. What …" at bounding box center [360, 137] width 283 height 7
paste textarea "Princess Syalis is abducted from her home of the Nation of Goodereste by Twilig…"
type textarea "Princess Syalis is abducted from her home of the Nation of Goodereste by Twilig…"
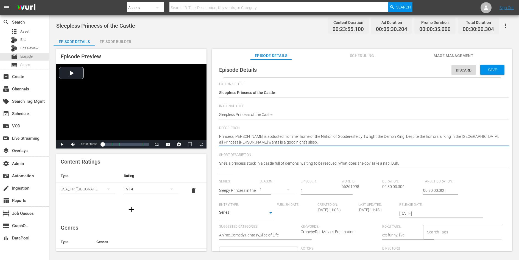
type textarea "Princess Syalis is abducted from her home of the Nation of Goodereste by Twilig…"
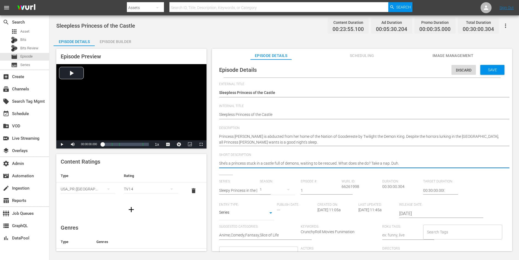
click at [392, 161] on textarea "She’s a princess stuck in a castle full of demons, waiting to be rescued. What …" at bounding box center [360, 164] width 283 height 7
click at [488, 73] on div "Save" at bounding box center [492, 70] width 24 height 10
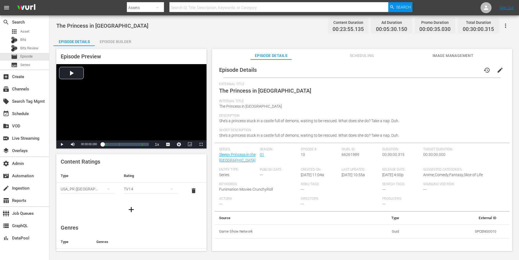
click at [498, 69] on span "edit" at bounding box center [499, 70] width 7 height 7
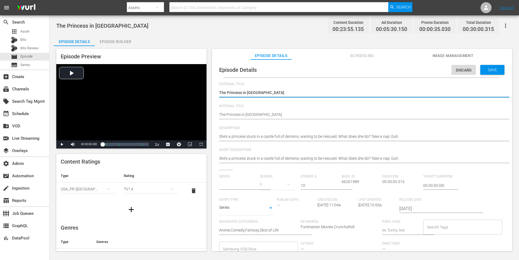
type input "Sleepy Princess in the [GEOGRAPHIC_DATA]"
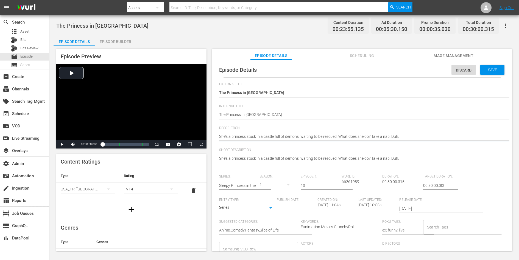
click at [401, 137] on textarea "She’s a princess stuck in a castle full of demons, waiting to be rescued. What …" at bounding box center [360, 137] width 283 height 7
paste textarea "Princes Syalis is determined to get her hands on the latest and greatest sleep …"
type textarea "Princes Syalis is determined to get her hands on the latest and greatest sleep …"
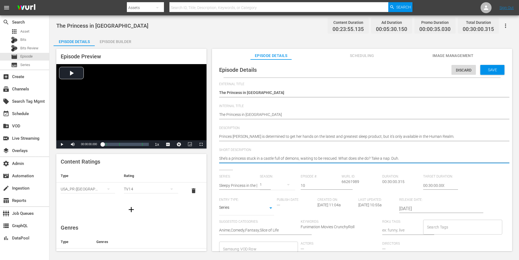
click at [392, 156] on textarea "She’s a princess stuck in a castle full of demons, waiting to be rescued. What …" at bounding box center [360, 159] width 283 height 7
click at [493, 69] on span "Save" at bounding box center [492, 70] width 18 height 4
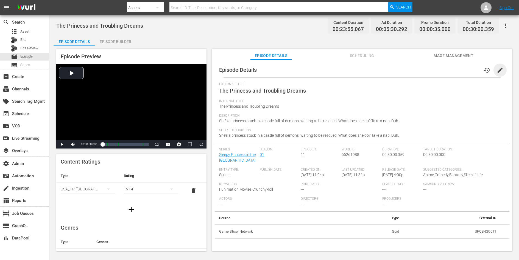
click at [499, 71] on span "edit" at bounding box center [499, 70] width 7 height 7
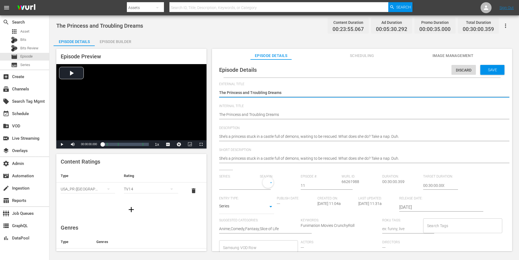
type input "Sleepy Princess in the [GEOGRAPHIC_DATA]"
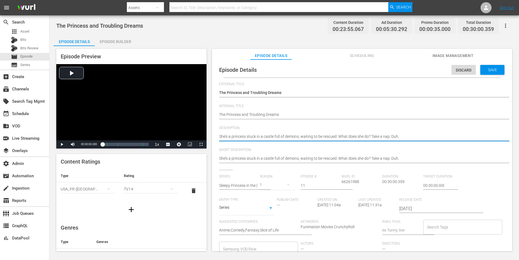
click at [424, 135] on textarea "She’s a princess stuck in a castle full of demons, waiting to be rescued. What …" at bounding box center [360, 137] width 283 height 7
paste textarea "Princess [PERSON_NAME] feels tired no matter how much sleep she gets, and her t…"
type textarea "Princess [PERSON_NAME] feels tired no matter how much sleep she gets, and her t…"
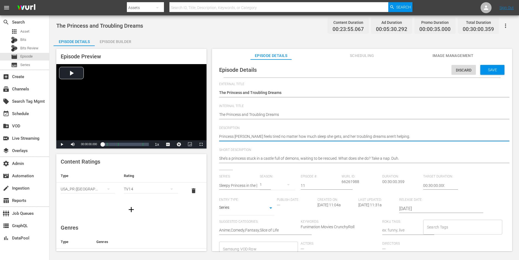
click at [403, 159] on textarea "She’s a princess stuck in a castle full of demons, waiting to be rescued. What …" at bounding box center [360, 159] width 283 height 7
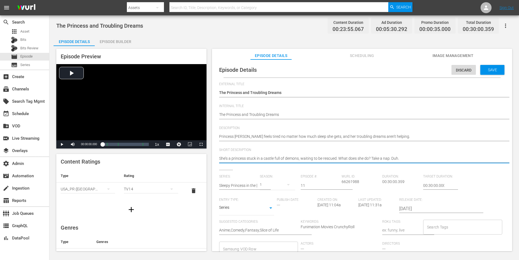
click at [403, 159] on textarea "She’s a princess stuck in a castle full of demons, waiting to be rescued. What …" at bounding box center [360, 159] width 283 height 7
paste textarea "Princess [PERSON_NAME] feels tired no matter how much sleep she gets, and her t…"
type textarea "Princess [PERSON_NAME] feels tired no matter how much sleep she gets, and her t…"
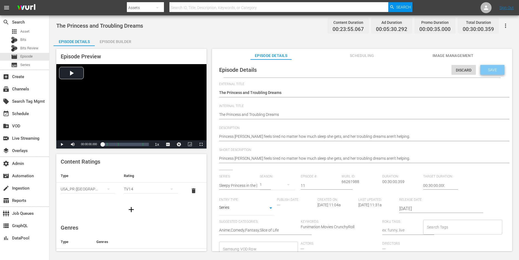
click at [499, 71] on div "Save" at bounding box center [492, 70] width 24 height 10
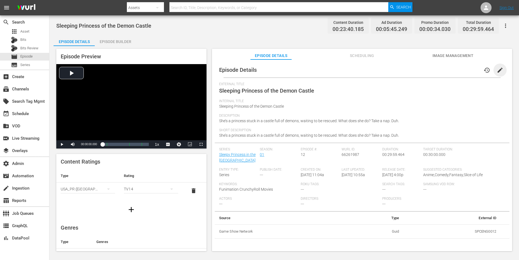
click at [498, 68] on span "edit" at bounding box center [499, 70] width 7 height 7
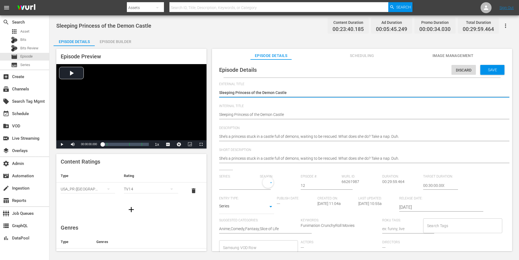
type input "Sleepy Princess in the [GEOGRAPHIC_DATA]"
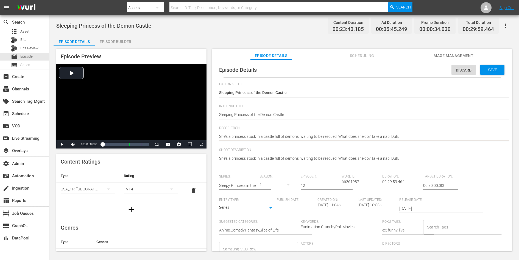
click at [381, 136] on textarea "She’s a princess stuck in a castle full of demons, waiting to be rescued. What …" at bounding box center [360, 137] width 283 height 7
paste textarea "Despite living as a captive in the Demon Realm, the princess writes a letter to…"
type textarea "Despite living as a captive in the Demon Realm, the princess writes a letter to…"
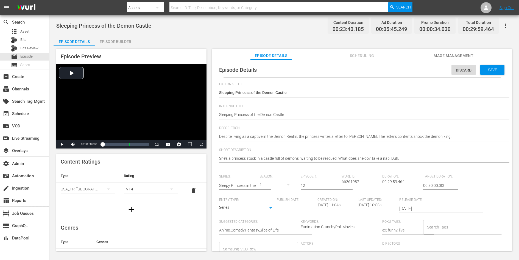
click at [372, 158] on textarea "She’s a princess stuck in a castle full of demons, waiting to be rescued. What …" at bounding box center [360, 159] width 283 height 7
click at [484, 67] on div "Save" at bounding box center [492, 70] width 24 height 10
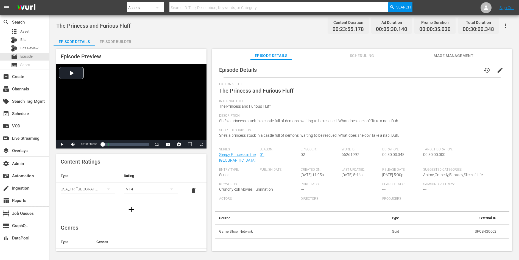
click at [499, 69] on span "edit" at bounding box center [499, 70] width 7 height 7
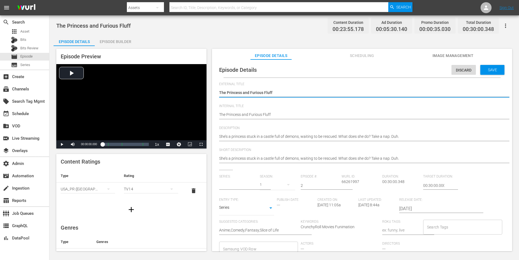
type input "Sleepy Princess in the [GEOGRAPHIC_DATA]"
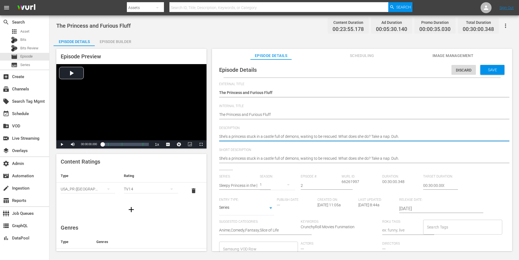
click at [414, 136] on textarea "She’s a princess stuck in a castle full of demons, waiting to be rescued. What …" at bounding box center [360, 137] width 283 height 7
paste textarea "As Dawner the Hero faces perilous obstacles to rescue Princess Syalis, the prin…"
type textarea "As Dawner the Hero faces perilous obstacles to rescue Princess Syalis, the prin…"
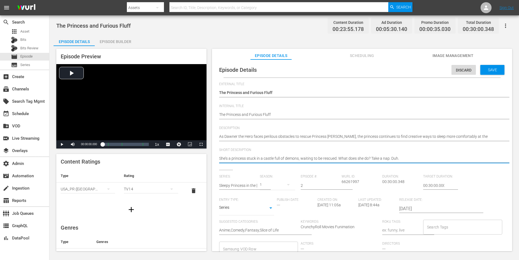
click at [401, 156] on textarea "She’s a princess stuck in a castle full of demons, waiting to be rescued. What …" at bounding box center [360, 159] width 283 height 7
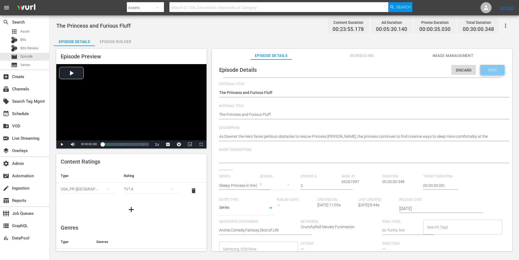
click at [490, 71] on span "Save" at bounding box center [492, 70] width 18 height 4
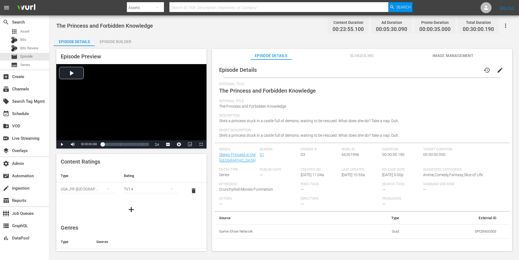
click at [497, 71] on span "edit" at bounding box center [499, 70] width 7 height 7
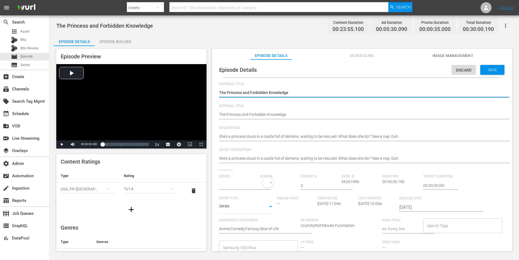
type input "Sleepy Princess in the [GEOGRAPHIC_DATA]"
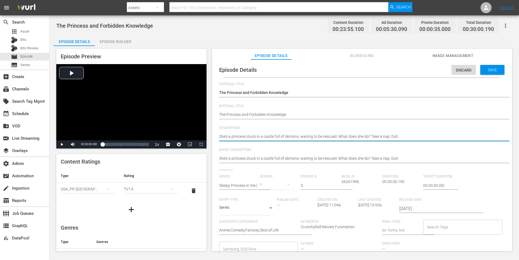
click at [390, 136] on textarea "She’s a princess stuck in a castle full of demons, waiting to be rescued. What …" at bounding box center [360, 137] width 283 height 7
paste textarea "Princess Syalis is on the loose again meddling with forbidden magical items and…"
type textarea "Princess Syalis is on the loose again meddling with forbidden magical items and…"
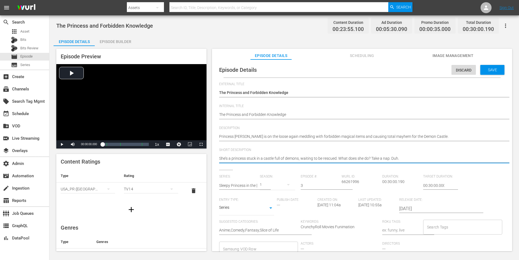
click at [387, 159] on textarea "She’s a princess stuck in a castle full of demons, waiting to be rescued. What …" at bounding box center [360, 159] width 283 height 7
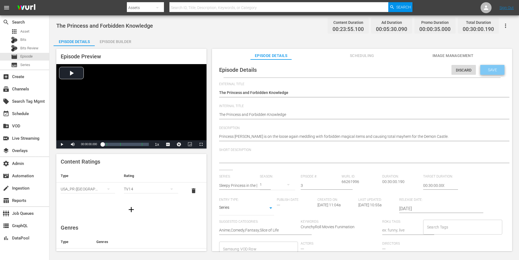
click at [490, 66] on div "Save" at bounding box center [492, 70] width 24 height 10
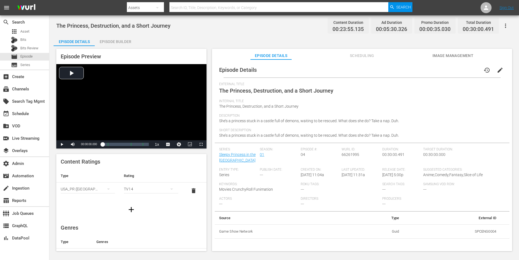
click at [499, 70] on span "edit" at bounding box center [499, 70] width 7 height 7
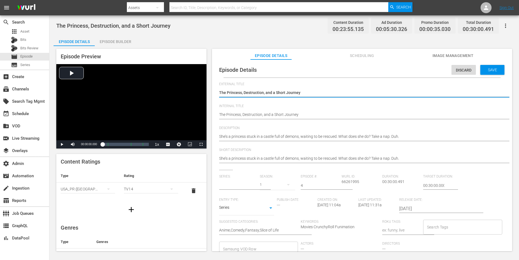
type input "Sleepy Princess in the [GEOGRAPHIC_DATA]"
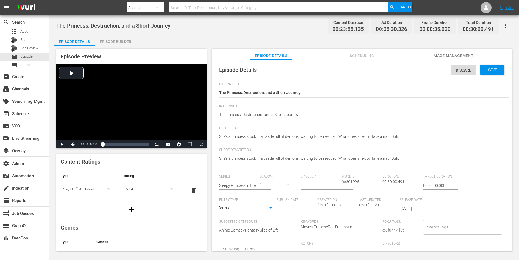
click at [363, 139] on textarea "She’s a princess stuck in a castle full of demons, waiting to be rescued. What …" at bounding box center [360, 137] width 283 height 7
paste textarea "Fed up with her circumstances at the [GEOGRAPHIC_DATA], Princess [PERSON_NAME] …"
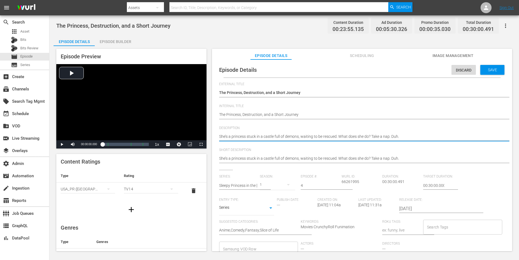
type textarea "Fed up with her circumstances at the [GEOGRAPHIC_DATA], Princess [PERSON_NAME] …"
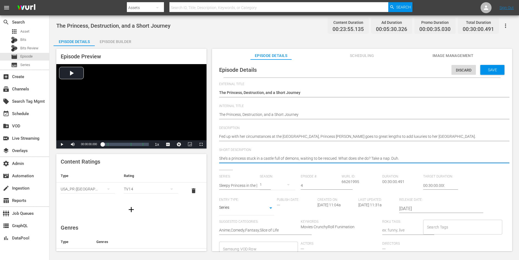
click at [358, 158] on textarea "She’s a princess stuck in a castle full of demons, waiting to be rescued. What …" at bounding box center [360, 159] width 283 height 7
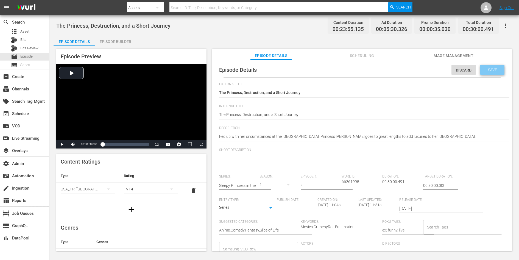
click at [494, 71] on span "Save" at bounding box center [492, 70] width 18 height 4
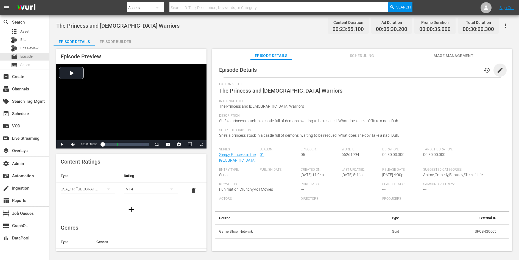
click at [497, 68] on span "edit" at bounding box center [499, 70] width 7 height 7
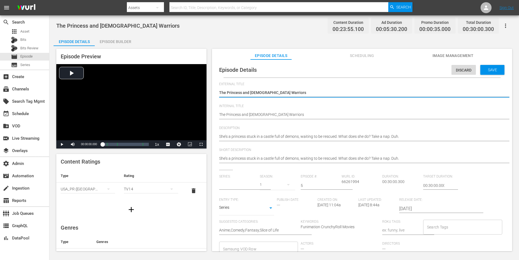
type input "Sleepy Princess in the [GEOGRAPHIC_DATA]"
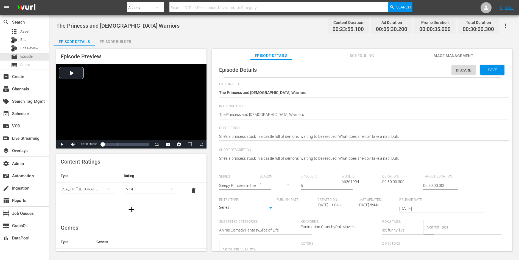
click at [388, 139] on textarea "She’s a princess stuck in a castle full of demons, waiting to be rescued. What …" at bounding box center [360, 137] width 283 height 7
paste textarea "The [DEMOGRAPHIC_DATA] unit, long deployed out in the field, has returned to th…"
type textarea "The [DEMOGRAPHIC_DATA] unit, long deployed out in the field, has returned to th…"
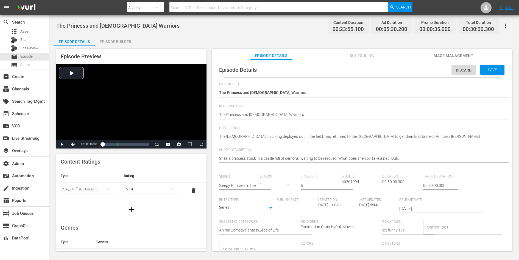
click at [378, 158] on textarea "She’s a princess stuck in a castle full of demons, waiting to be rescued. What …" at bounding box center [360, 159] width 283 height 7
click at [485, 72] on div "Save" at bounding box center [492, 70] width 24 height 10
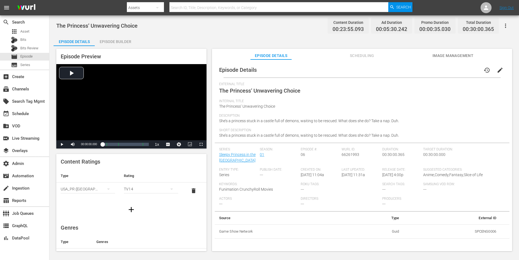
click at [497, 70] on span "edit" at bounding box center [499, 70] width 7 height 7
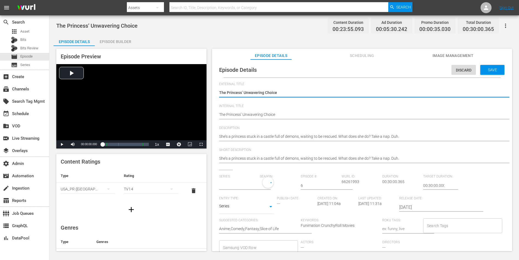
type input "Sleepy Princess in the [GEOGRAPHIC_DATA]"
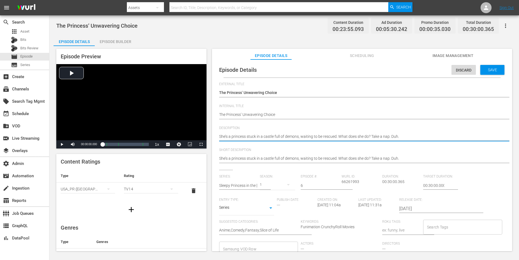
click at [366, 137] on textarea "She’s a princess stuck in a castle full of demons, waiting to be rescued. What …" at bounding box center [360, 137] width 283 height 7
paste textarea "Dawner the Hero is having more trouble than expected on his journey to the Demo…"
type textarea "Dawner the Hero is having more trouble than expected on his journey to the Demo…"
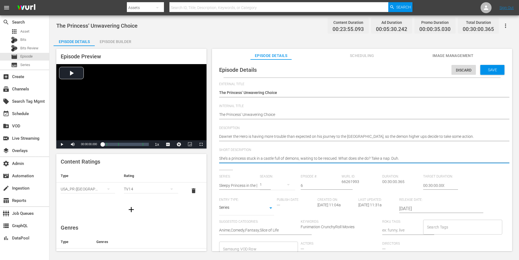
click at [359, 158] on textarea "She’s a princess stuck in a castle full of demons, waiting to be rescued. What …" at bounding box center [360, 159] width 283 height 7
click at [487, 69] on span "Save" at bounding box center [492, 70] width 18 height 4
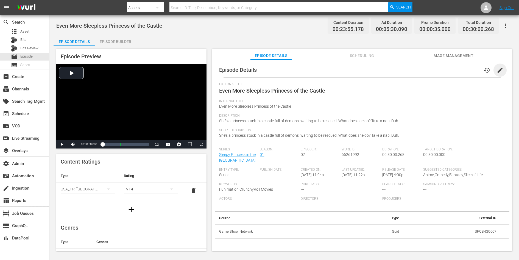
click at [497, 67] on span "edit" at bounding box center [499, 70] width 7 height 7
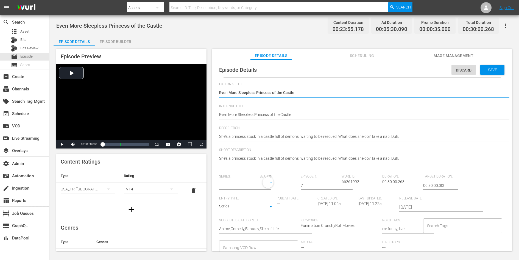
type input "Sleepy Princess in the [GEOGRAPHIC_DATA]"
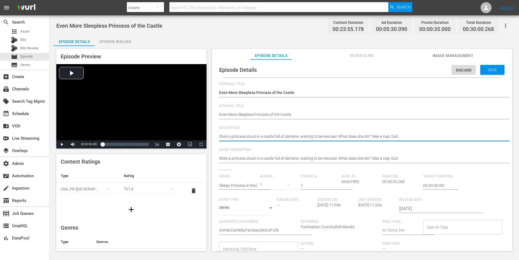
click at [371, 136] on textarea "She’s a princess stuck in a castle full of demons, waiting to be rescued. What …" at bounding box center [360, 137] width 283 height 7
paste textarea "Princess [PERSON_NAME] wakes to find herself in a completely different castle! …"
type textarea "Princess [PERSON_NAME] wakes to find herself in a completely different castle! …"
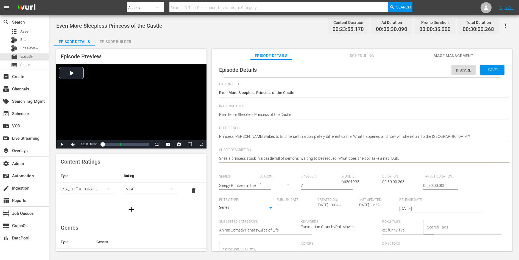
click at [352, 159] on textarea "She’s a princess stuck in a castle full of demons, waiting to be rescued. What …" at bounding box center [360, 159] width 283 height 7
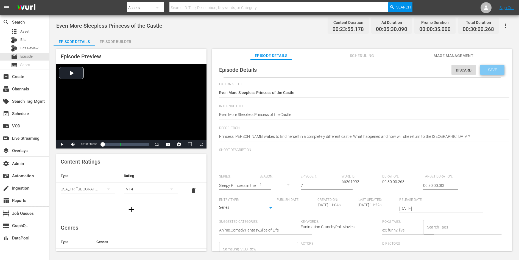
click at [486, 71] on span "Save" at bounding box center [492, 70] width 18 height 4
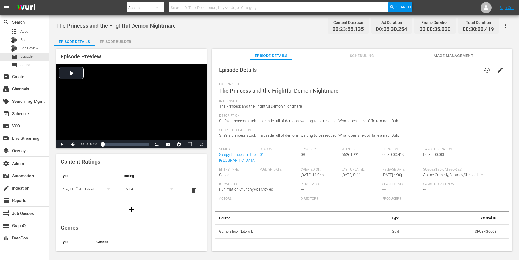
click at [496, 68] on span "edit" at bounding box center [499, 70] width 7 height 7
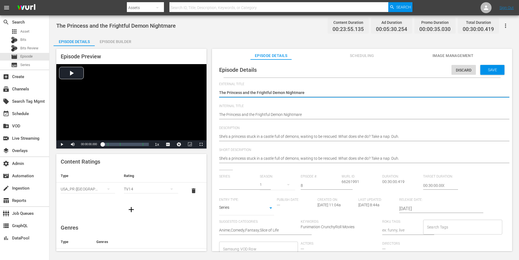
type input "Sleepy Princess in the Demon Castle"
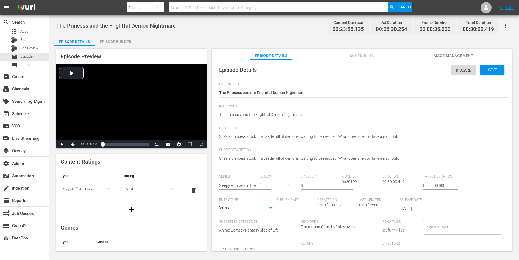
click at [346, 138] on textarea "She’s a princess stuck in a castle full of demons, waiting to be rescued. What …" at bounding box center [360, 137] width 283 height 7
paste textarea "Back at the Demon Castle, Princess Syalis interrupts an important meeting to sh…"
type textarea "Back at the Demon Castle, Princess Syalis interrupts an important meeting to sh…"
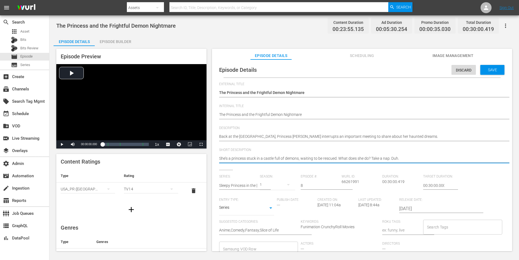
click at [341, 156] on textarea "She’s a princess stuck in a castle full of demons, waiting to be rescued. What …" at bounding box center [360, 159] width 283 height 7
click at [491, 68] on span "Save" at bounding box center [492, 70] width 18 height 4
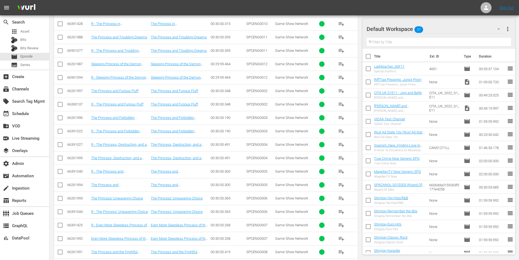
scroll to position [640, 0]
